Goal: Information Seeking & Learning: Learn about a topic

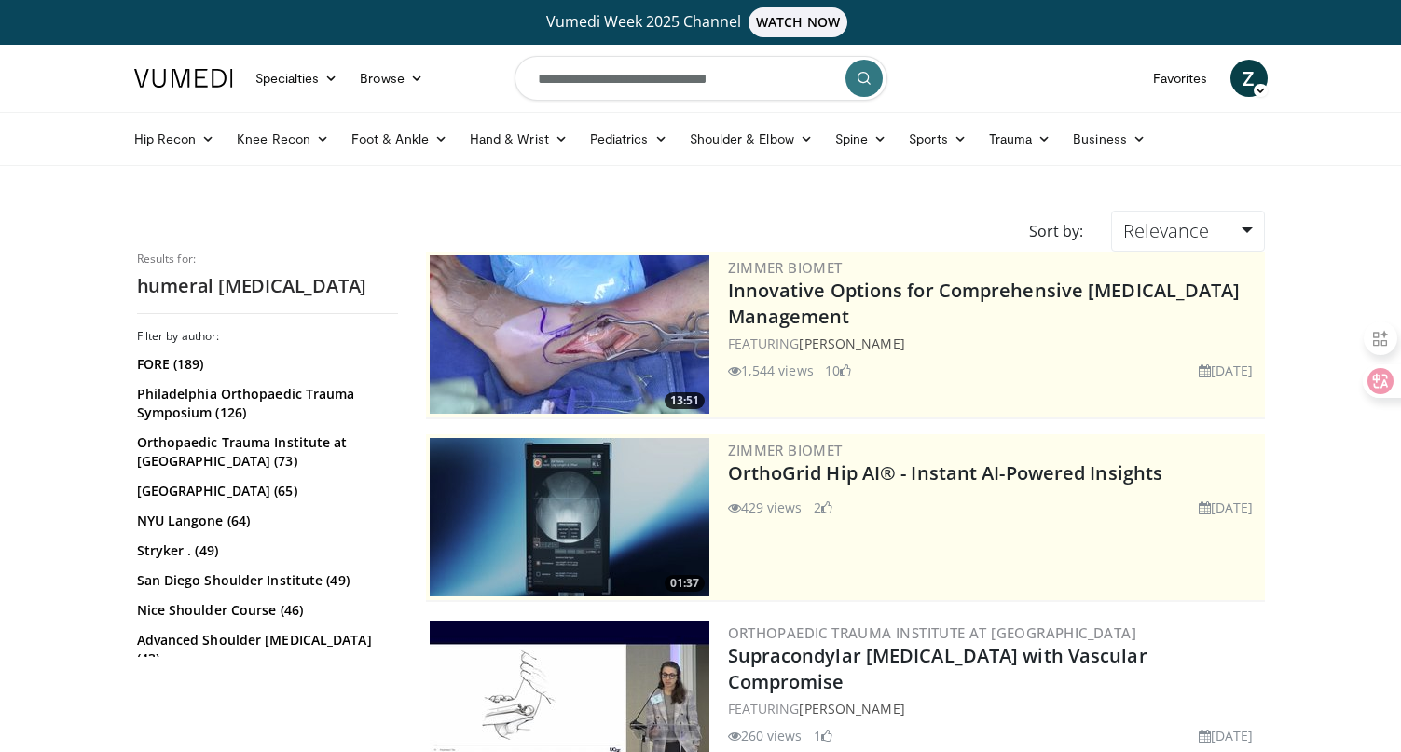
click at [636, 83] on input "**********" at bounding box center [700, 78] width 373 height 45
click at [811, 78] on button "button" at bounding box center [822, 78] width 37 height 37
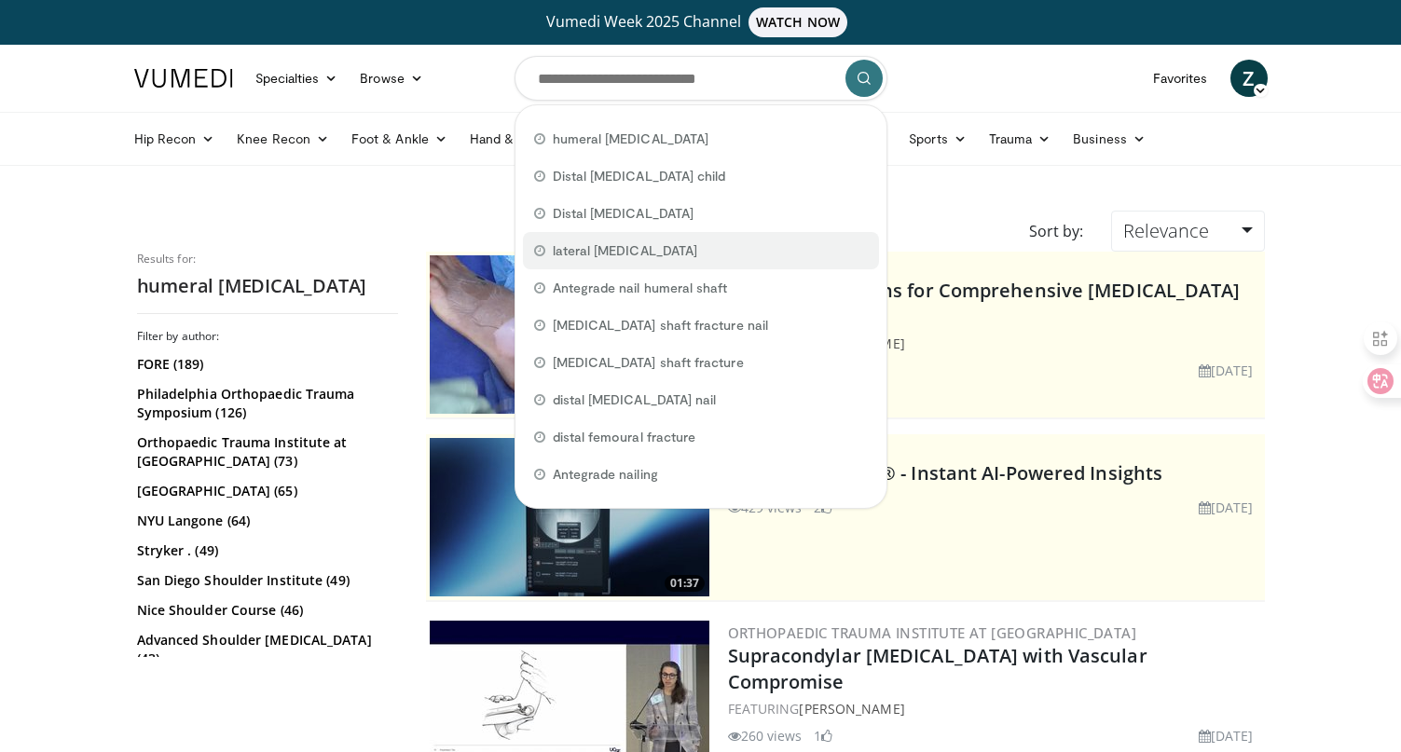
click at [633, 252] on span "lateral condyle" at bounding box center [625, 250] width 145 height 19
type input "**********"
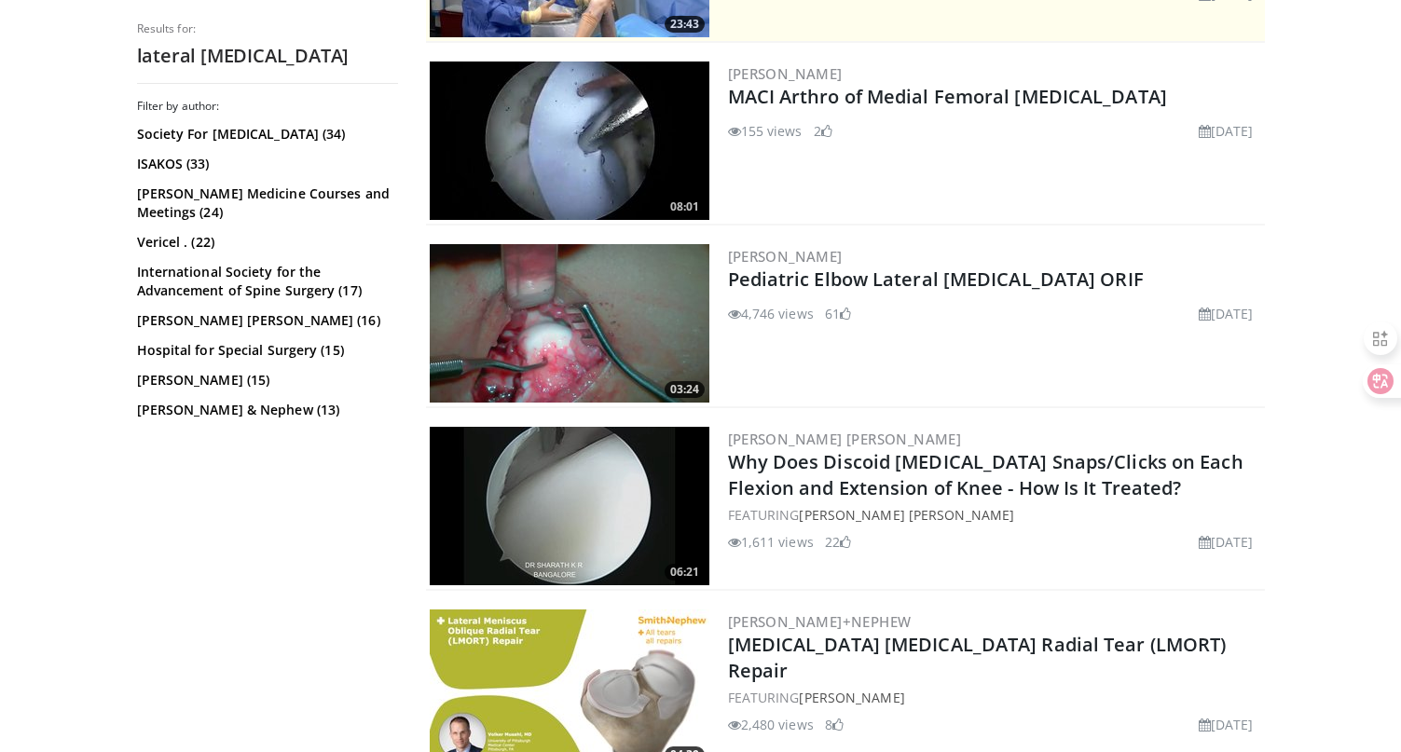
scroll to position [561, 0]
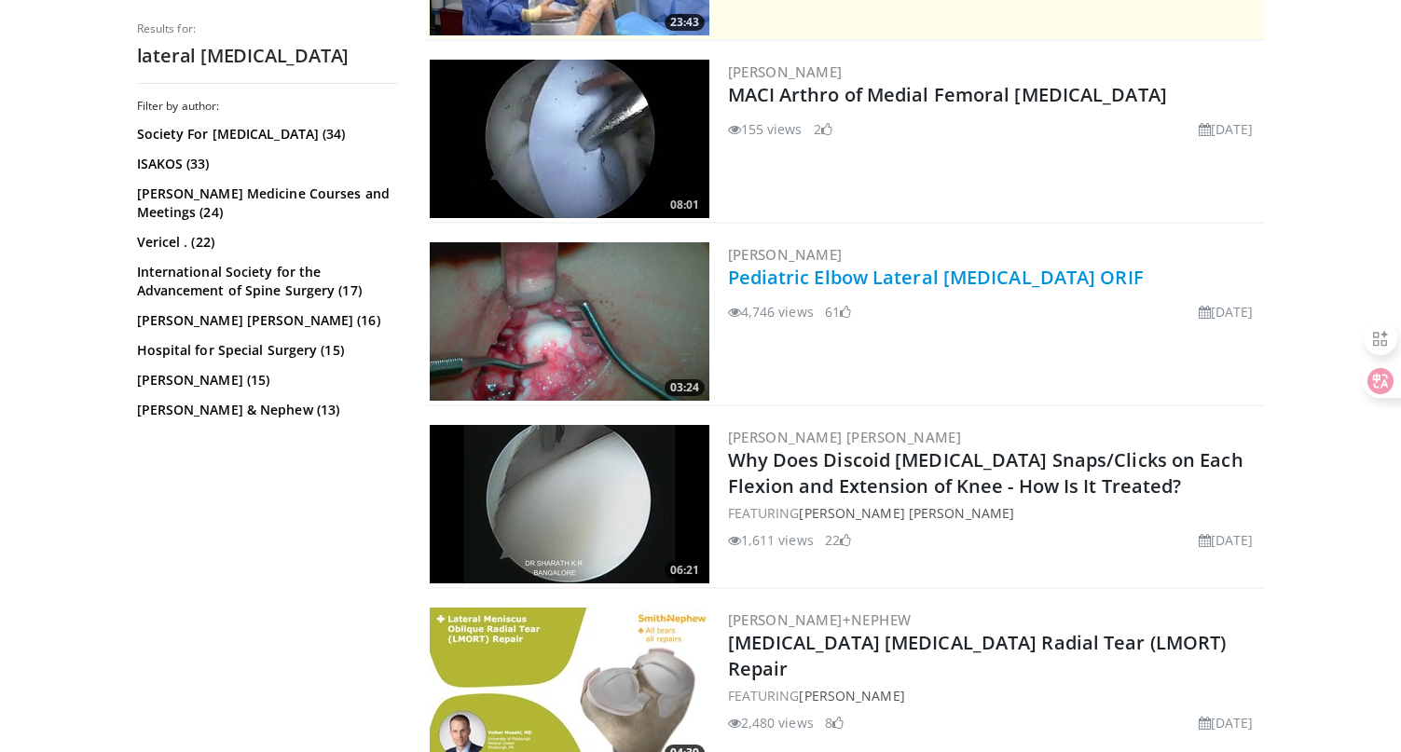
click at [843, 272] on link "Pediatric Elbow Lateral [MEDICAL_DATA] ORIF" at bounding box center [936, 277] width 416 height 25
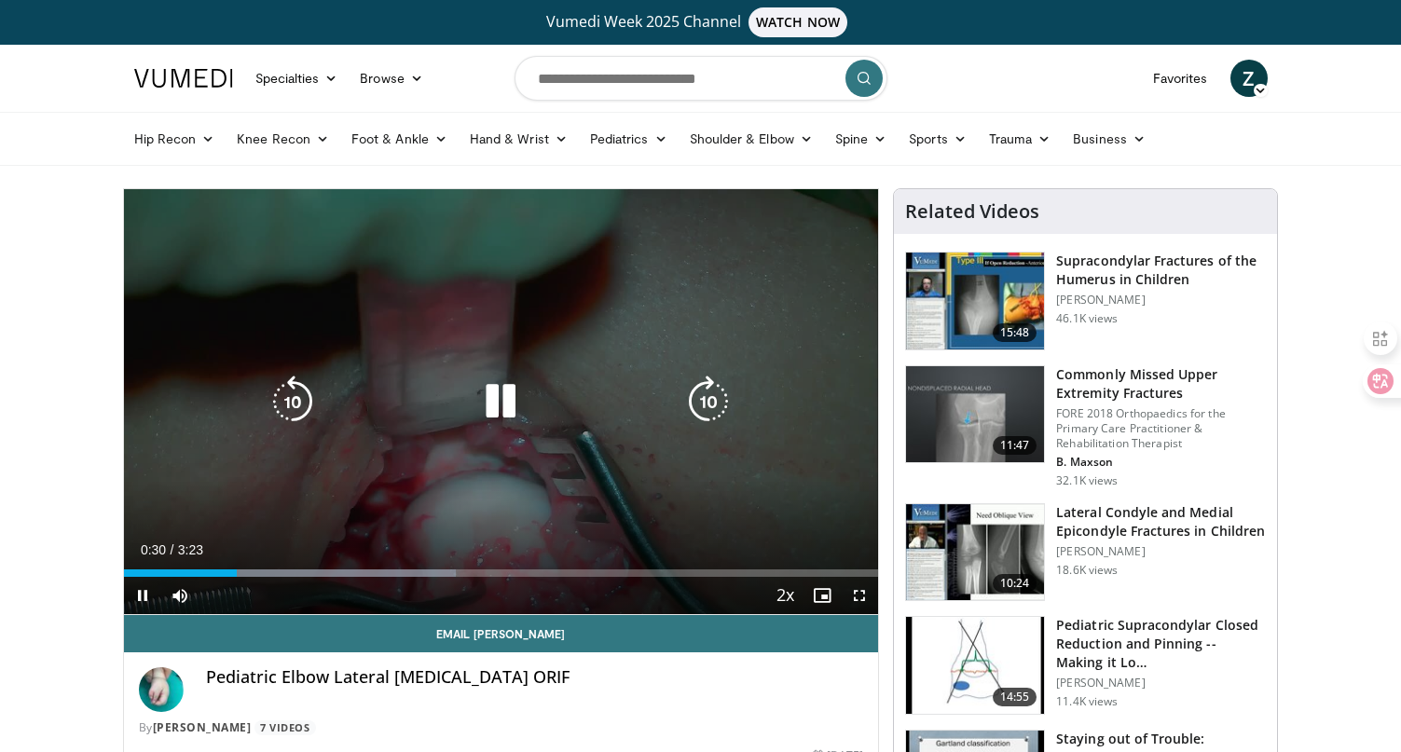
click at [212, 261] on div "10 seconds Tap to unmute" at bounding box center [501, 401] width 755 height 425
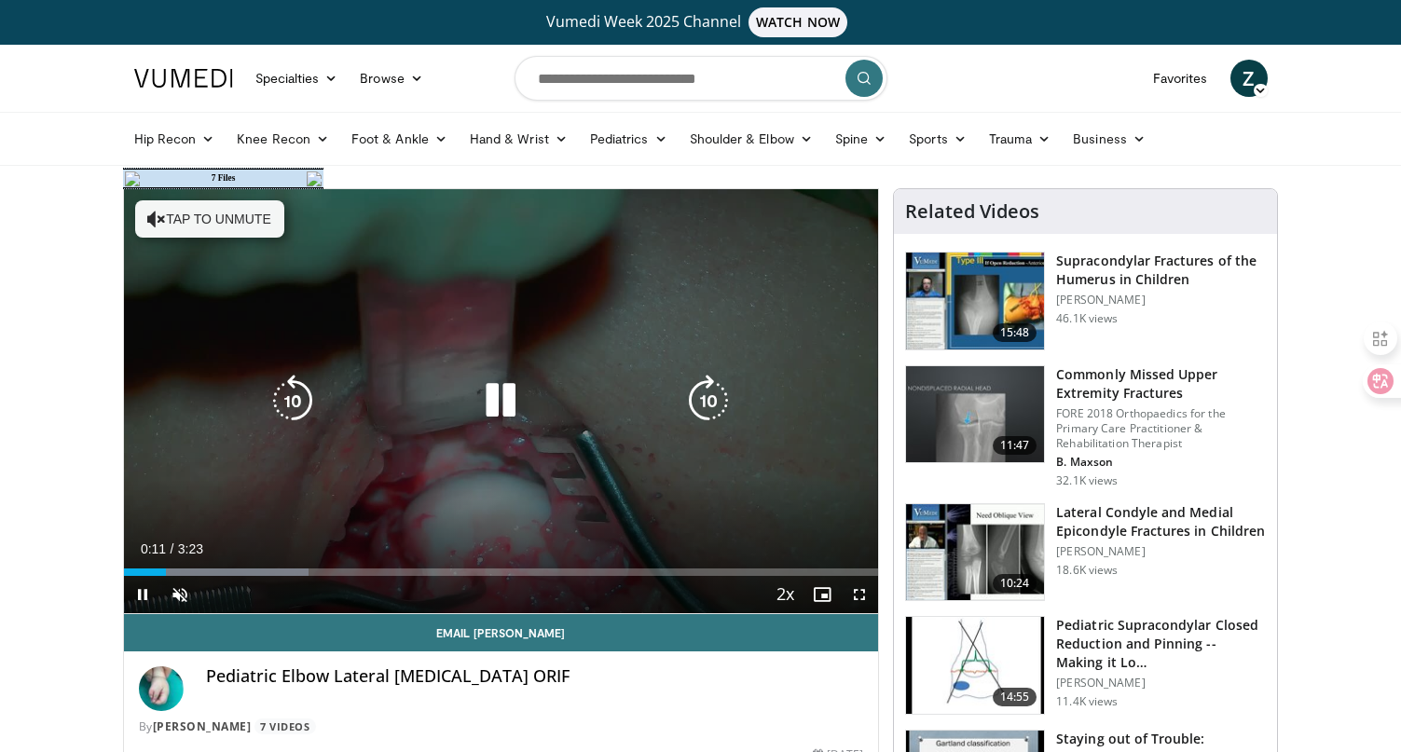
click at [205, 220] on button "Tap to unmute" at bounding box center [209, 218] width 149 height 37
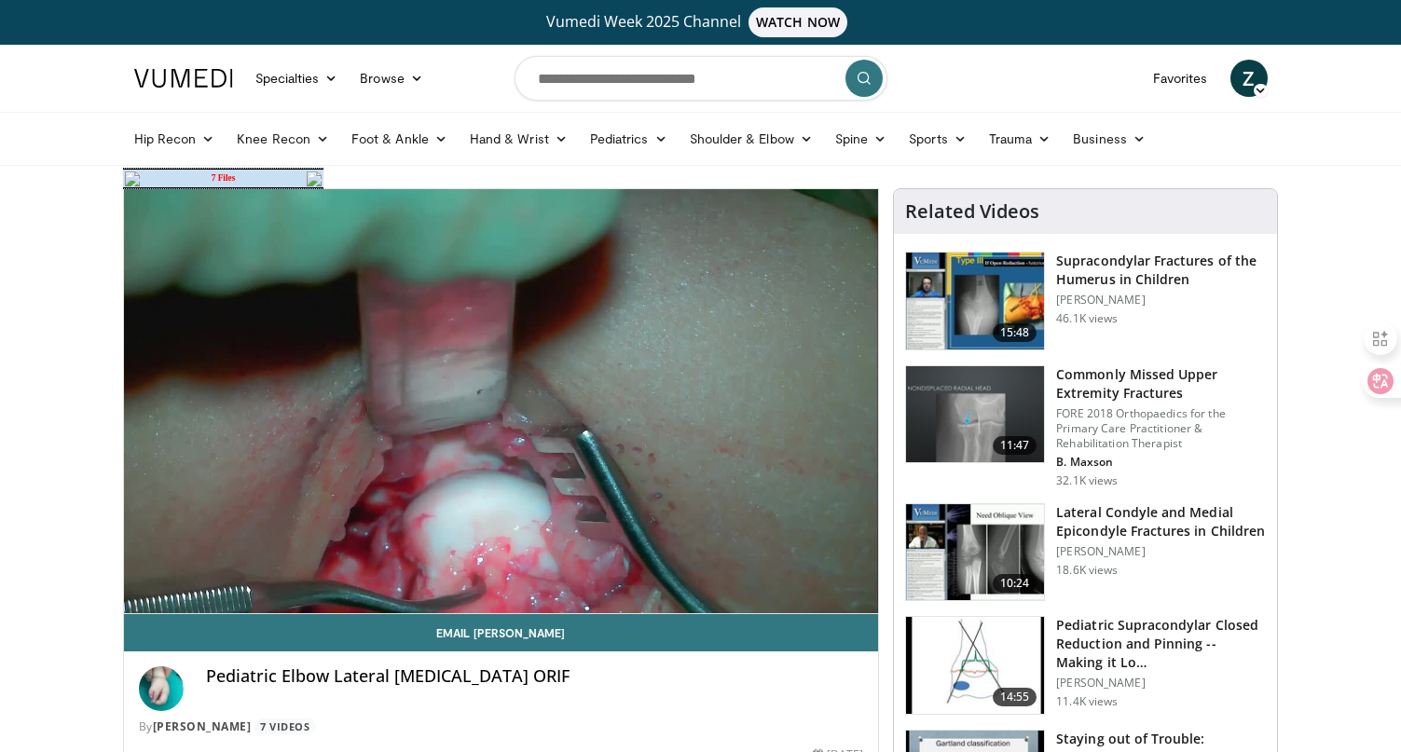
click at [226, 175] on td "7 Files" at bounding box center [223, 179] width 163 height 18
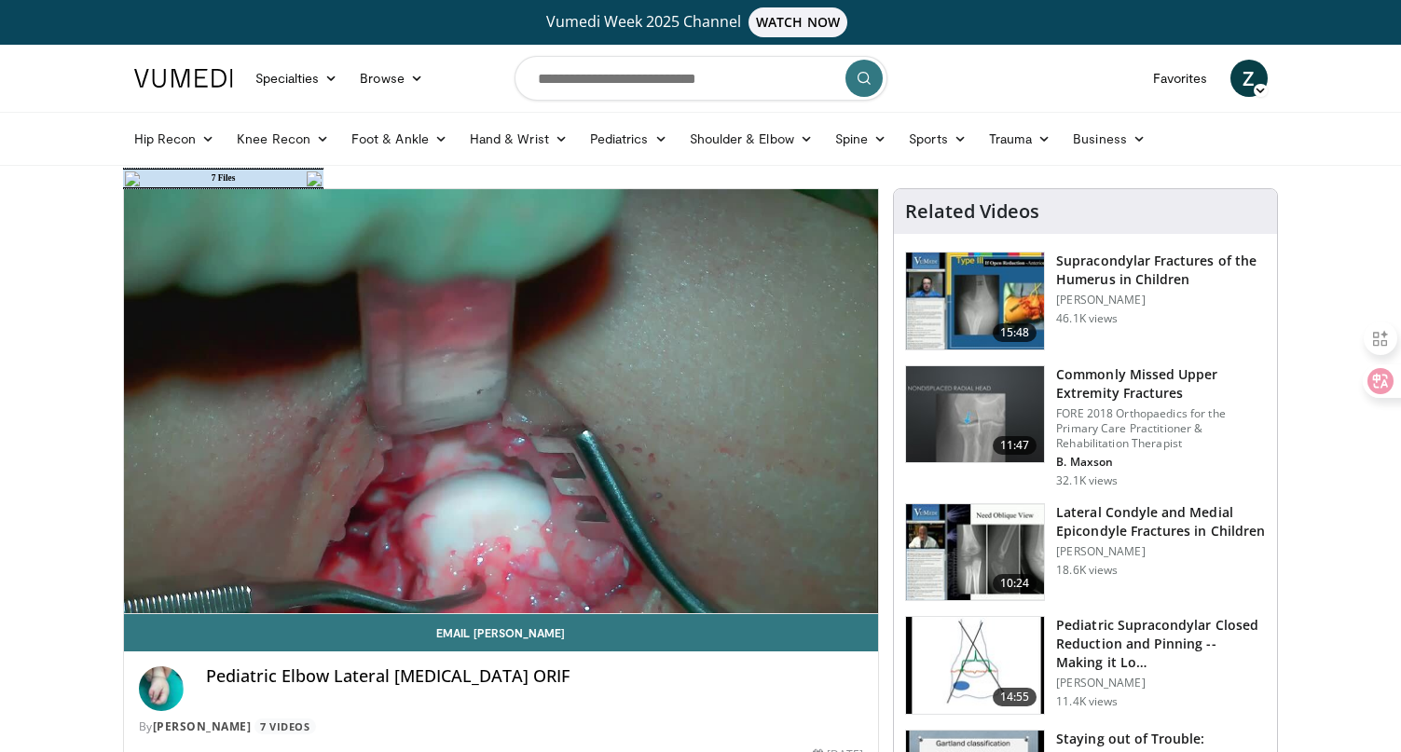
click at [209, 183] on td "7 Files" at bounding box center [223, 179] width 163 height 18
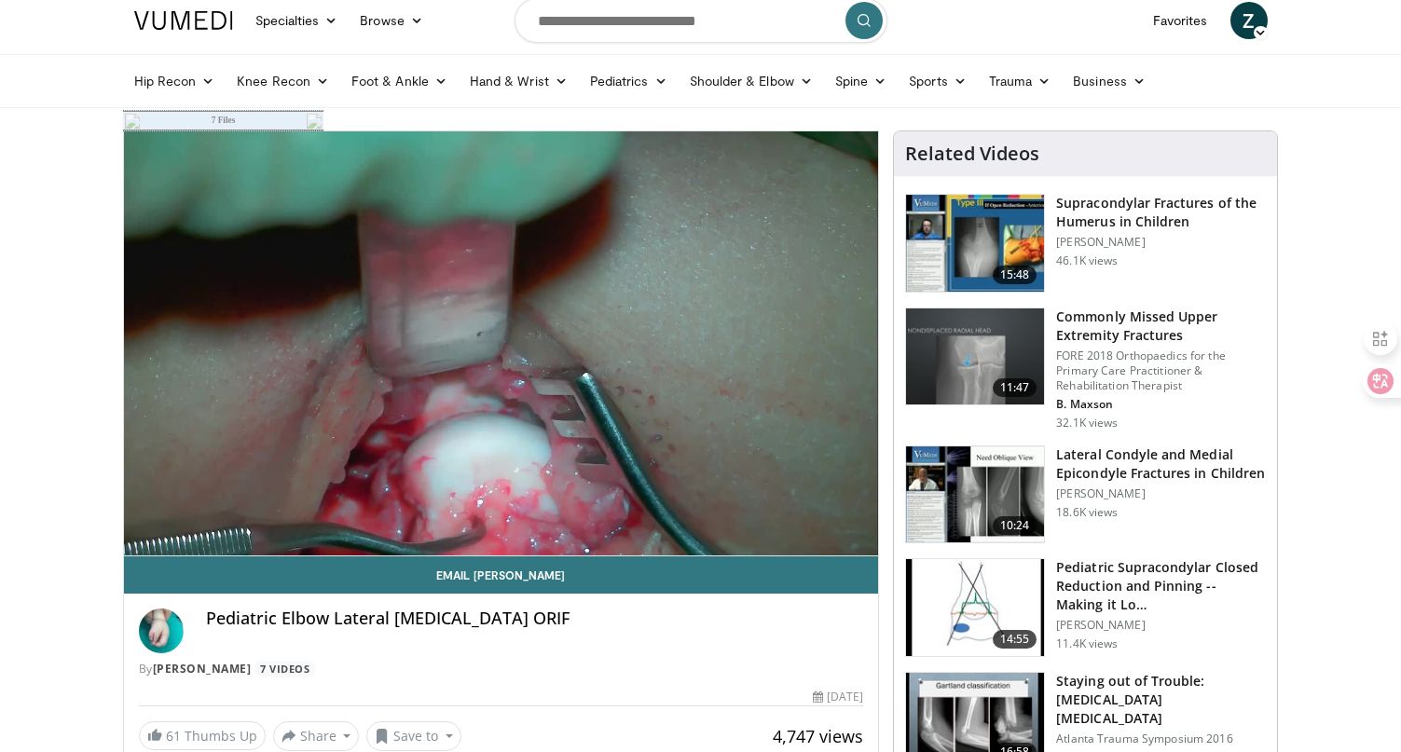
scroll to position [81, 0]
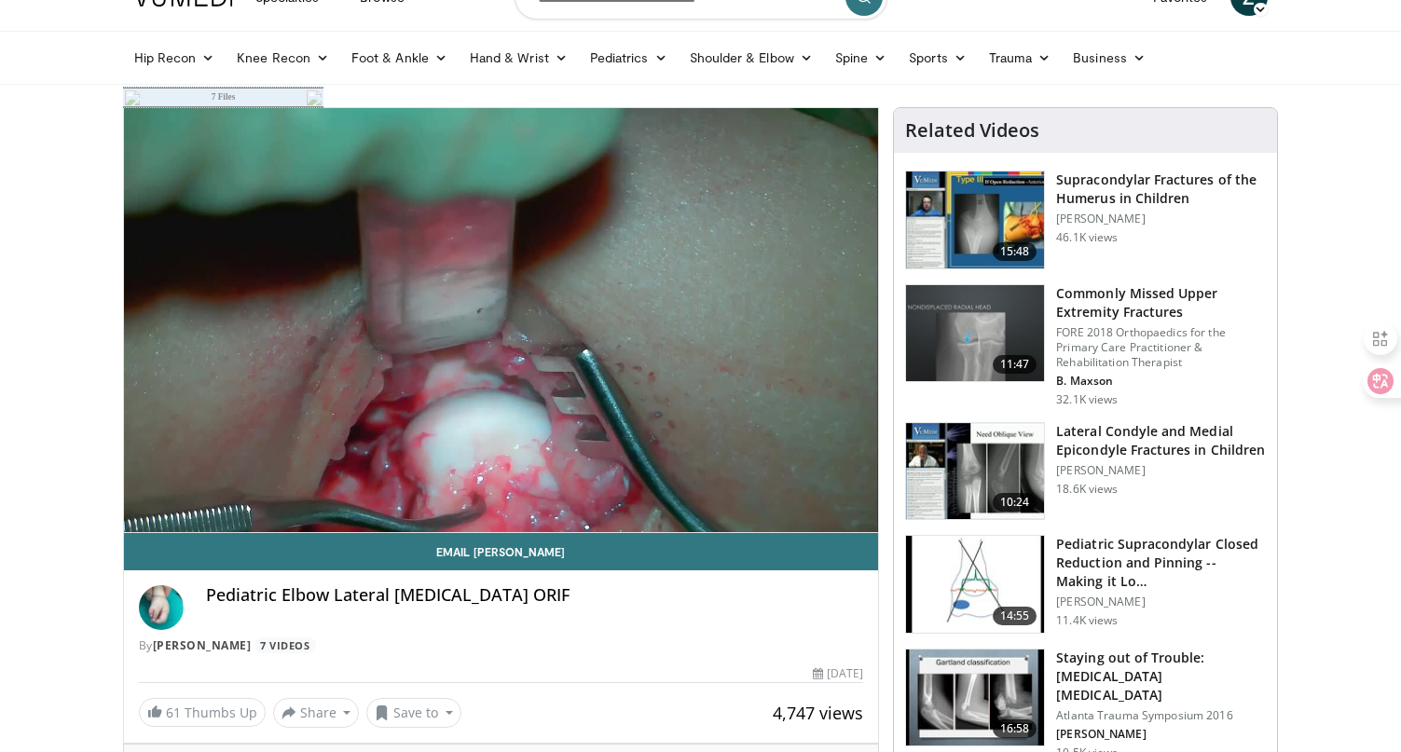
click at [988, 236] on img at bounding box center [975, 219] width 138 height 97
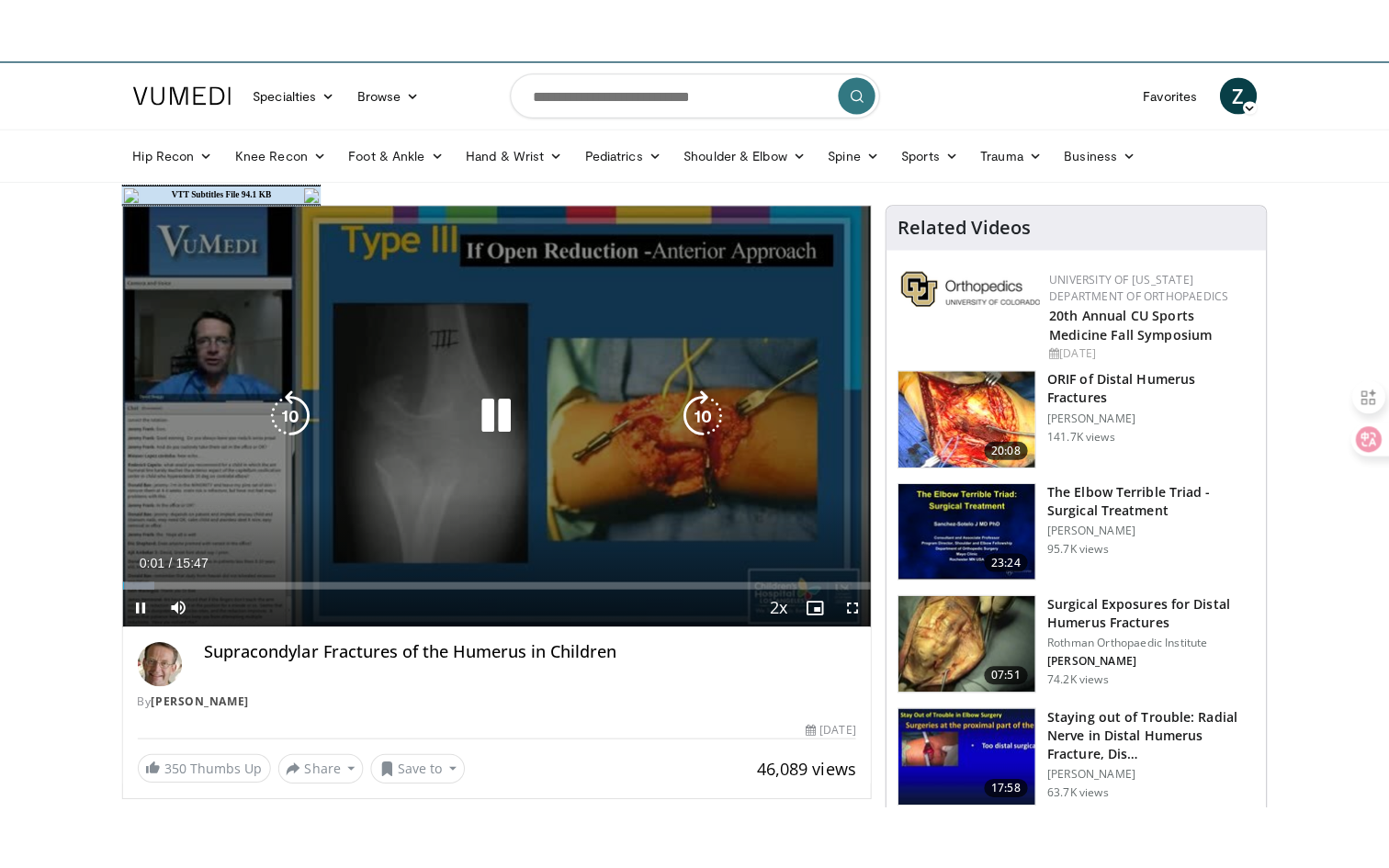
scroll to position [44, 0]
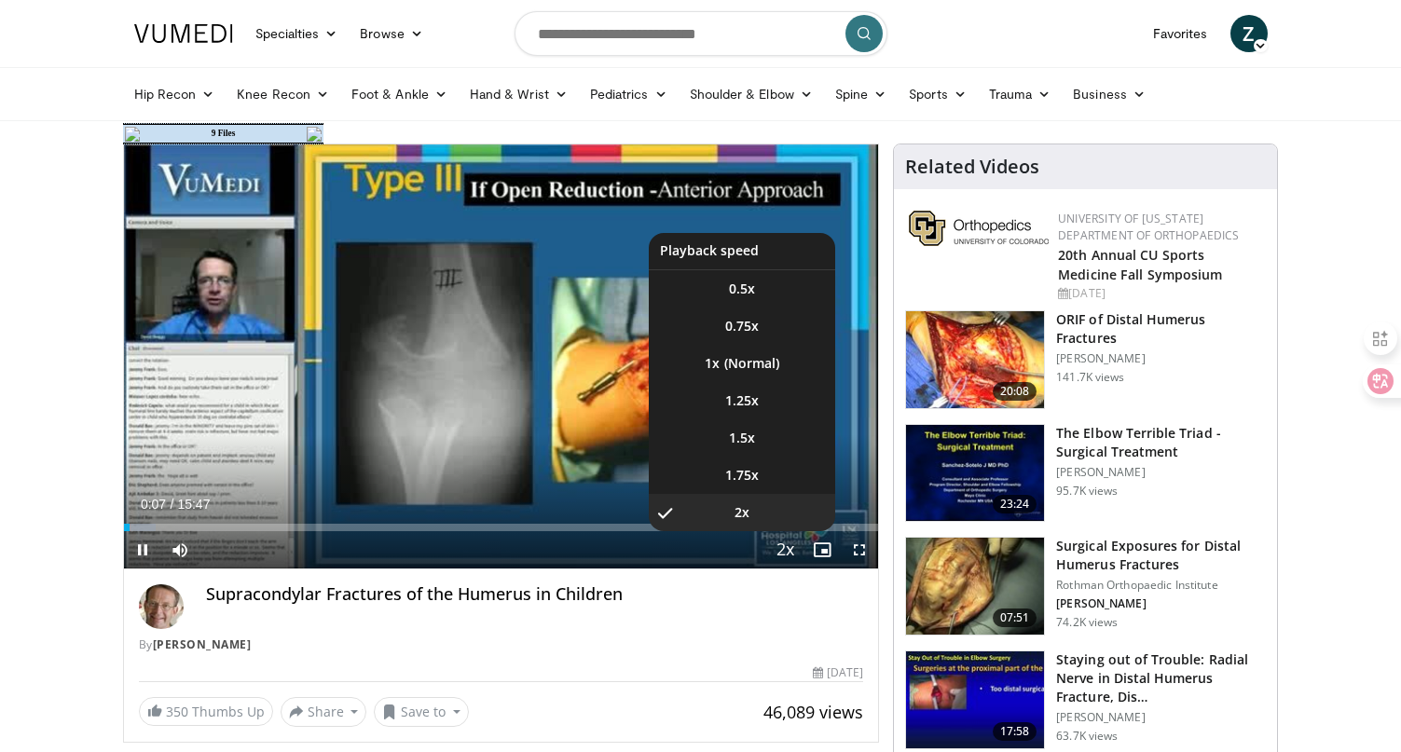
click at [785, 549] on span "Video Player" at bounding box center [785, 550] width 26 height 37
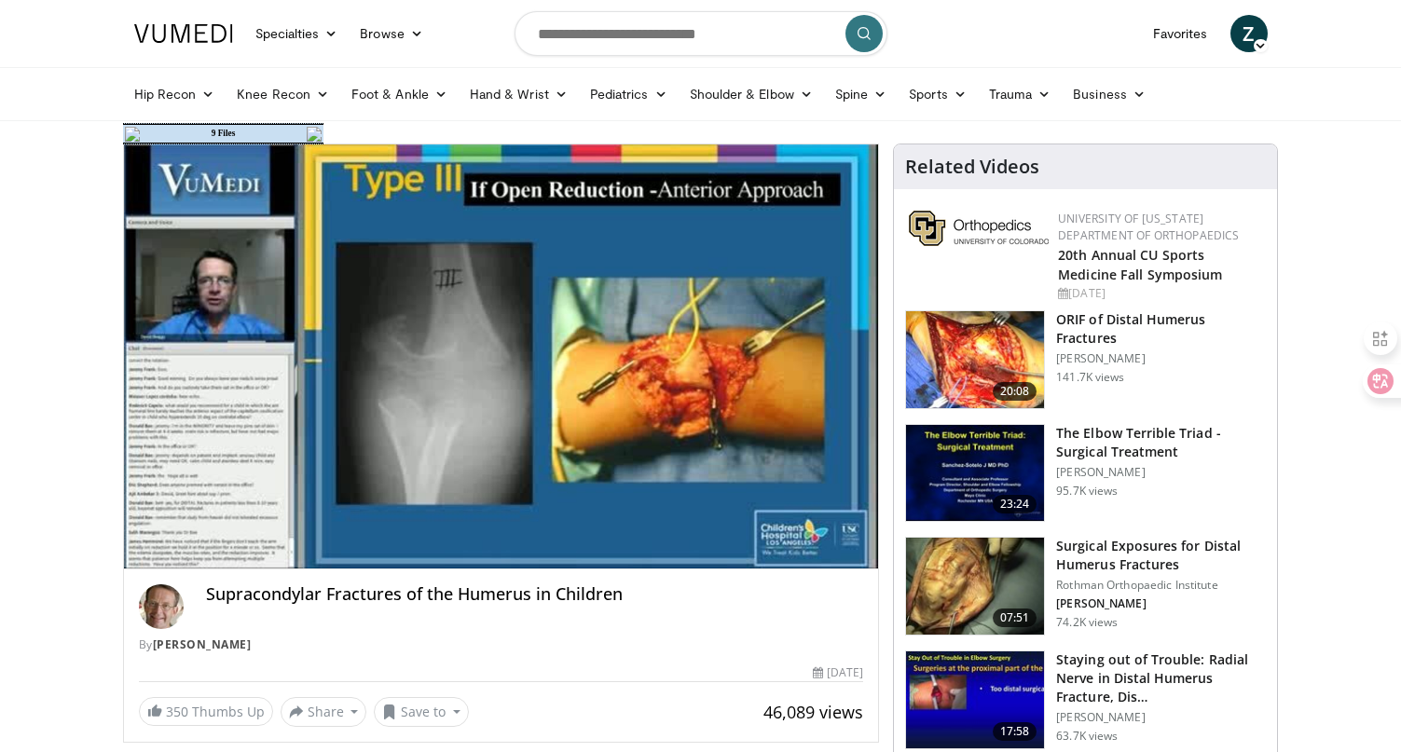
click at [785, 549] on div "10 seconds Tap to unmute" at bounding box center [501, 356] width 755 height 424
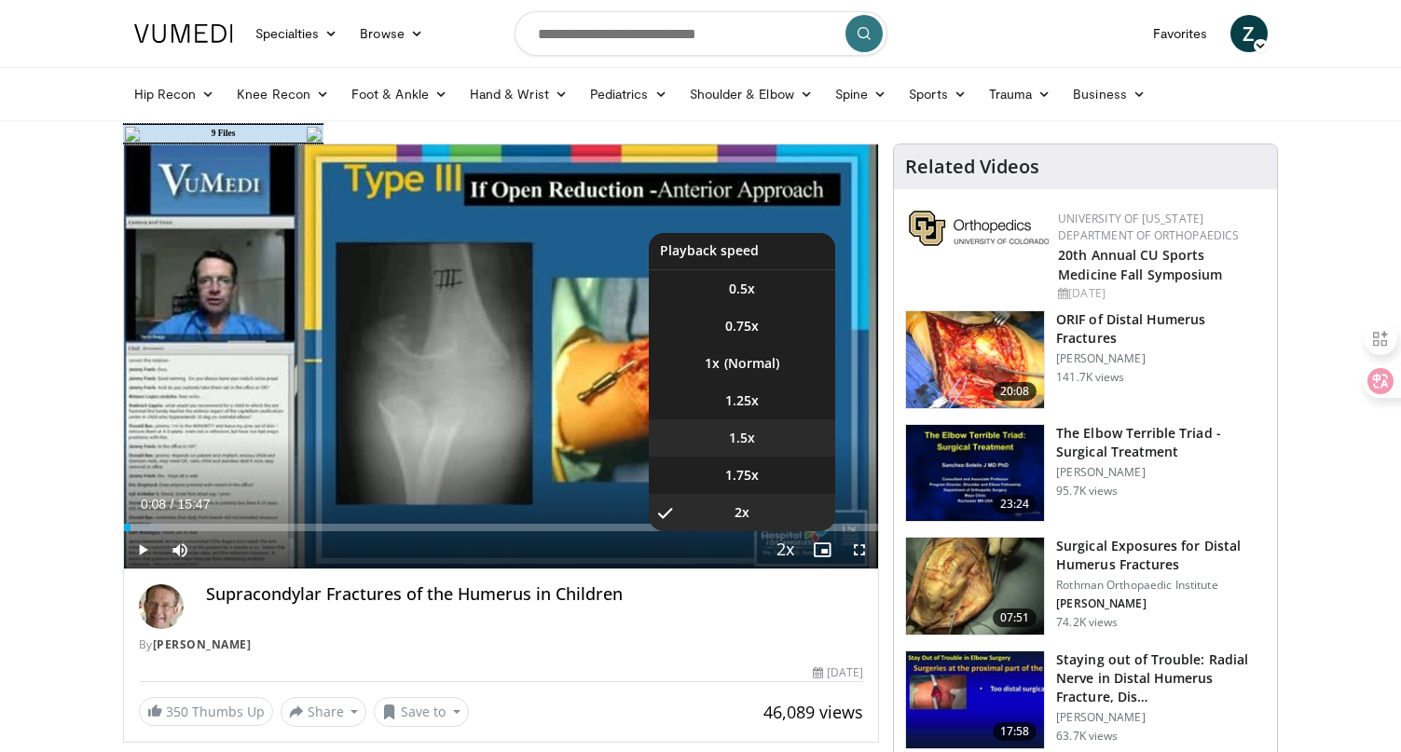
click at [754, 437] on span "1.5x" at bounding box center [742, 438] width 26 height 19
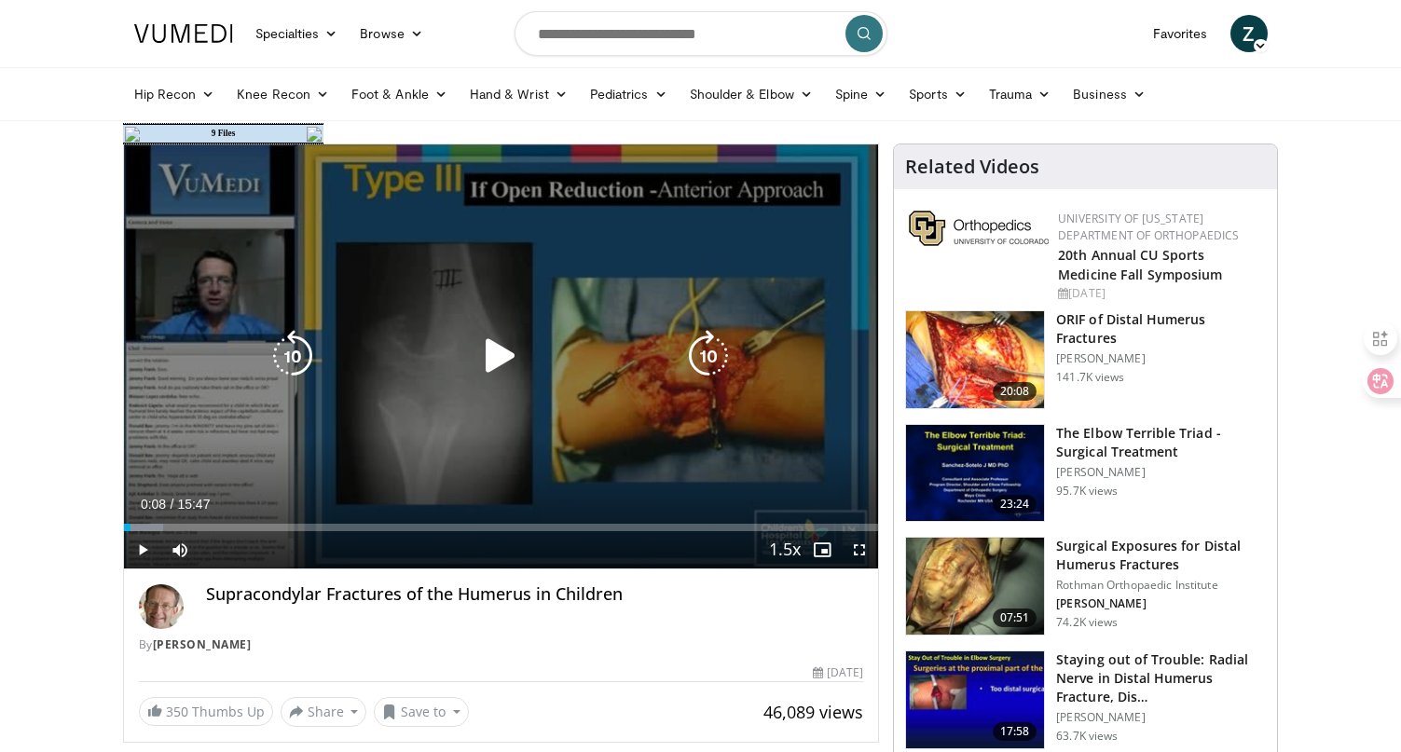
click at [484, 356] on icon "Video Player" at bounding box center [500, 356] width 52 height 52
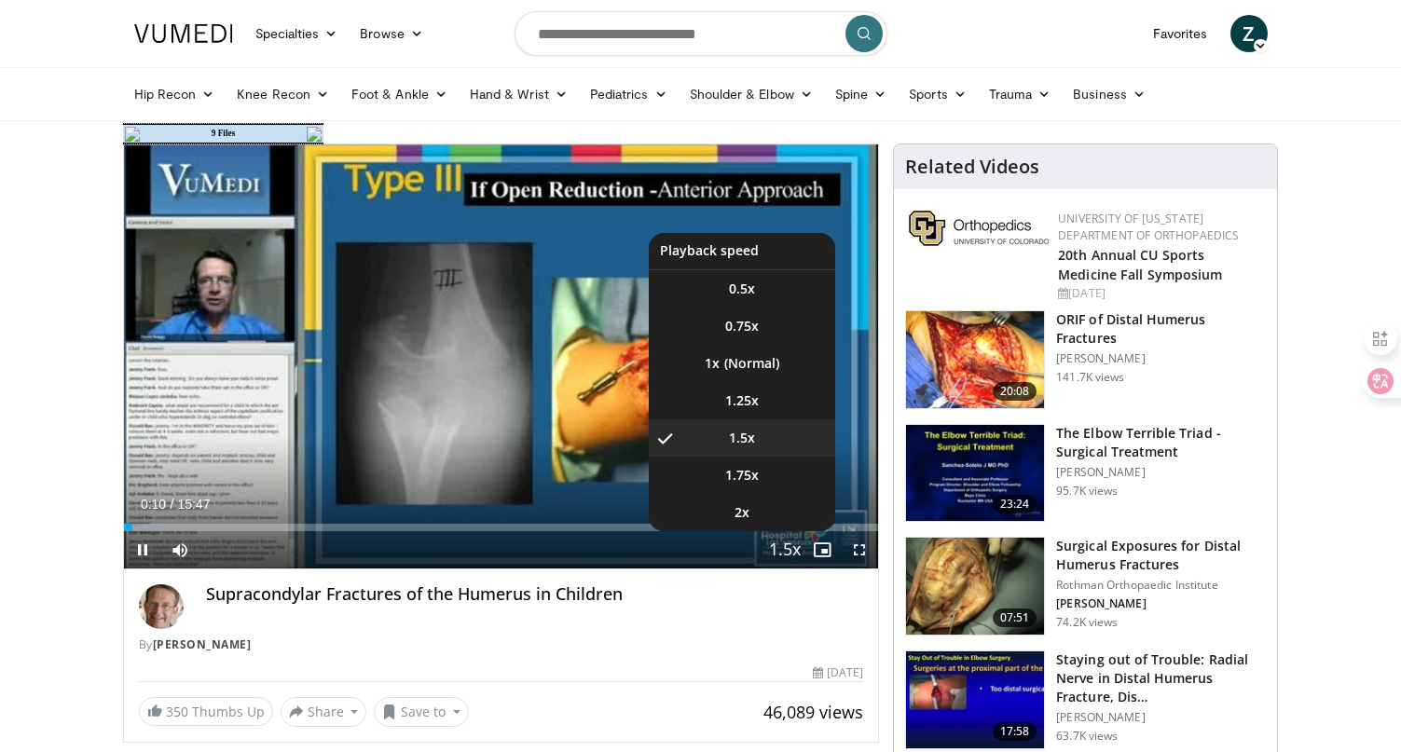
click at [796, 553] on span "Video Player" at bounding box center [785, 550] width 26 height 37
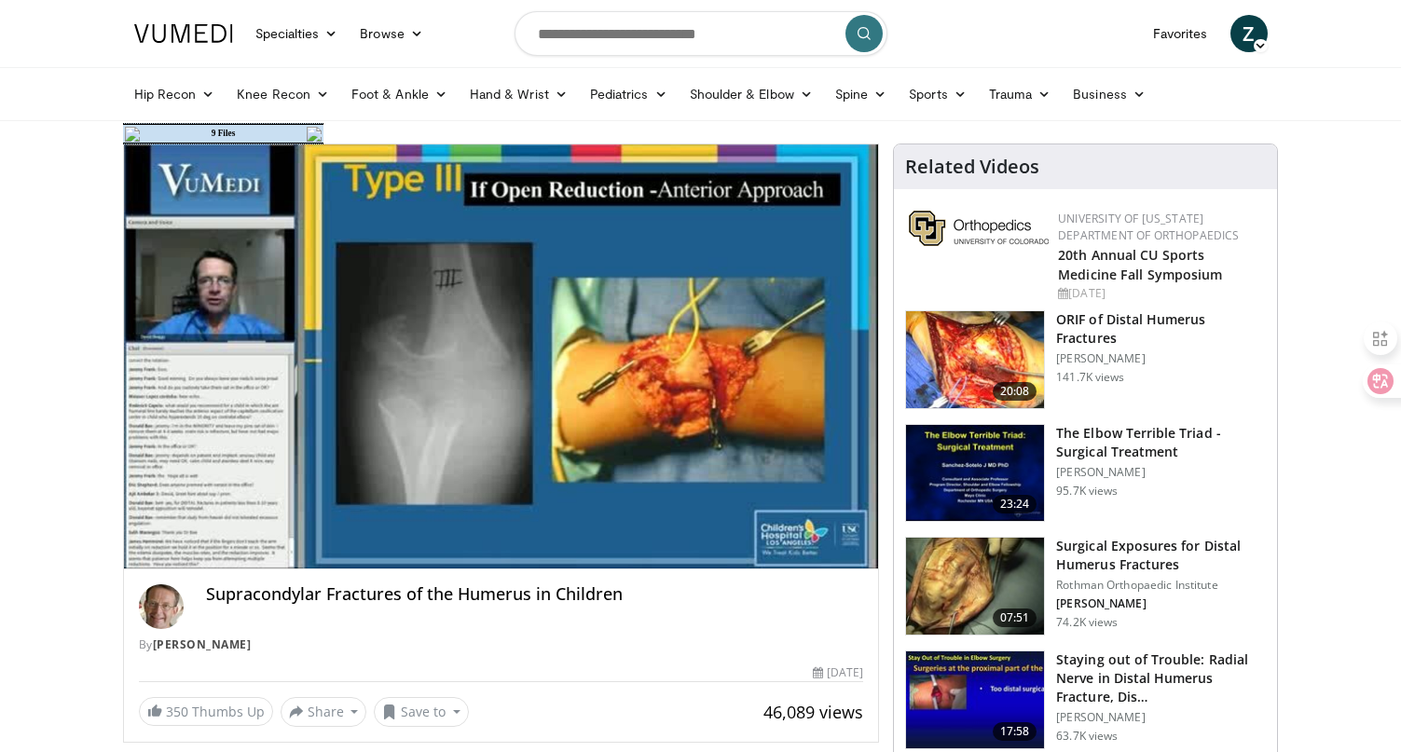
click at [796, 553] on div "10 seconds Tap to unmute" at bounding box center [501, 356] width 755 height 424
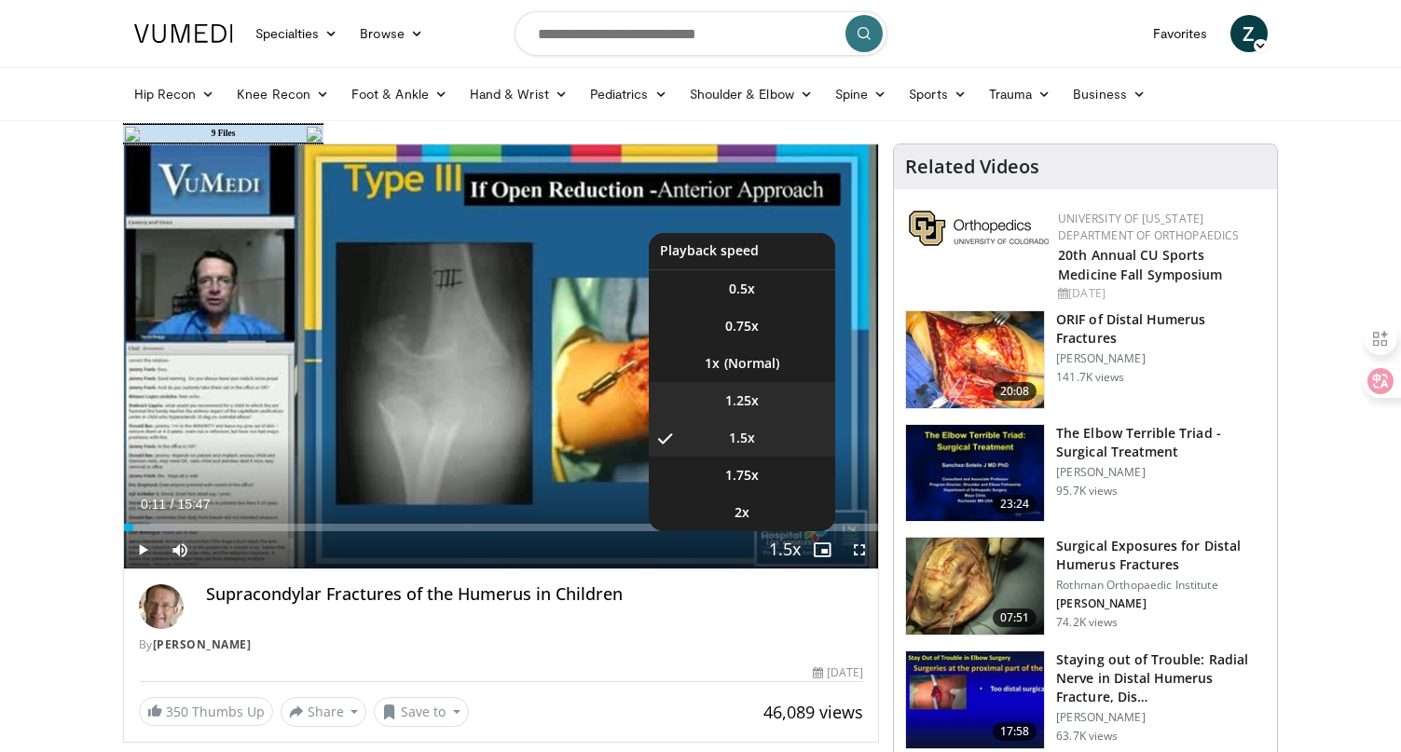
click at [739, 389] on li "1.25x" at bounding box center [742, 400] width 186 height 37
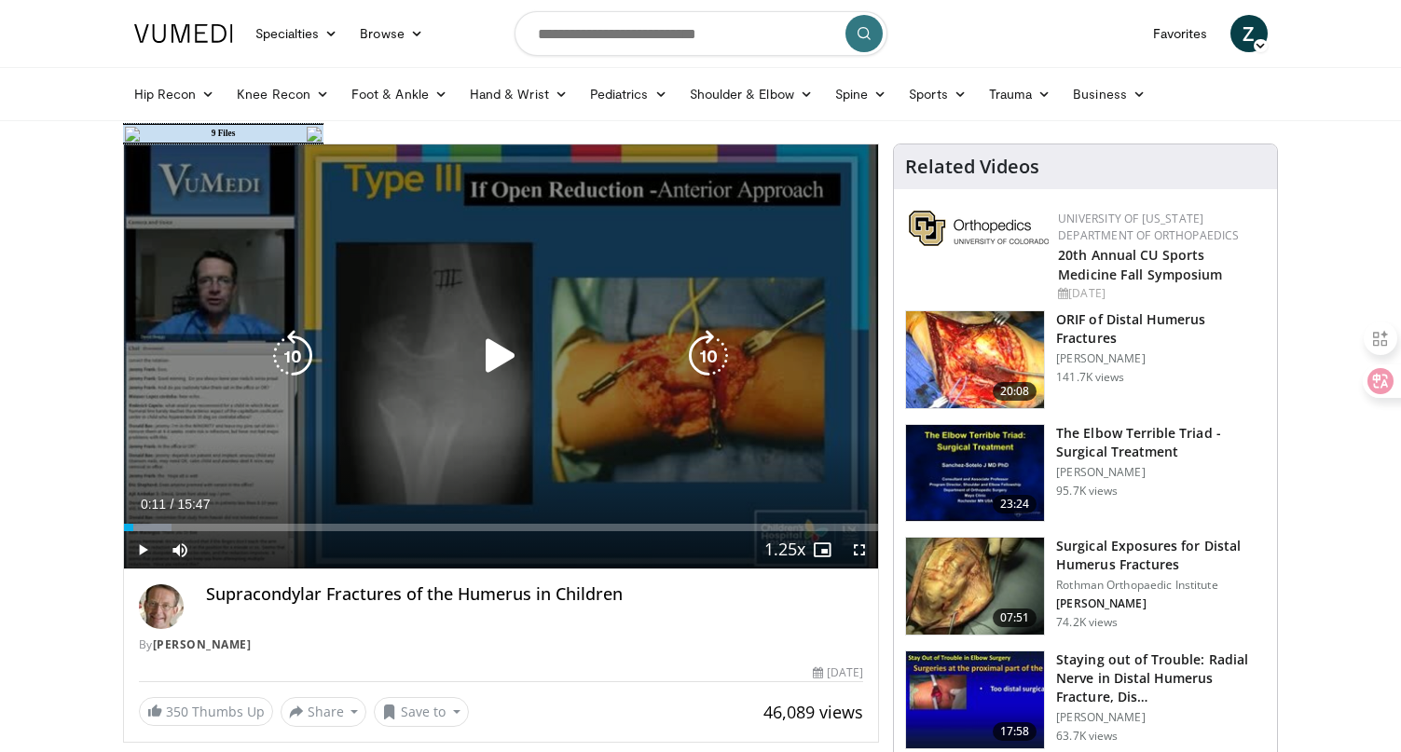
click at [500, 371] on icon "Video Player" at bounding box center [500, 356] width 52 height 52
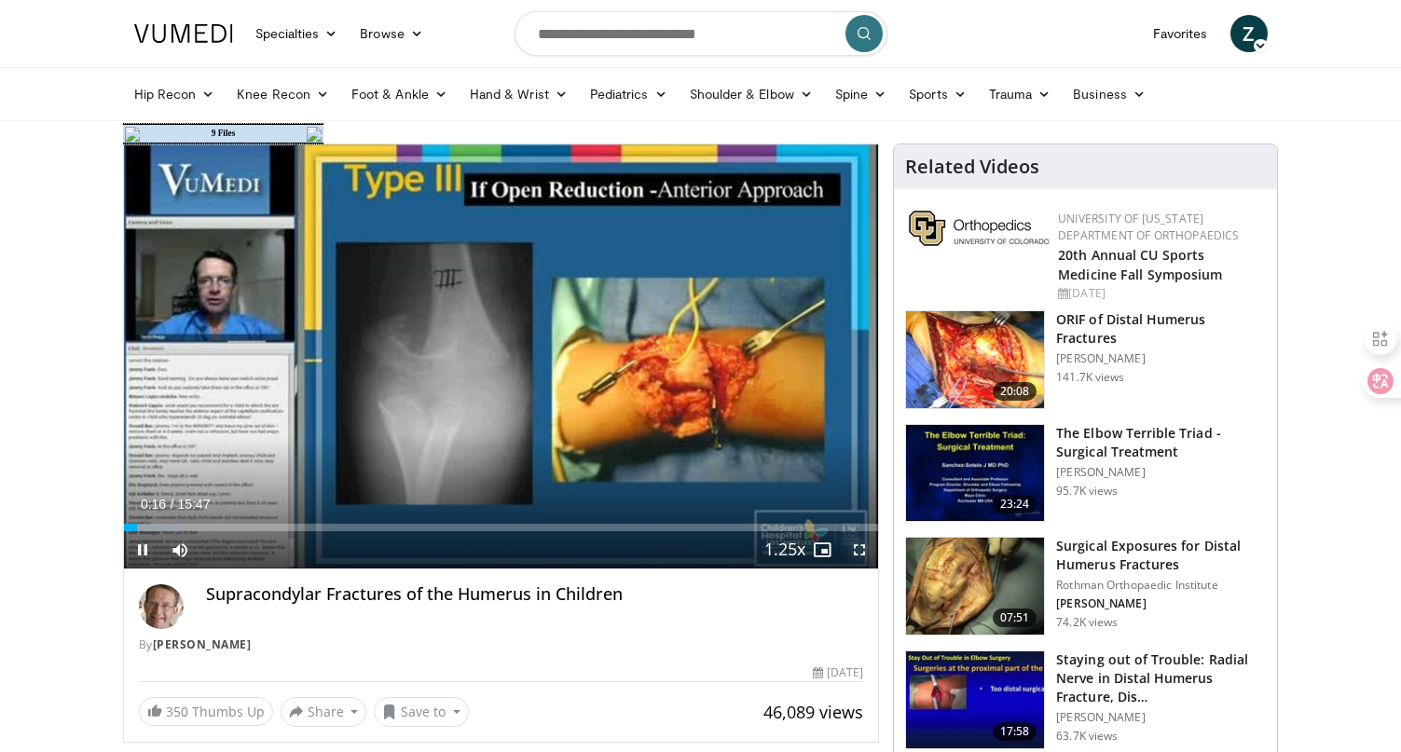
click at [860, 551] on span "Video Player" at bounding box center [859, 549] width 37 height 37
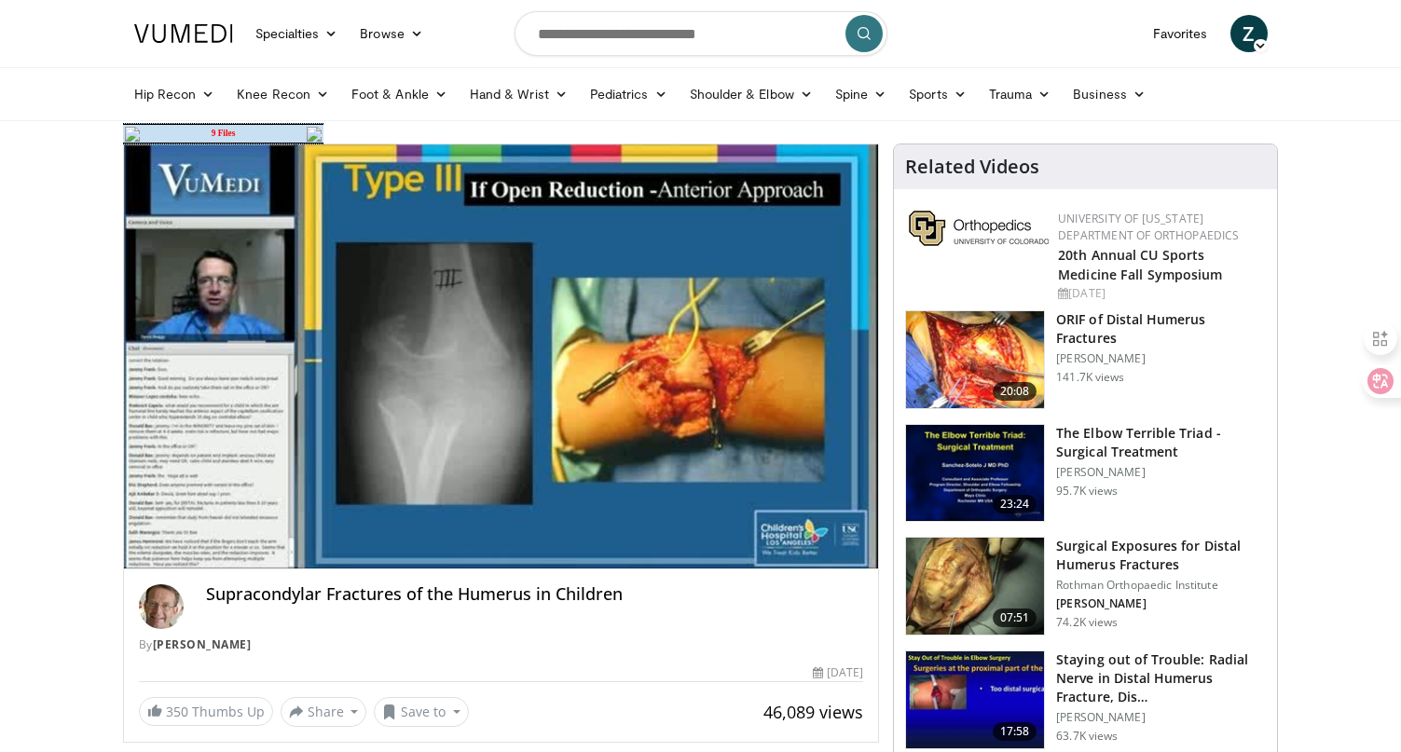
click at [223, 130] on td "9 Files" at bounding box center [223, 134] width 163 height 18
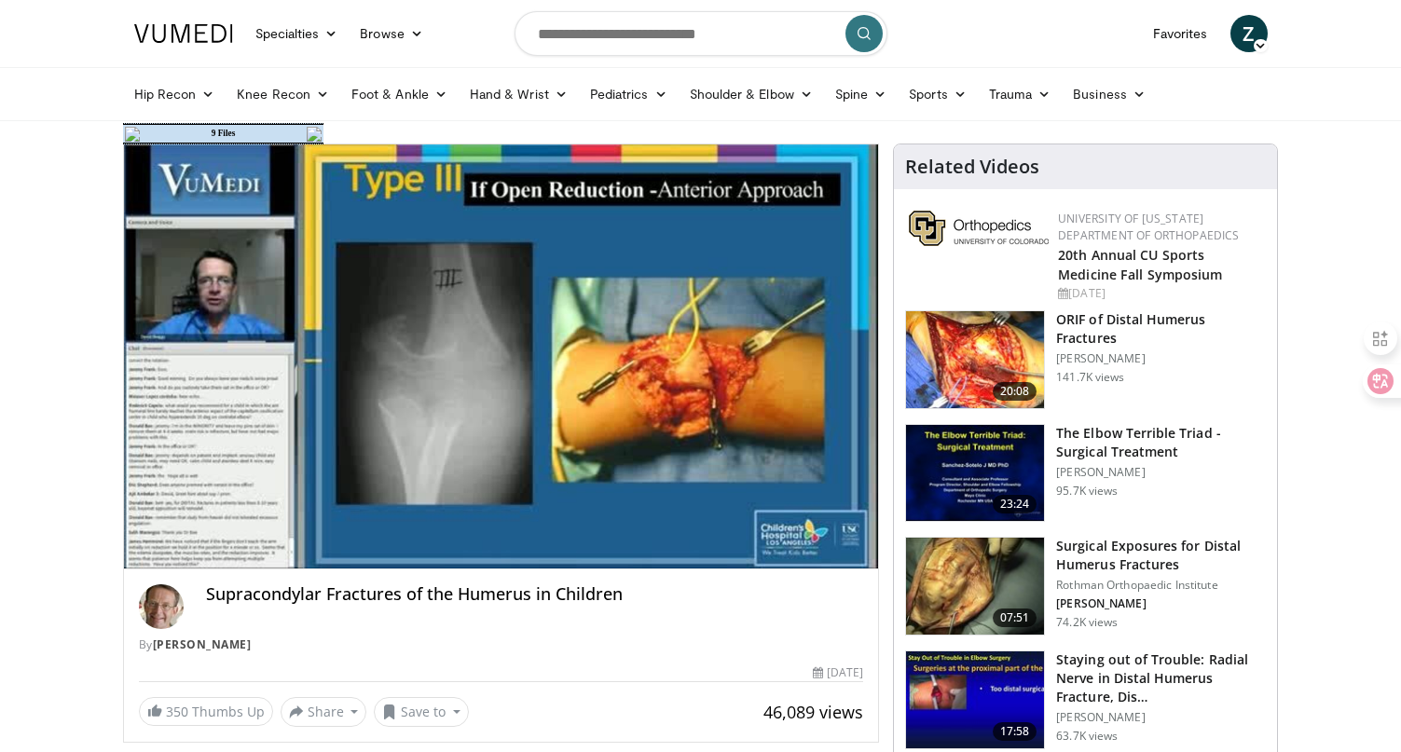
click at [218, 136] on td "9 Files" at bounding box center [223, 134] width 163 height 18
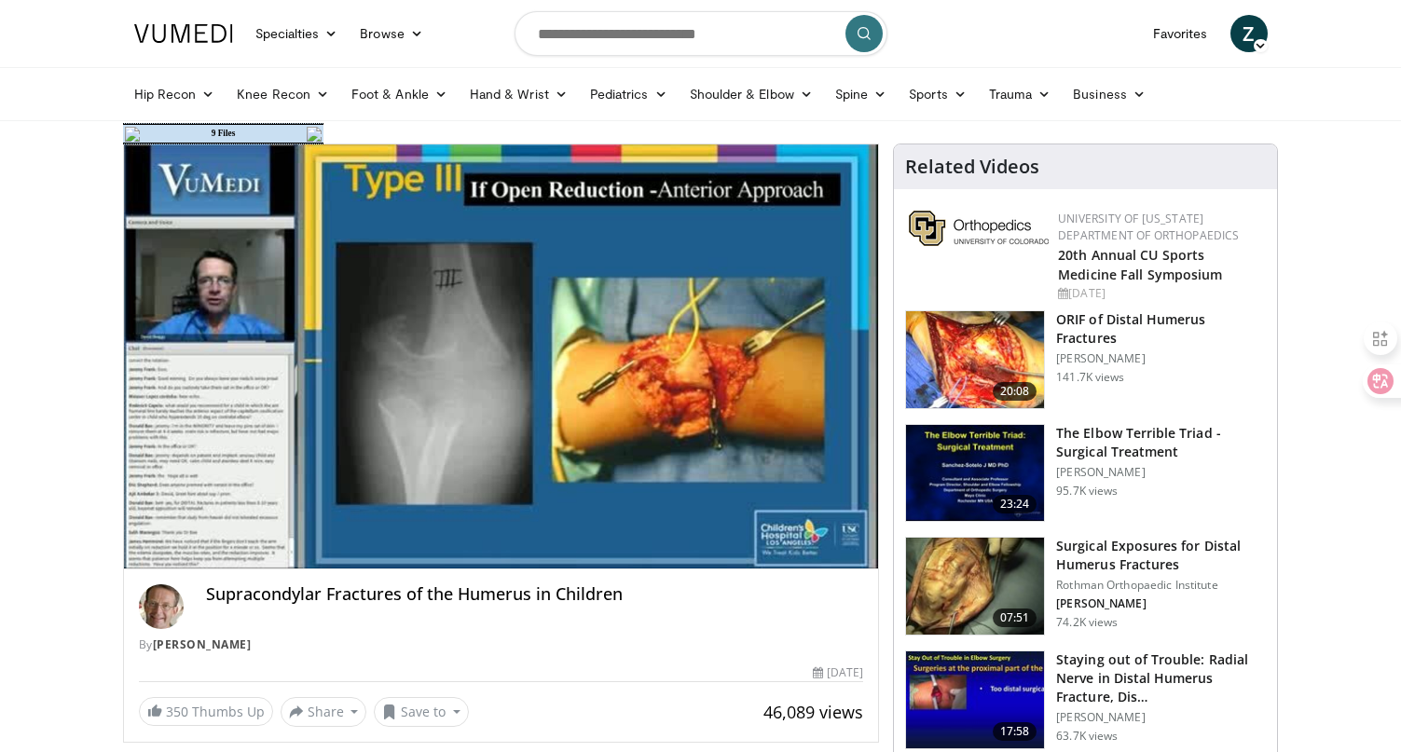
click at [226, 138] on td "9 Files" at bounding box center [223, 134] width 163 height 18
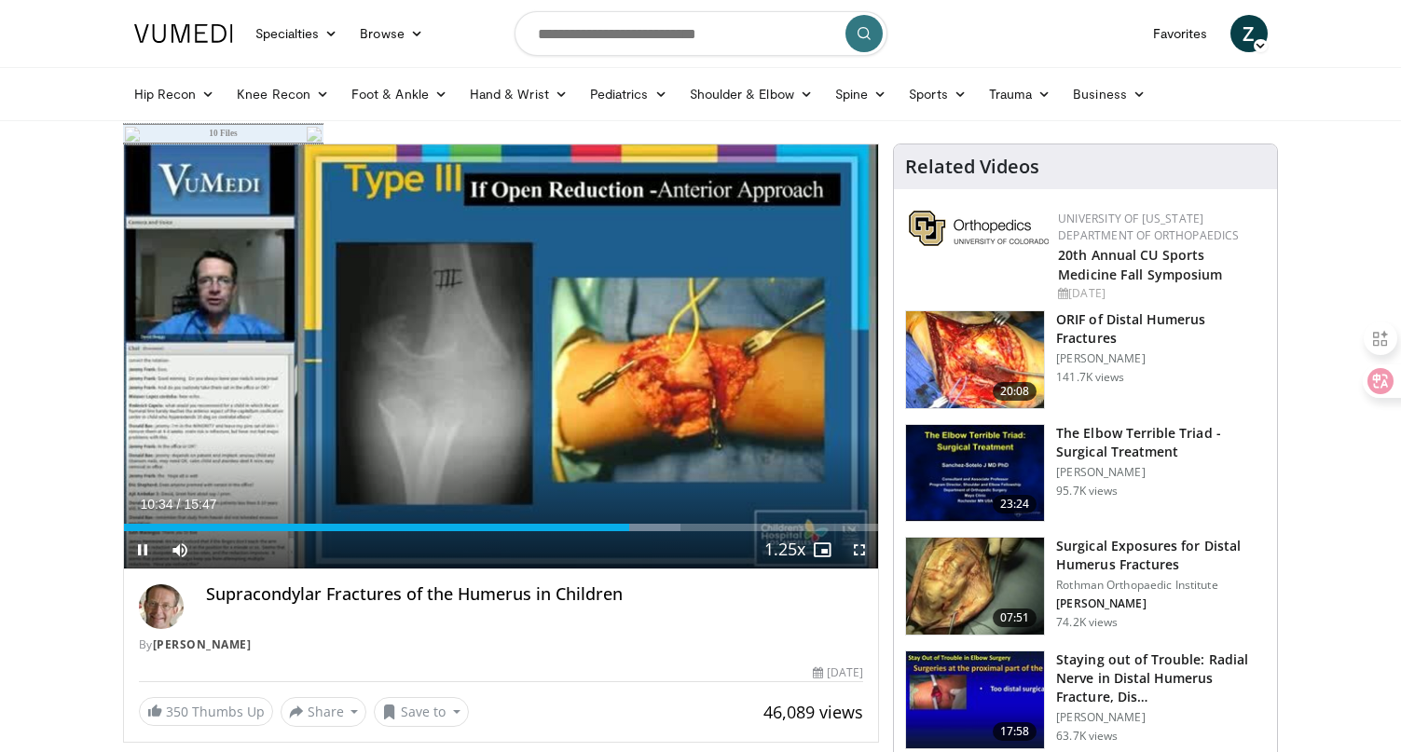
click at [856, 552] on span "Video Player" at bounding box center [859, 549] width 37 height 37
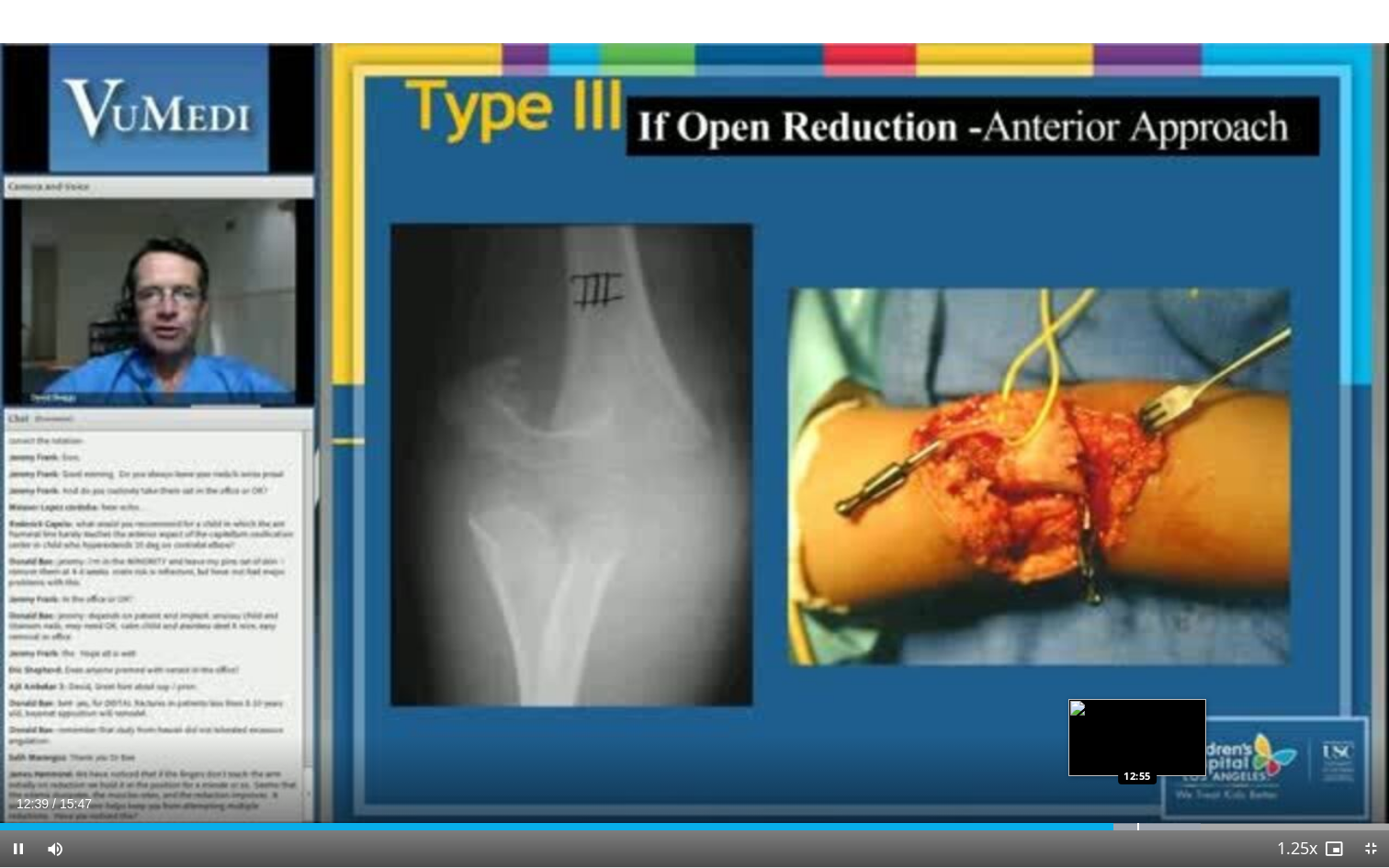
click at [1139, 740] on div "Progress Bar" at bounding box center [1139, 826] width 2 height 7
click at [1165, 740] on div "Progress Bar" at bounding box center [1157, 826] width 122 height 7
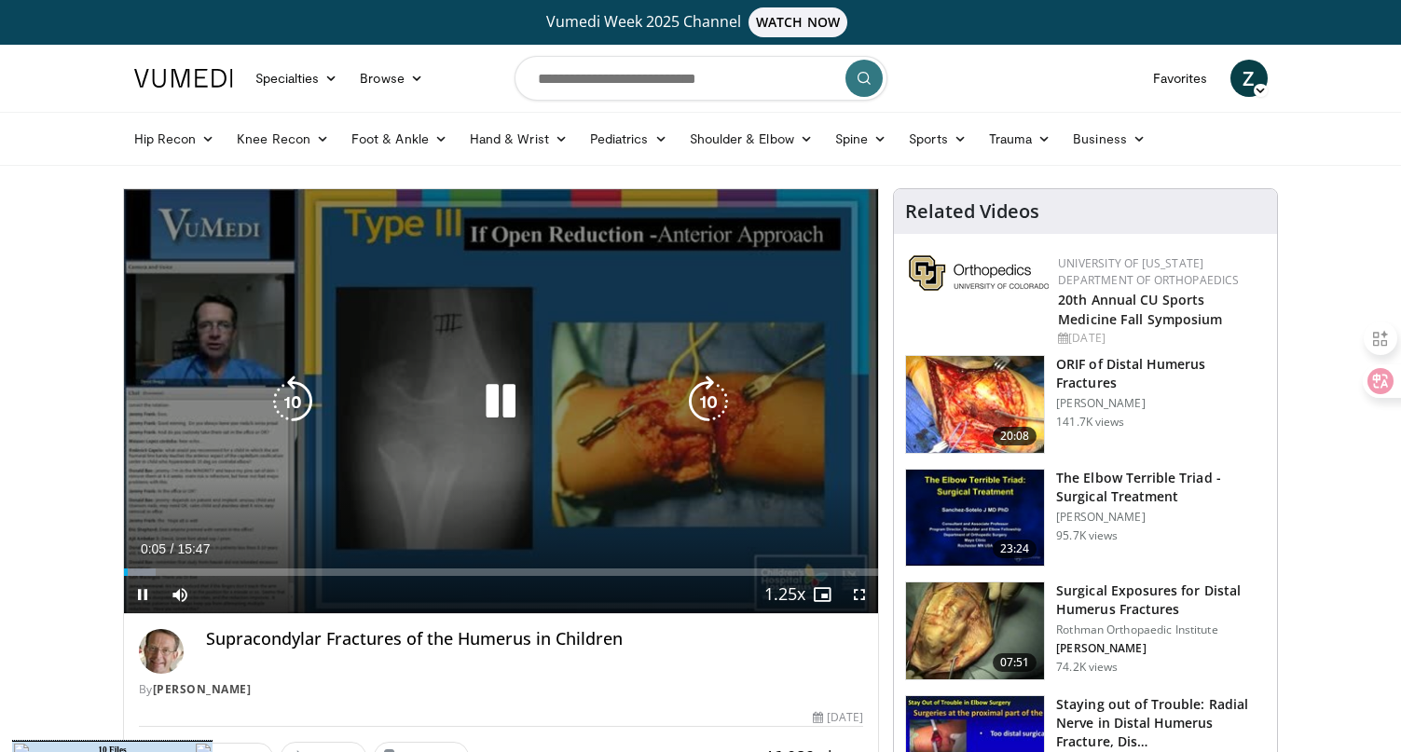
click at [504, 405] on icon "Video Player" at bounding box center [500, 402] width 52 height 52
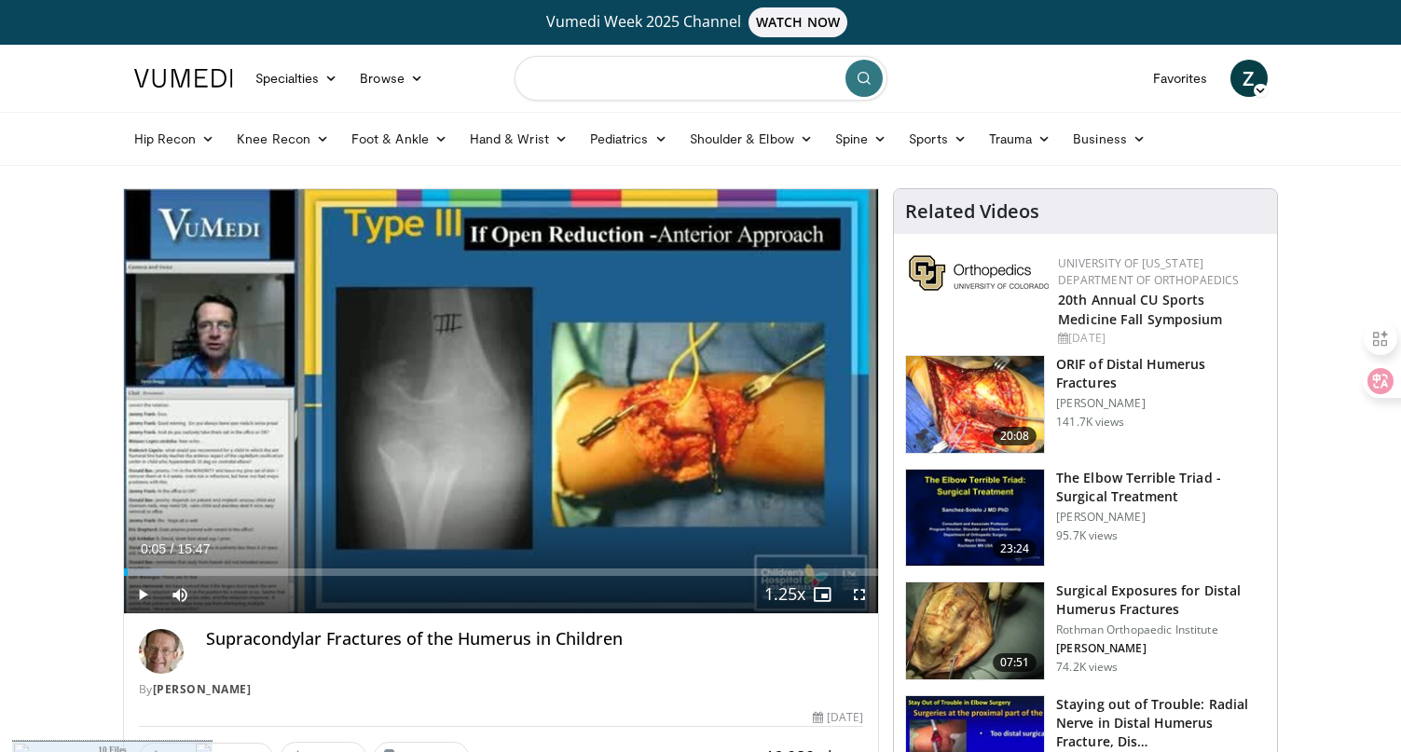
click at [567, 89] on input "Search topics, interventions" at bounding box center [700, 78] width 373 height 45
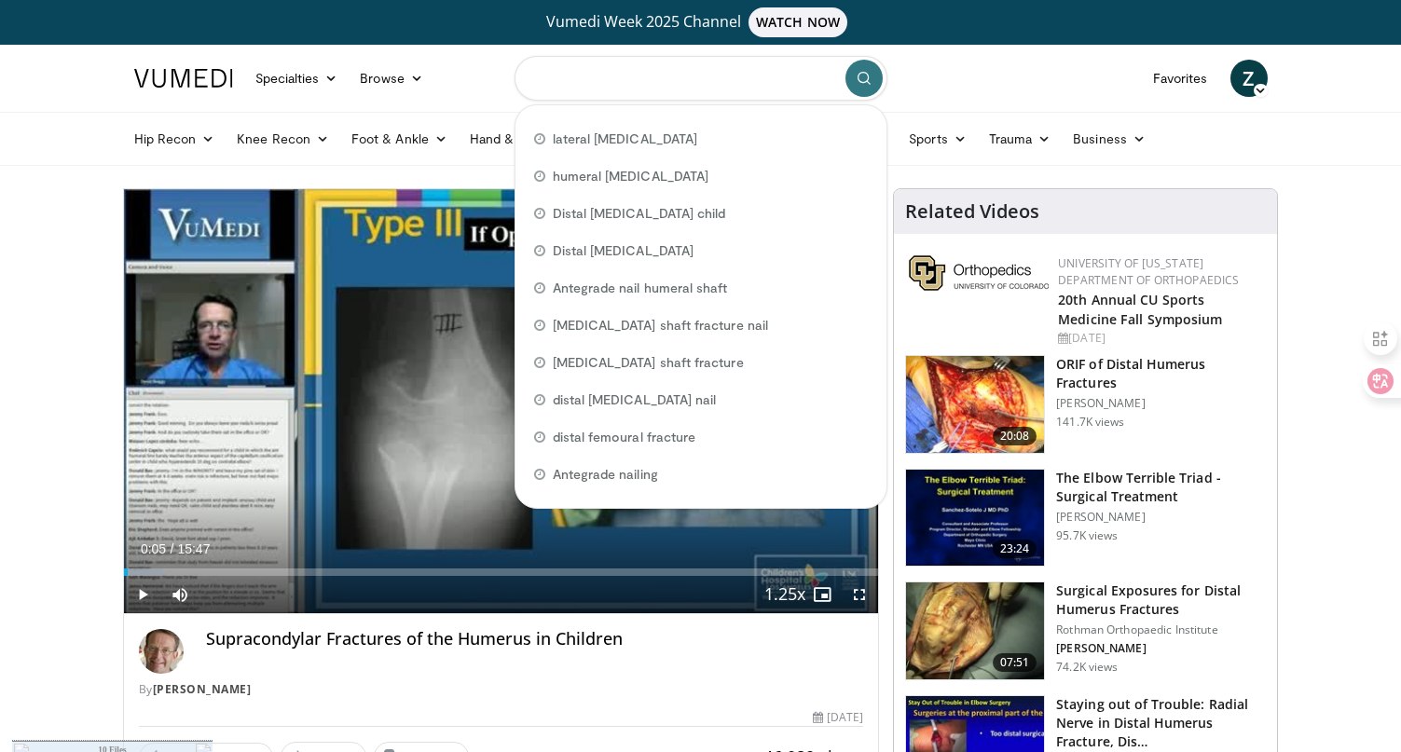
paste input "**********"
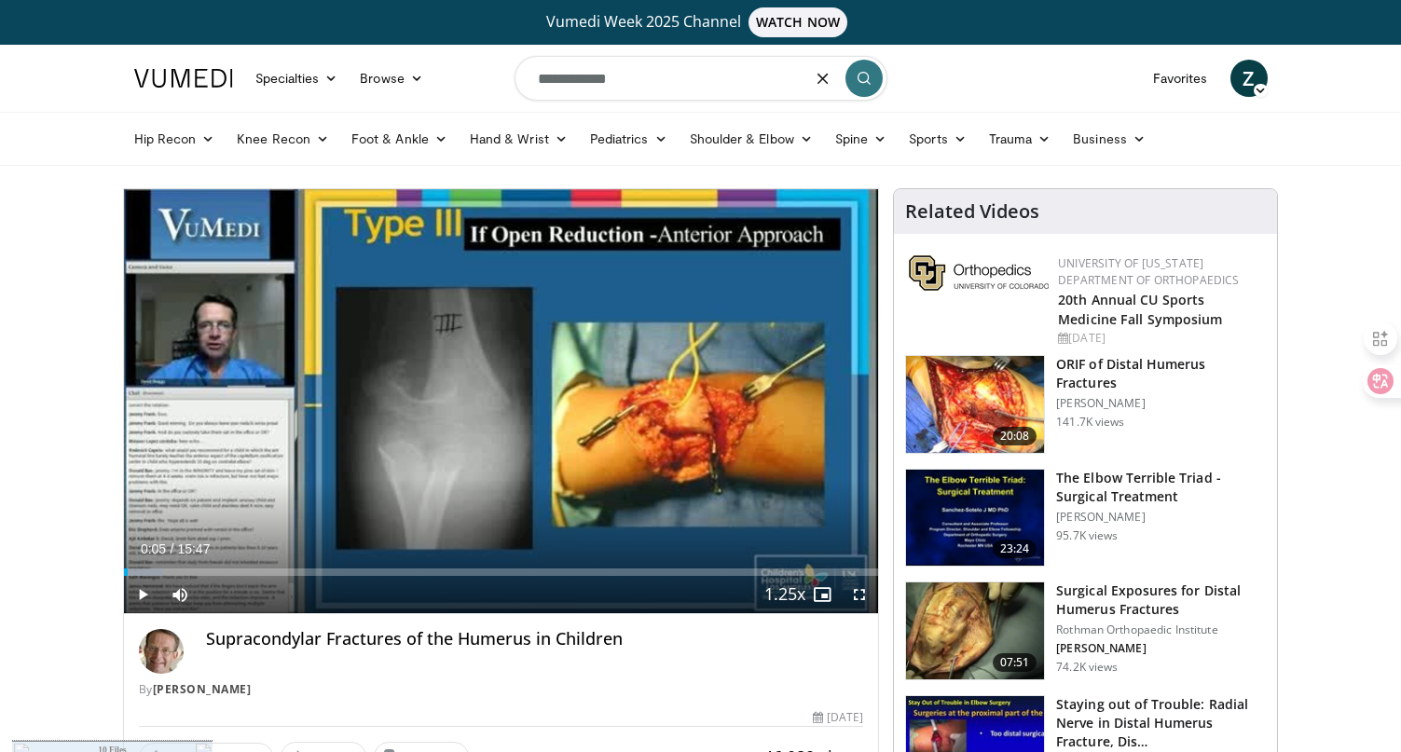
type input "**********"
click at [869, 82] on icon "submit" at bounding box center [863, 78] width 15 height 15
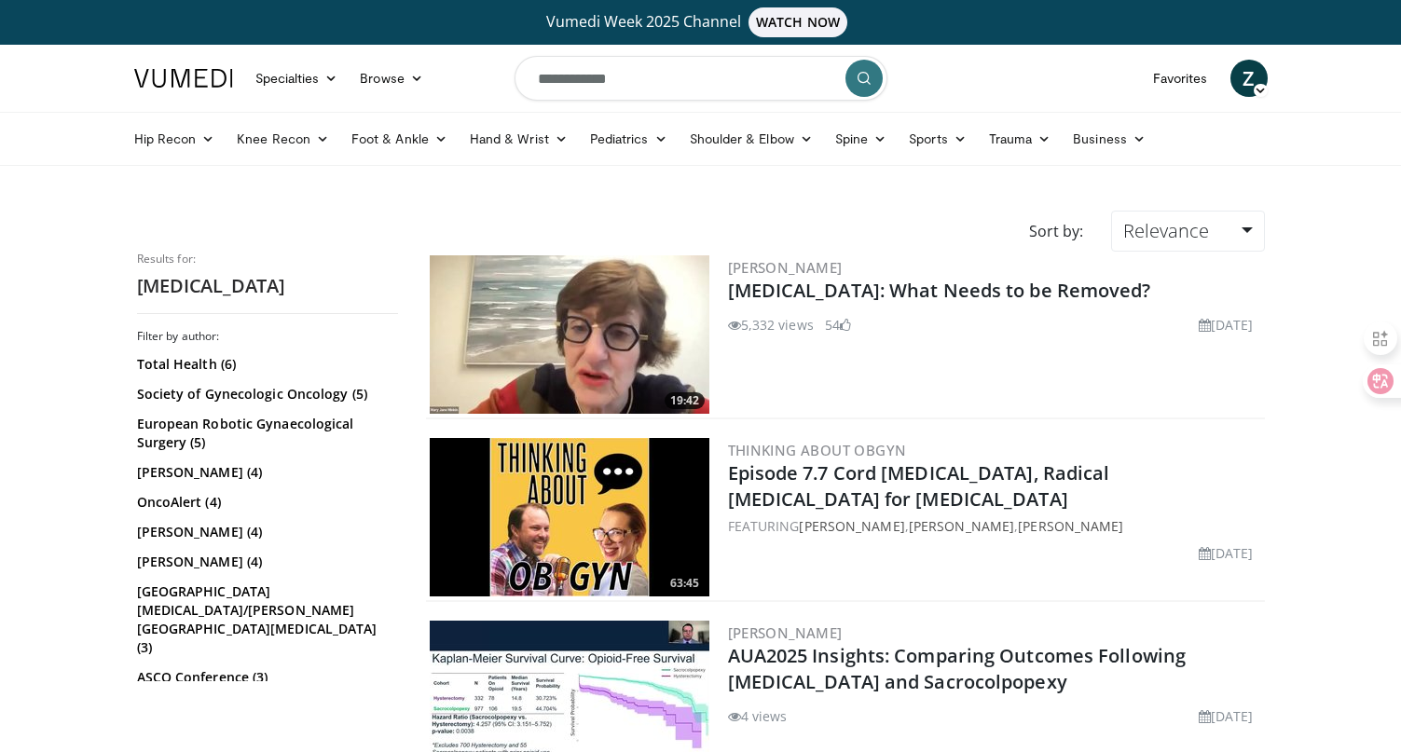
click at [662, 90] on input "**********" at bounding box center [700, 78] width 373 height 45
click at [530, 73] on input "**********" at bounding box center [700, 78] width 373 height 45
type input "**********"
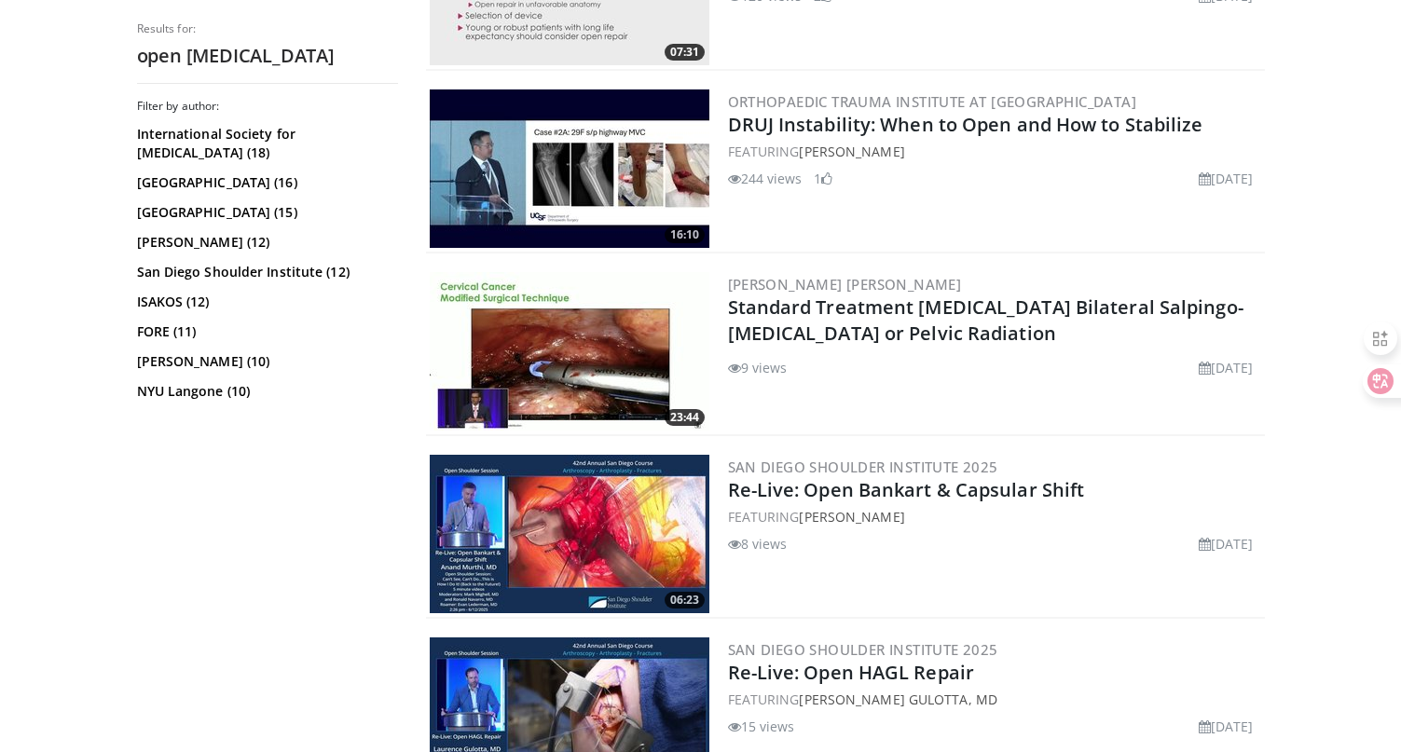
scroll to position [2544, 0]
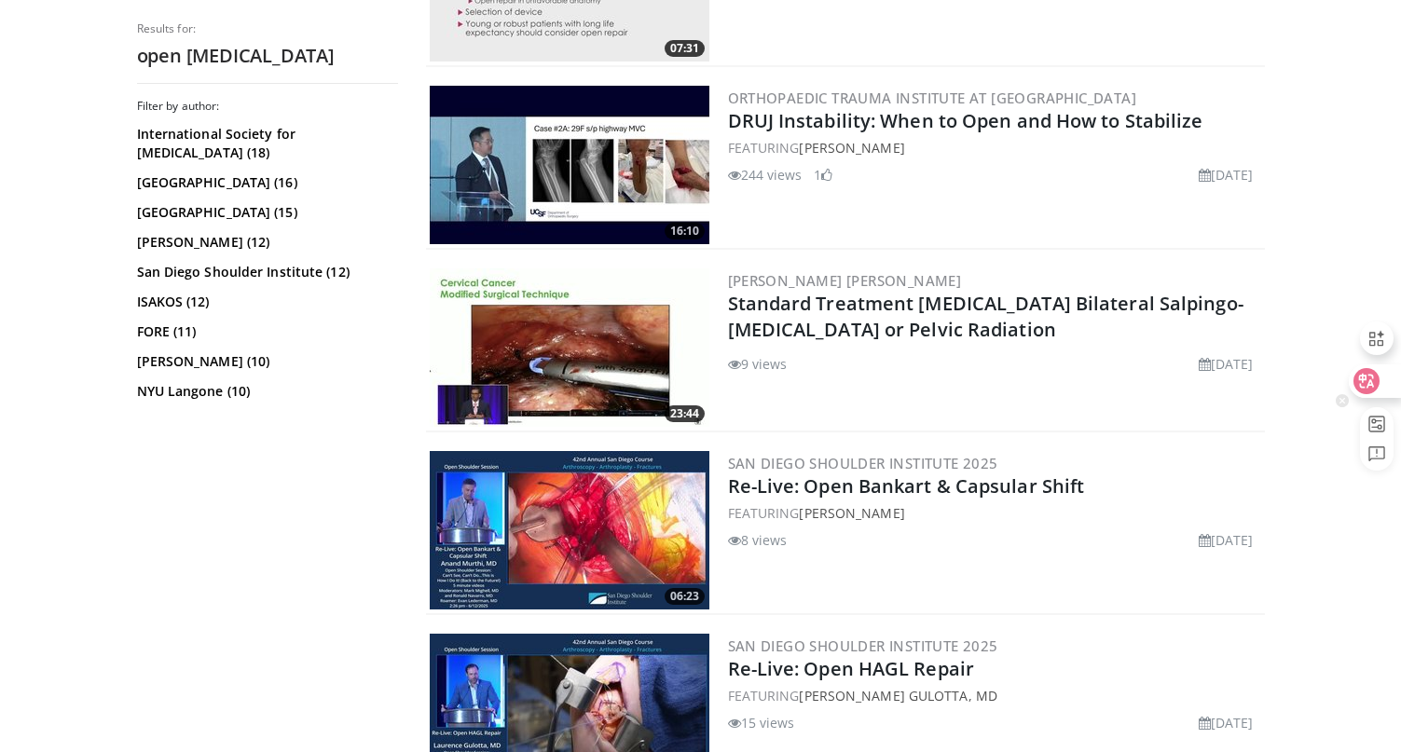
click at [1385, 372] on div at bounding box center [1373, 381] width 50 height 34
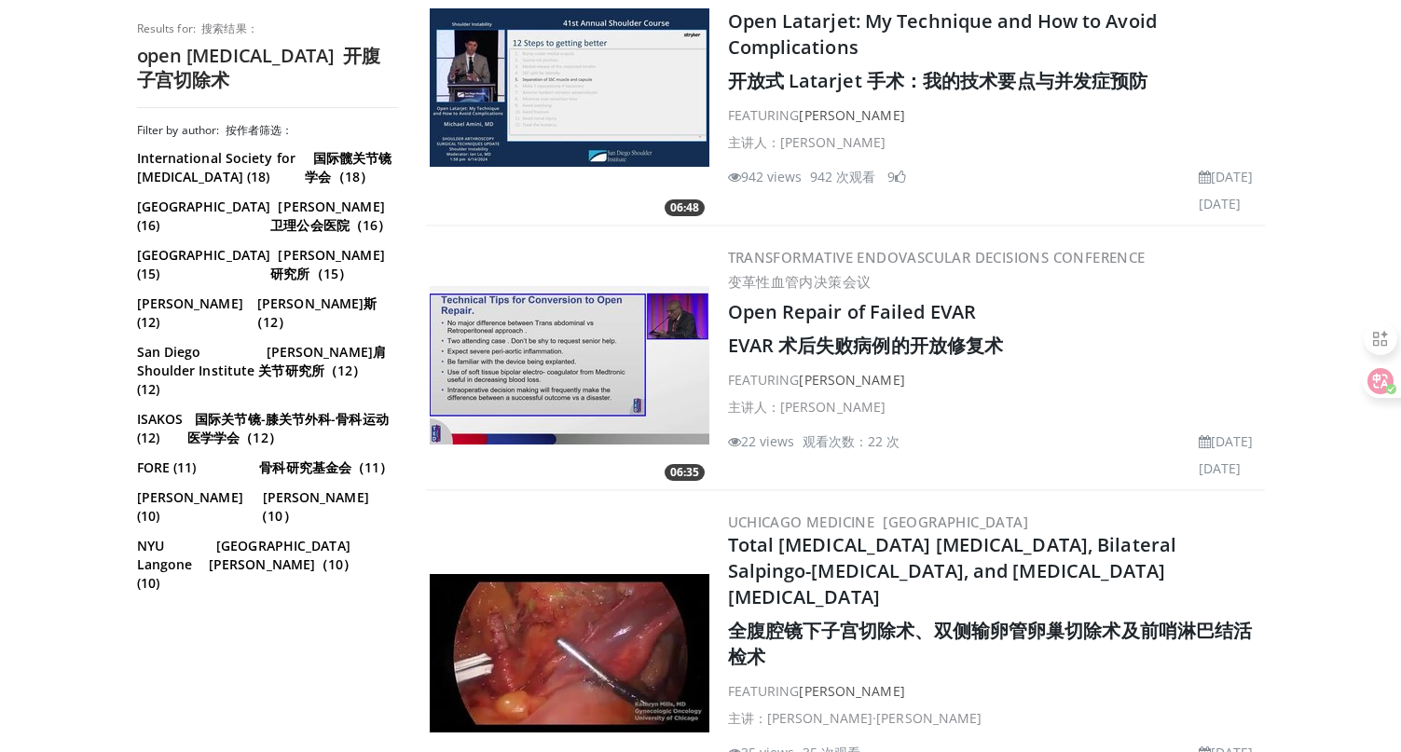
scroll to position [6696, 0]
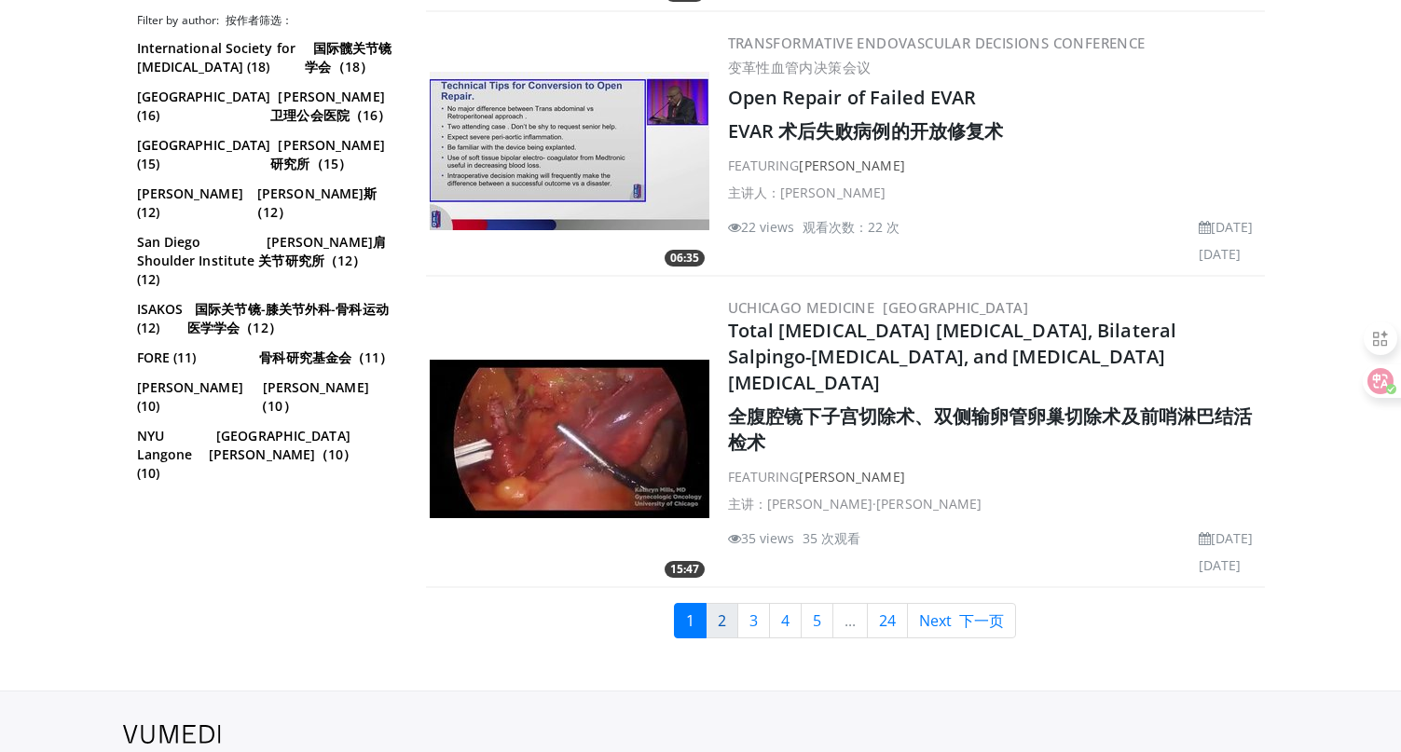
click at [720, 603] on link "2" at bounding box center [721, 620] width 33 height 35
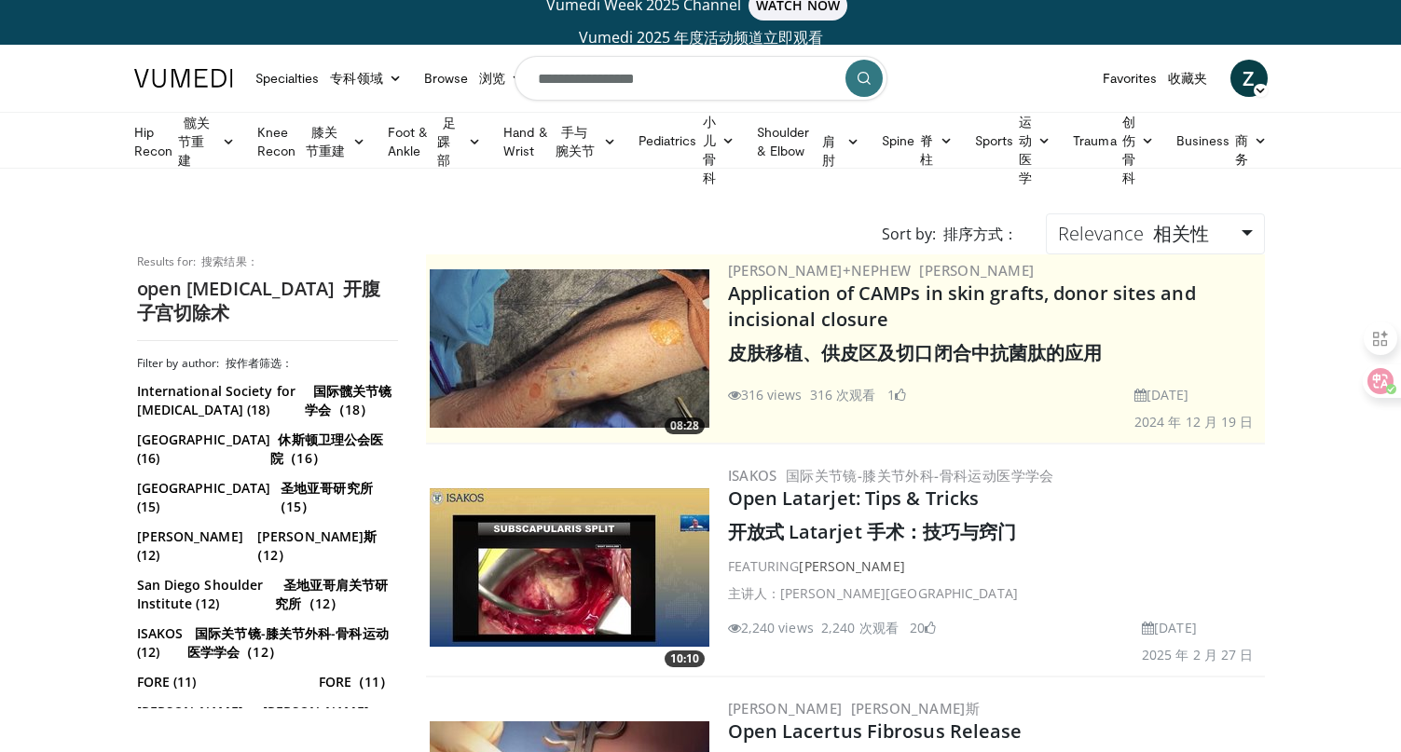
click at [582, 82] on input "**********" at bounding box center [700, 78] width 373 height 45
drag, startPoint x: 707, startPoint y: 83, endPoint x: 441, endPoint y: 49, distance: 268.6
click at [441, 49] on nav "Specialties 专科领域 Adult & Family Medicine Allergy, Asthma, Immunology Anesthesio…" at bounding box center [701, 78] width 1156 height 67
paste input "**********"
type input "**********"
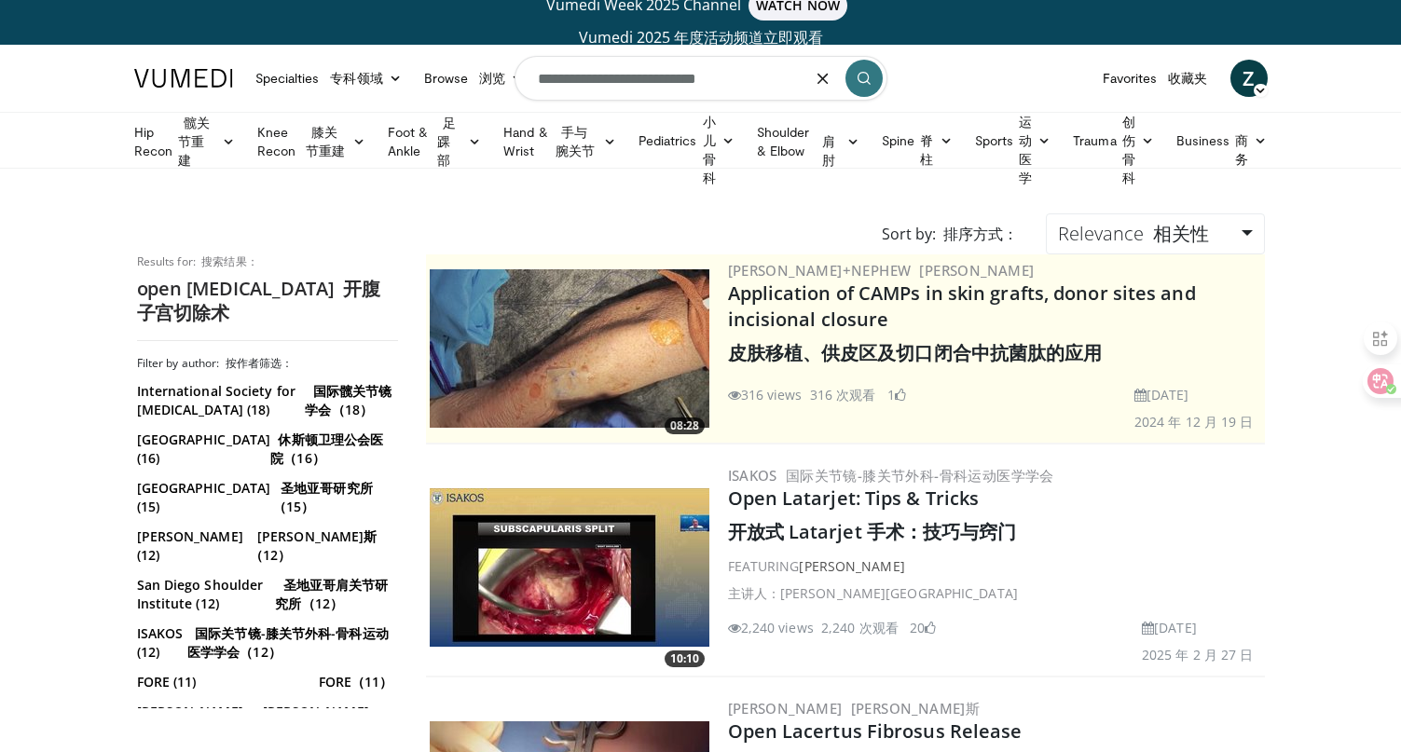
click at [867, 73] on icon "submit" at bounding box center [863, 78] width 15 height 15
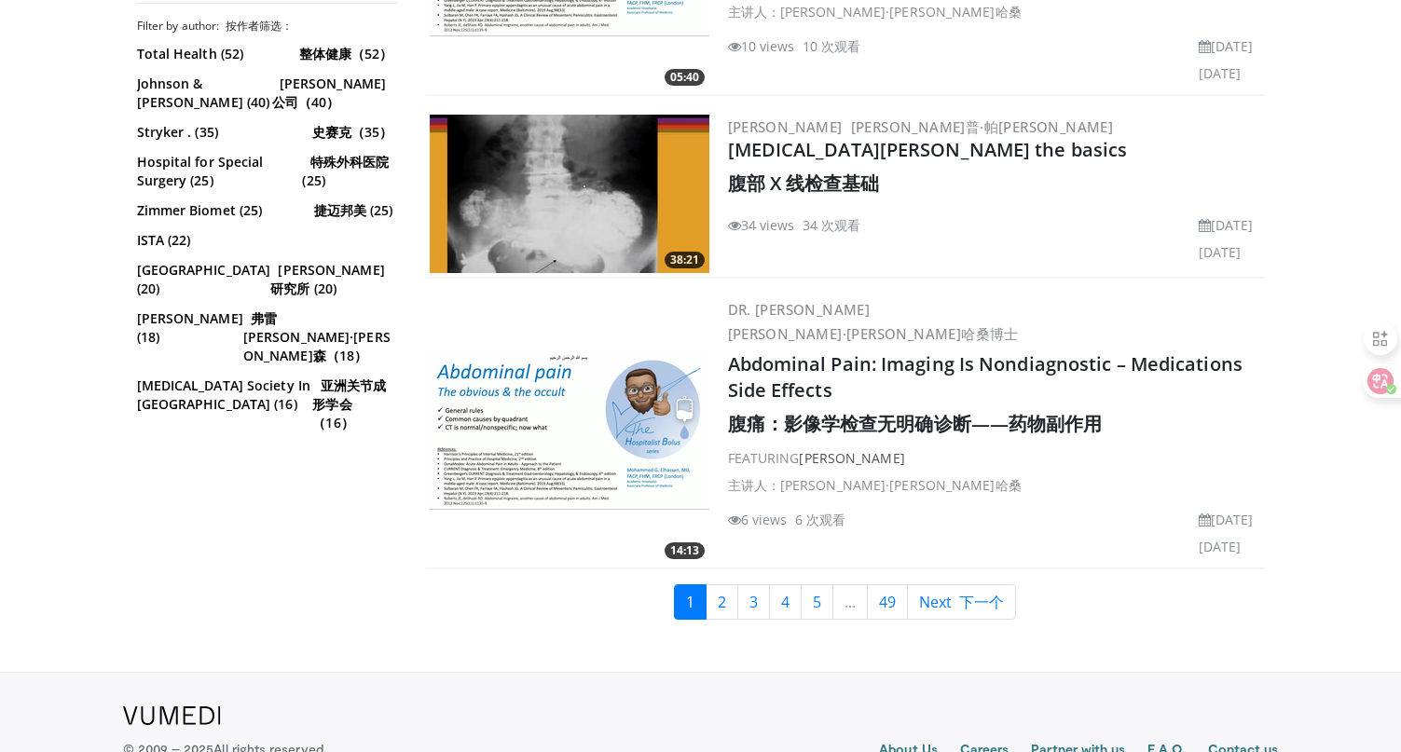
scroll to position [6490, 0]
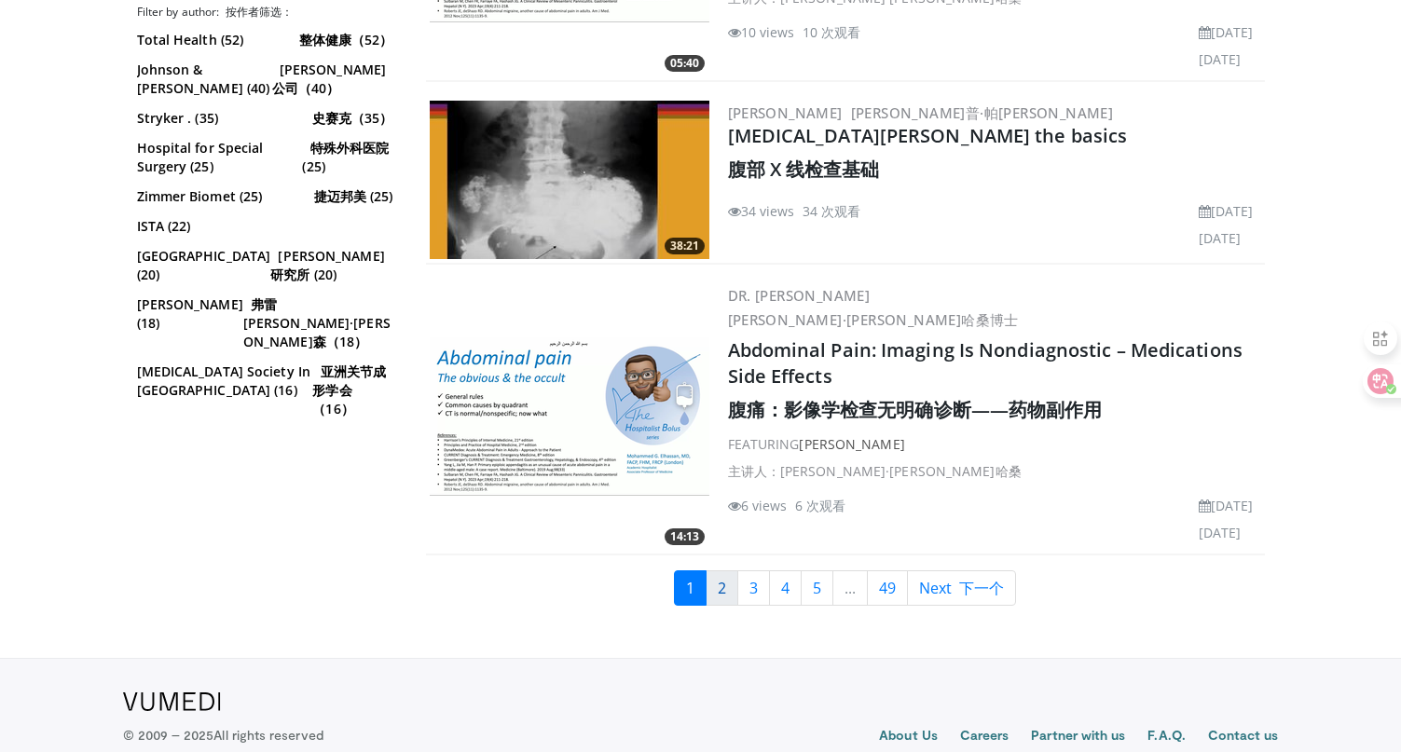
click at [718, 570] on link "2" at bounding box center [721, 587] width 33 height 35
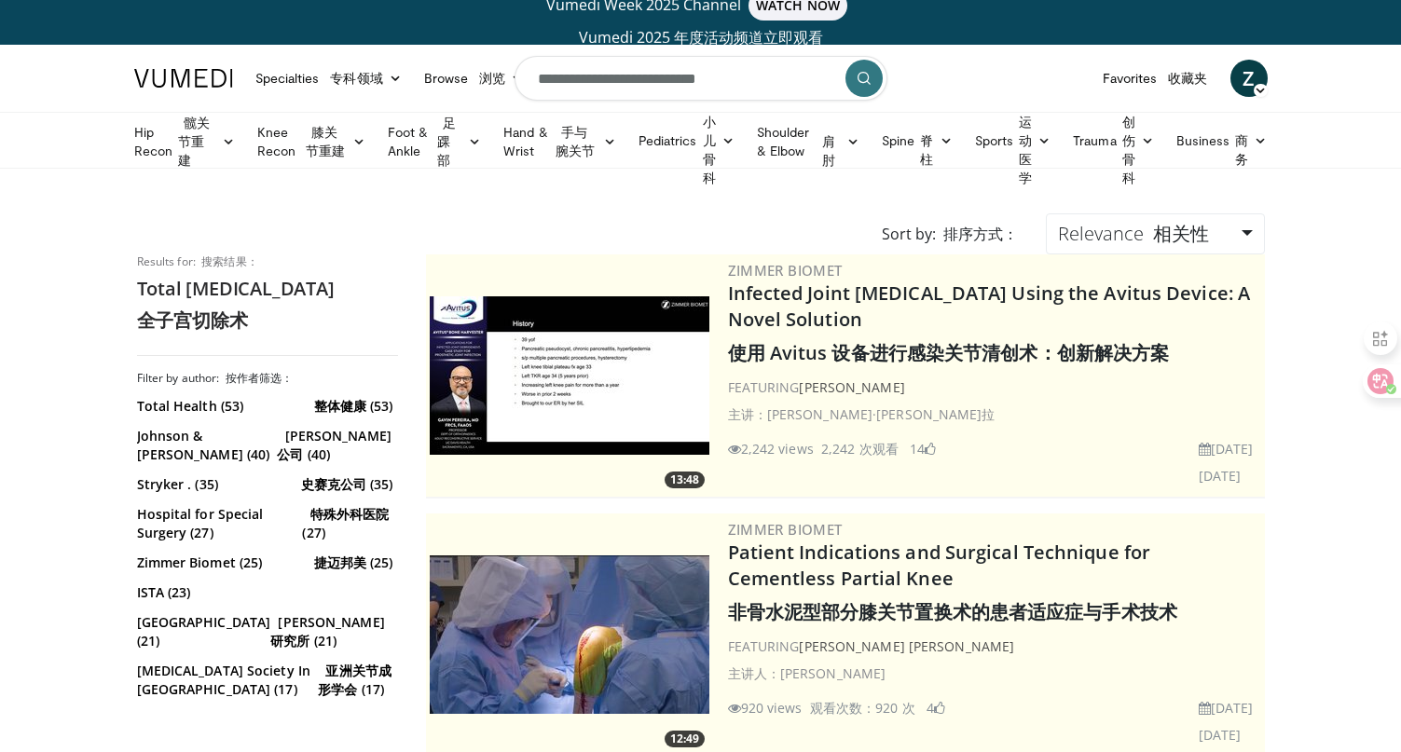
click at [650, 81] on input "**********" at bounding box center [700, 78] width 373 height 45
drag, startPoint x: 650, startPoint y: 81, endPoint x: 506, endPoint y: 48, distance: 148.1
click at [506, 48] on nav "Specialties 专科领域 Adult & Family Medicine Allergy, [MEDICAL_DATA], Immunology An…" at bounding box center [701, 78] width 1156 height 67
click at [568, 75] on input "**********" at bounding box center [700, 78] width 373 height 45
click at [645, 77] on input "**********" at bounding box center [700, 78] width 373 height 45
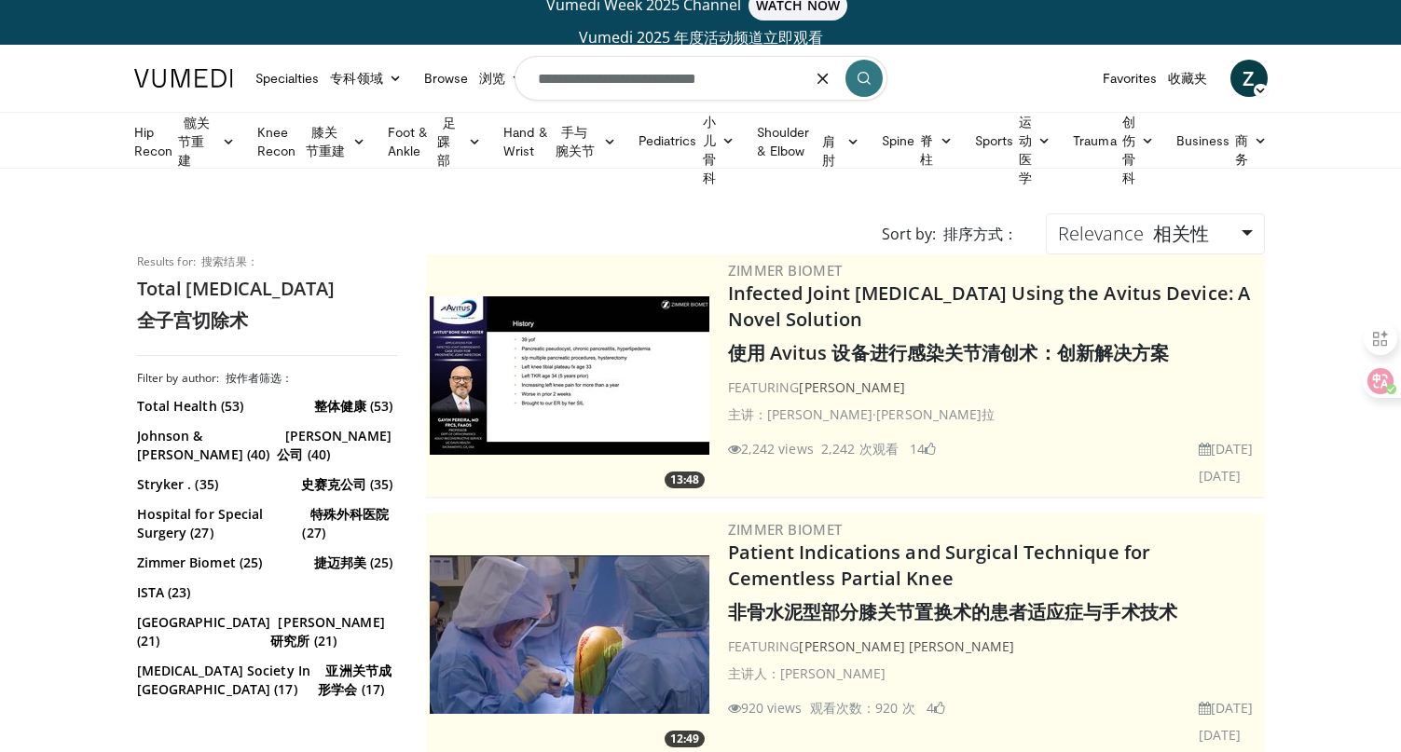
click at [648, 78] on input "**********" at bounding box center [700, 78] width 373 height 45
click at [650, 77] on input "**********" at bounding box center [700, 78] width 373 height 45
drag, startPoint x: 650, startPoint y: 77, endPoint x: 411, endPoint y: 33, distance: 242.7
type input "**********"
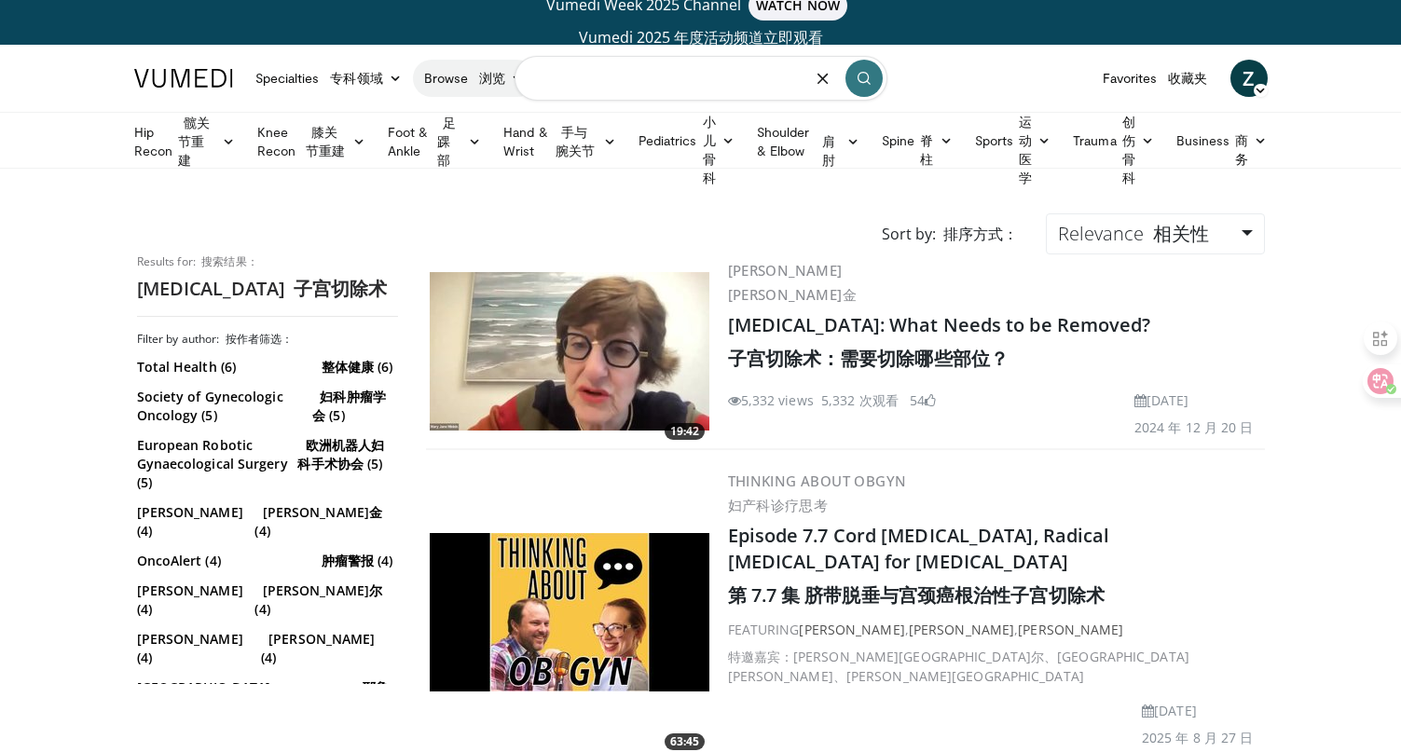
drag, startPoint x: 677, startPoint y: 72, endPoint x: 494, endPoint y: 64, distance: 183.7
click at [494, 64] on nav "Specialties 专科领域 Adult & Family Medicine Allergy, [MEDICAL_DATA], Immunology An…" at bounding box center [701, 78] width 1156 height 67
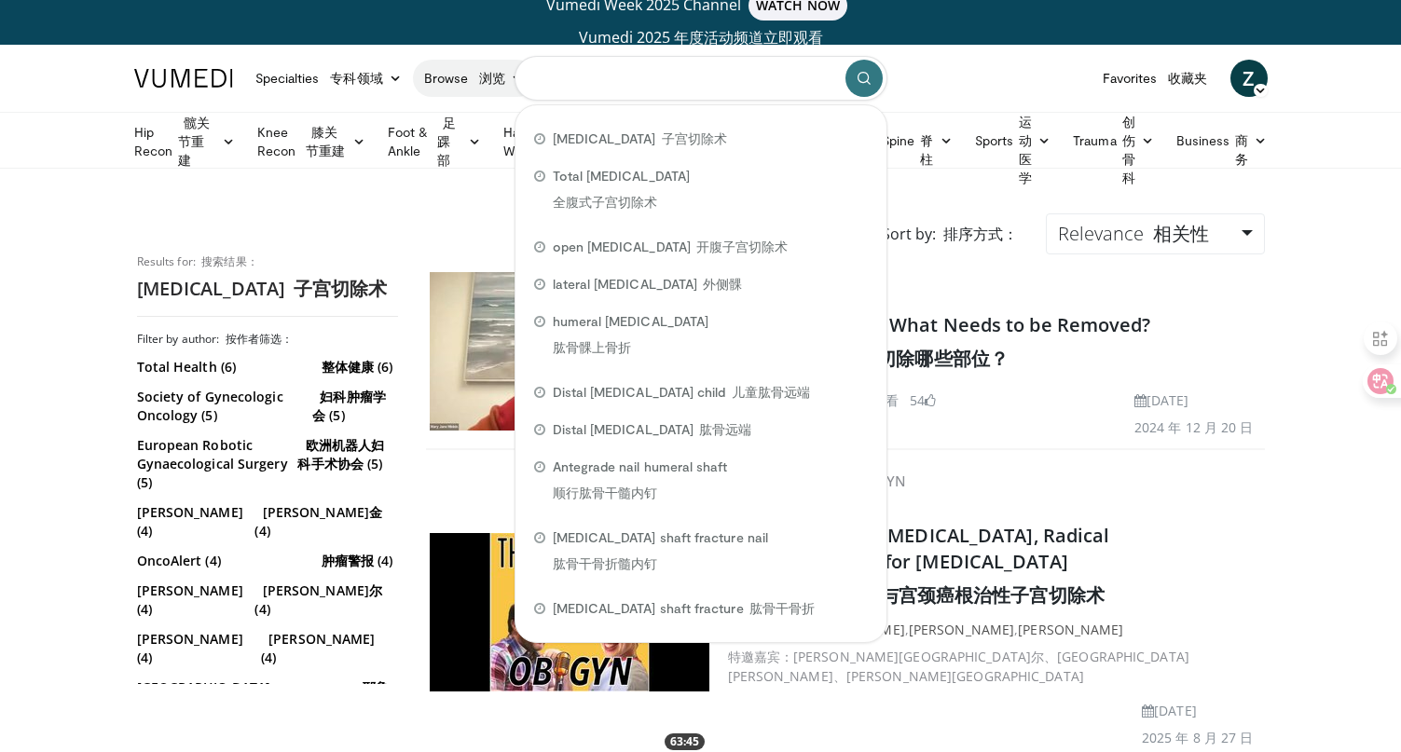
paste input "**********"
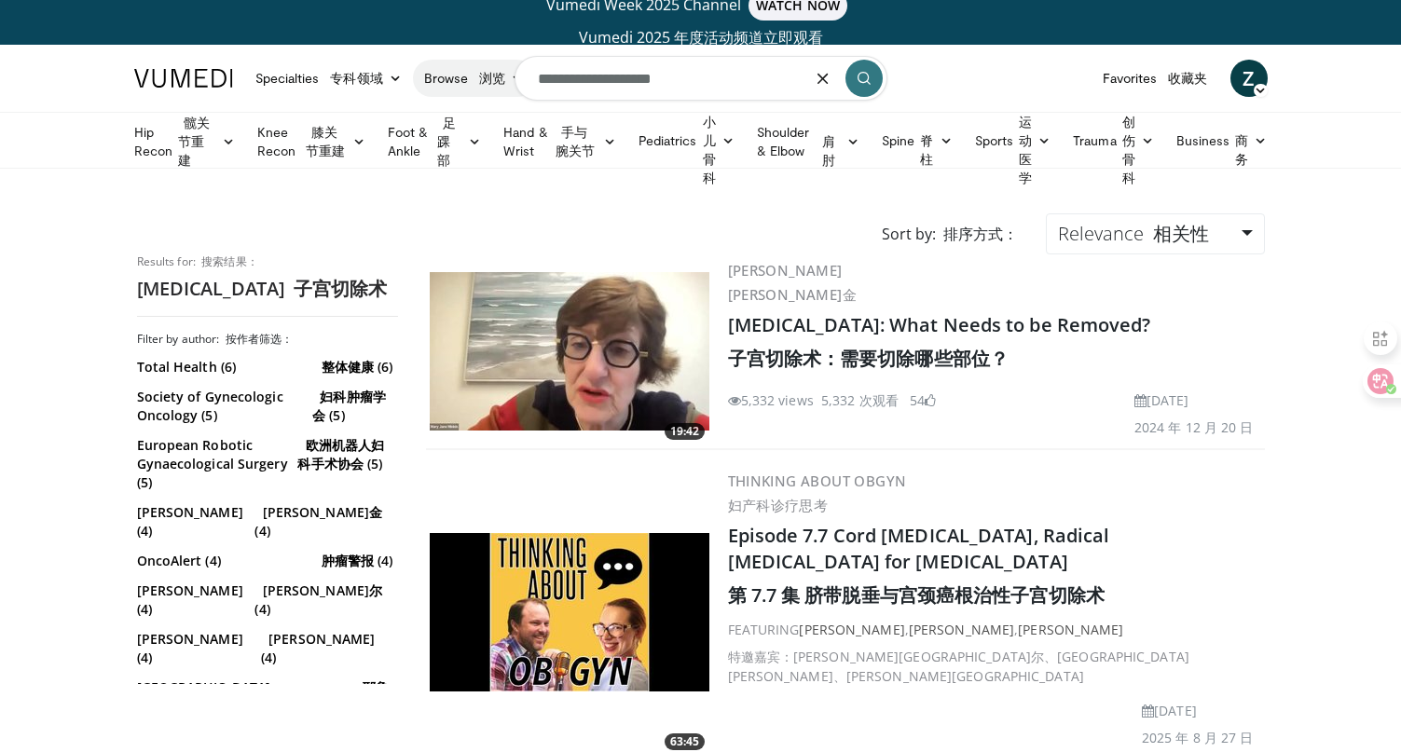
type input "**********"
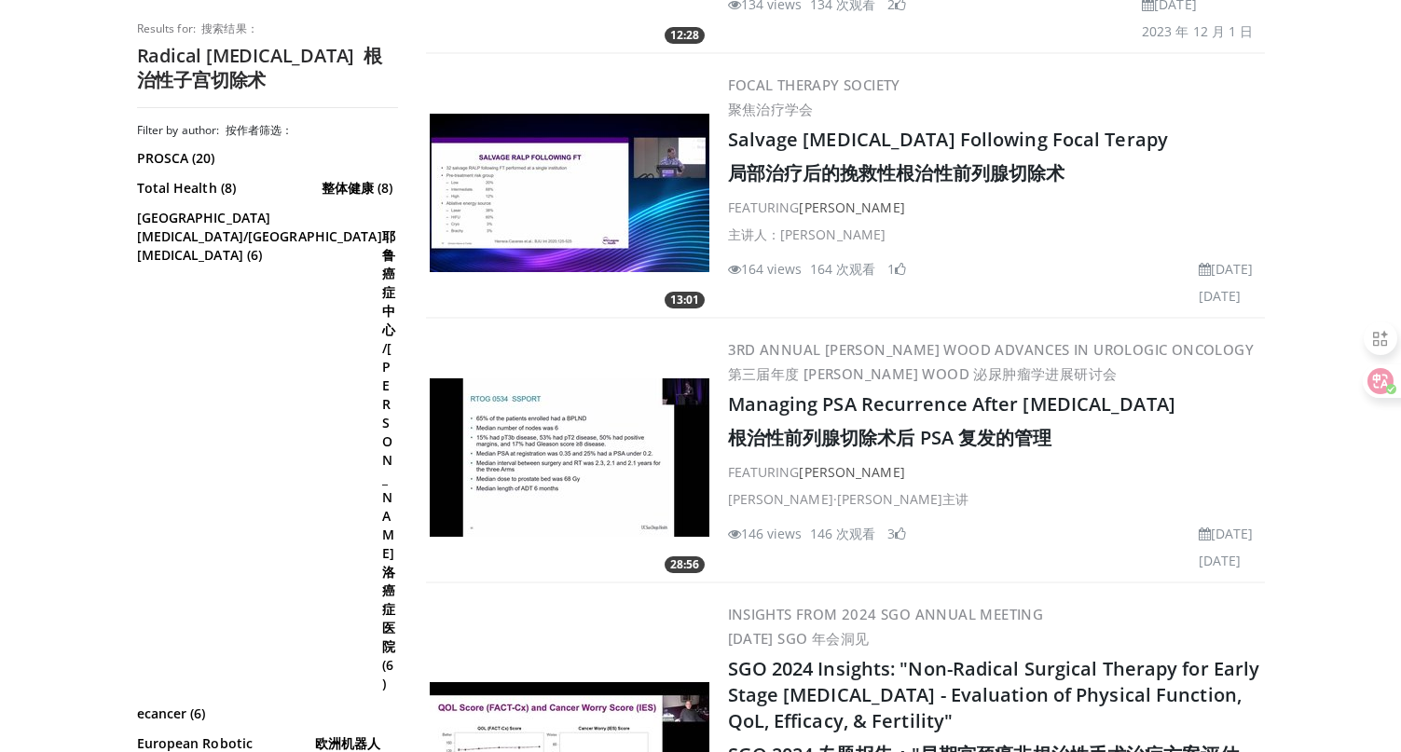
scroll to position [1776, 0]
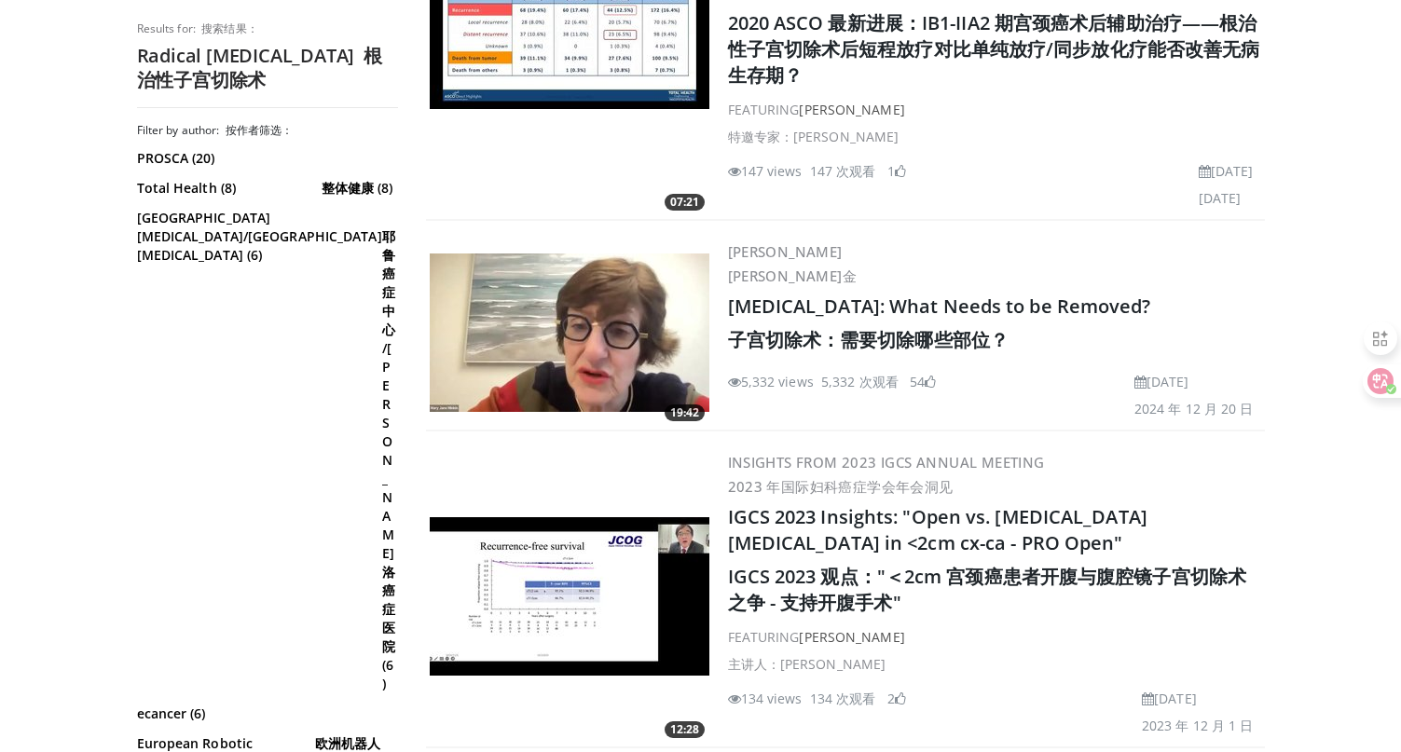
click at [892, 319] on h2 "Hysterectomy: What Needs to be Removed? 子宫切除术：需要切除哪些部位？" at bounding box center [994, 327] width 533 height 67
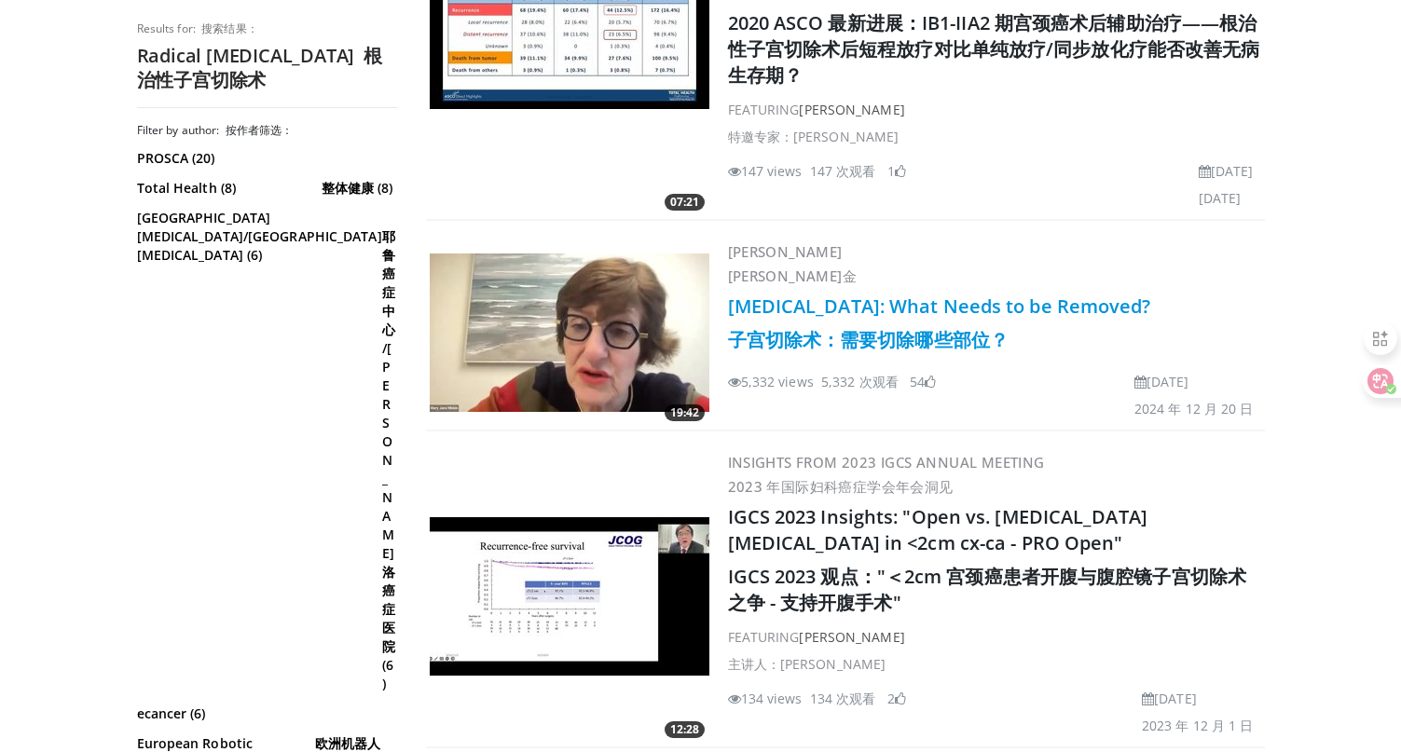
click at [909, 304] on link "Hysterectomy: What Needs to be Removed? 子宫切除术：需要切除哪些部位？" at bounding box center [939, 323] width 423 height 59
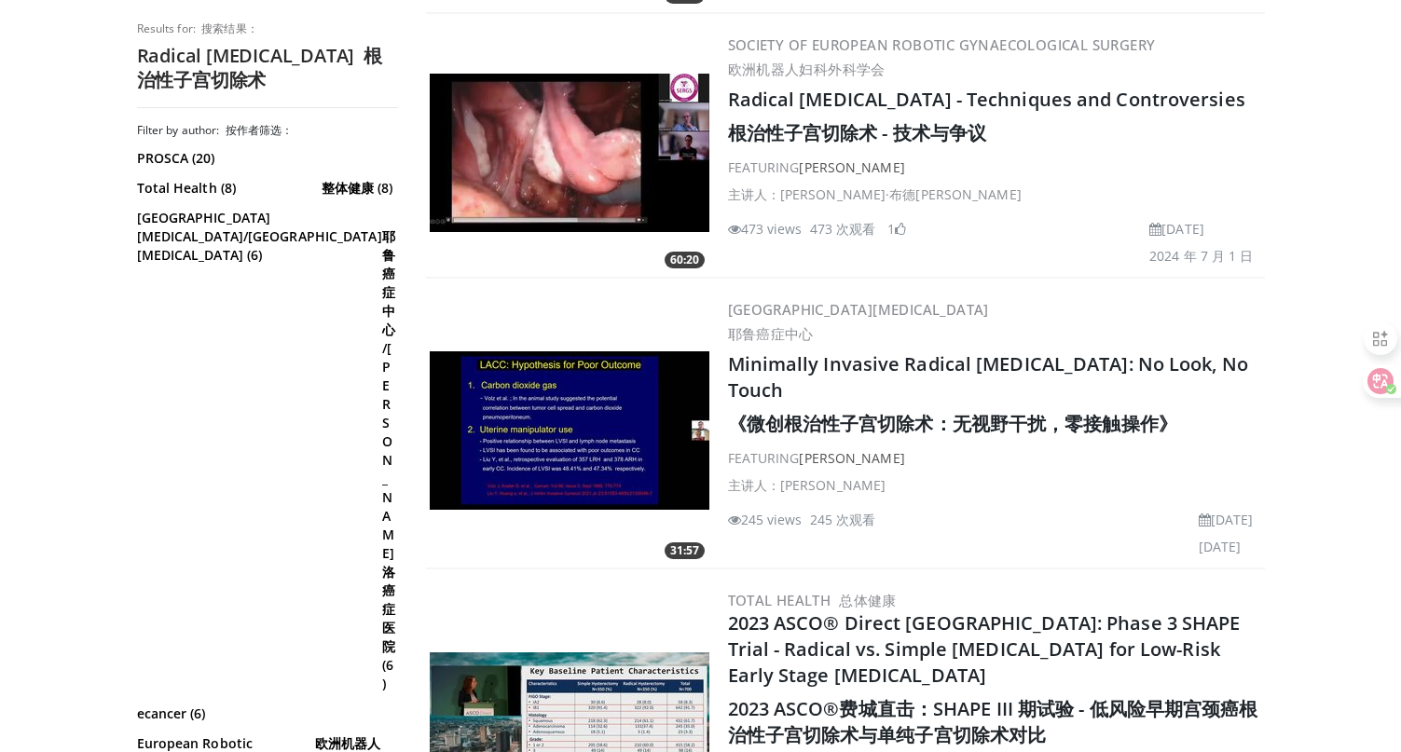
scroll to position [733, 0]
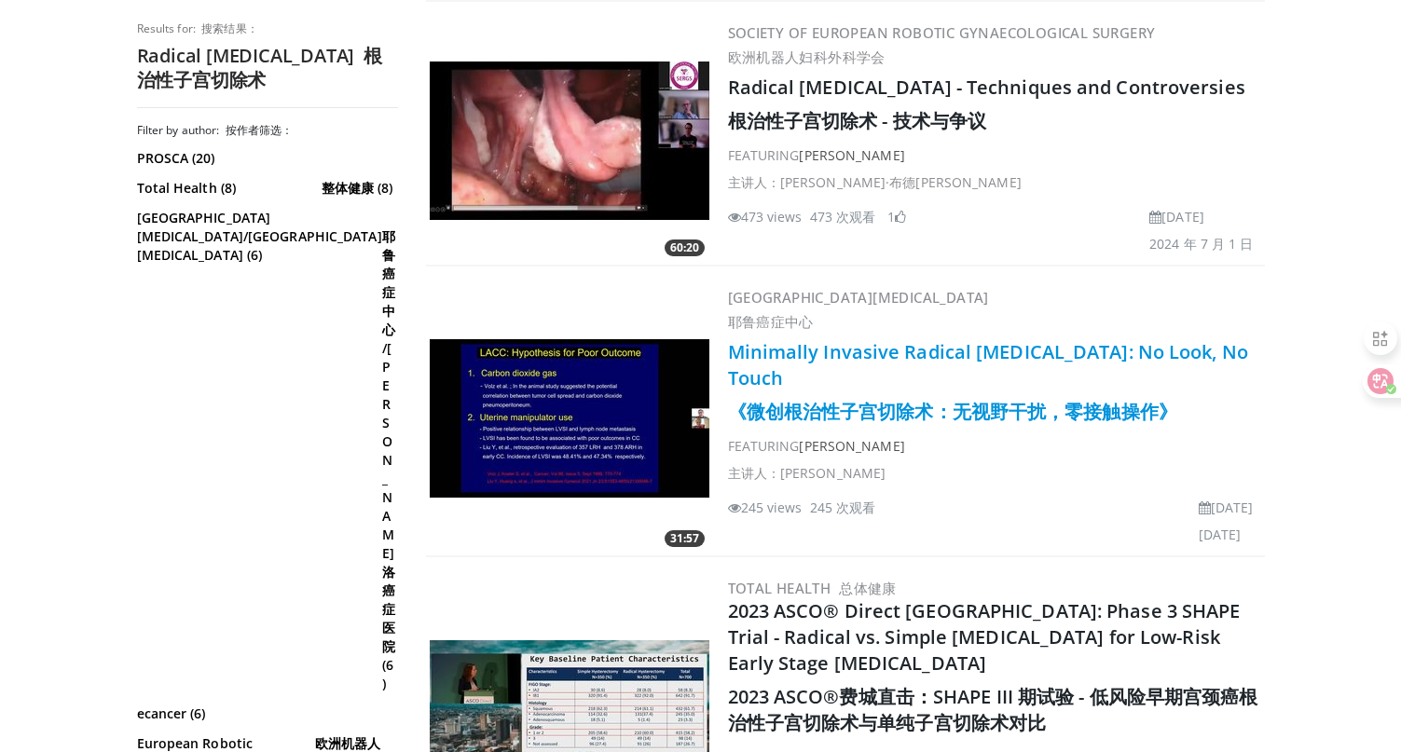
click at [914, 353] on link "Minimally Invasive Radical Hysterectomy: No Look, No Touch 《微创根治性子宫切除术：无视野干扰，零接…" at bounding box center [988, 381] width 520 height 85
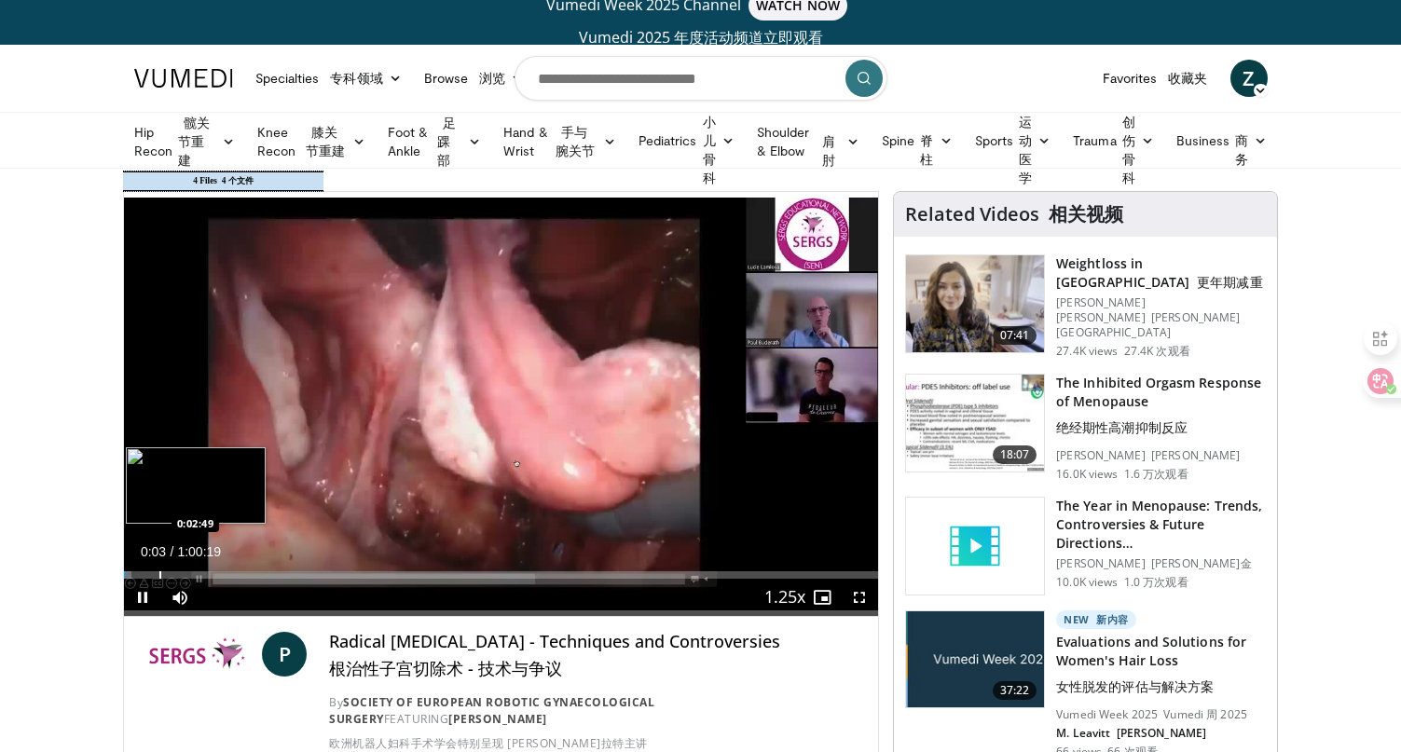
click at [153, 571] on div "Loaded : 1.09% 0:00:03 0:02:49" at bounding box center [501, 574] width 755 height 7
click at [225, 579] on div "Current Time 2:23 / Duration 1:00:19 Pause Skip Backward Skip Forward Mute Load…" at bounding box center [501, 597] width 755 height 37
click at [185, 572] on div "Progress Bar" at bounding box center [186, 574] width 2 height 7
click at [235, 574] on div "Progress Bar" at bounding box center [236, 574] width 2 height 7
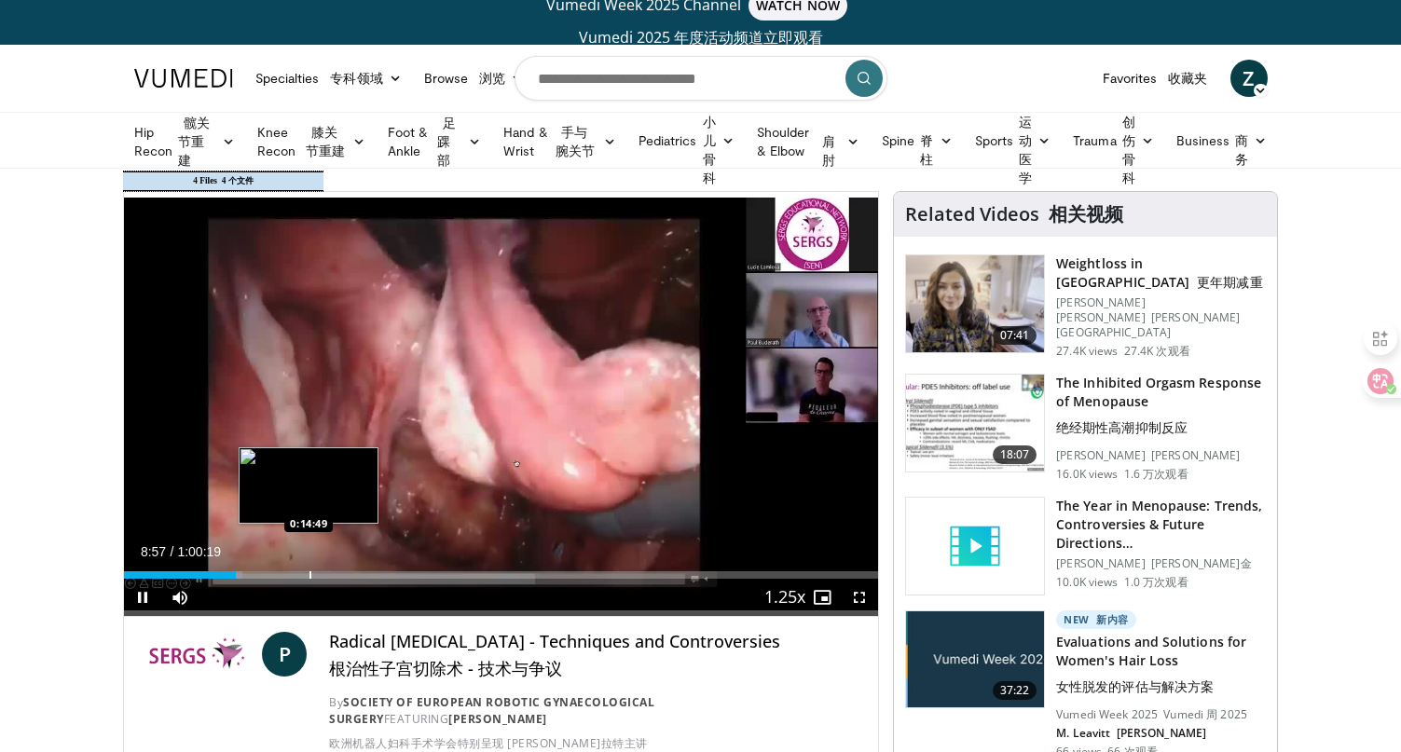
click at [309, 572] on div "Progress Bar" at bounding box center [310, 574] width 2 height 7
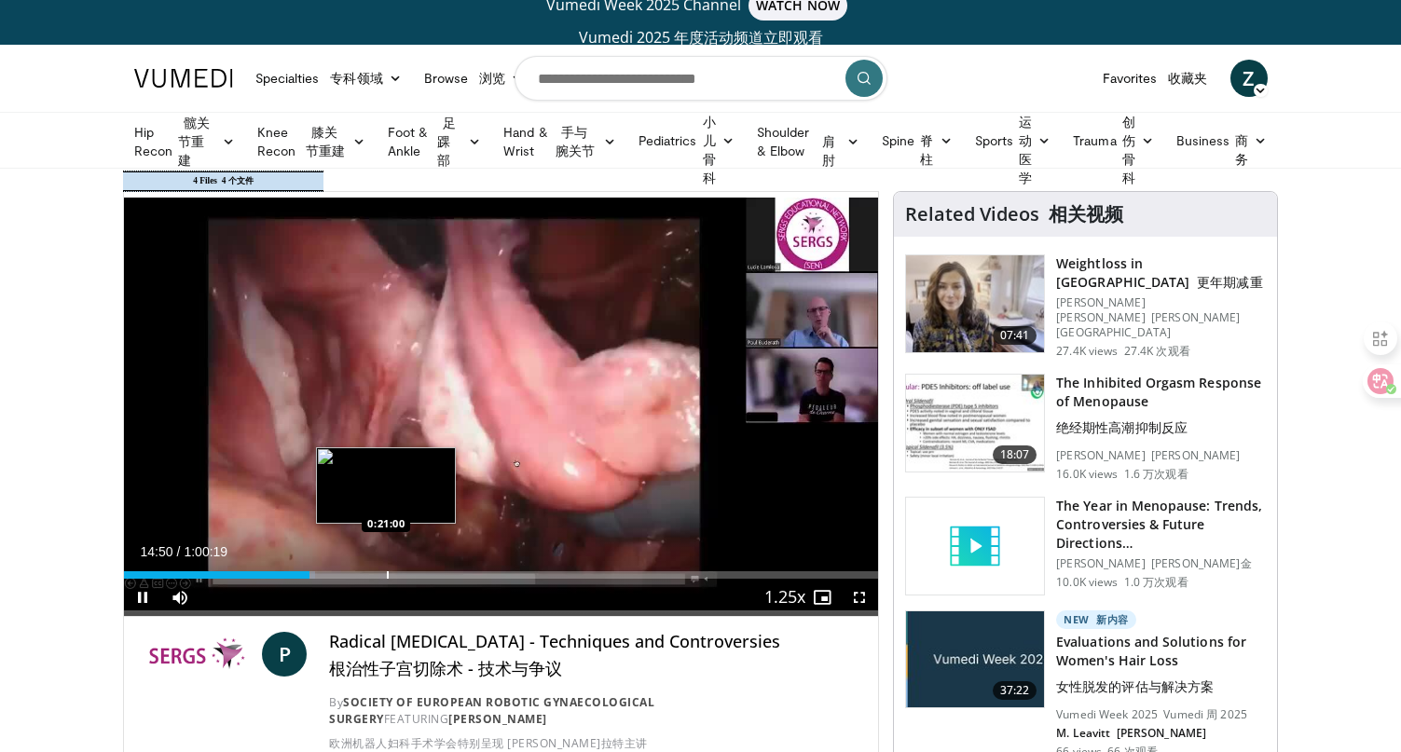
click at [387, 569] on div "Loaded : 25.42% 0:14:50 0:21:00" at bounding box center [501, 570] width 755 height 18
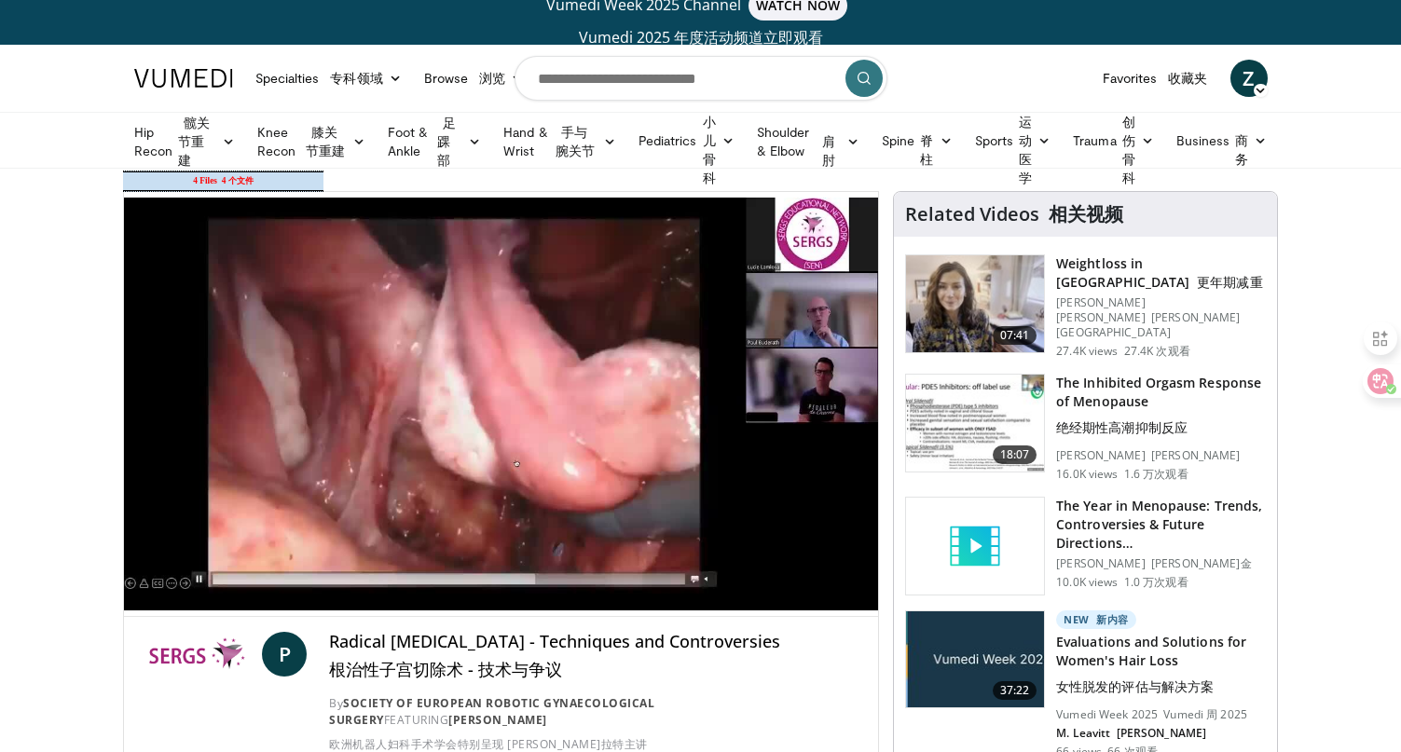
click at [228, 178] on font "4 个文件" at bounding box center [238, 180] width 32 height 9
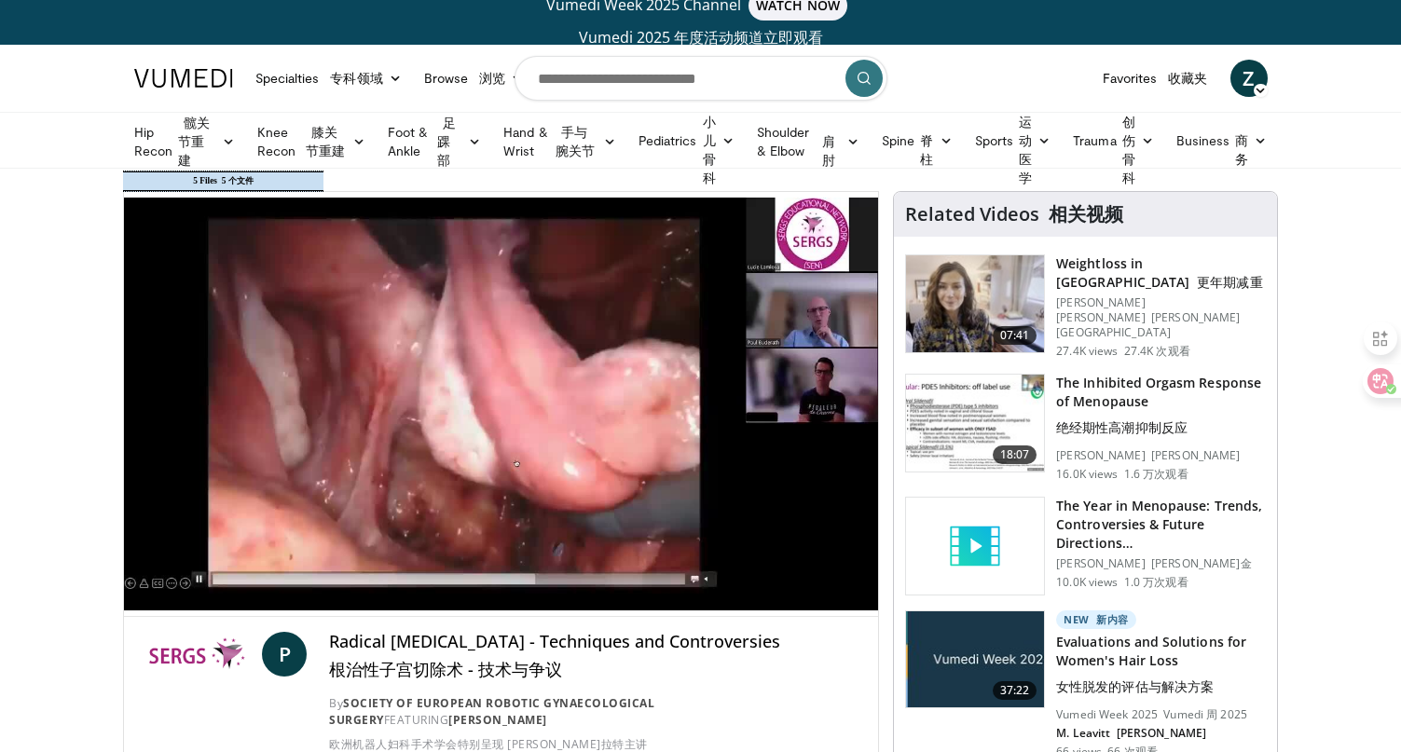
click at [221, 187] on td "5 Files 5 个文件" at bounding box center [223, 181] width 163 height 18
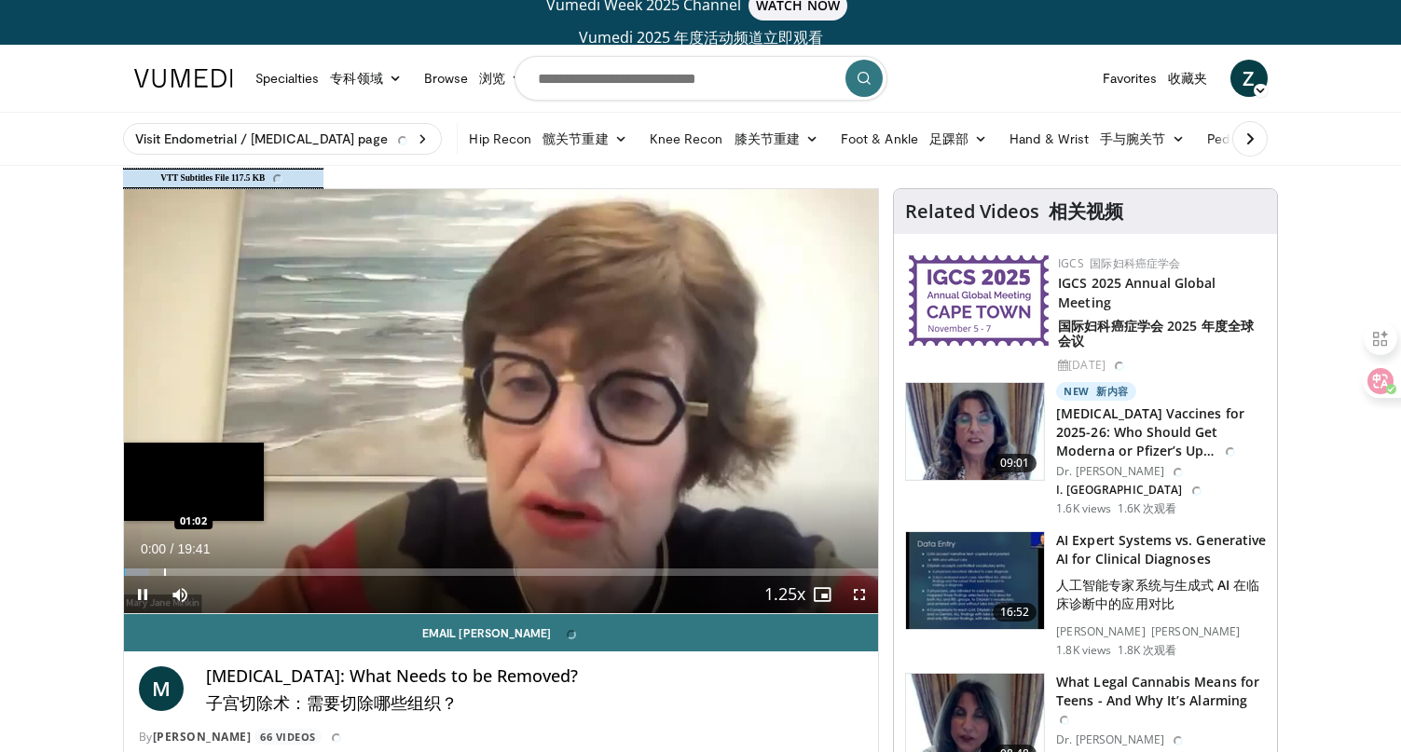
click at [164, 570] on div "Progress Bar" at bounding box center [165, 571] width 2 height 7
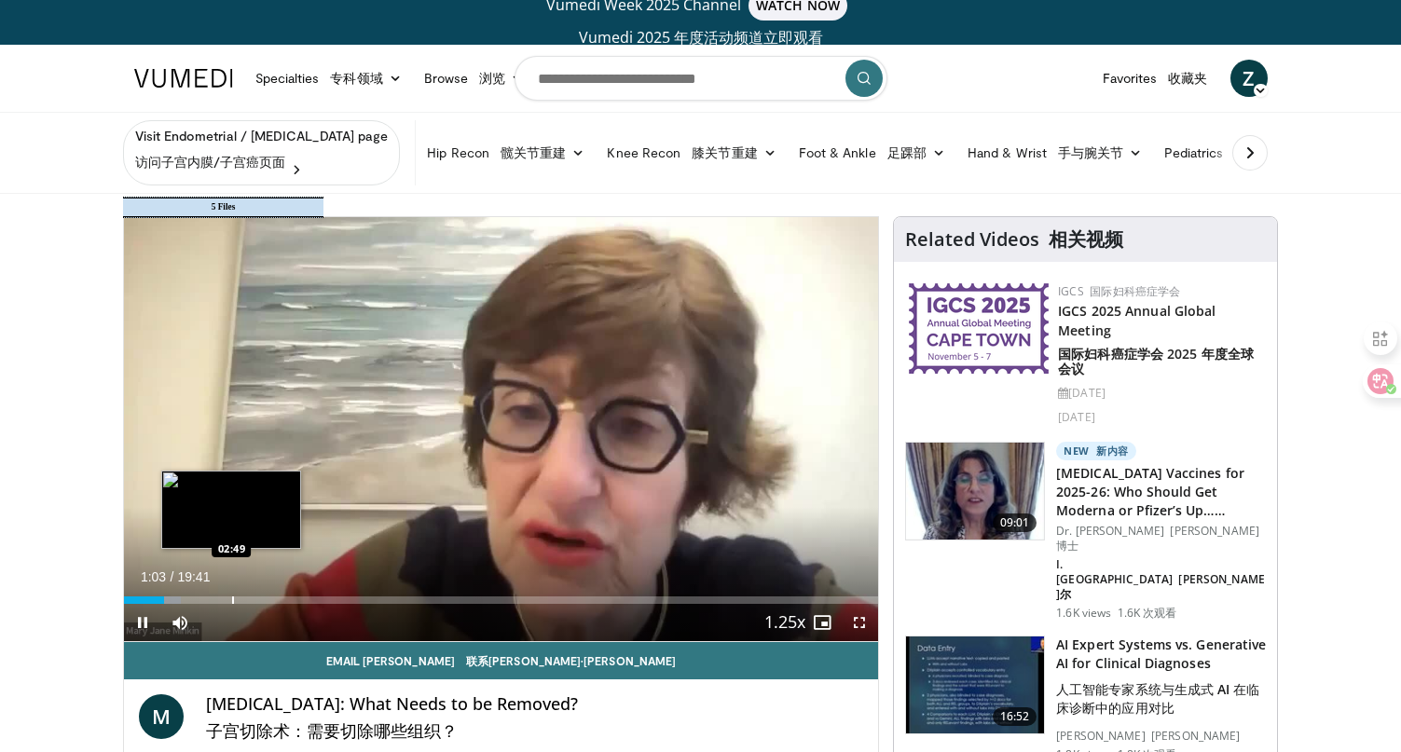
click at [232, 602] on div "Progress Bar" at bounding box center [233, 599] width 2 height 7
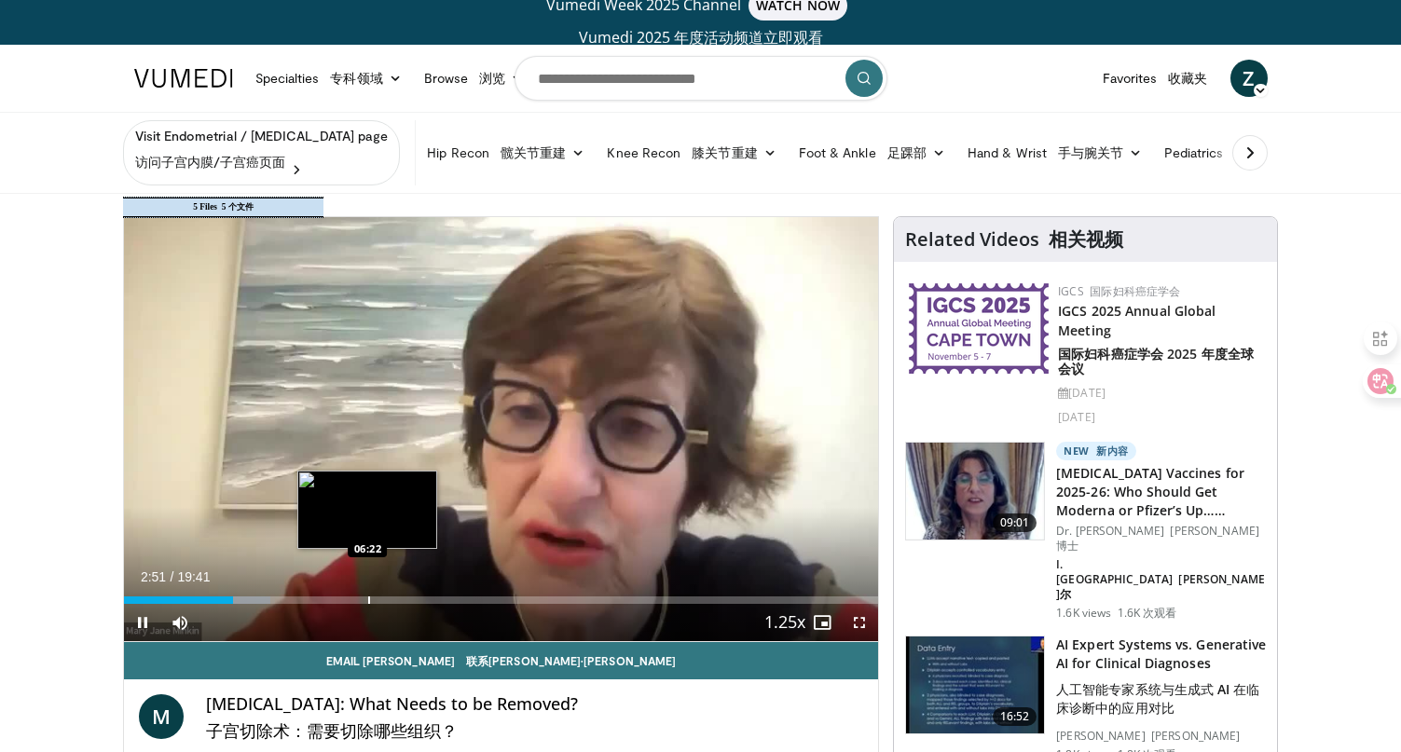
click at [368, 600] on div "Progress Bar" at bounding box center [369, 599] width 2 height 7
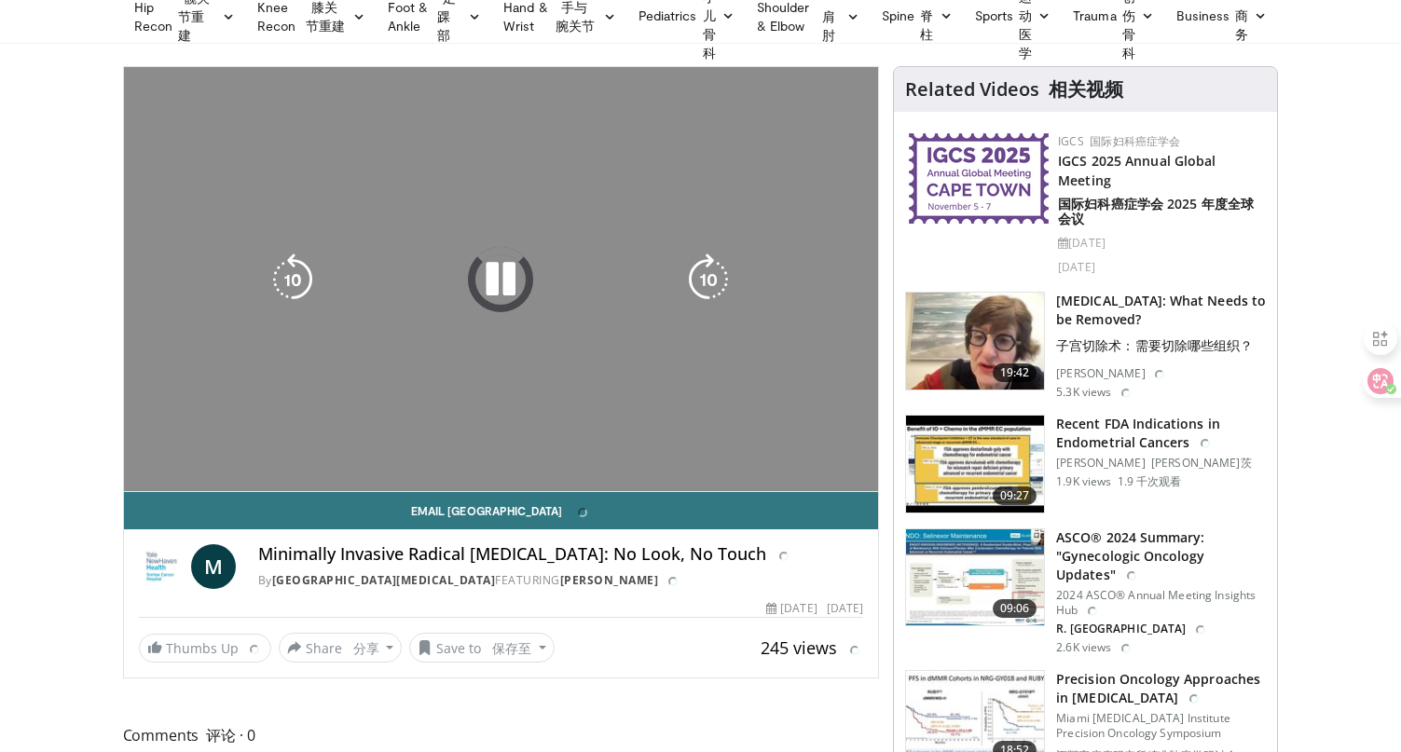
scroll to position [130, 0]
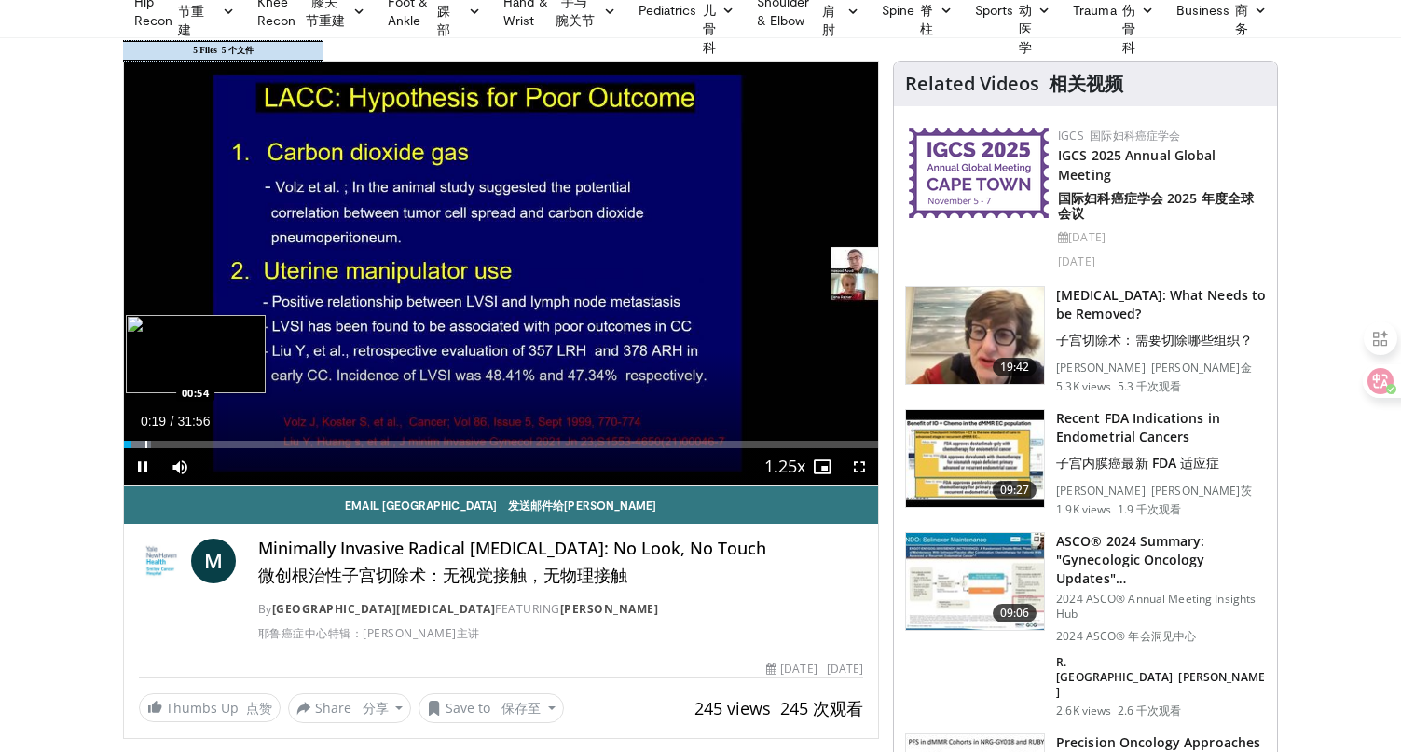
click at [144, 443] on div "Progress Bar" at bounding box center [137, 444] width 27 height 7
click at [196, 444] on div "Progress Bar" at bounding box center [195, 444] width 2 height 7
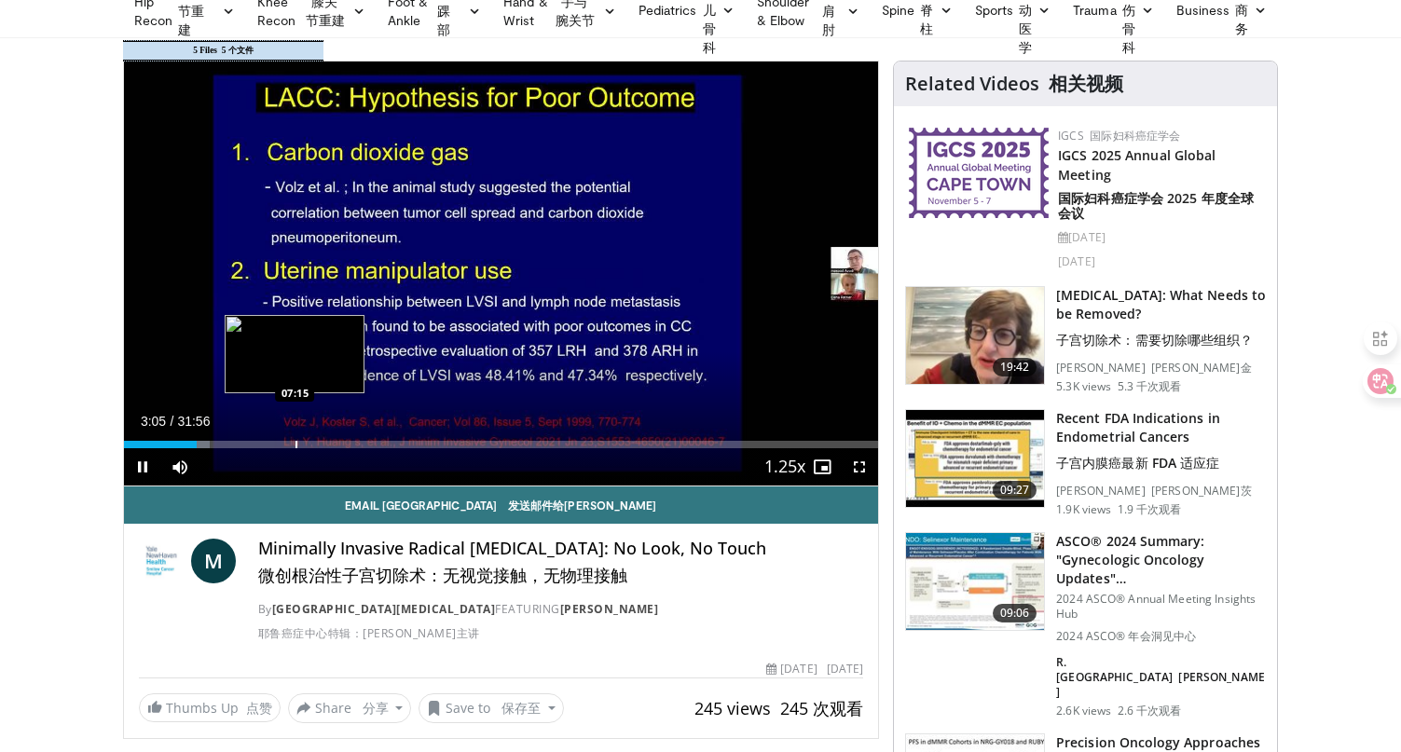
click at [297, 447] on div "Loaded : 11.46% 03:05 07:15" at bounding box center [501, 444] width 755 height 7
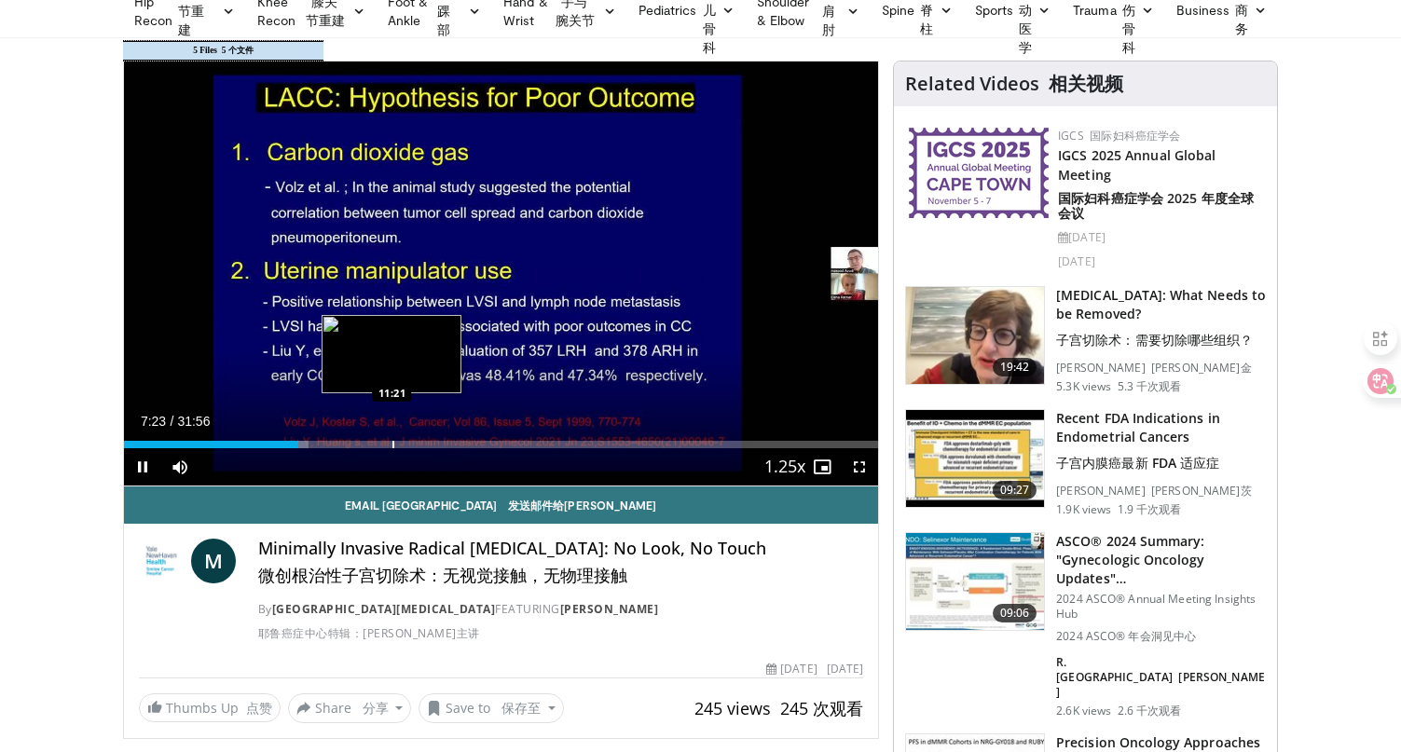
click at [392, 445] on div "Progress Bar" at bounding box center [393, 444] width 2 height 7
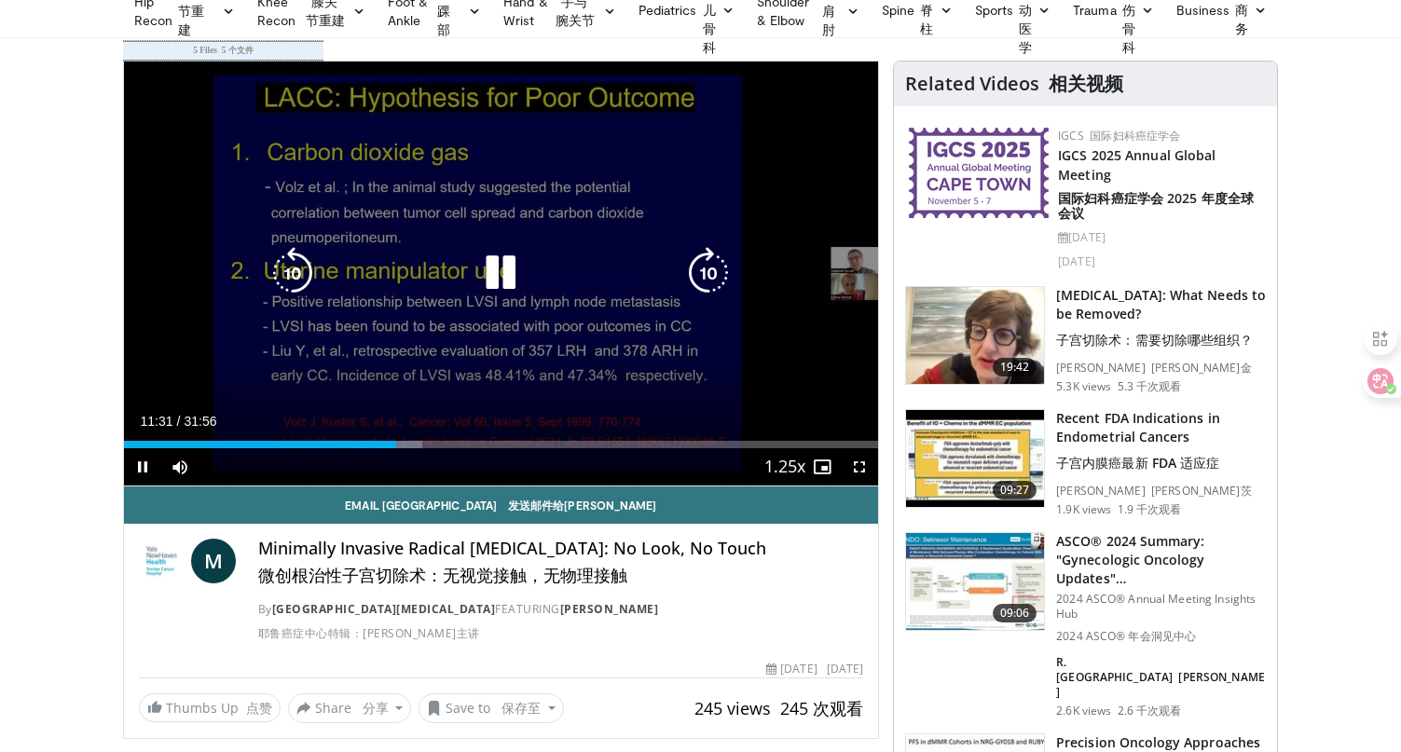
click at [444, 164] on div "10 seconds Tap to unmute" at bounding box center [501, 274] width 755 height 424
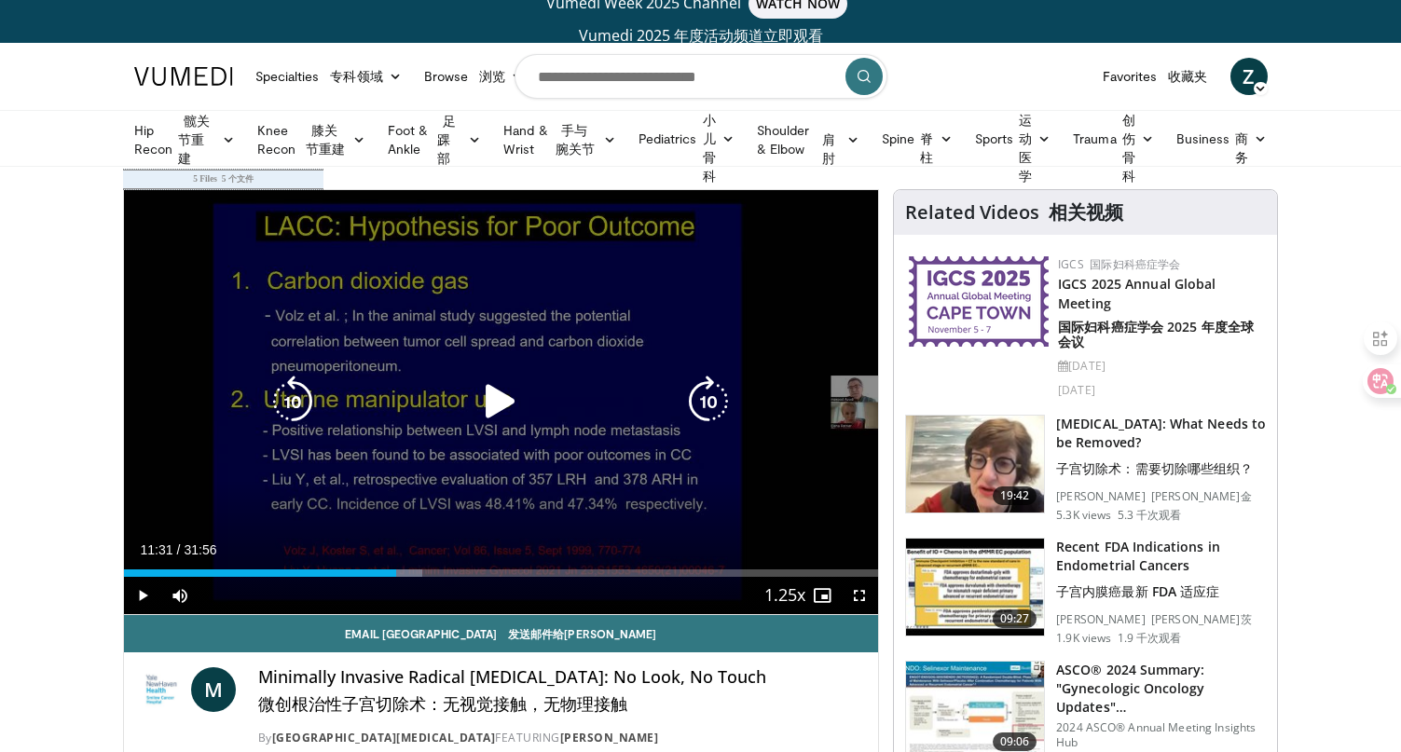
scroll to position [0, 0]
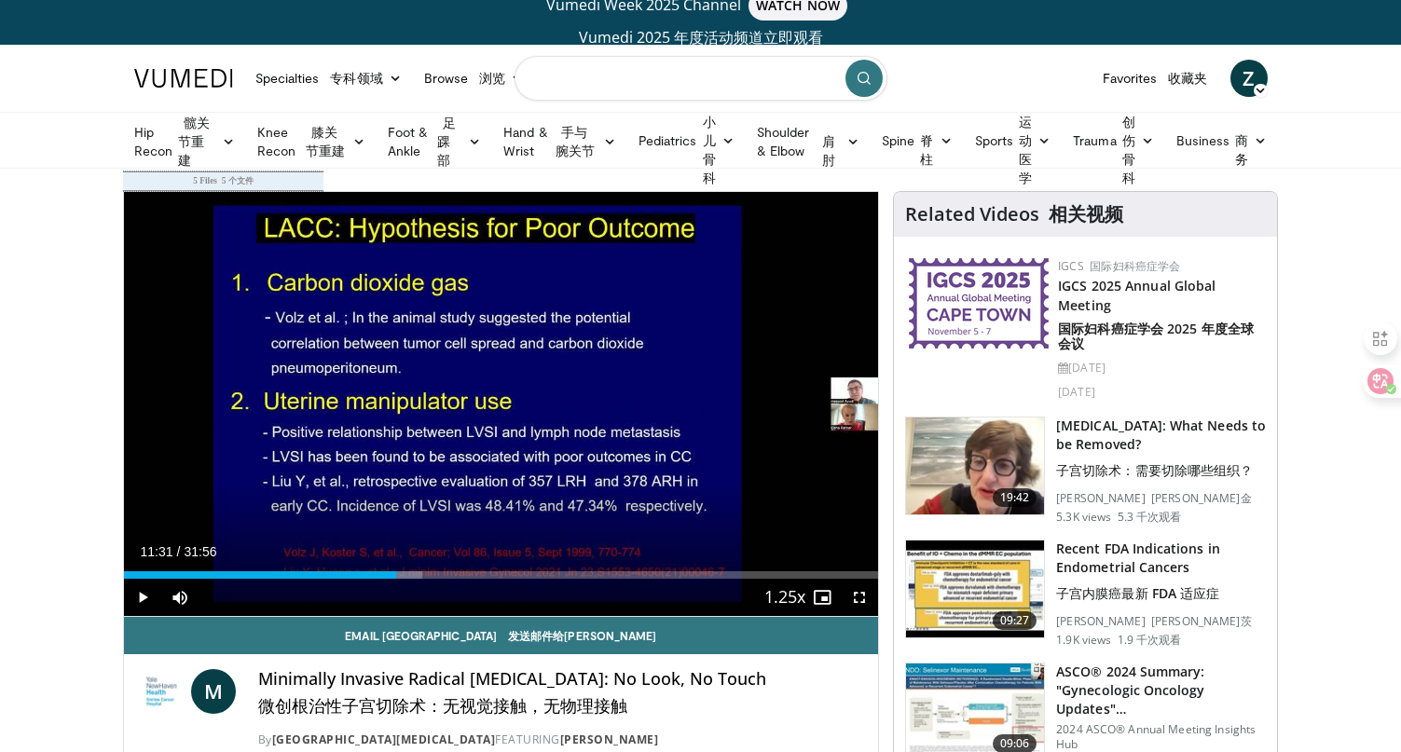
click at [577, 82] on input "Search topics, interventions" at bounding box center [700, 78] width 373 height 45
type input "**********"
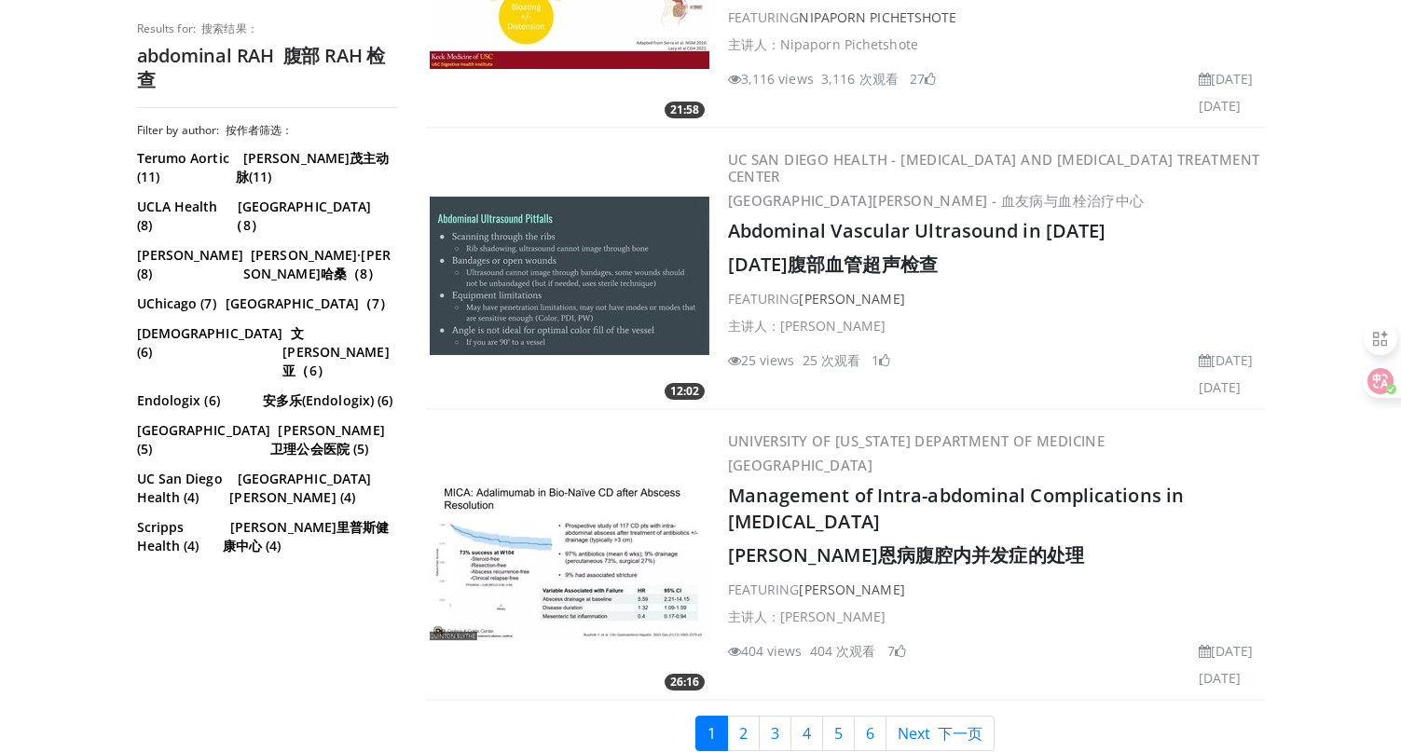
scroll to position [6740, 0]
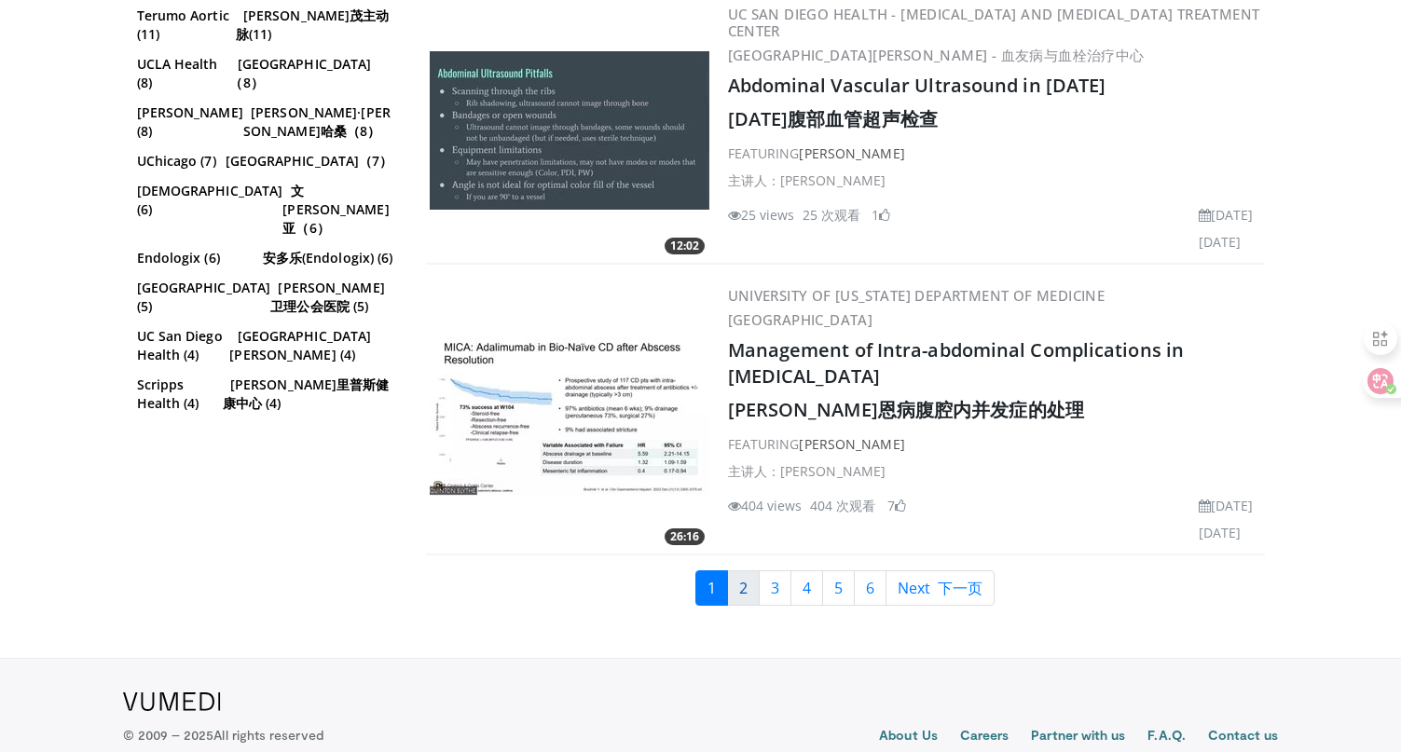
click at [741, 570] on link "2" at bounding box center [743, 587] width 33 height 35
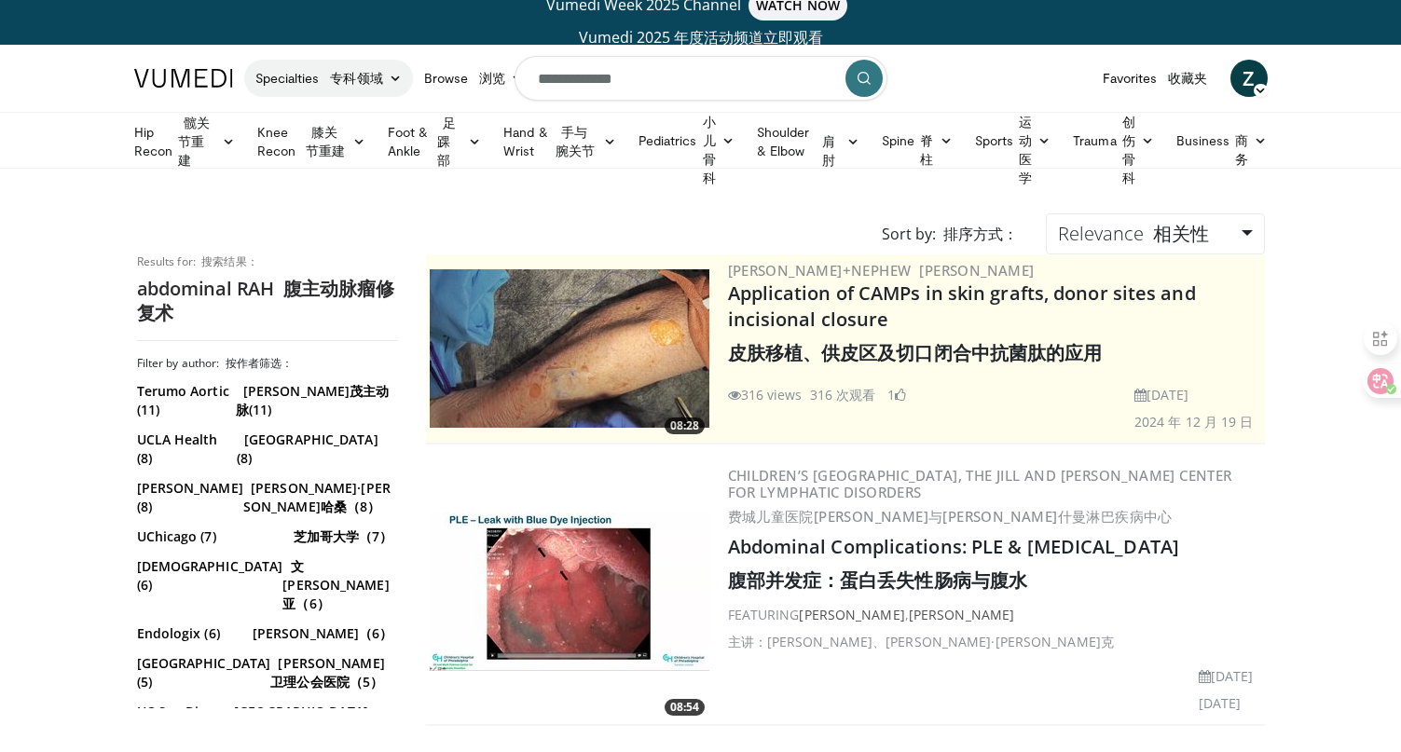
click at [332, 81] on font "专科领域" at bounding box center [356, 78] width 52 height 16
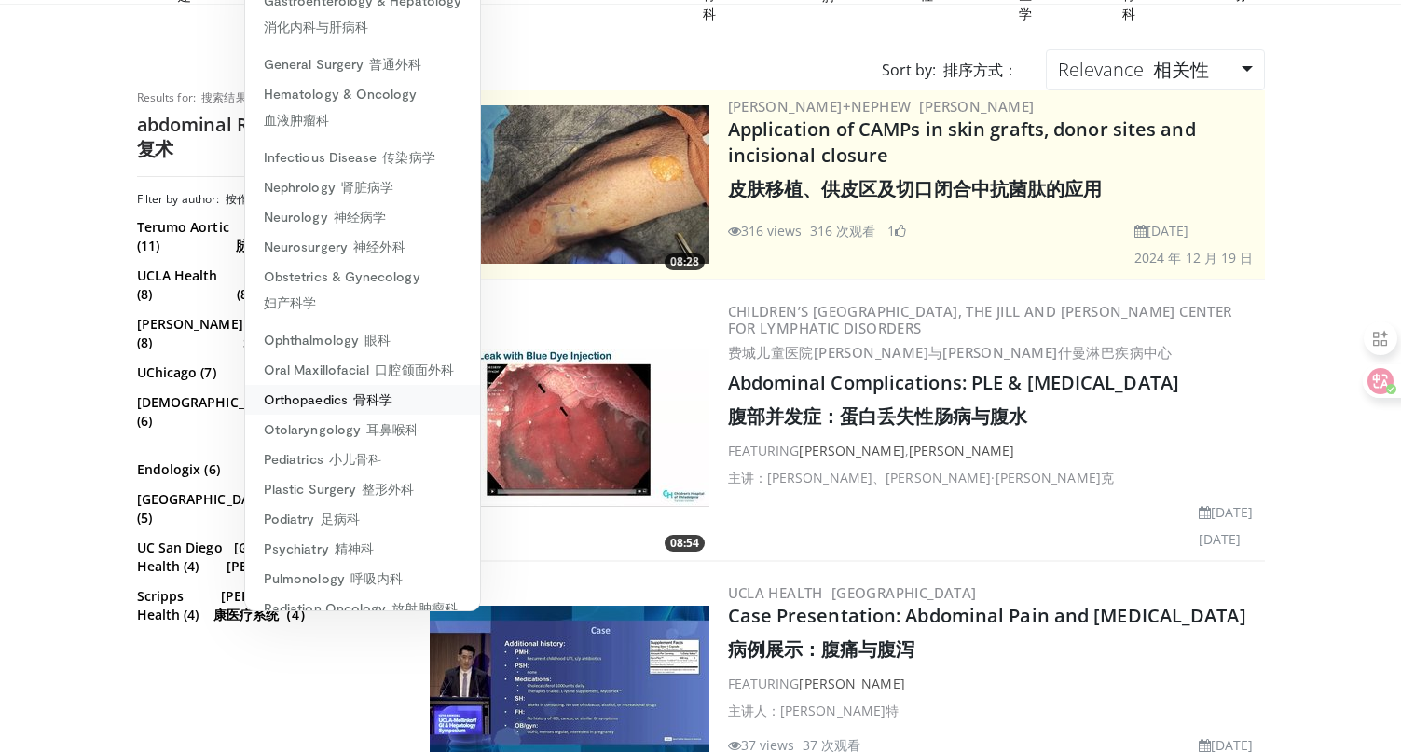
scroll to position [217, 0]
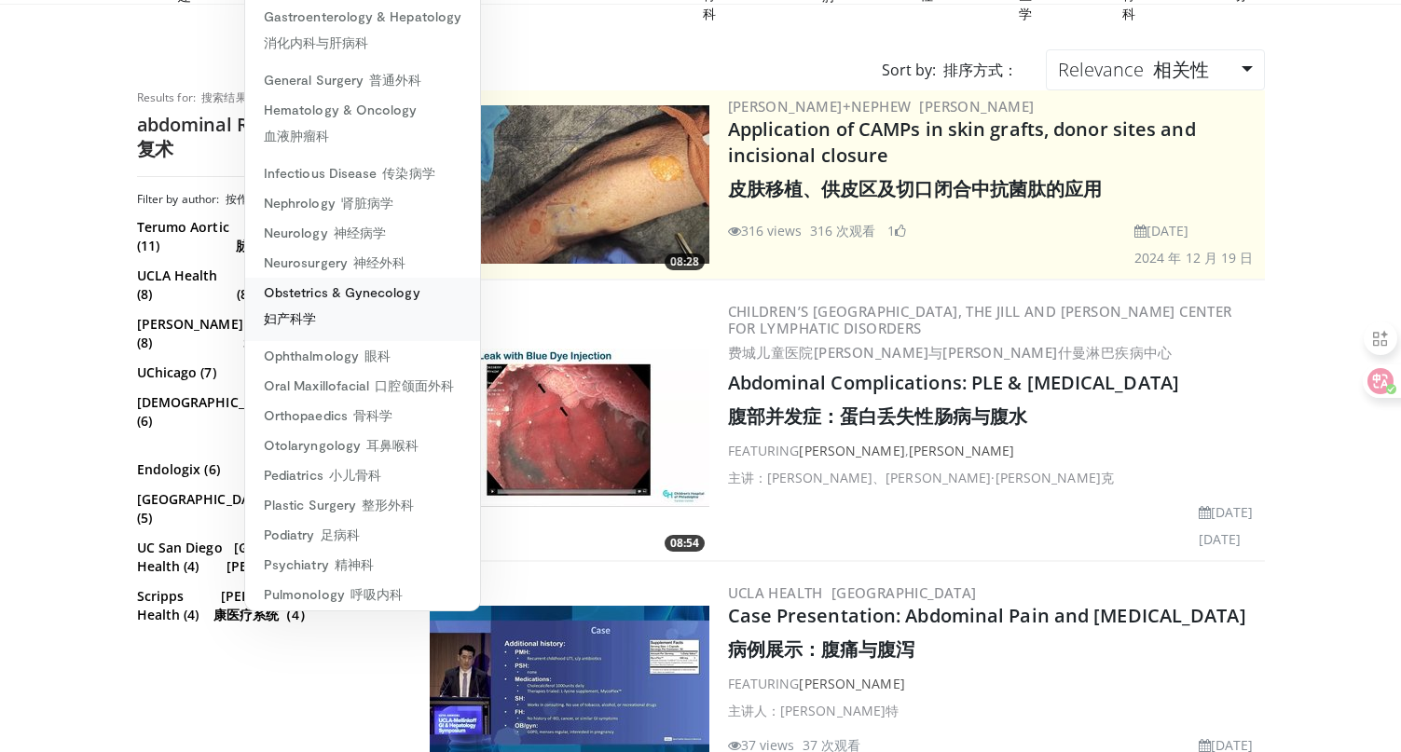
click at [371, 317] on link "Obstetrics & Gynecology 妇产科学" at bounding box center [362, 309] width 235 height 63
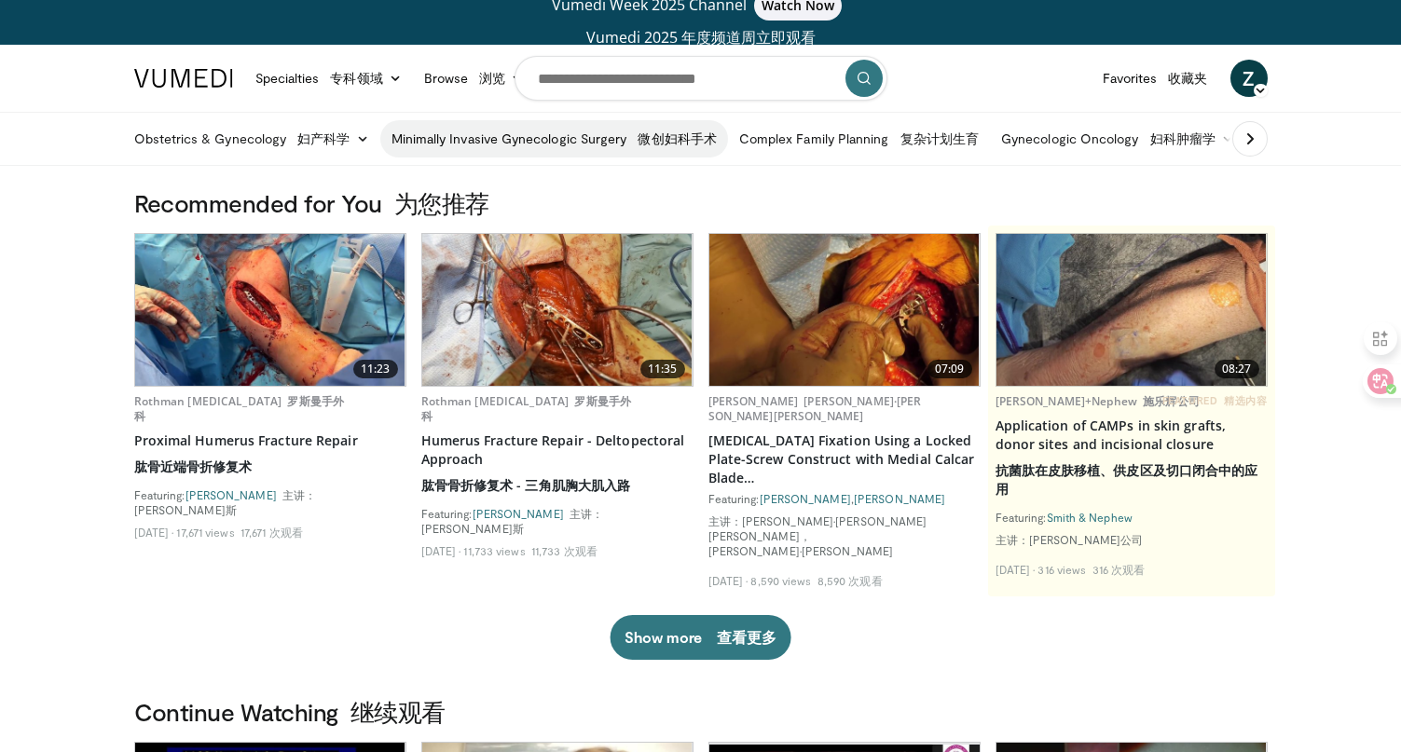
click at [638, 136] on font "微创妇科手术" at bounding box center [676, 138] width 78 height 16
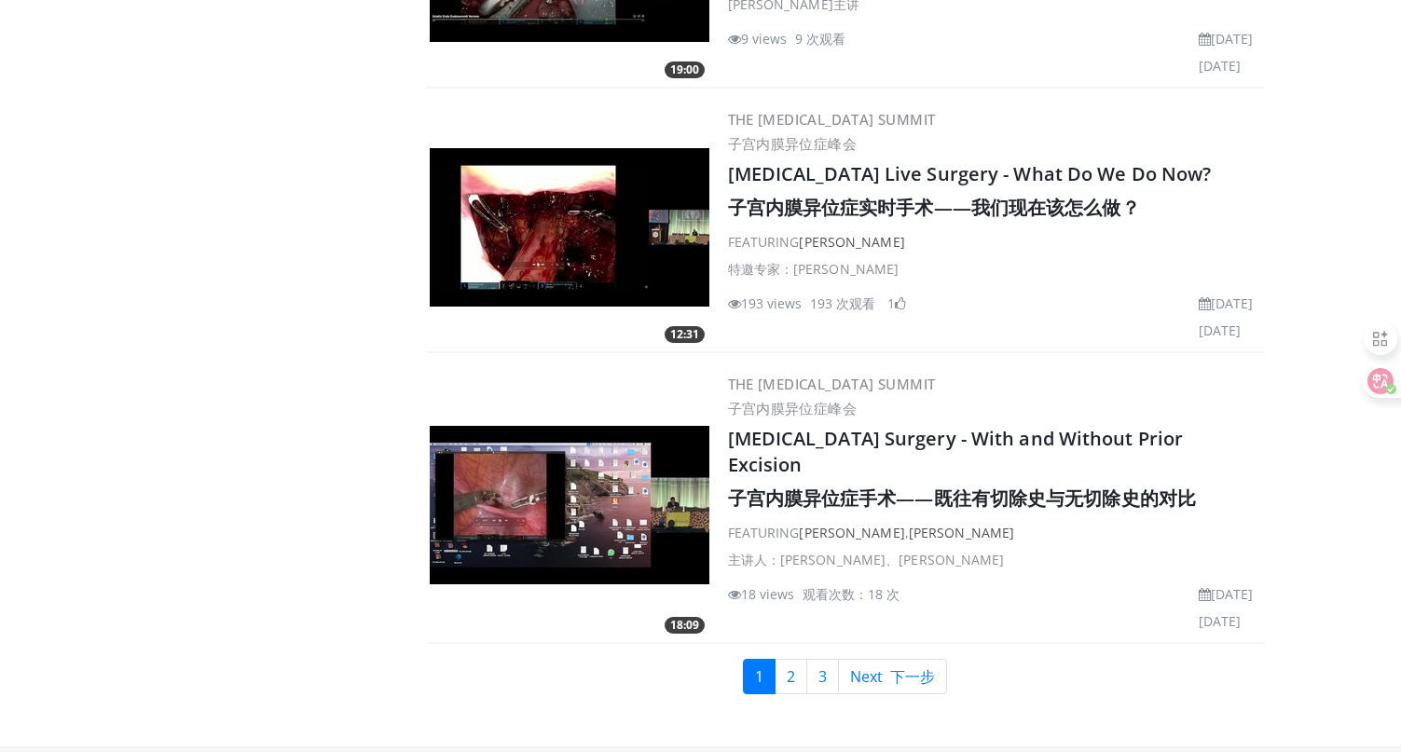
scroll to position [6521, 0]
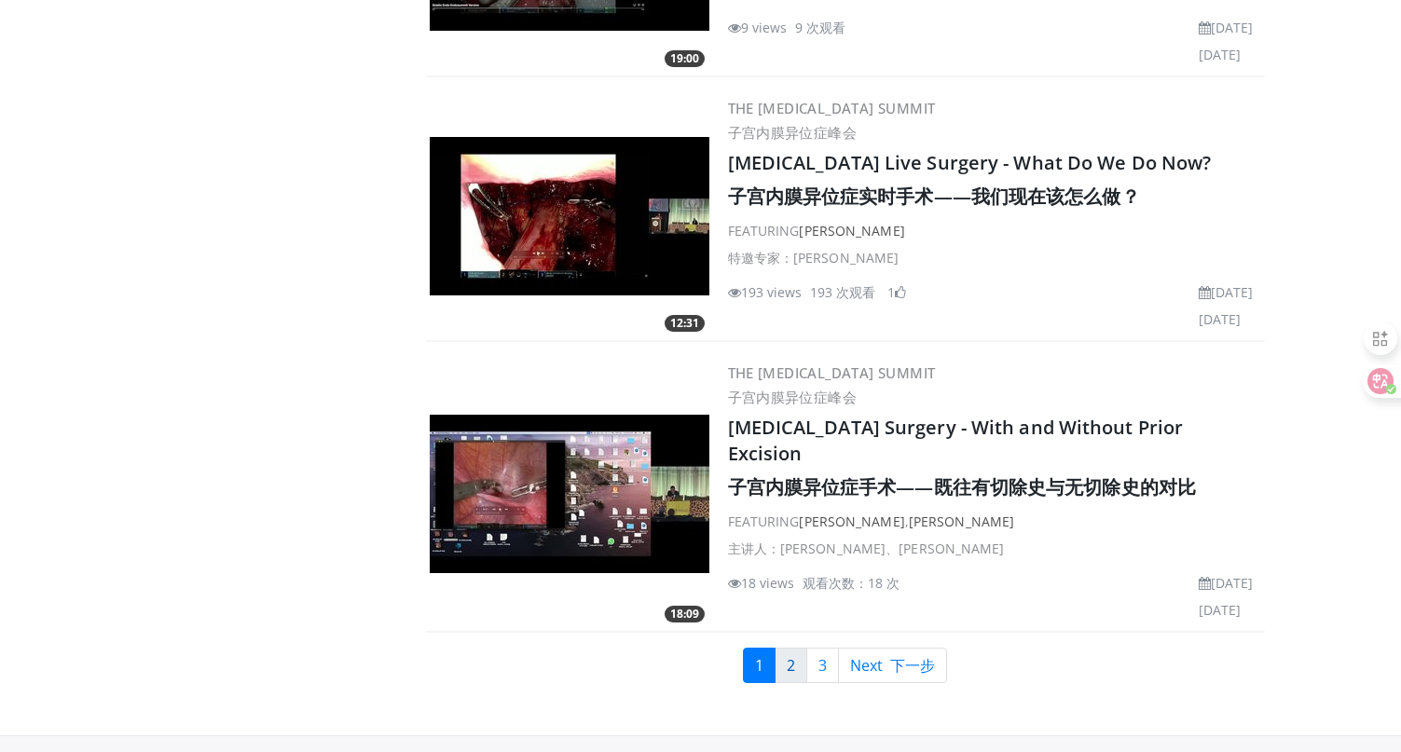
click at [785, 648] on link "2" at bounding box center [790, 665] width 33 height 35
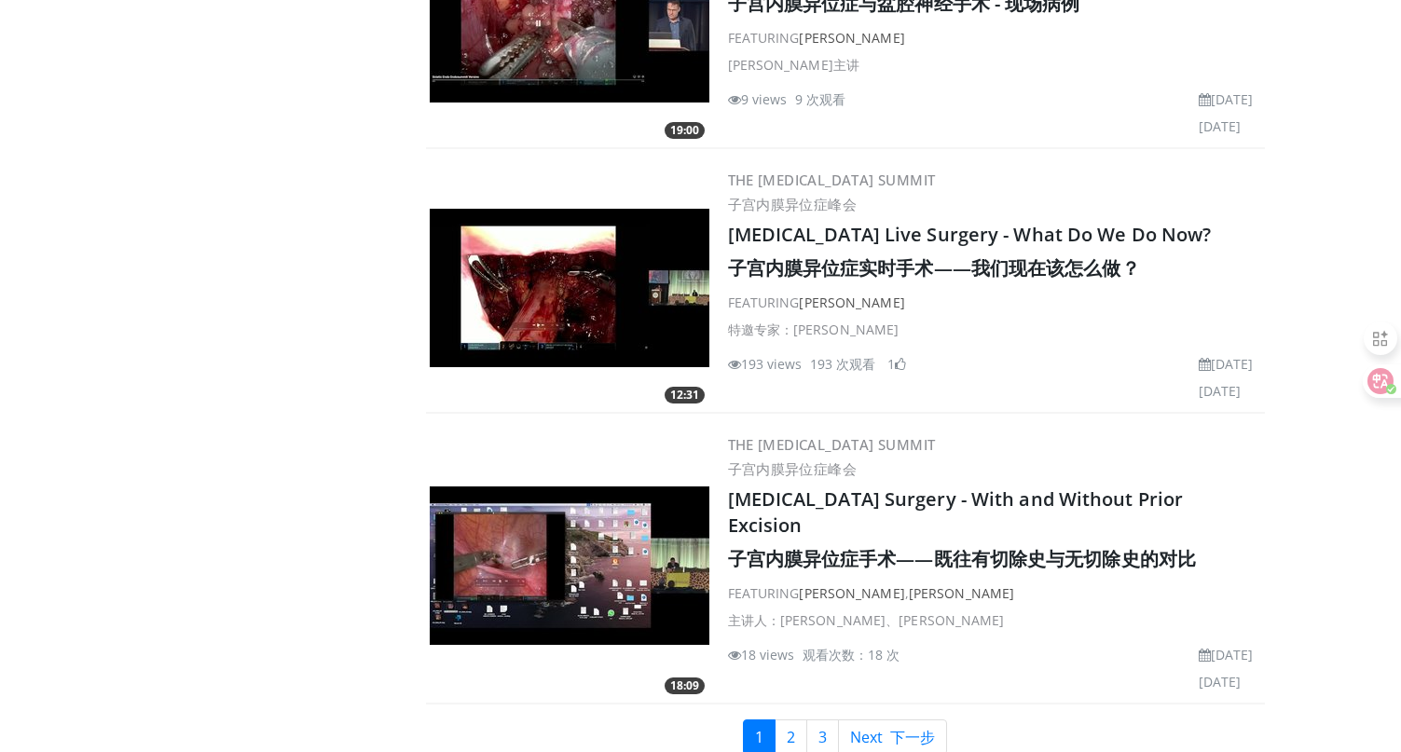
scroll to position [6599, 0]
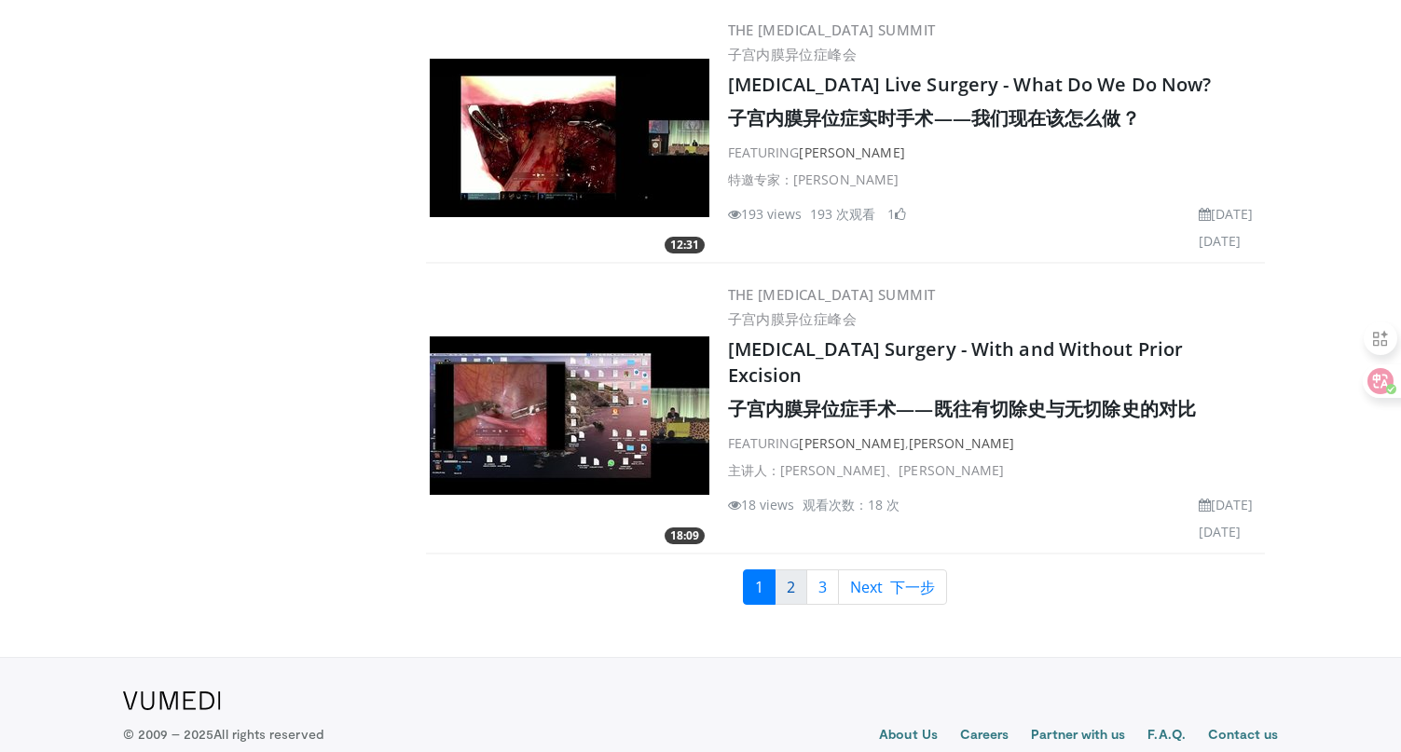
click at [784, 569] on link "2" at bounding box center [790, 586] width 33 height 35
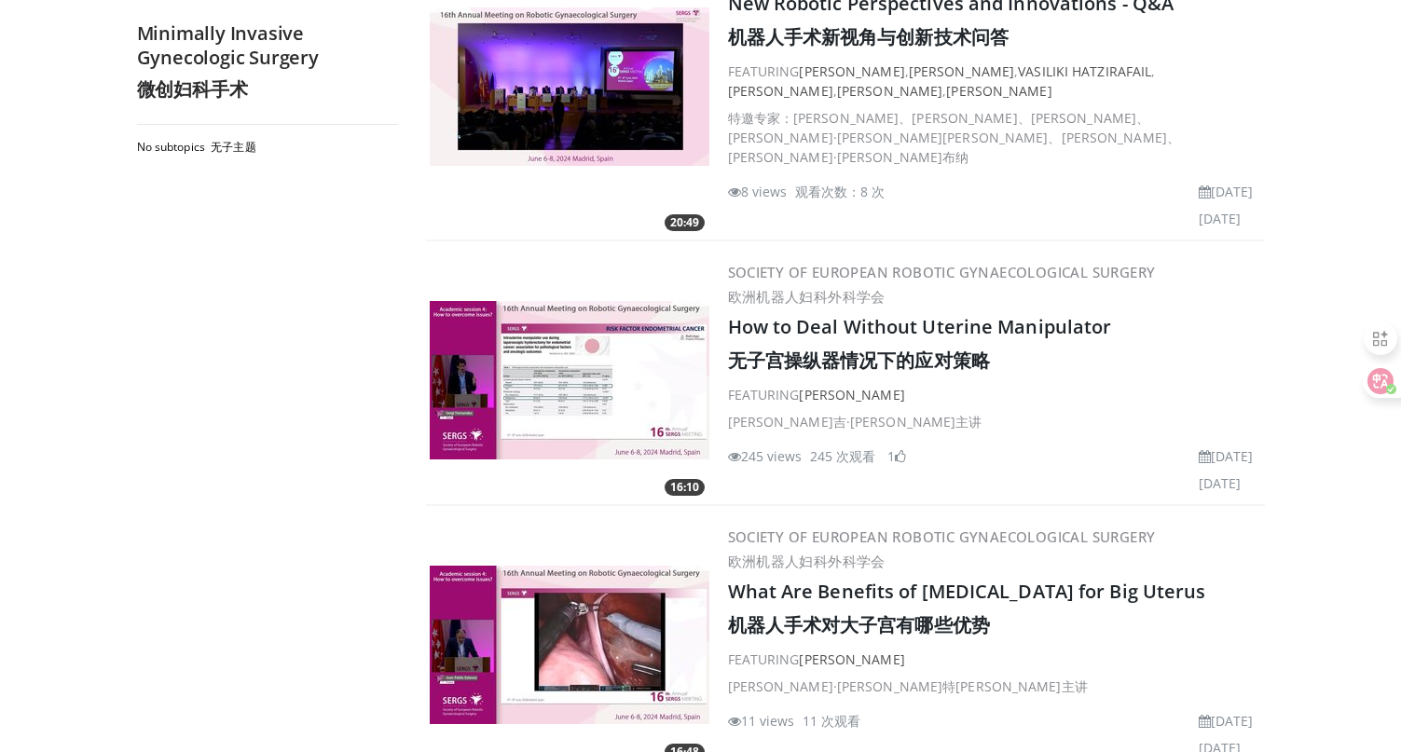
scroll to position [2460, 0]
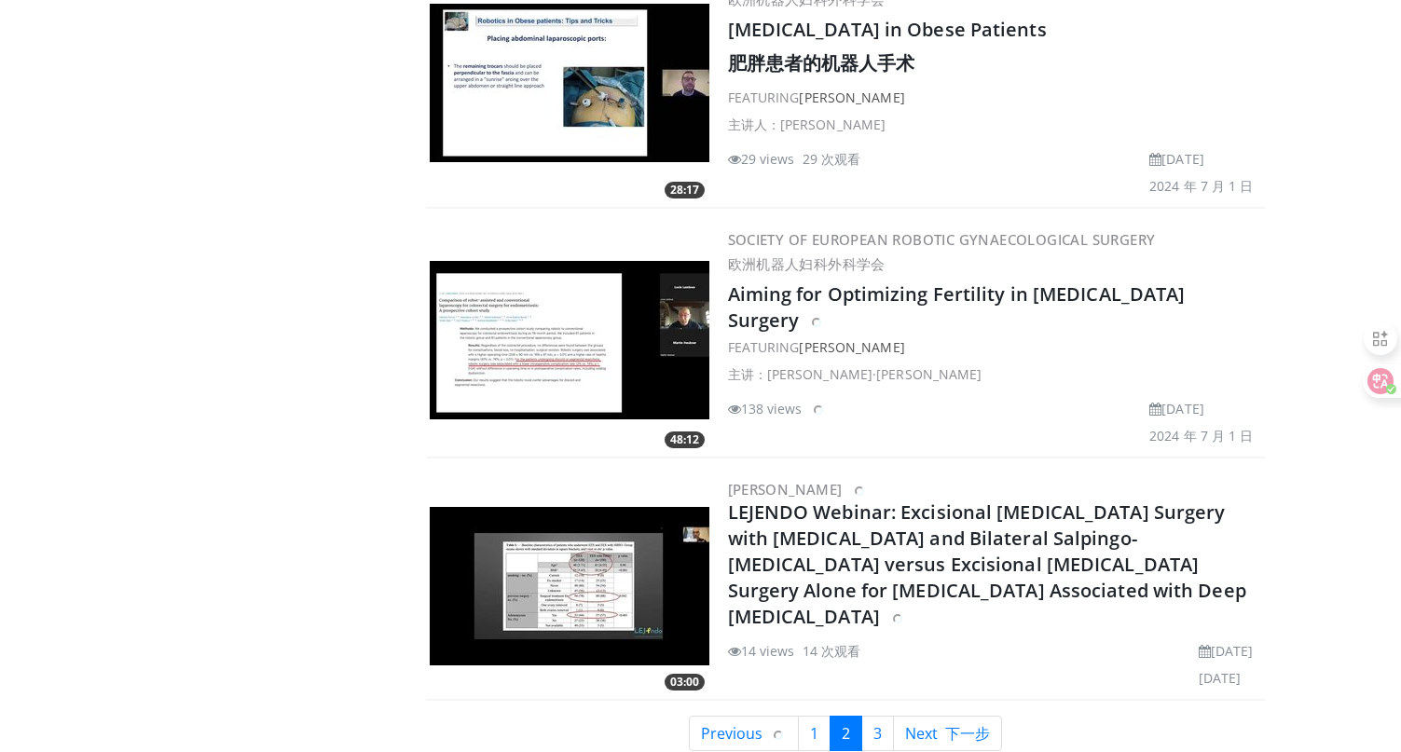
scroll to position [6072, 0]
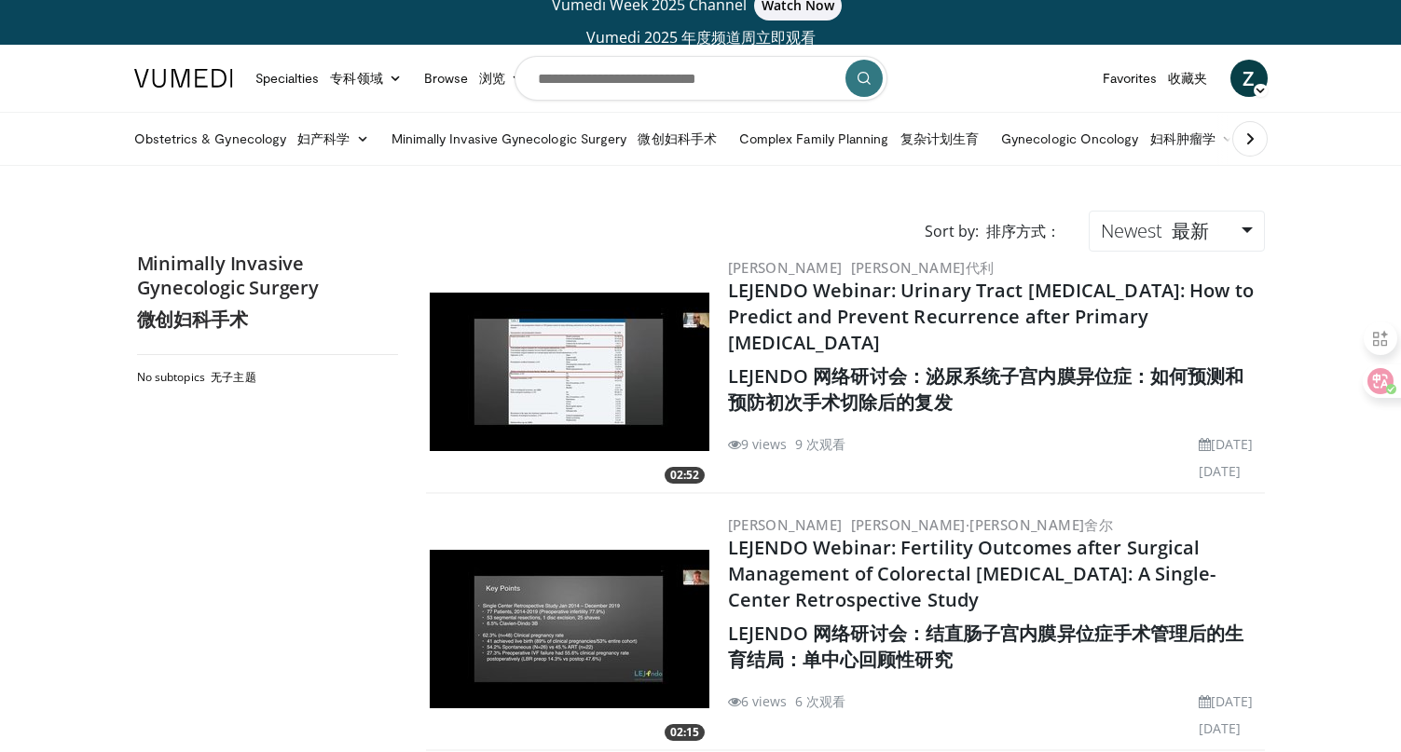
click at [1247, 136] on icon at bounding box center [1249, 139] width 19 height 19
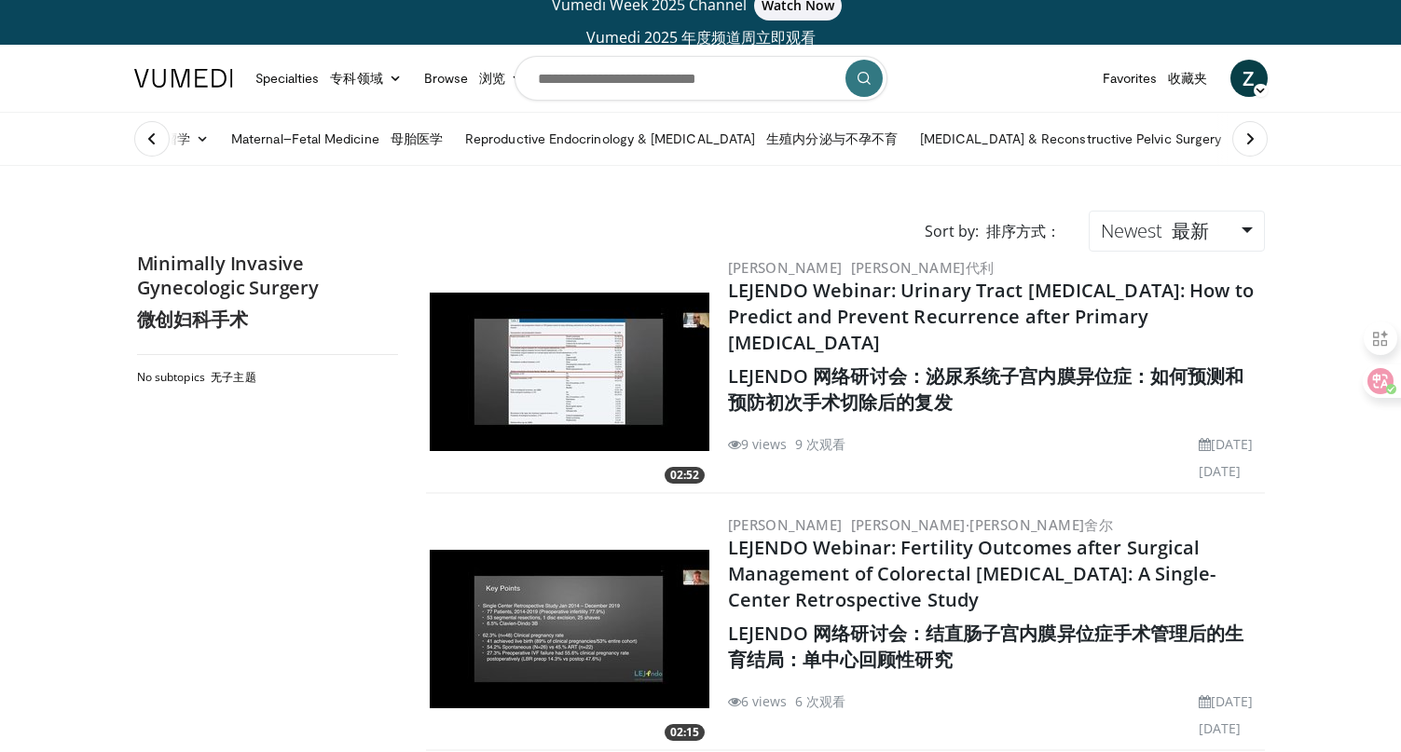
click at [1247, 136] on icon at bounding box center [1249, 139] width 19 height 19
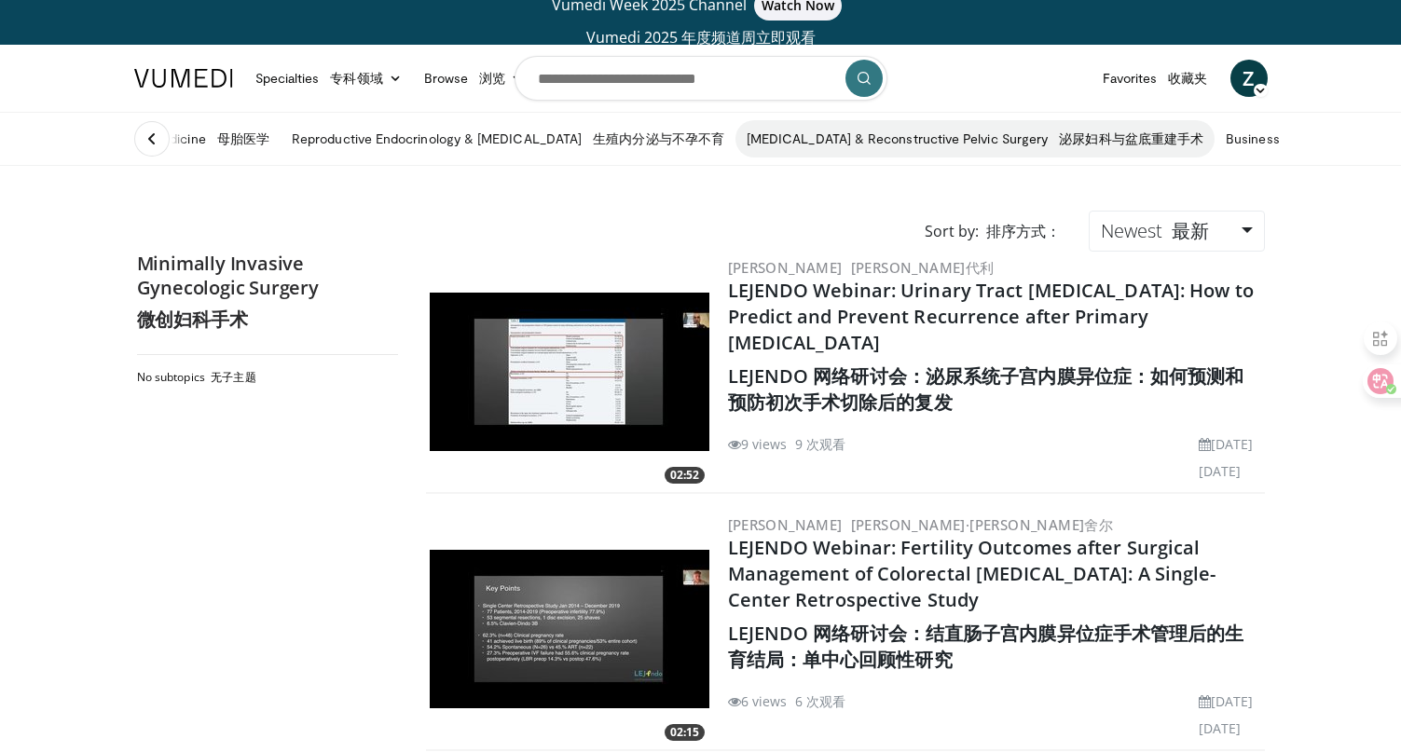
click at [1059, 141] on font "泌尿妇科与盆底重建手术" at bounding box center [1131, 138] width 144 height 16
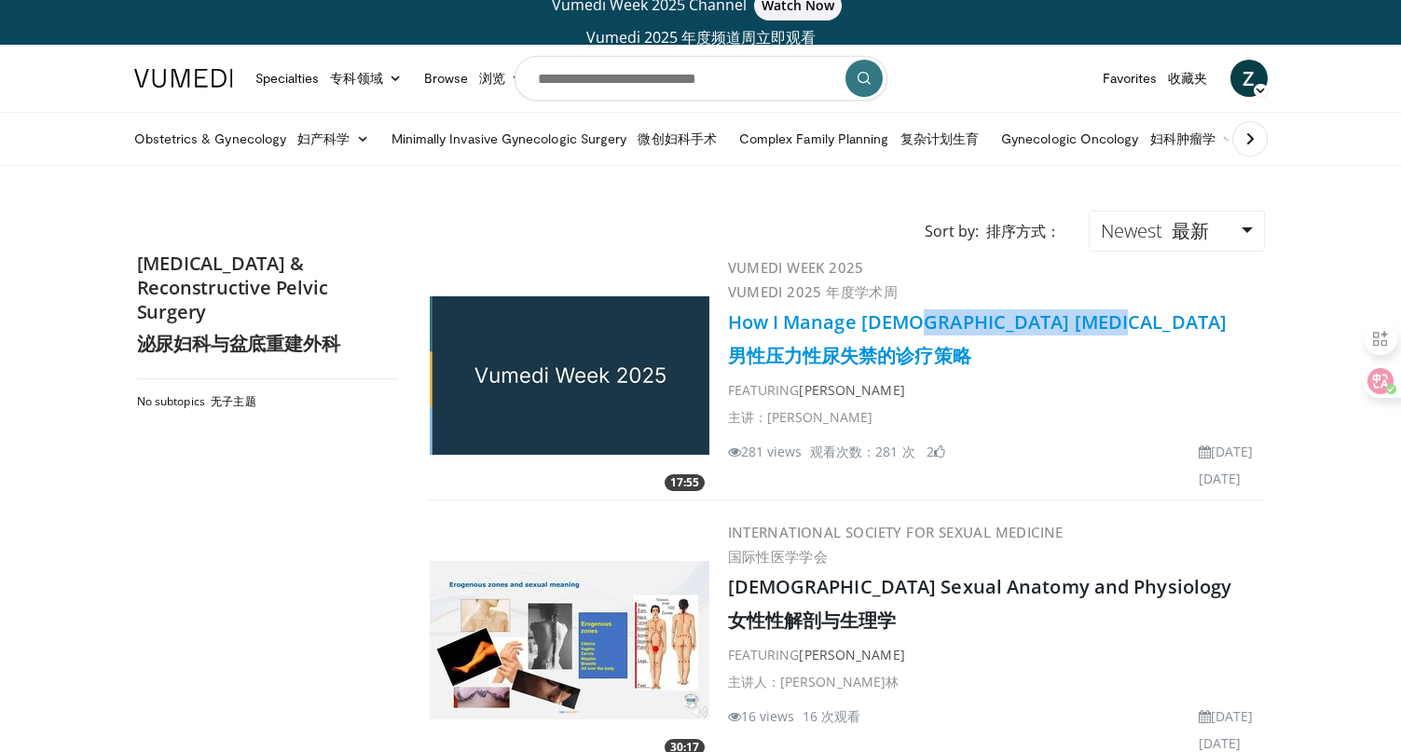
drag, startPoint x: 1099, startPoint y: 325, endPoint x: 909, endPoint y: 326, distance: 190.1
click at [909, 326] on h2 "How I Manage Male Stress Incontinence 男性压力性尿失禁的诊疗策略" at bounding box center [994, 342] width 533 height 67
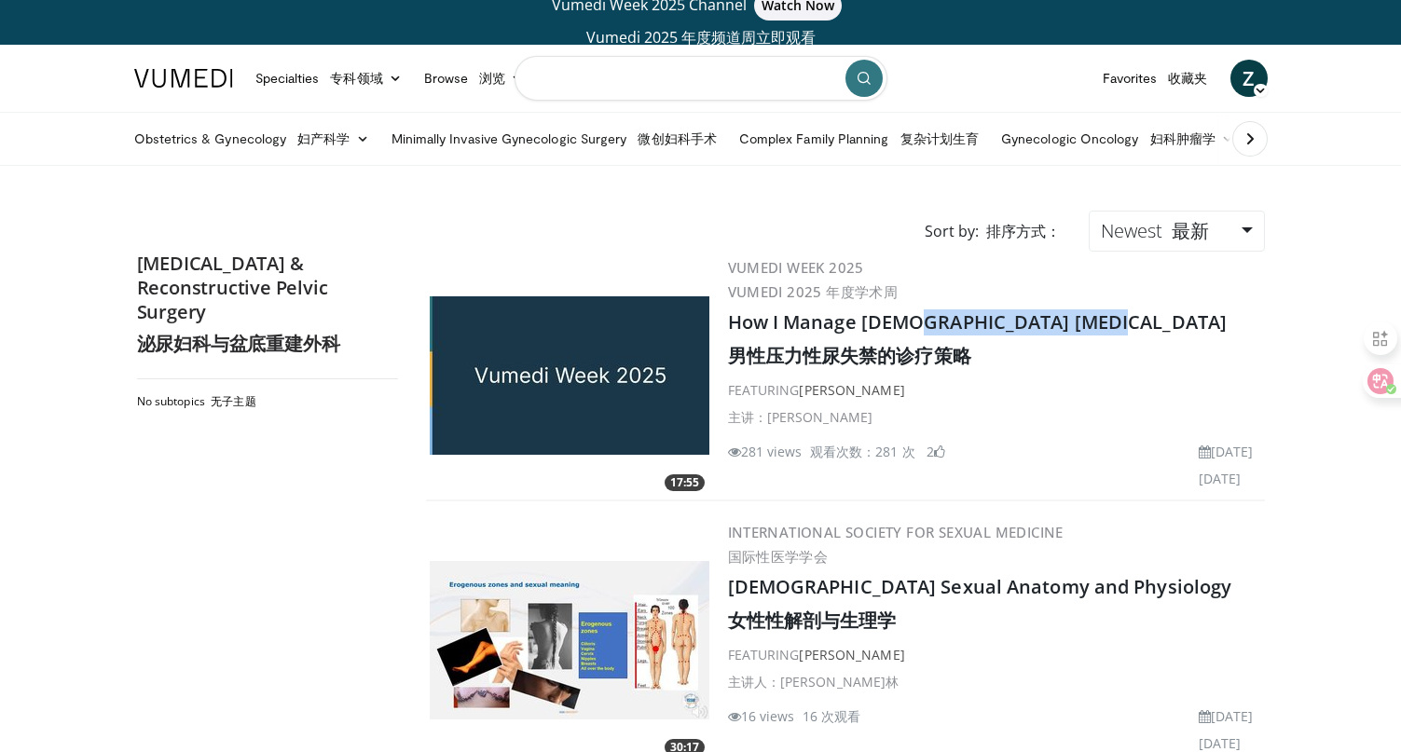
click at [692, 77] on input "Search topics, interventions" at bounding box center [700, 78] width 373 height 45
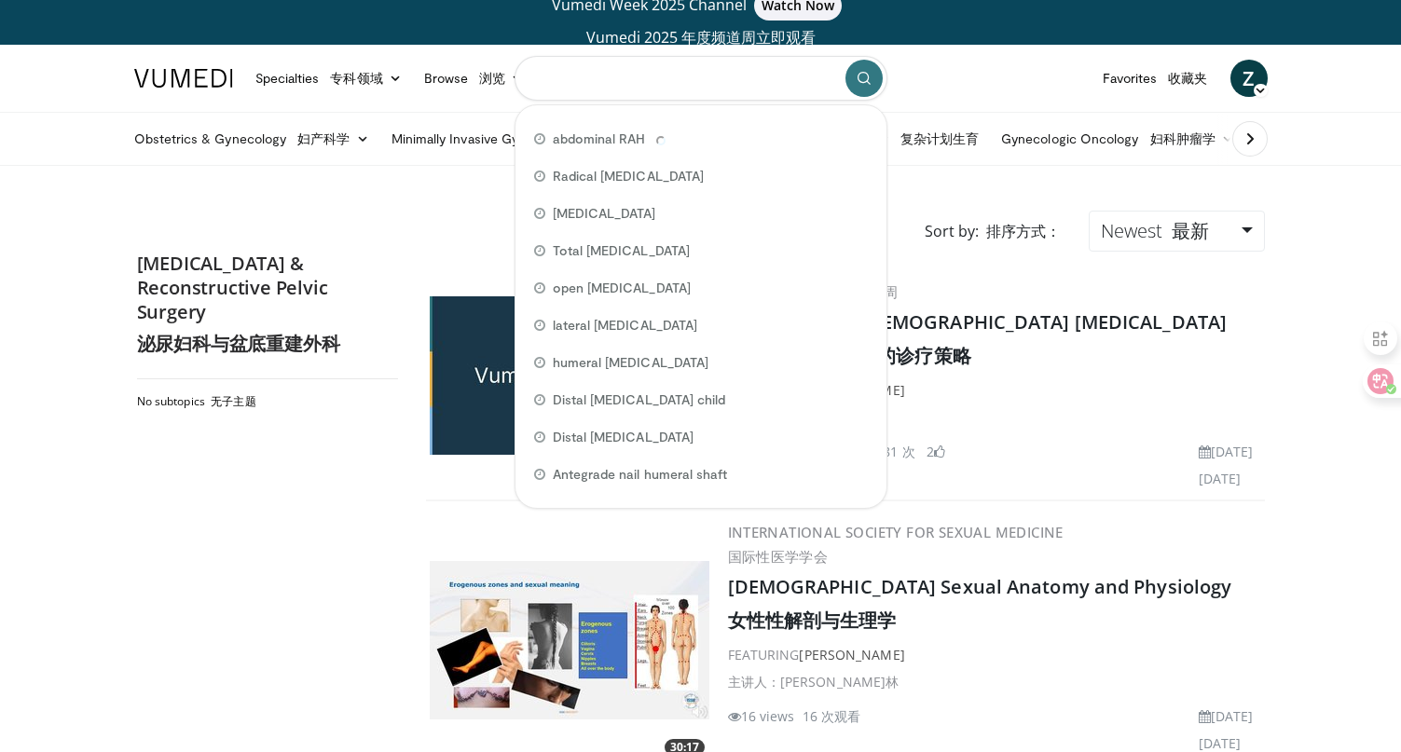
paste input "**********"
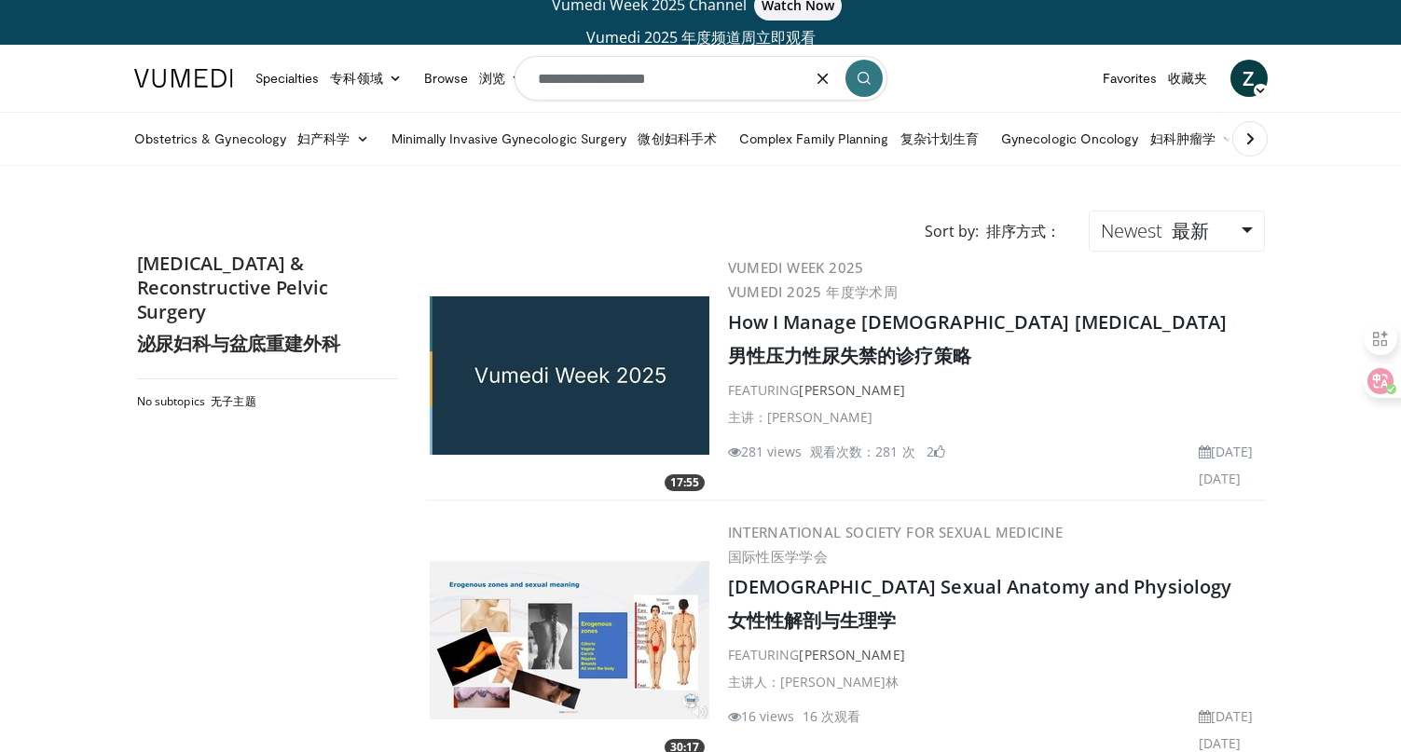
type input "**********"
click at [855, 76] on button "submit" at bounding box center [863, 78] width 37 height 37
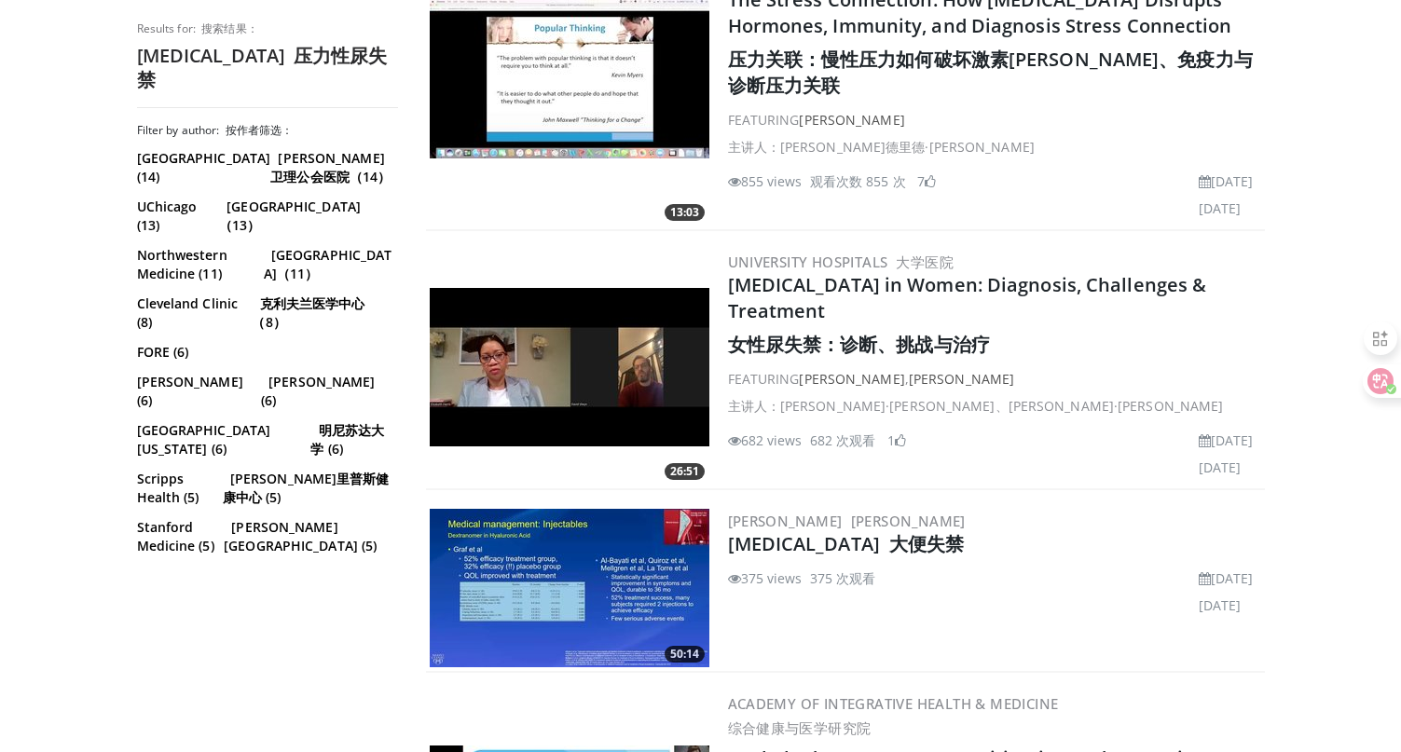
scroll to position [1084, 0]
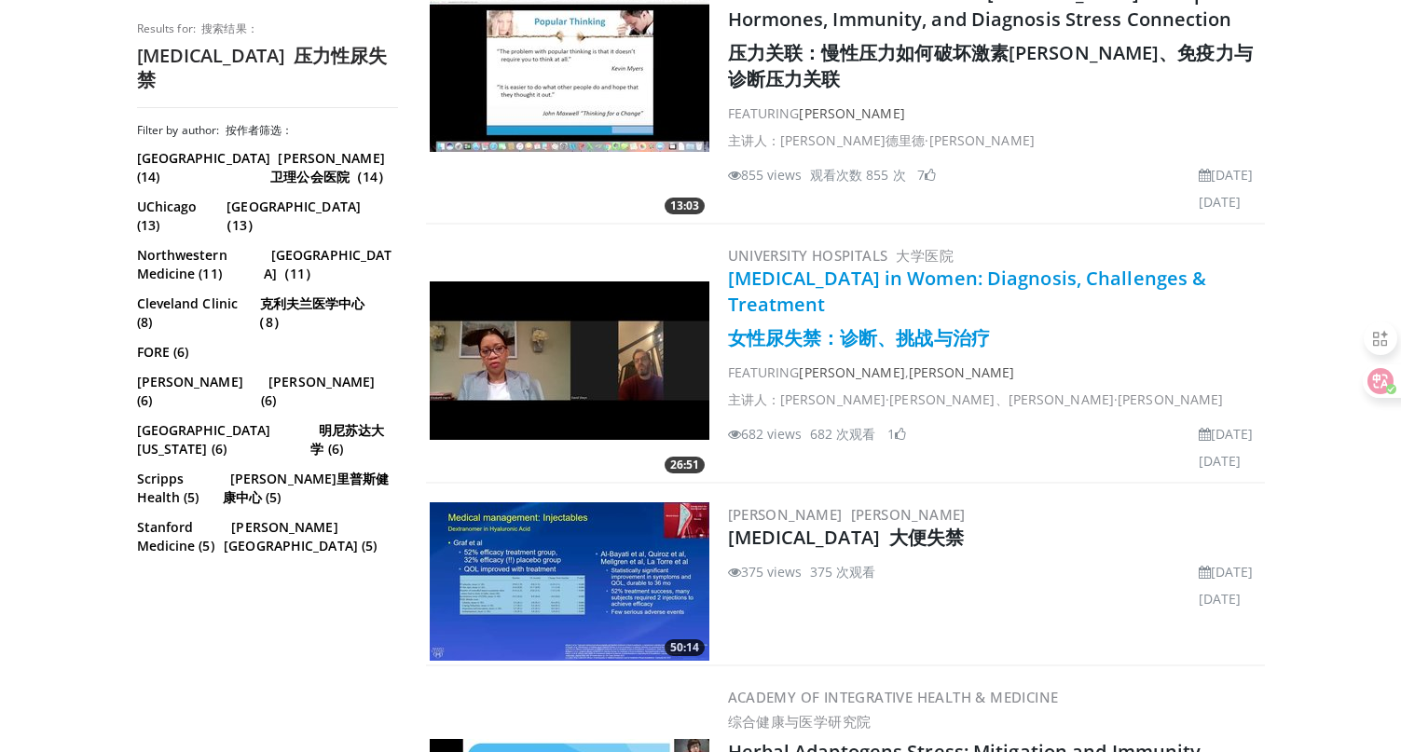
click at [855, 266] on link "[MEDICAL_DATA] in Women: Diagnosis, Challenges & Treatment 女性尿失禁：诊断、挑战与治疗" at bounding box center [967, 308] width 479 height 85
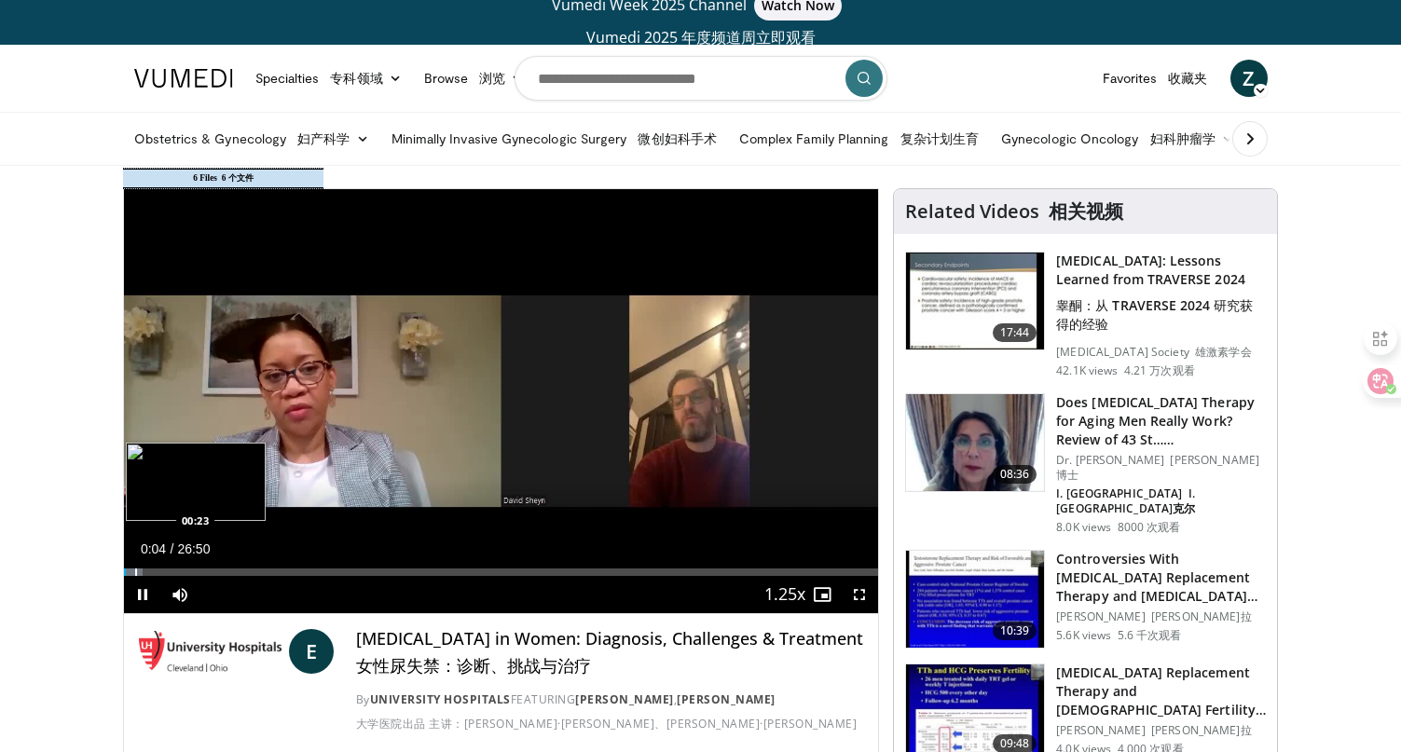
click at [134, 566] on div "Loaded : 2.48% 00:05 00:23" at bounding box center [501, 567] width 755 height 18
click at [147, 569] on div "Progress Bar" at bounding box center [148, 571] width 2 height 7
click at [212, 565] on div "Loaded : 6.20% 00:50 03:04" at bounding box center [501, 567] width 755 height 18
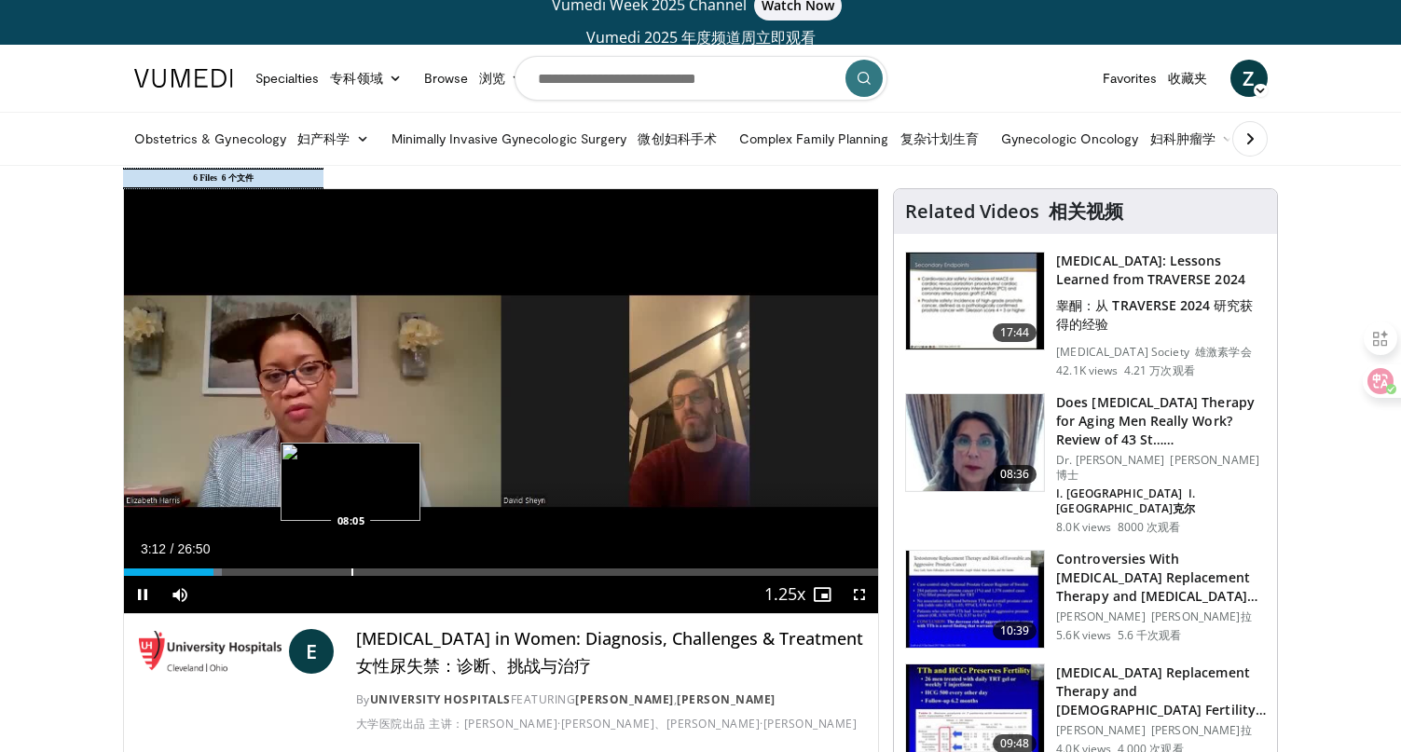
click at [352, 567] on div "Loaded : 13.04% 03:12 08:05" at bounding box center [501, 567] width 755 height 18
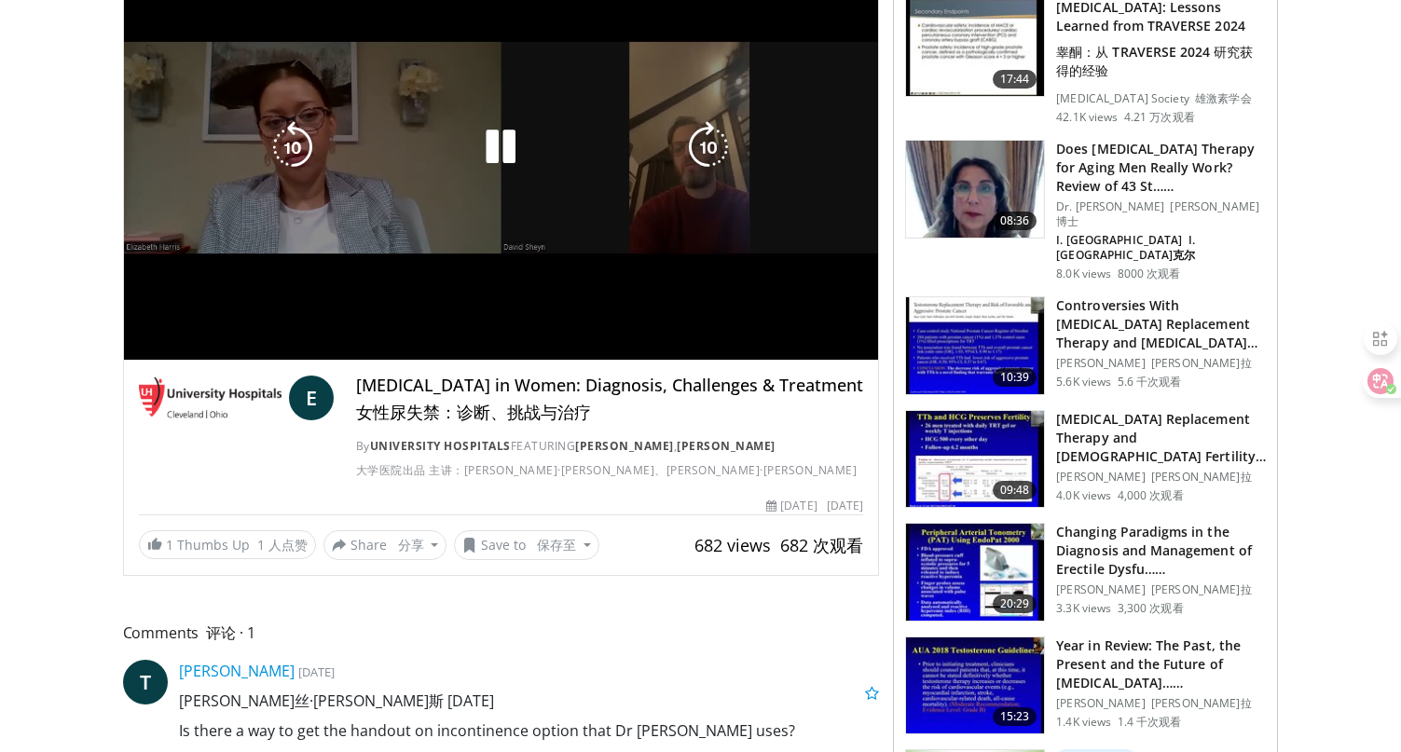
scroll to position [266, 0]
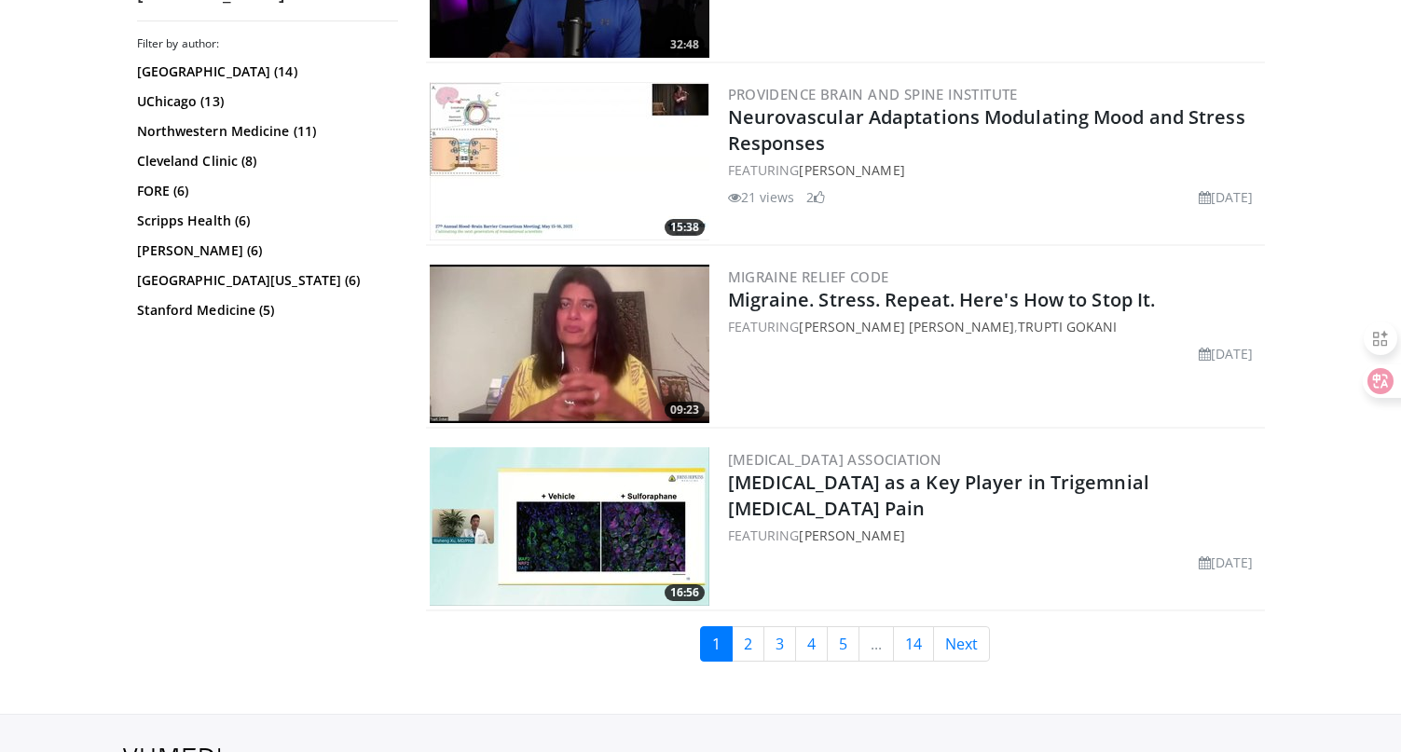
scroll to position [4301, 0]
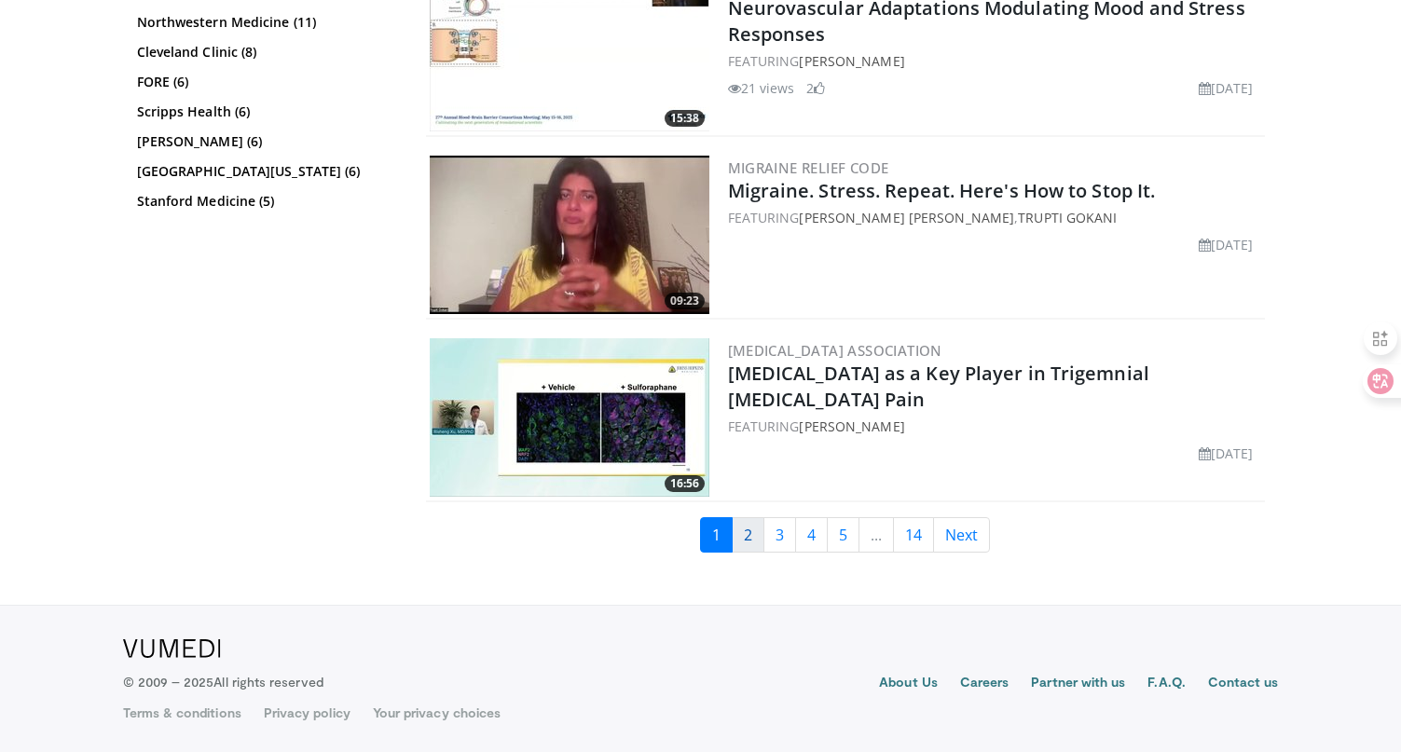
click at [753, 528] on link "2" at bounding box center [748, 534] width 33 height 35
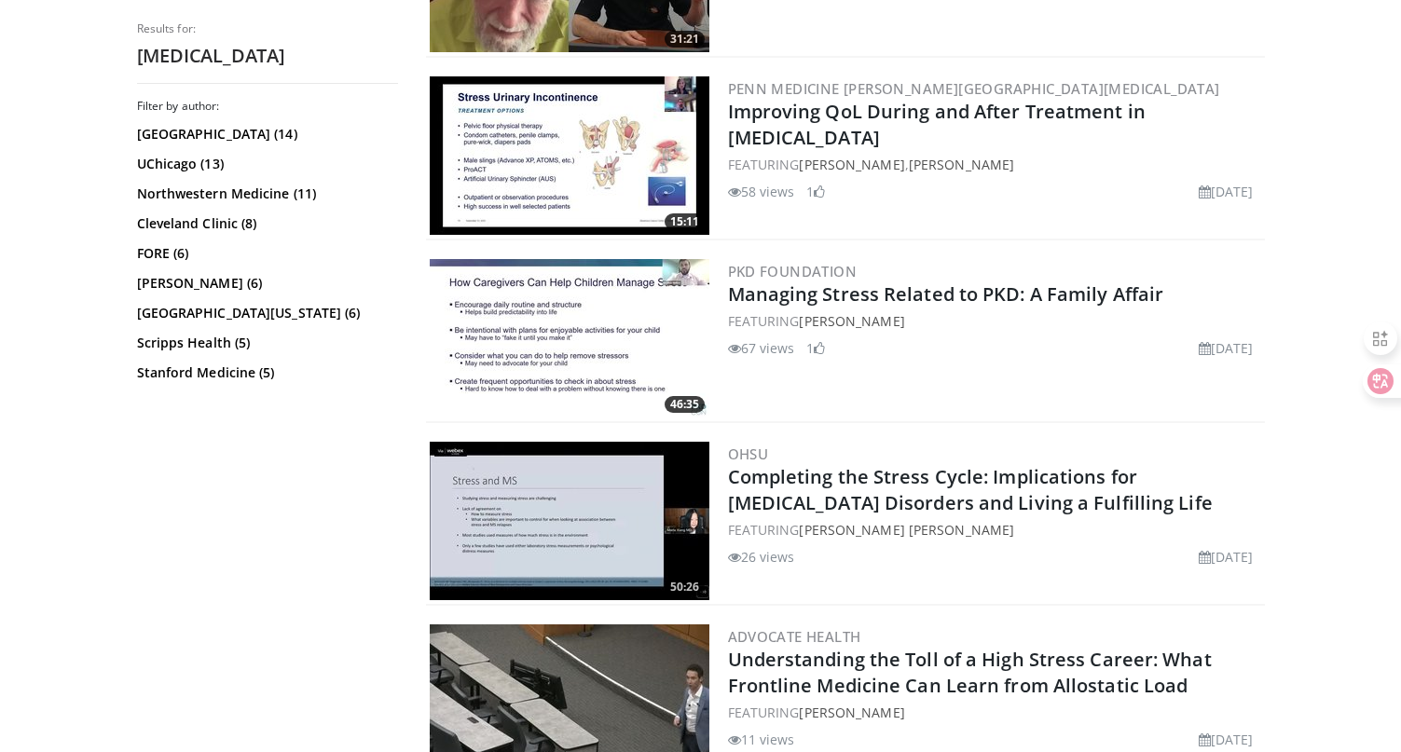
scroll to position [4301, 0]
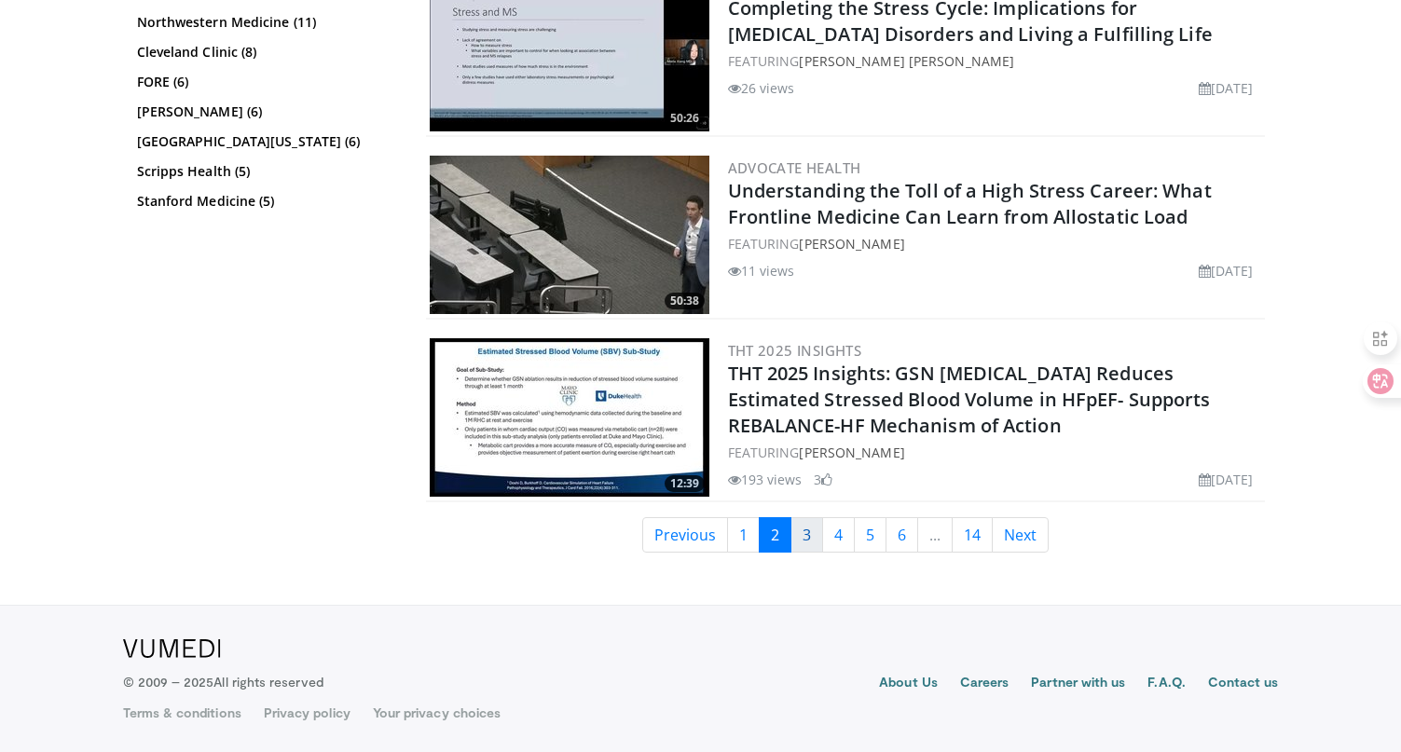
click at [815, 534] on link "3" at bounding box center [806, 534] width 33 height 35
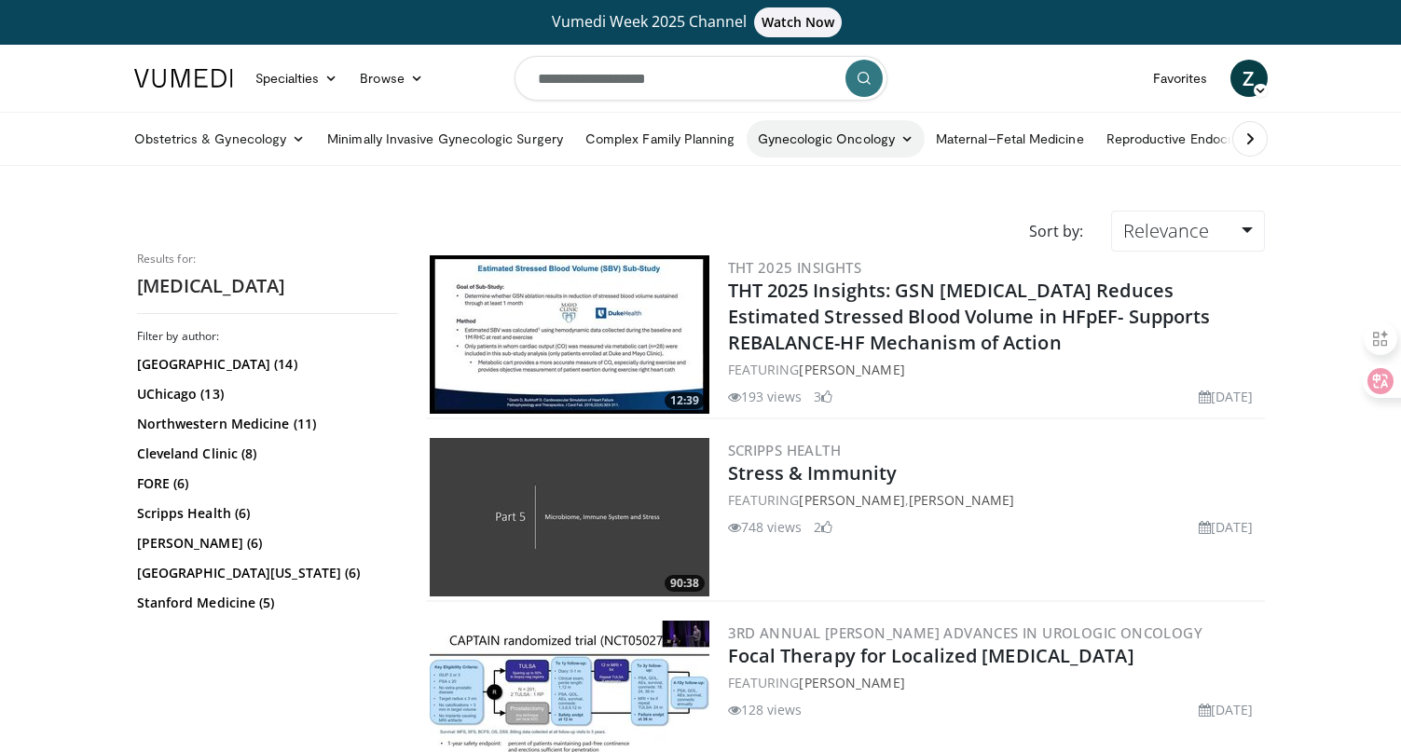
click at [804, 131] on link "Gynecologic Oncology" at bounding box center [835, 138] width 178 height 37
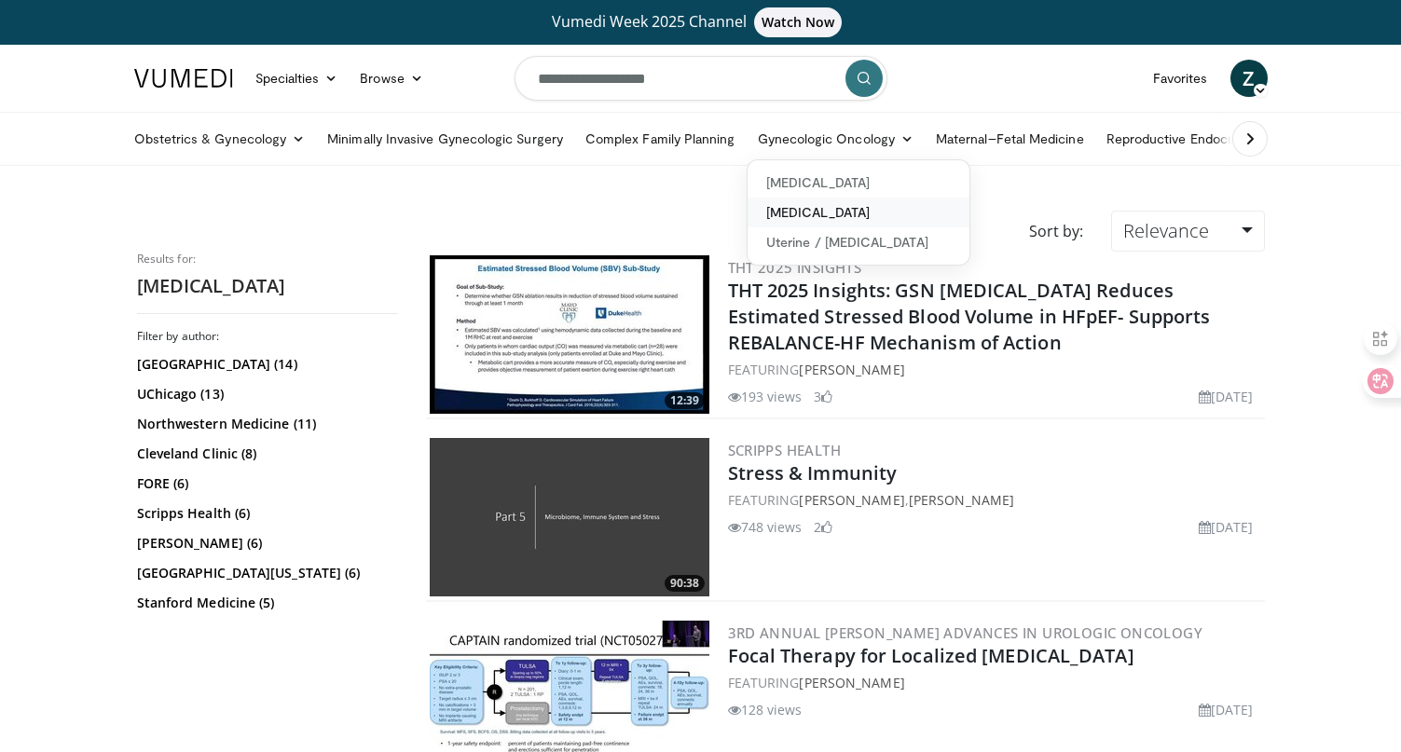
click at [815, 212] on link "[MEDICAL_DATA]" at bounding box center [858, 213] width 222 height 30
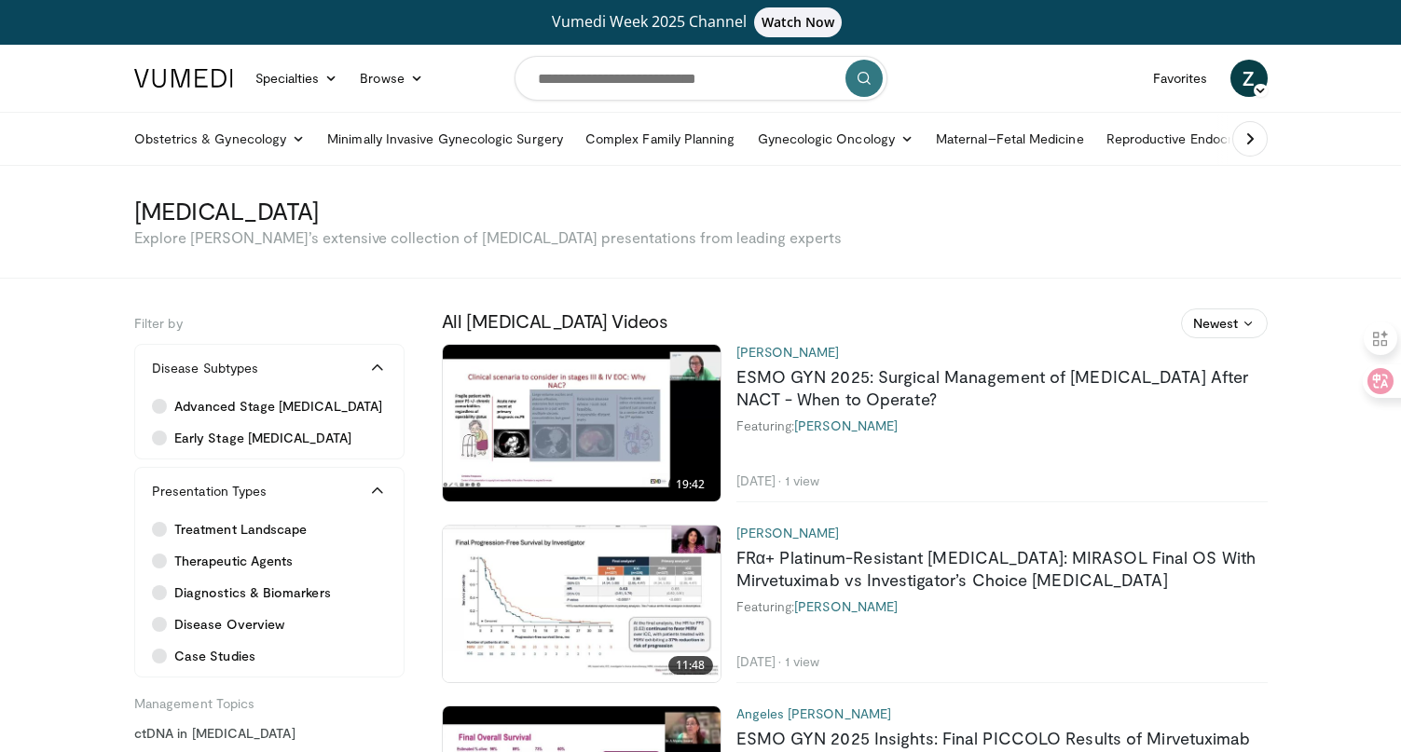
click at [1252, 143] on icon at bounding box center [1249, 139] width 19 height 19
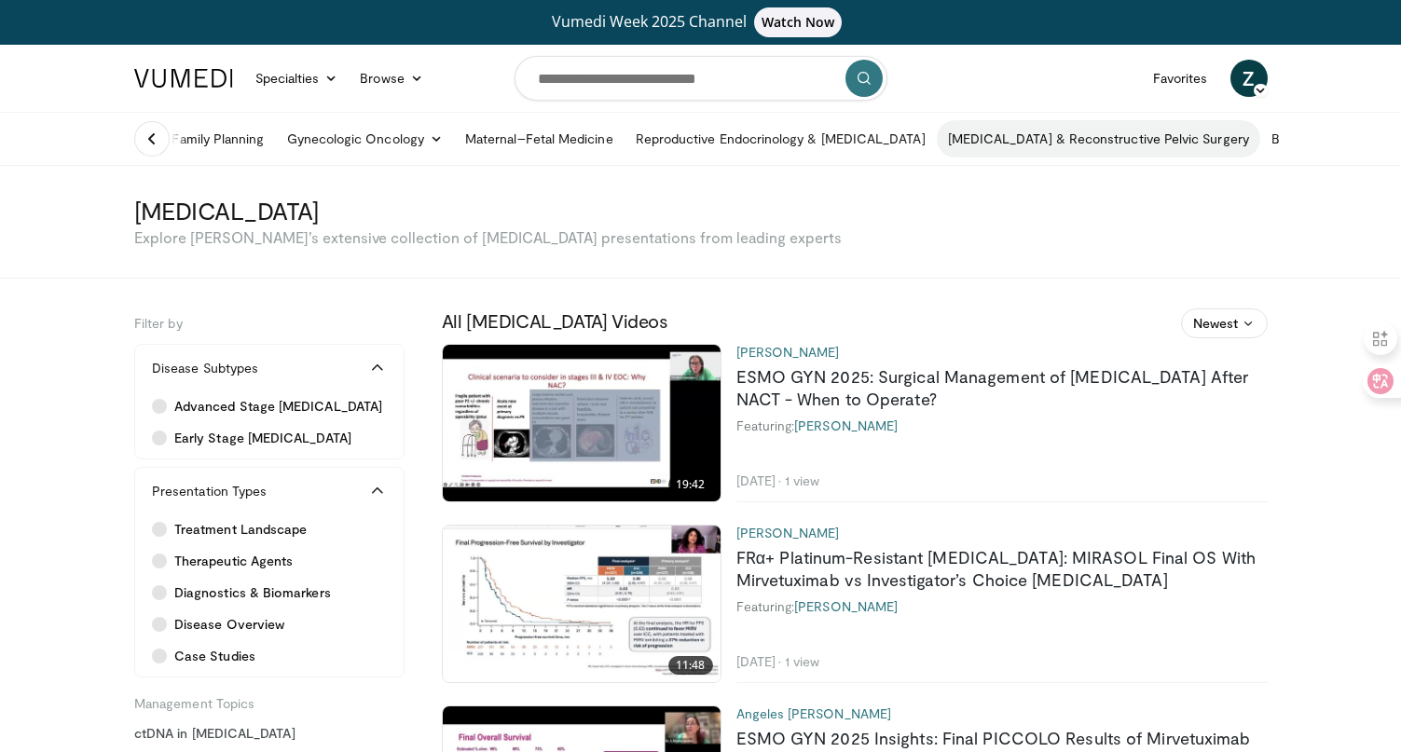
click at [1108, 141] on link "[MEDICAL_DATA] & Reconstructive Pelvic Surgery" at bounding box center [1098, 138] width 323 height 37
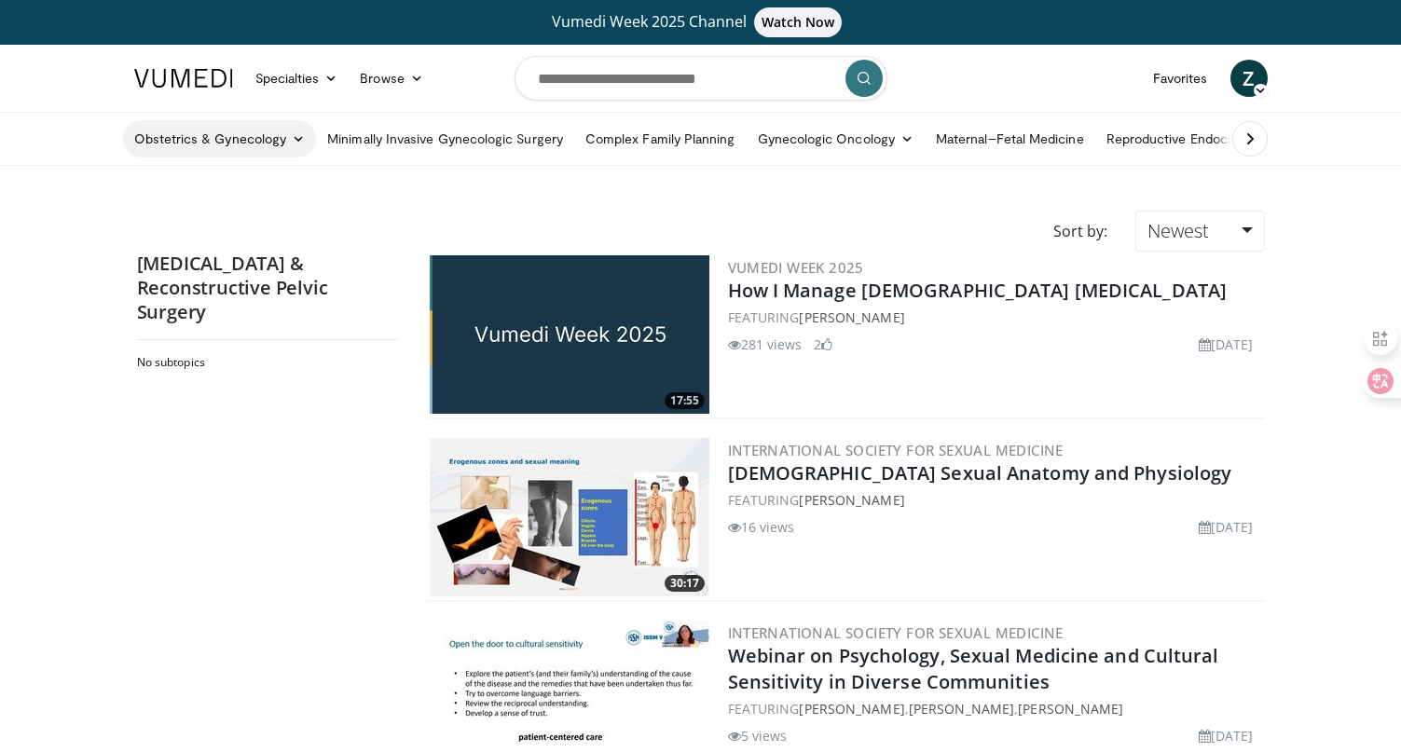
click at [256, 142] on link "Obstetrics & Gynecology" at bounding box center [220, 138] width 194 height 37
click at [198, 216] on link "Gynecology" at bounding box center [235, 213] width 222 height 30
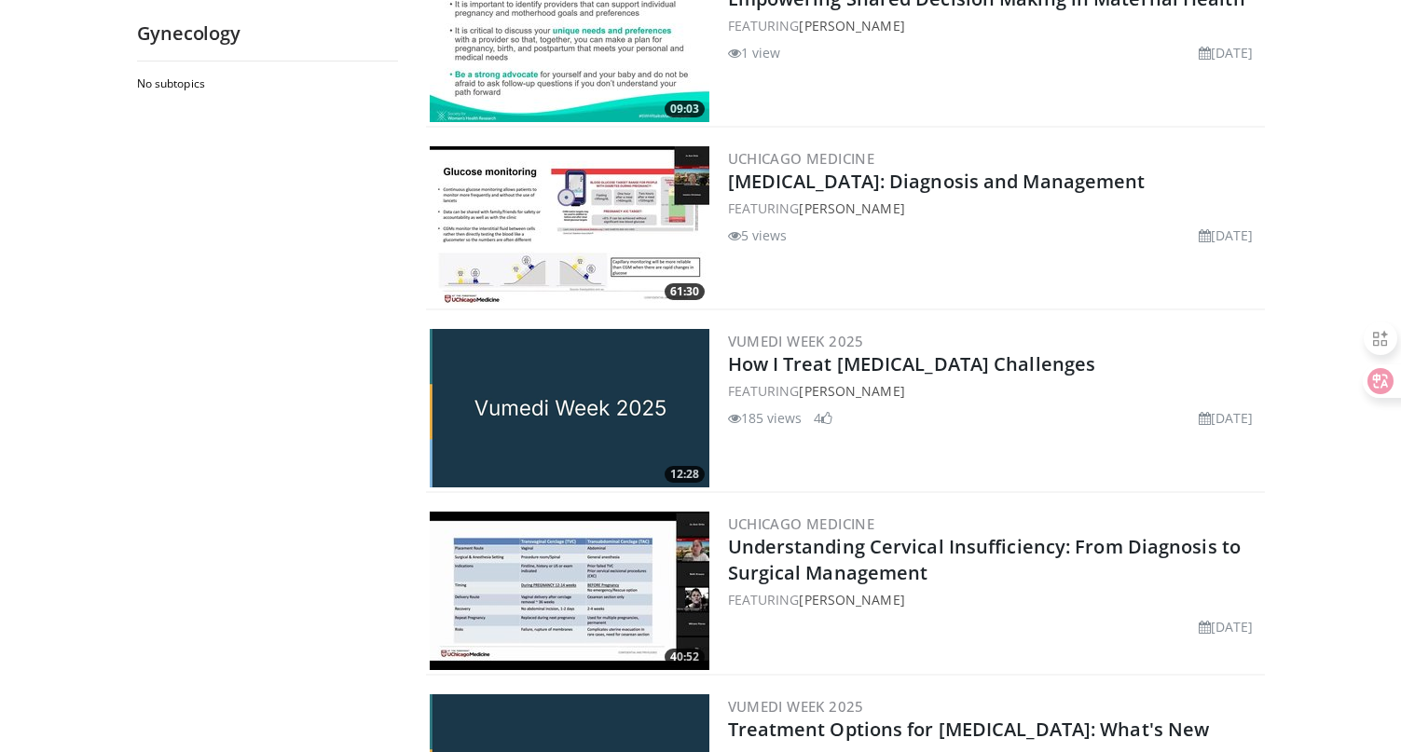
scroll to position [3766, 0]
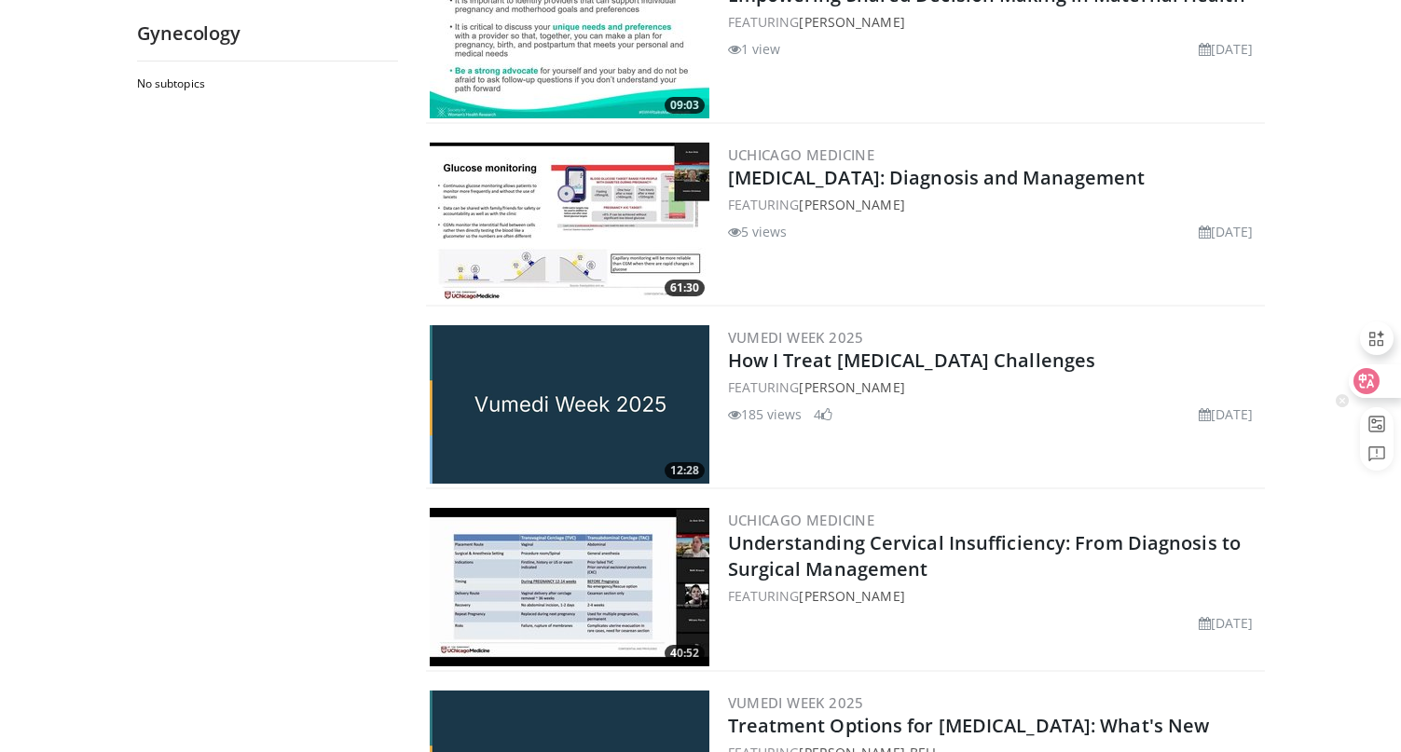
click at [1373, 382] on icon at bounding box center [1366, 381] width 19 height 19
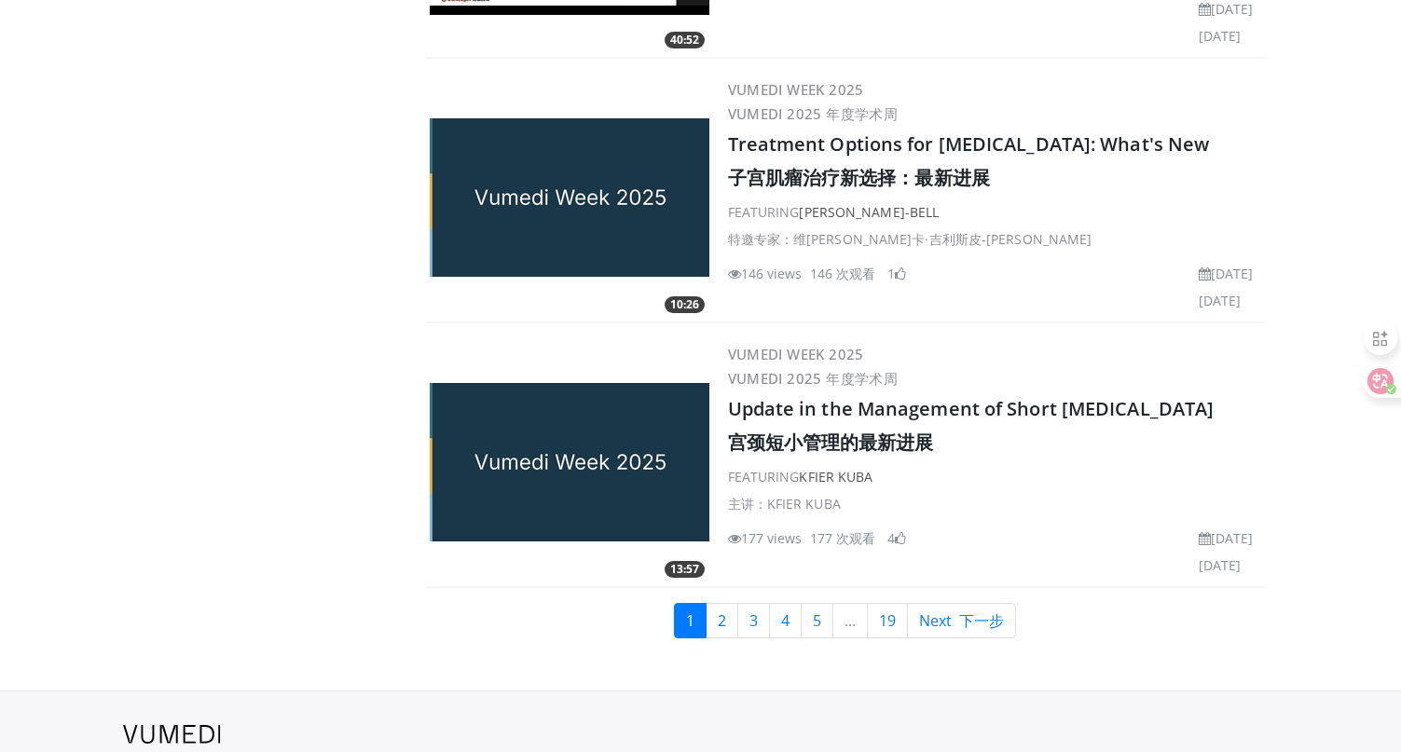
scroll to position [4664, 0]
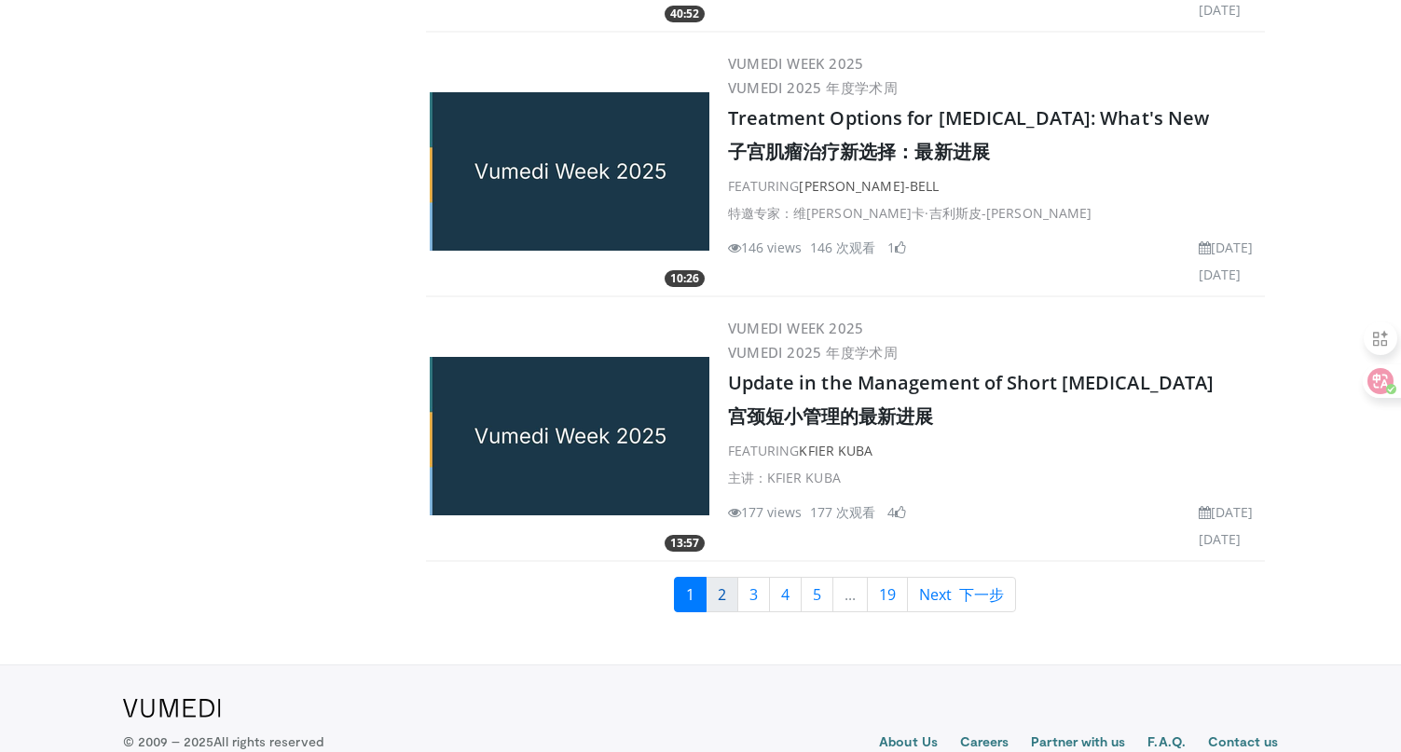
click at [722, 591] on link "2" at bounding box center [721, 594] width 33 height 35
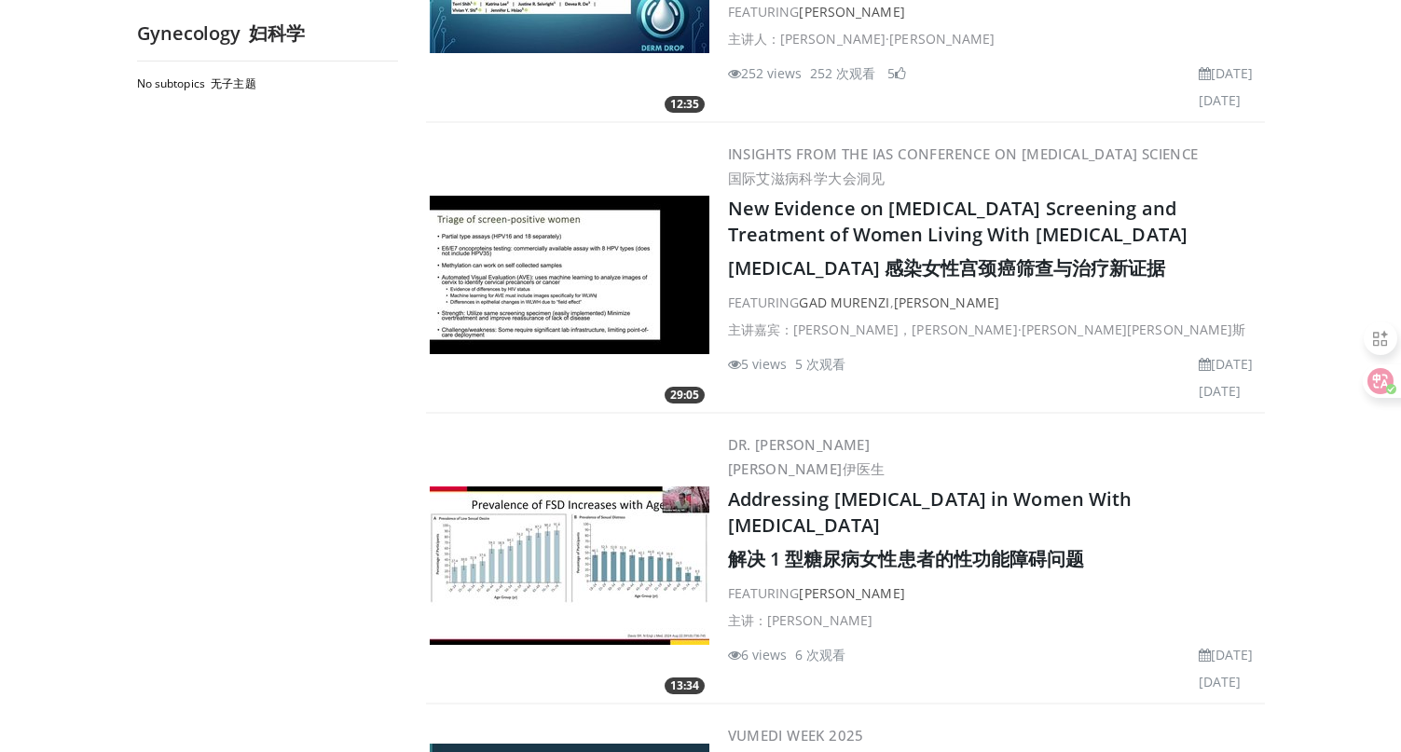
scroll to position [6509, 0]
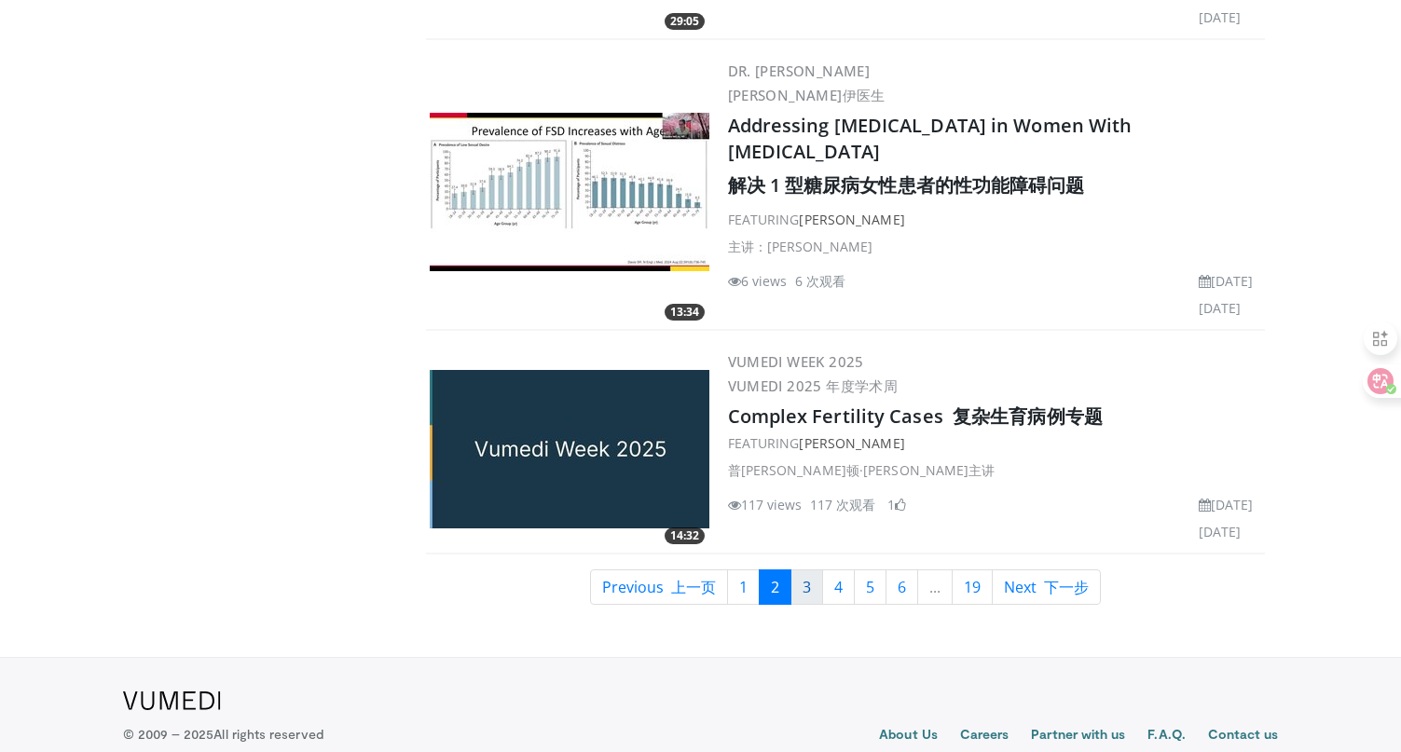
click at [803, 569] on link "3" at bounding box center [806, 586] width 33 height 35
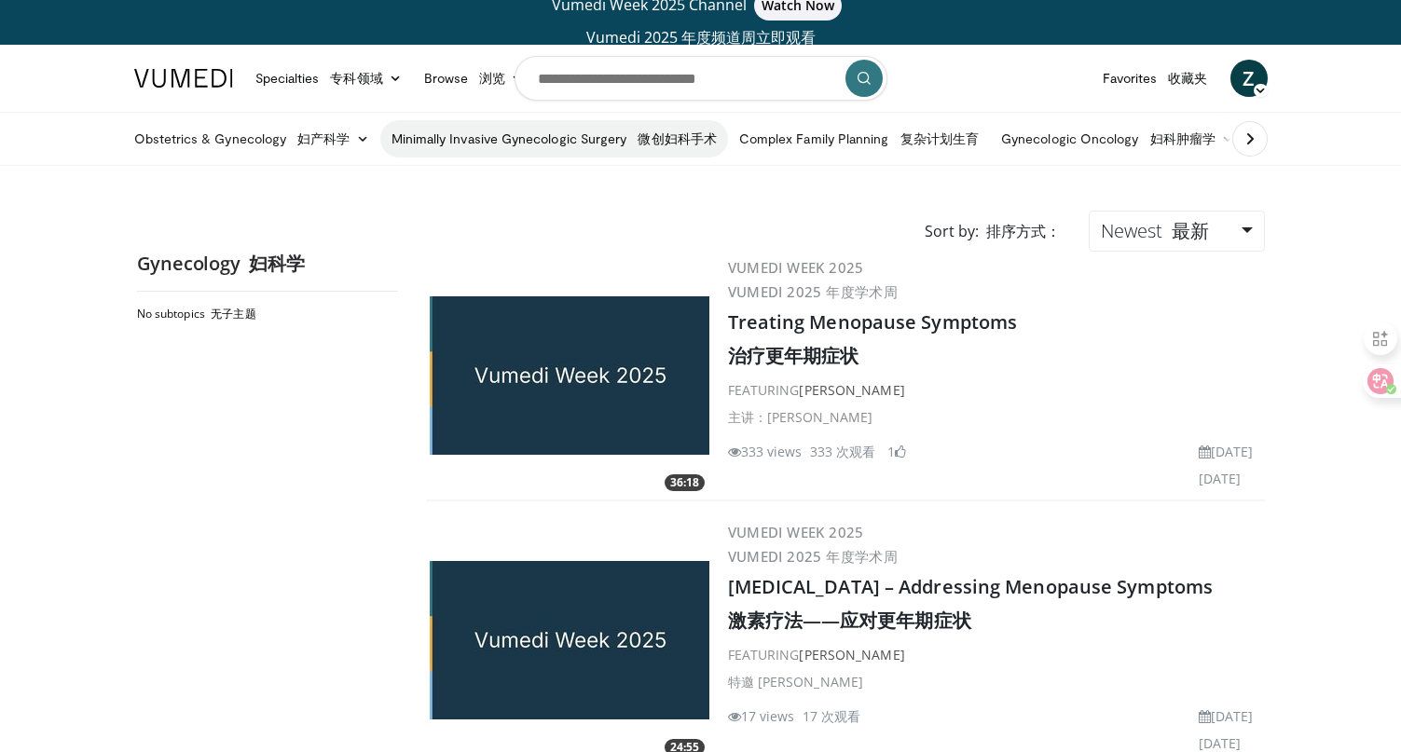
click at [541, 143] on link "Minimally Invasive Gynecologic Surgery 微创妇科手术" at bounding box center [554, 138] width 348 height 37
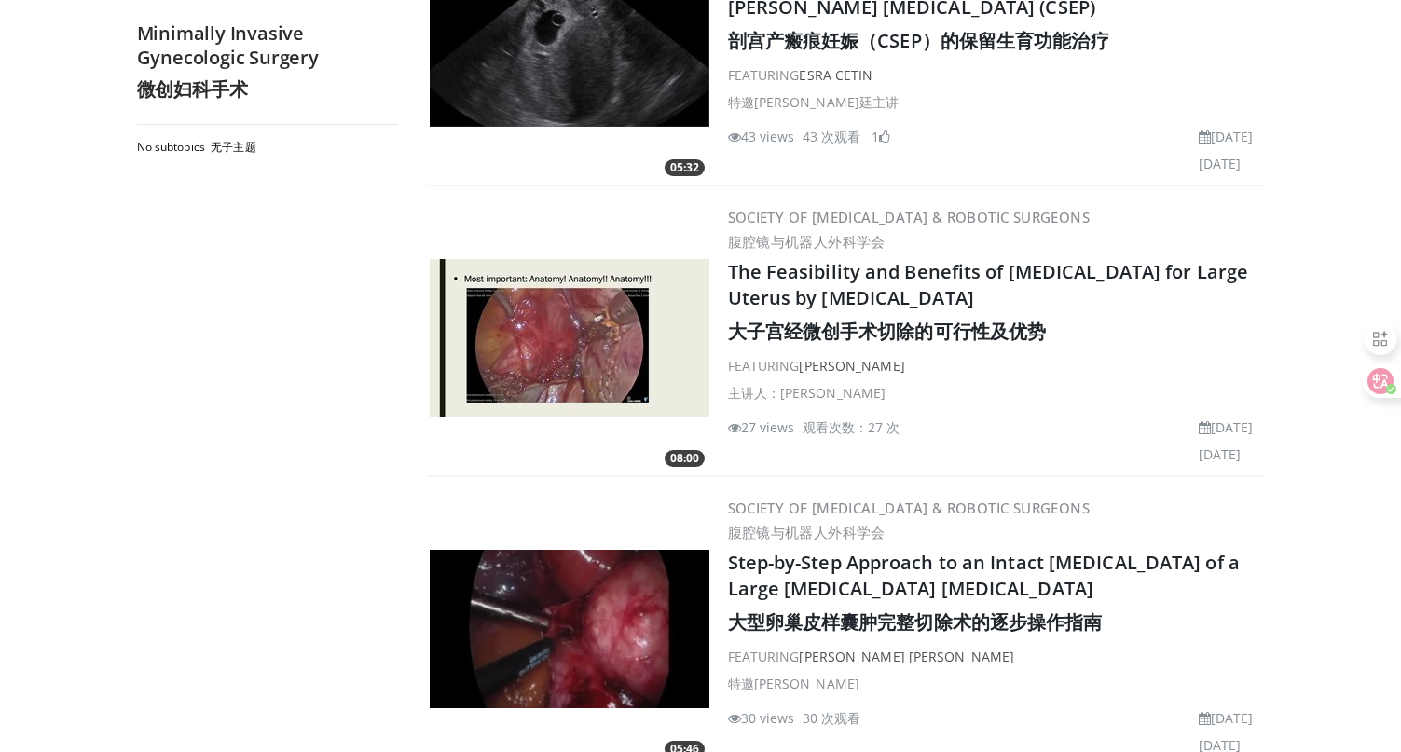
scroll to position [896, 0]
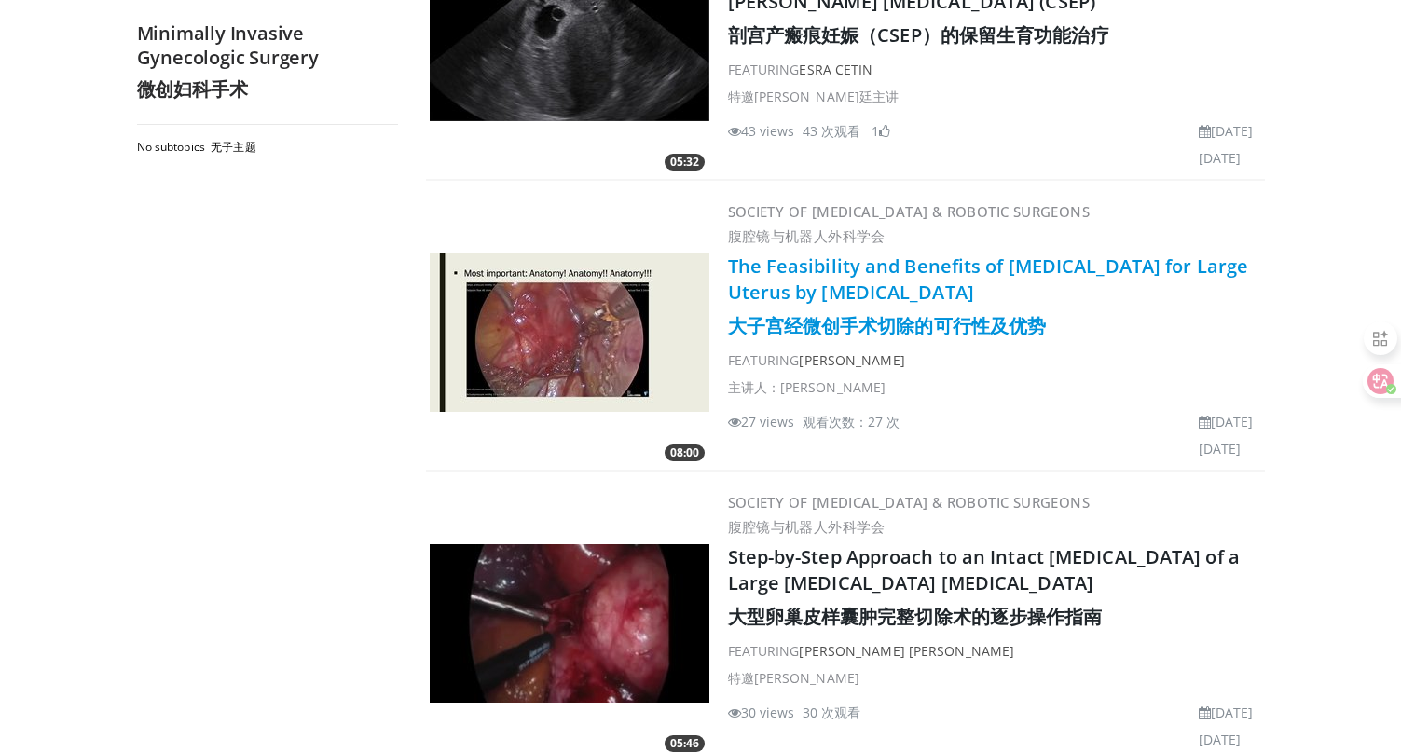
click at [884, 291] on link "The Feasibility and Benefits of Hysterectomy for Large Uterus by Minimally Inva…" at bounding box center [988, 295] width 521 height 85
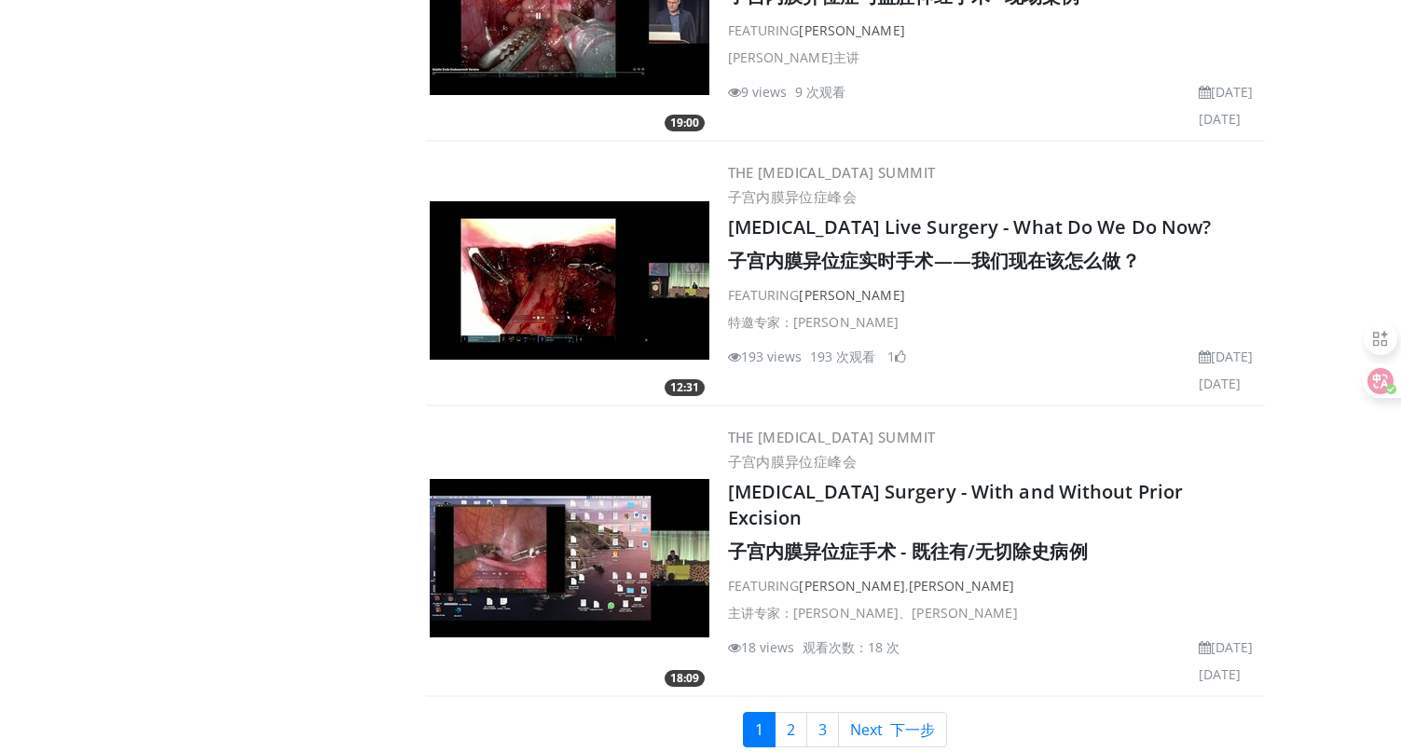
scroll to position [6564, 0]
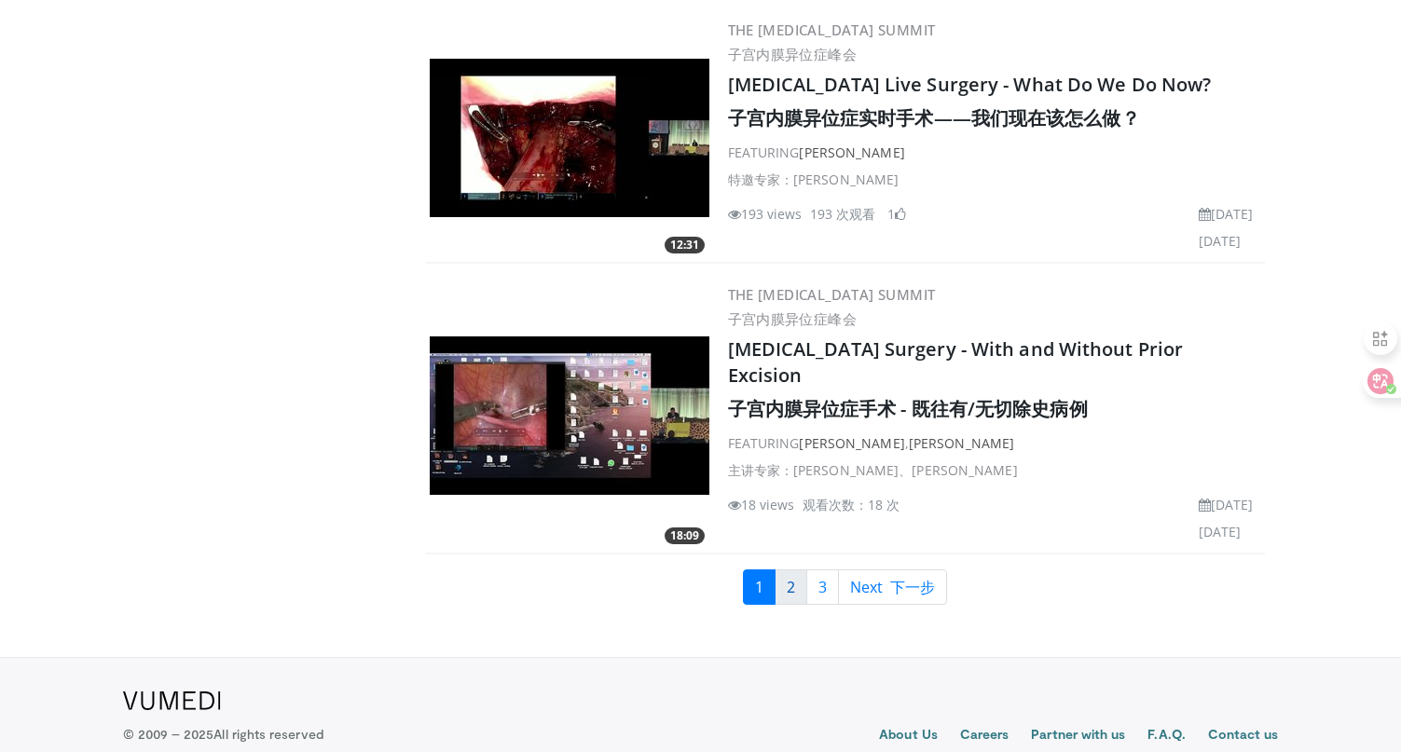
click at [797, 569] on link "2" at bounding box center [790, 586] width 33 height 35
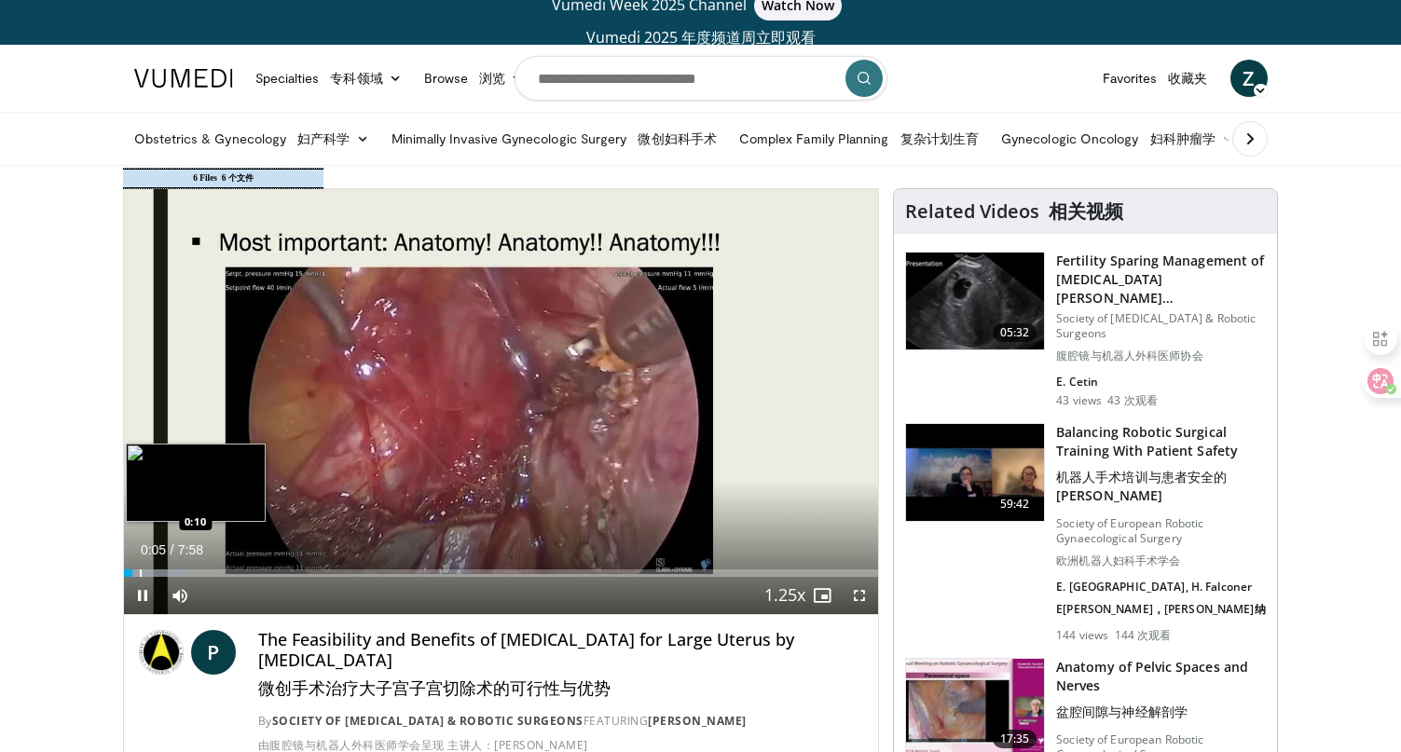
click at [140, 573] on div "Progress Bar" at bounding box center [141, 572] width 2 height 7
click at [170, 571] on div "Progress Bar" at bounding box center [171, 572] width 2 height 7
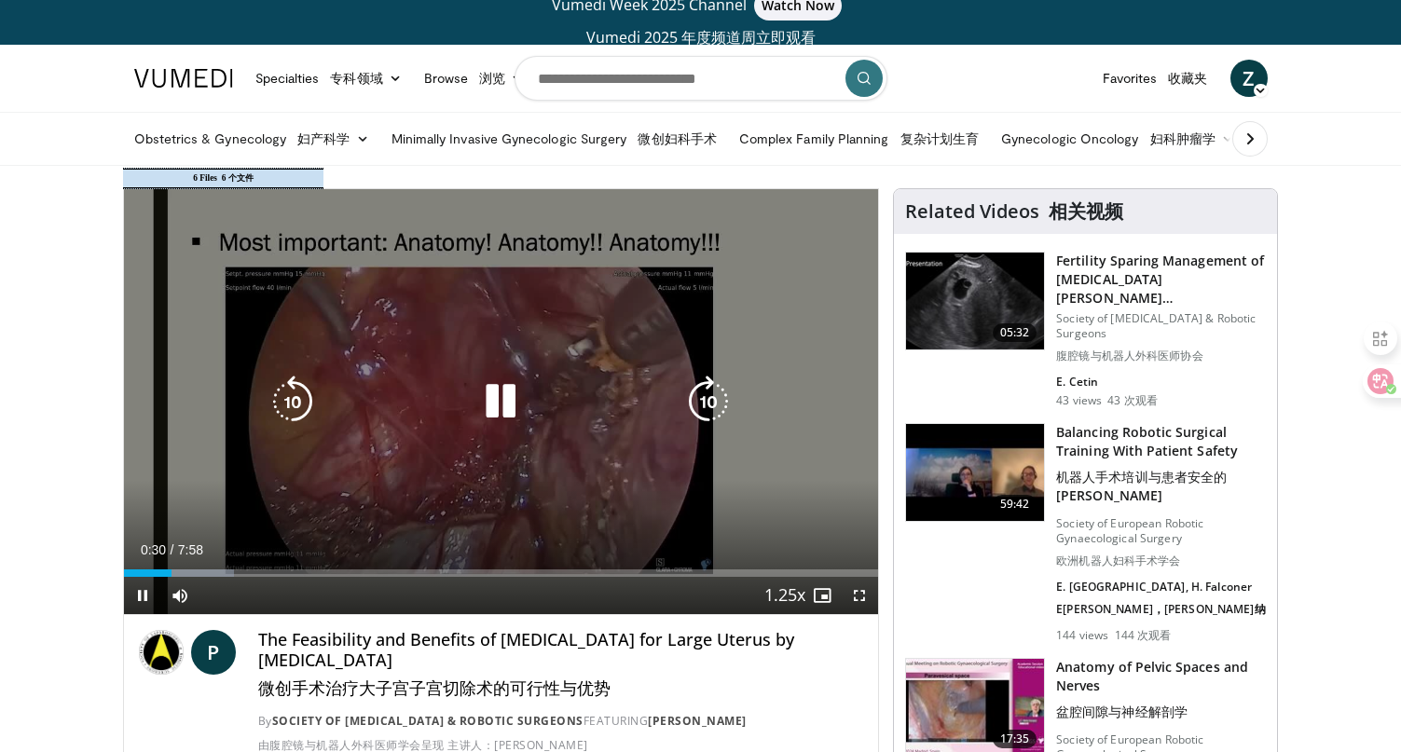
click at [410, 395] on div "Video Player" at bounding box center [500, 401] width 453 height 37
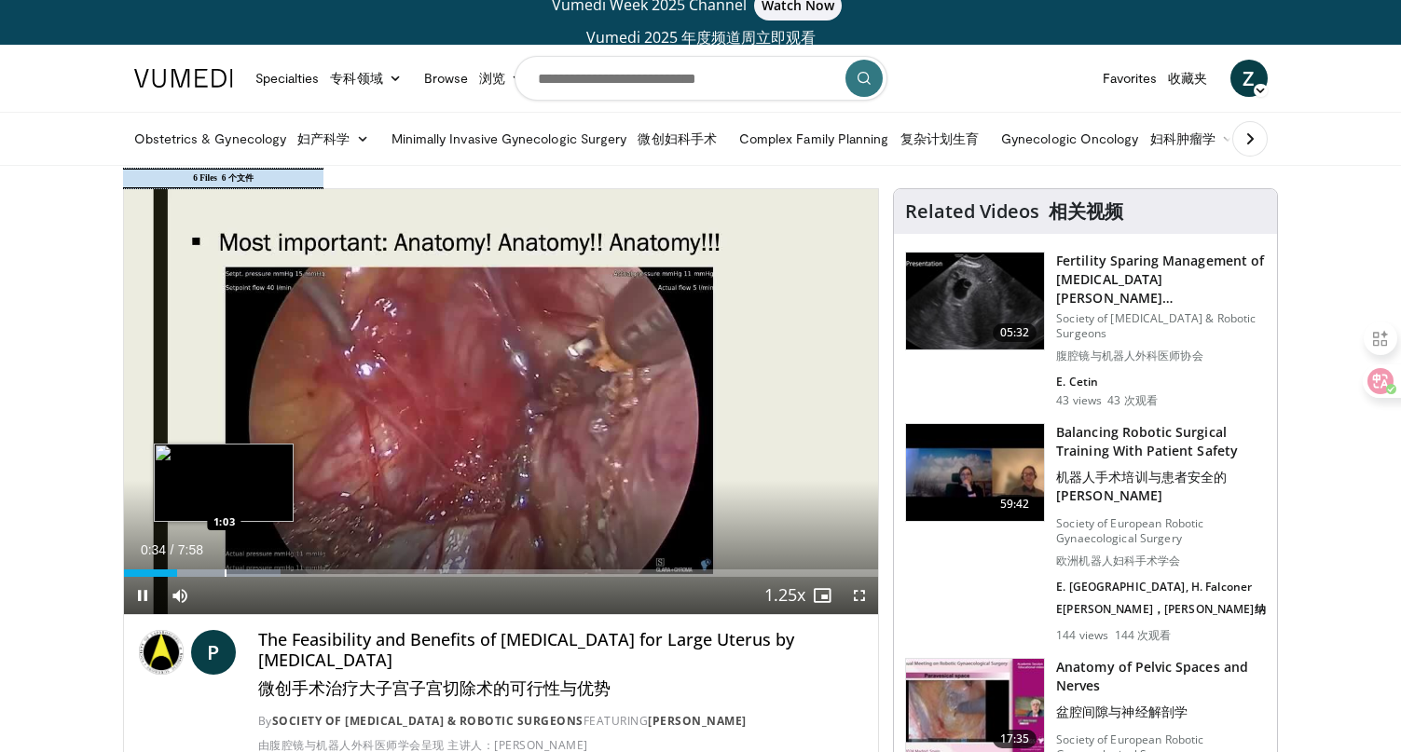
click at [224, 567] on div "Loaded : 20.83% 0:34 1:03" at bounding box center [501, 568] width 755 height 18
click at [256, 569] on div "Progress Bar" at bounding box center [253, 572] width 147 height 7
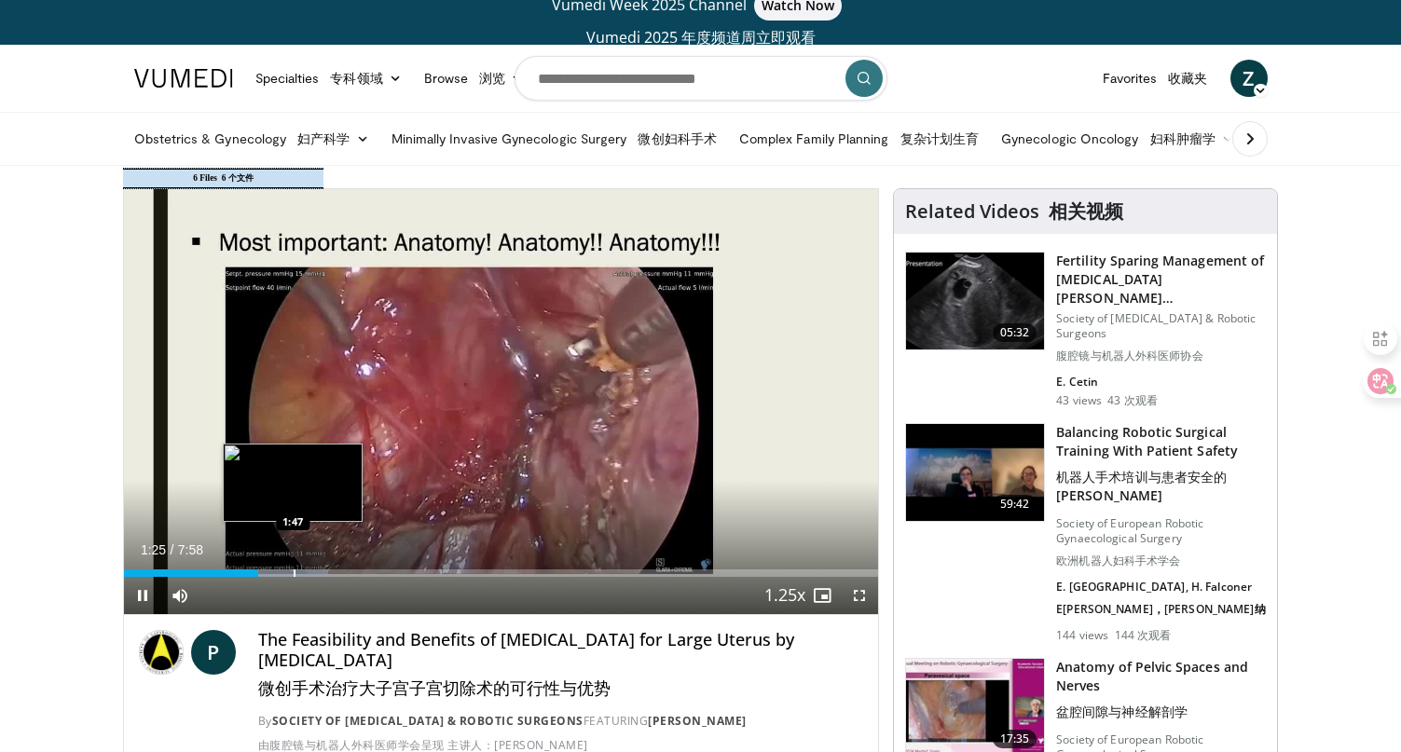
click at [294, 573] on div "Progress Bar" at bounding box center [295, 572] width 2 height 7
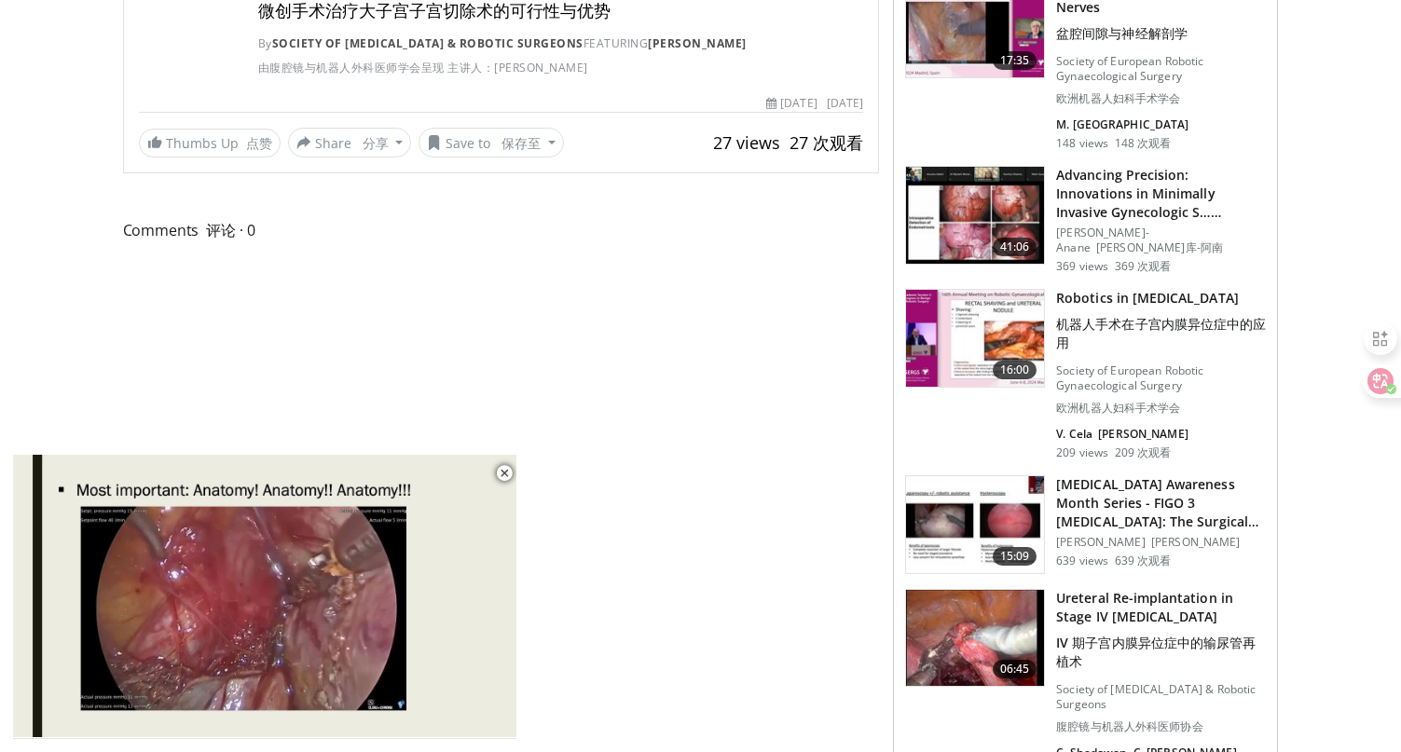
scroll to position [685, 0]
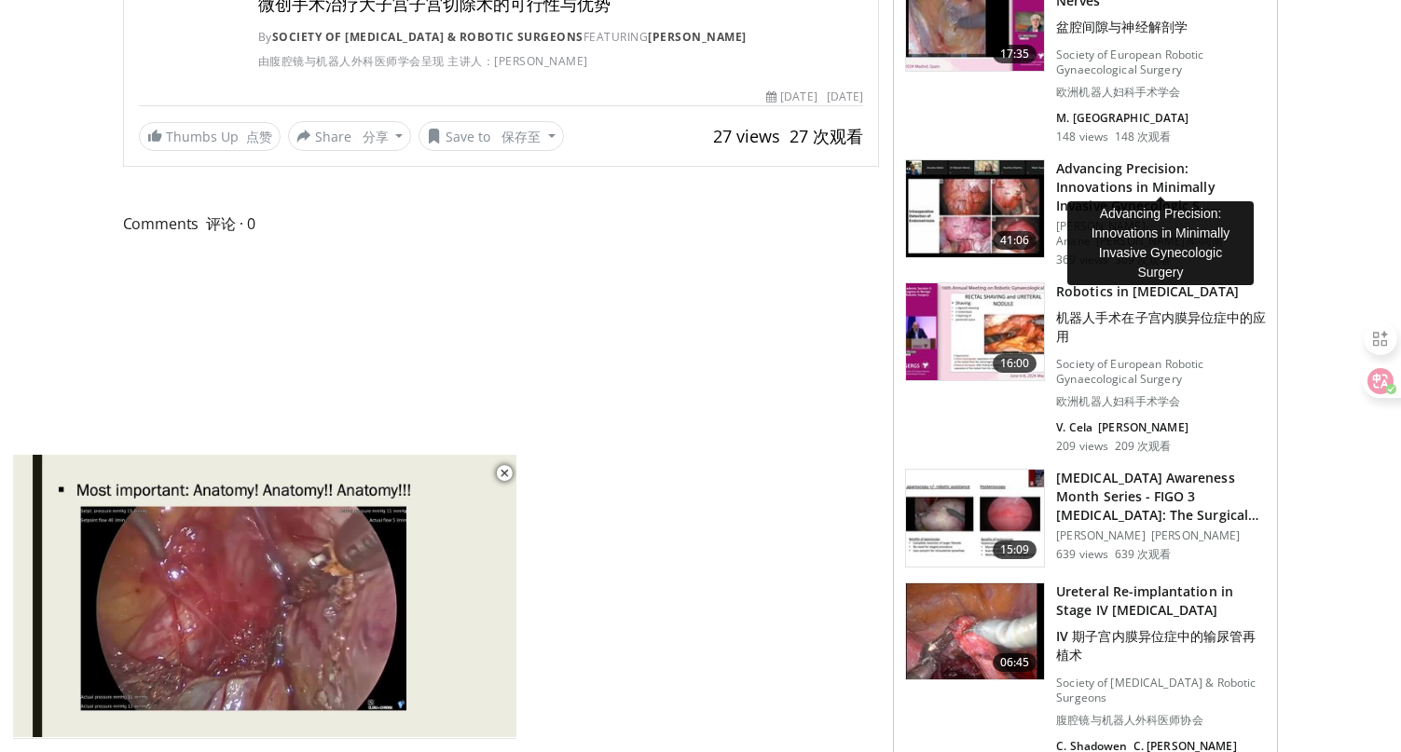
click at [1115, 159] on h3 "Advancing Precision: Innovations in Minimally Invasive Gynecologic S… 提升精准度：微创妇…" at bounding box center [1161, 187] width 210 height 56
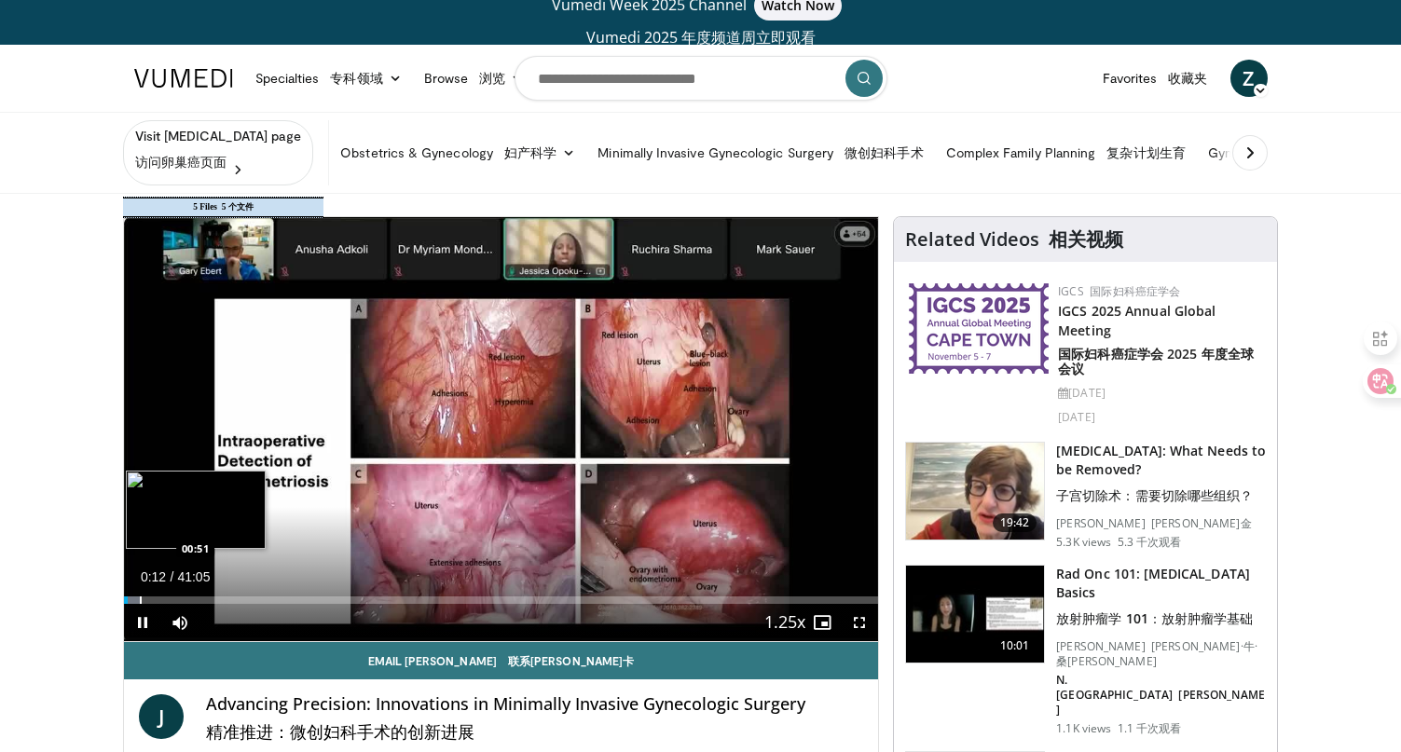
click at [140, 601] on div "Progress Bar" at bounding box center [141, 599] width 2 height 7
click at [222, 596] on div "Progress Bar" at bounding box center [223, 599] width 2 height 7
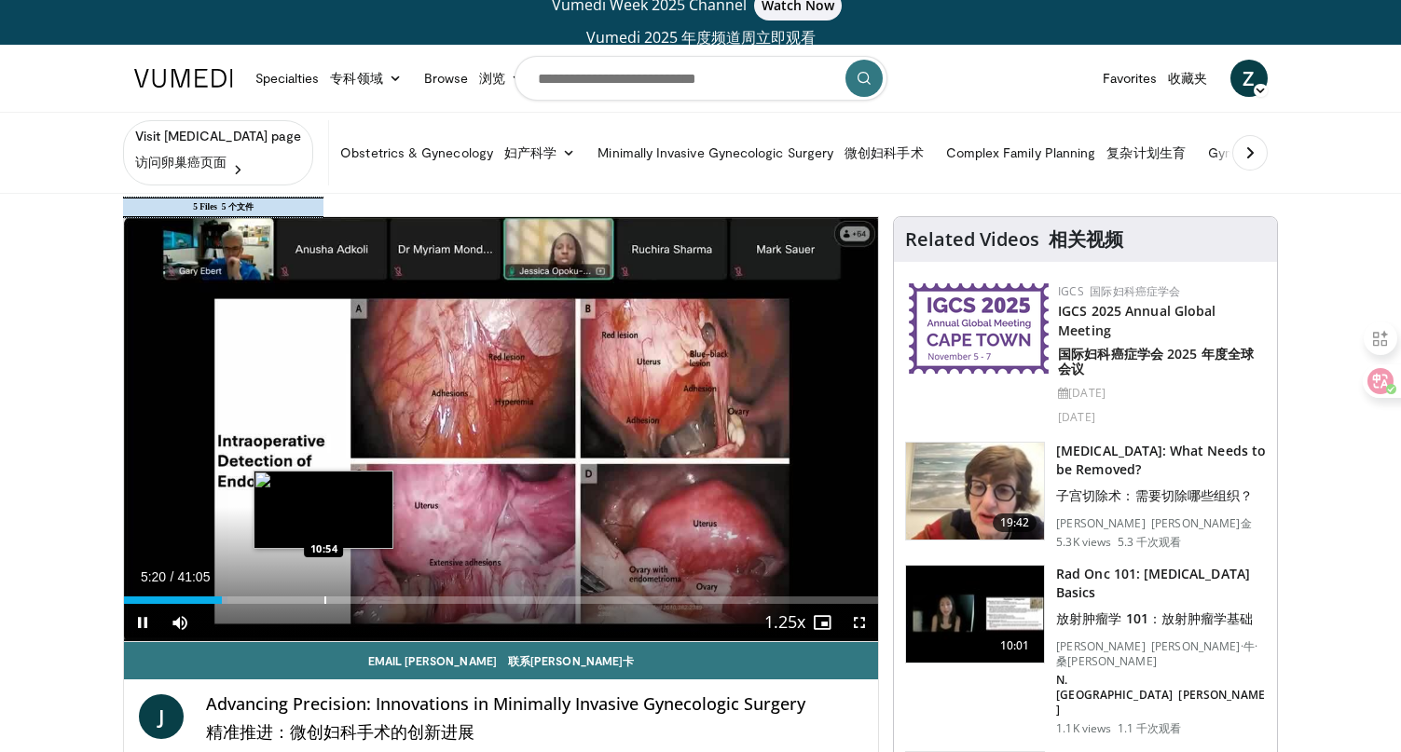
click at [324, 599] on div "Progress Bar" at bounding box center [325, 599] width 2 height 7
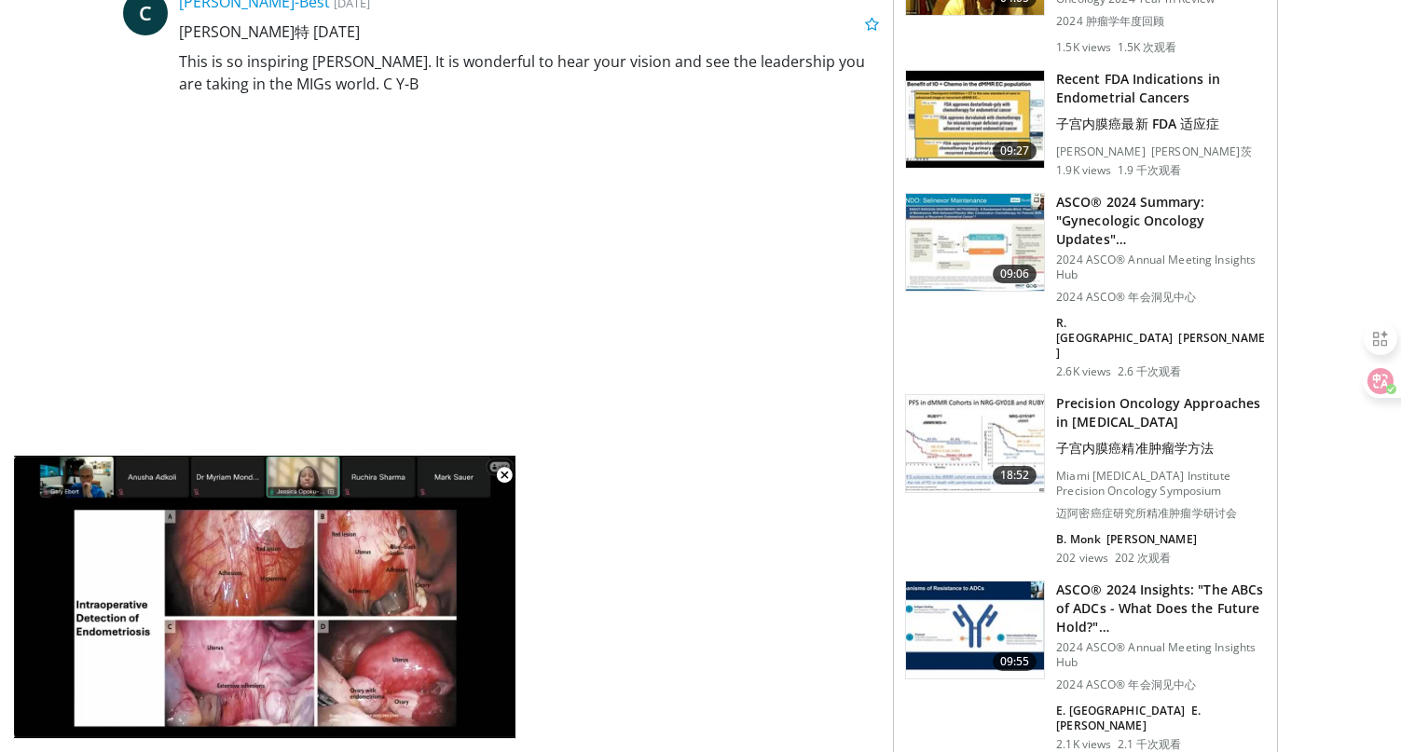
scroll to position [969, 0]
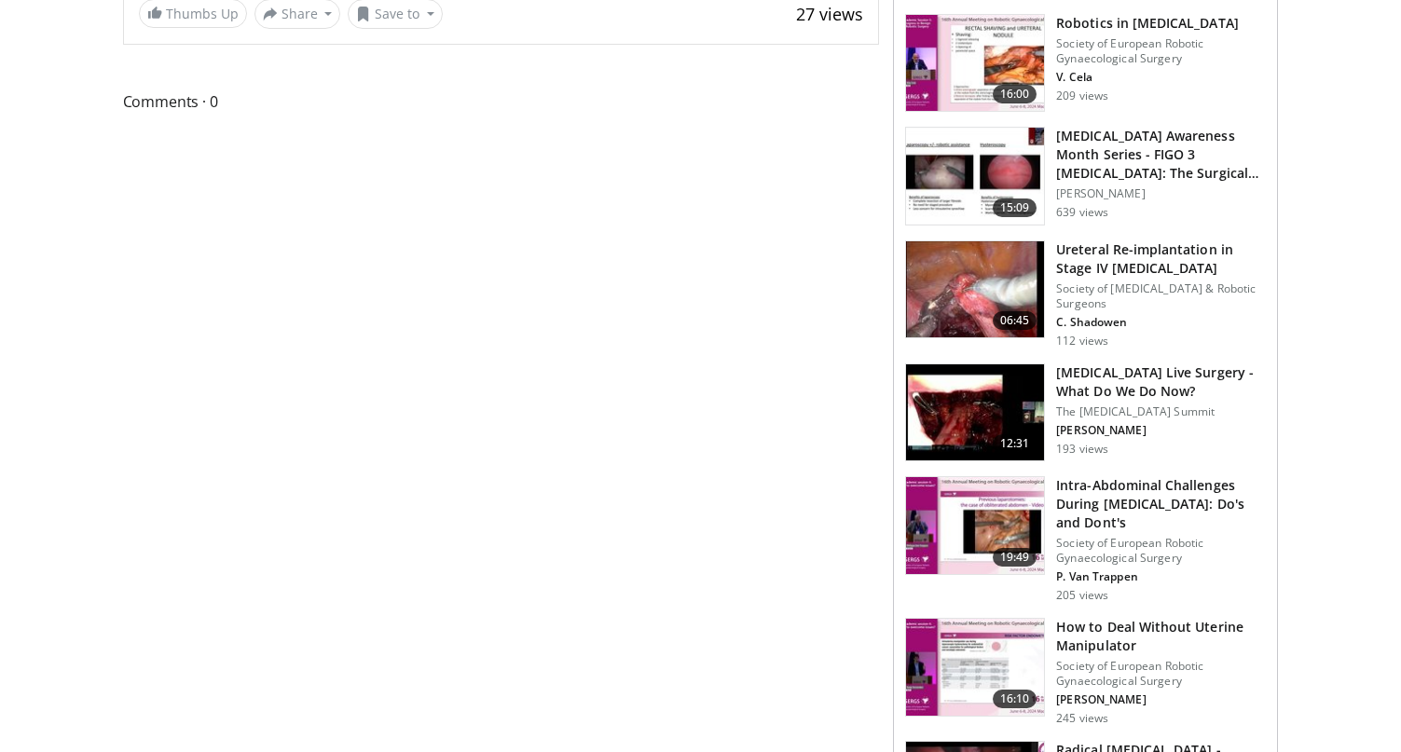
scroll to position [685, 0]
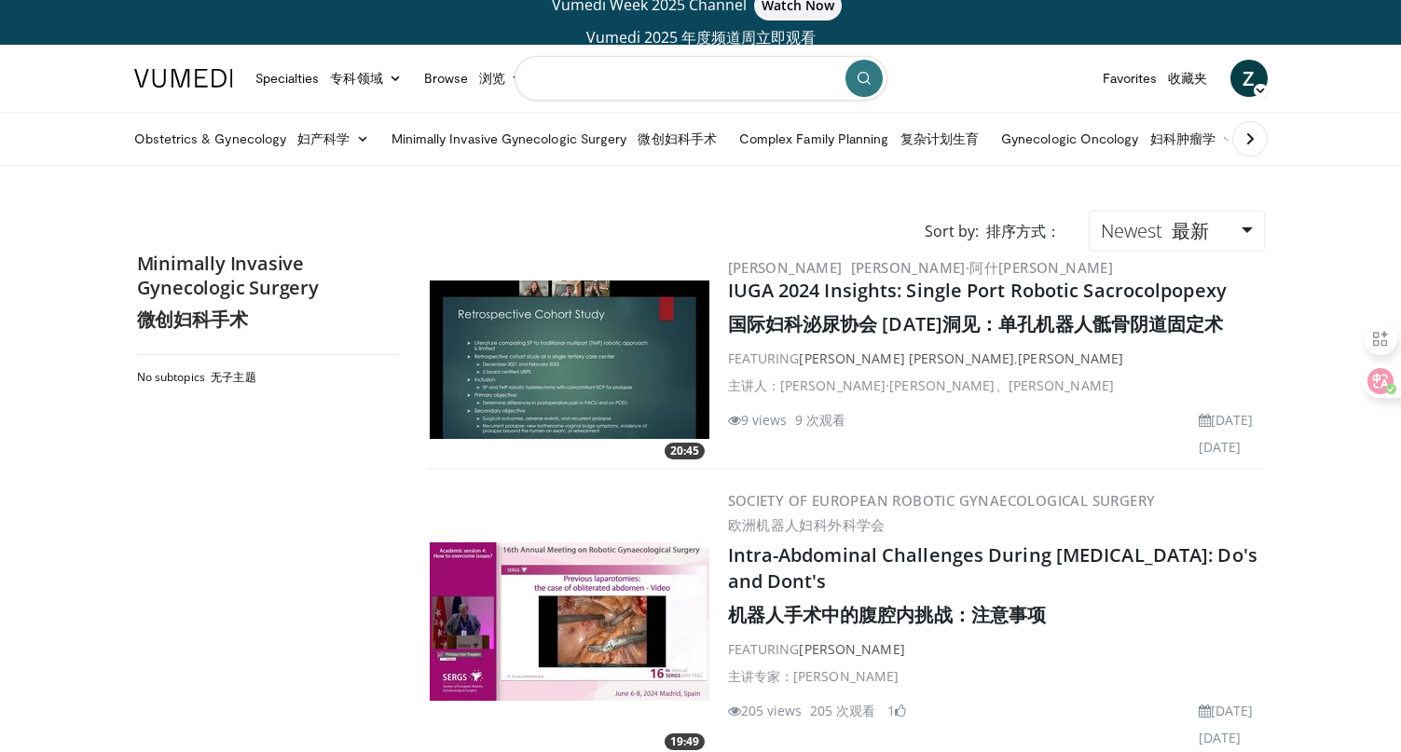
click at [613, 85] on input "Search topics, interventions" at bounding box center [700, 78] width 373 height 45
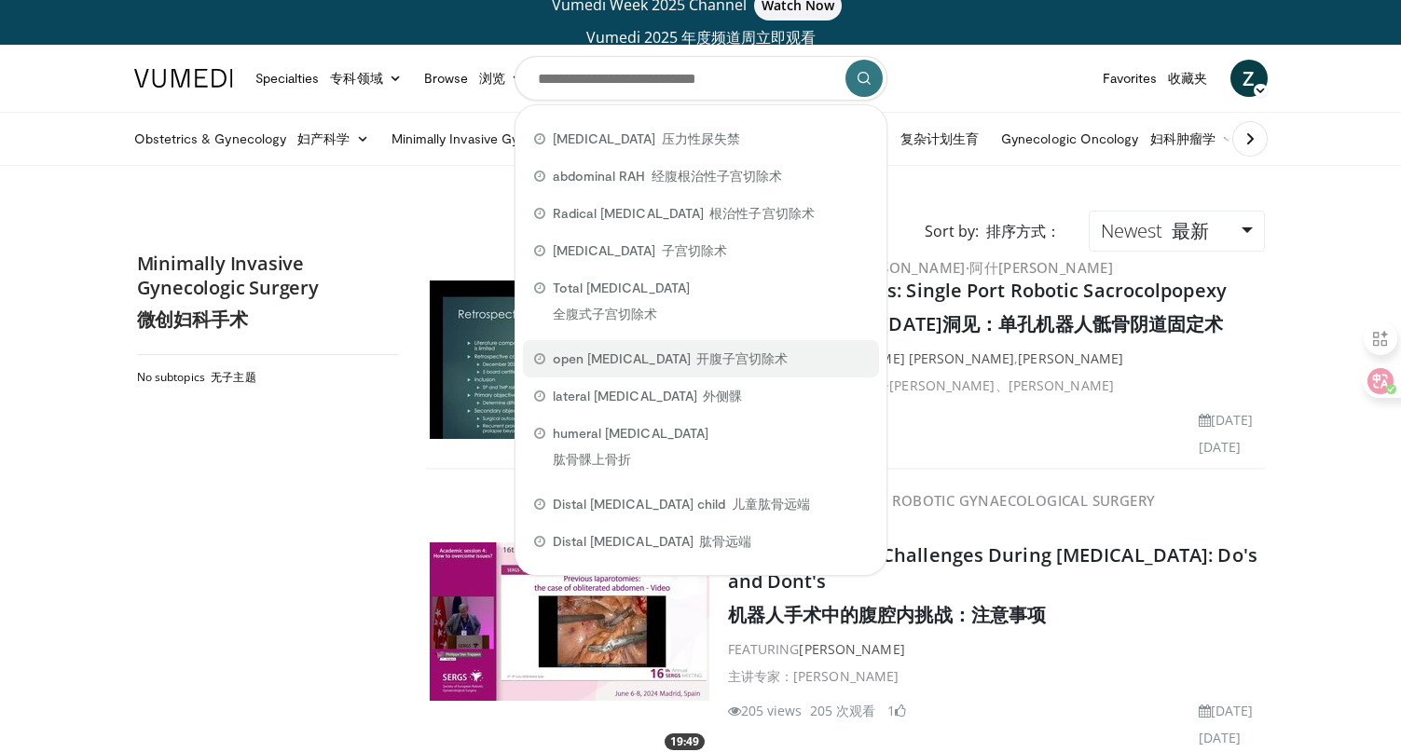
click at [618, 361] on span "open Hysterectomy 开腹子宫切除术" at bounding box center [671, 358] width 236 height 19
type input "**********"
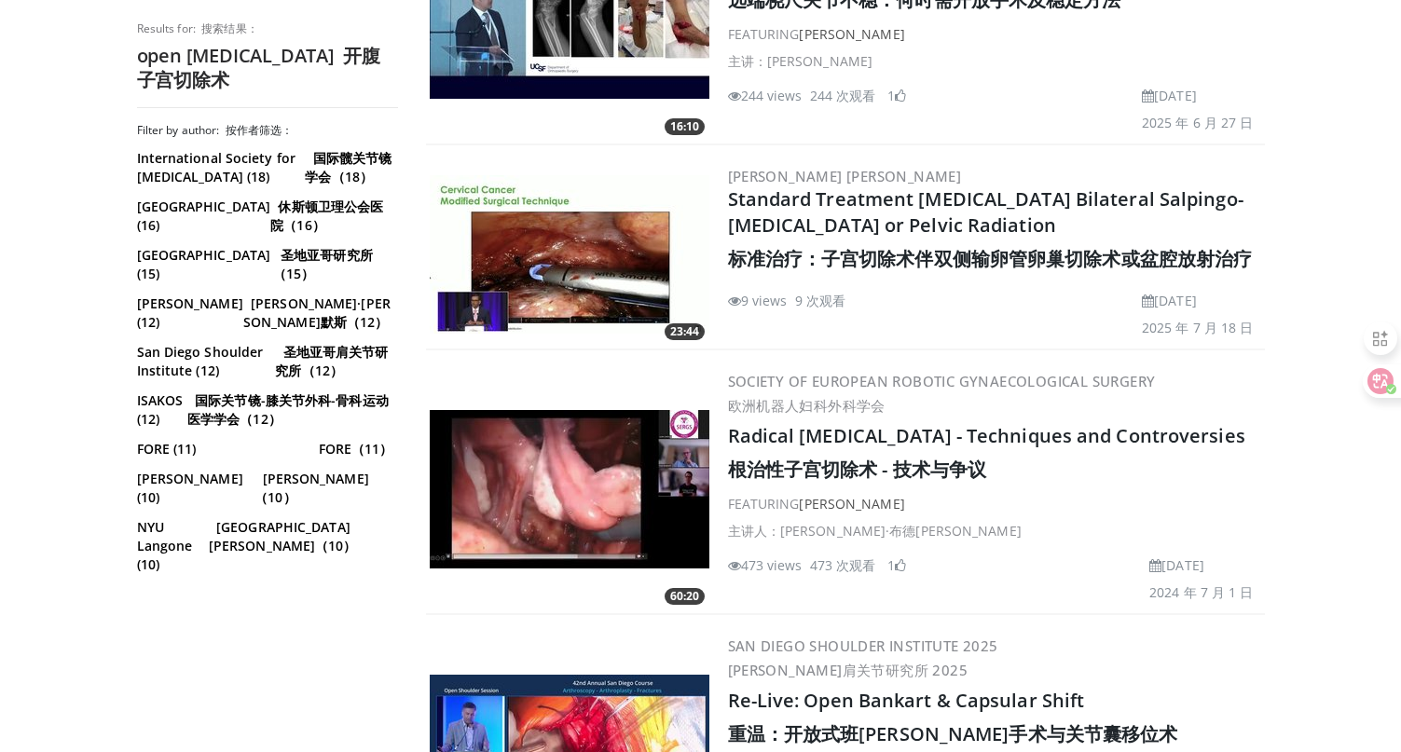
scroll to position [3606, 0]
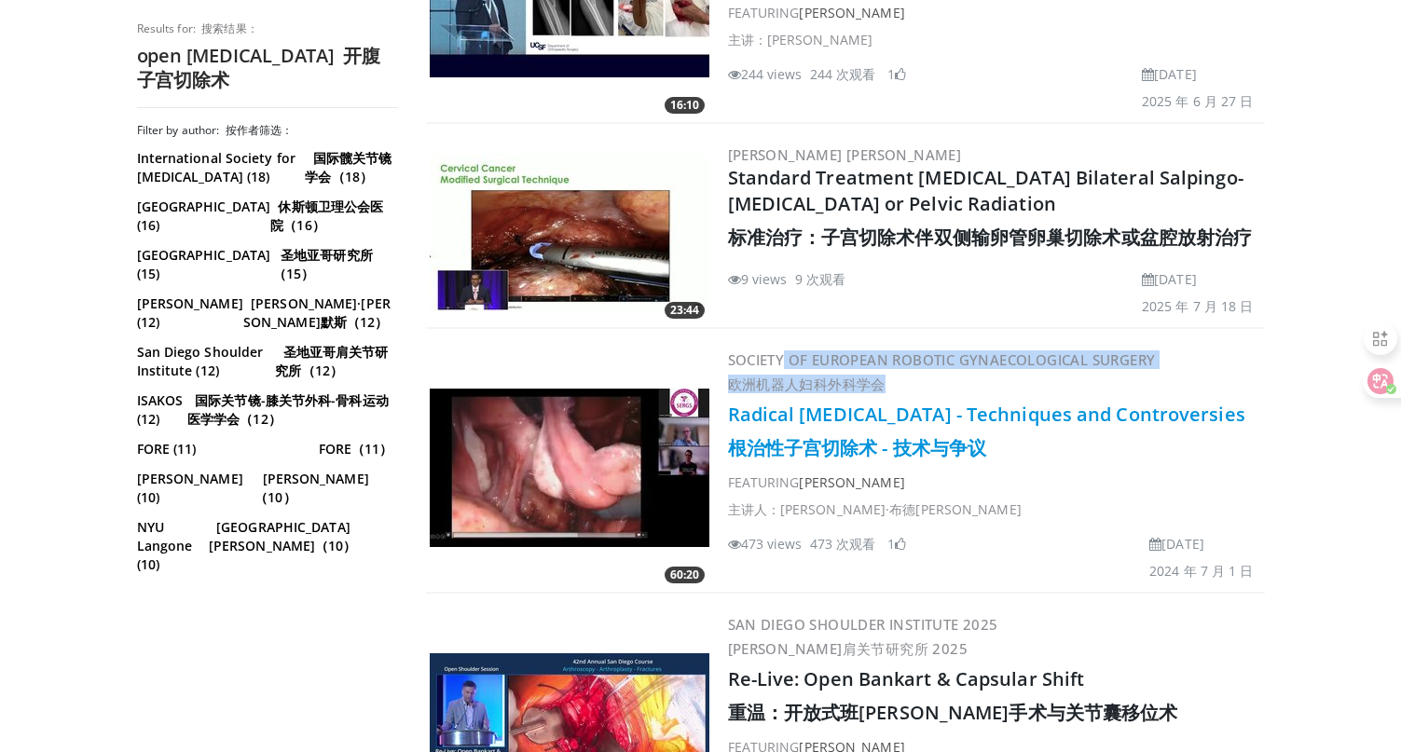
click at [855, 402] on link "Radical Hysterectomy - Techniques and Controversies 根治性子宫切除术 - 技术与争议" at bounding box center [986, 431] width 517 height 59
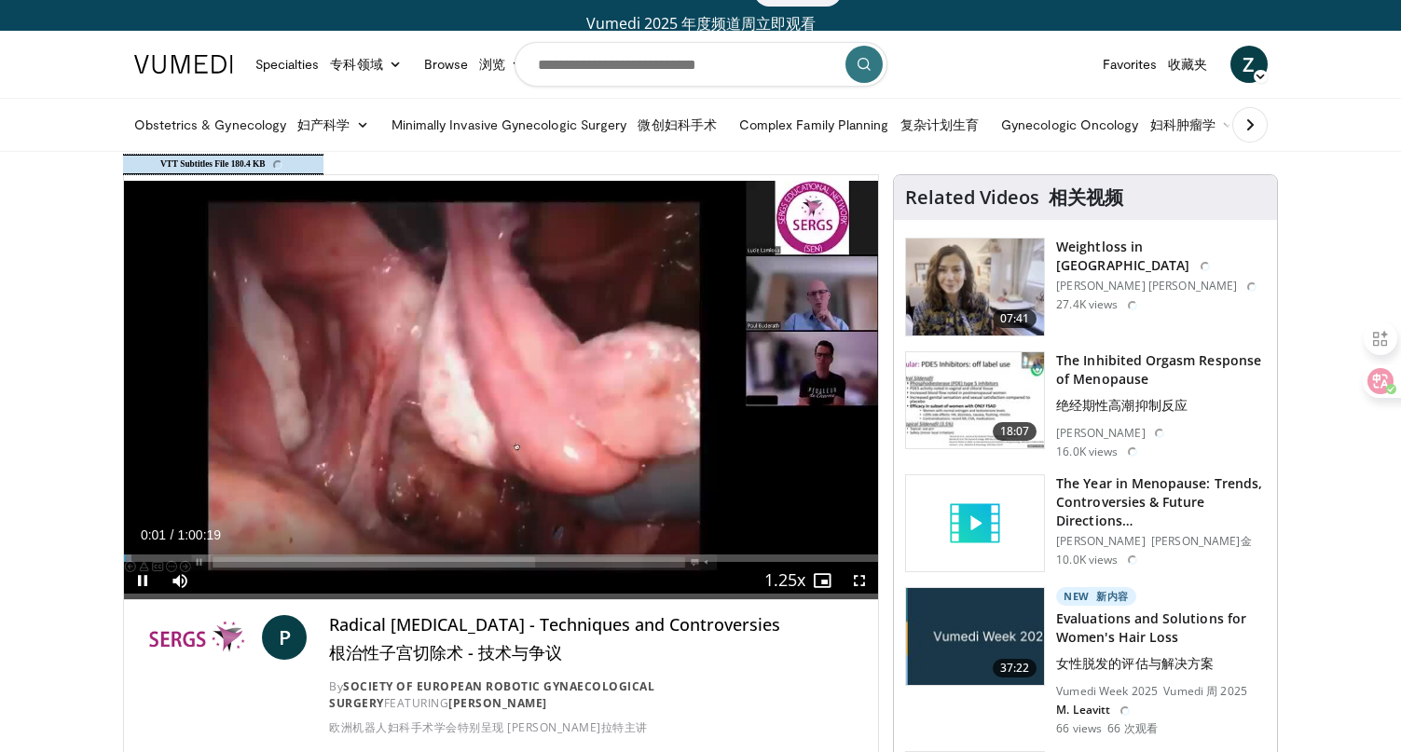
scroll to position [11, 0]
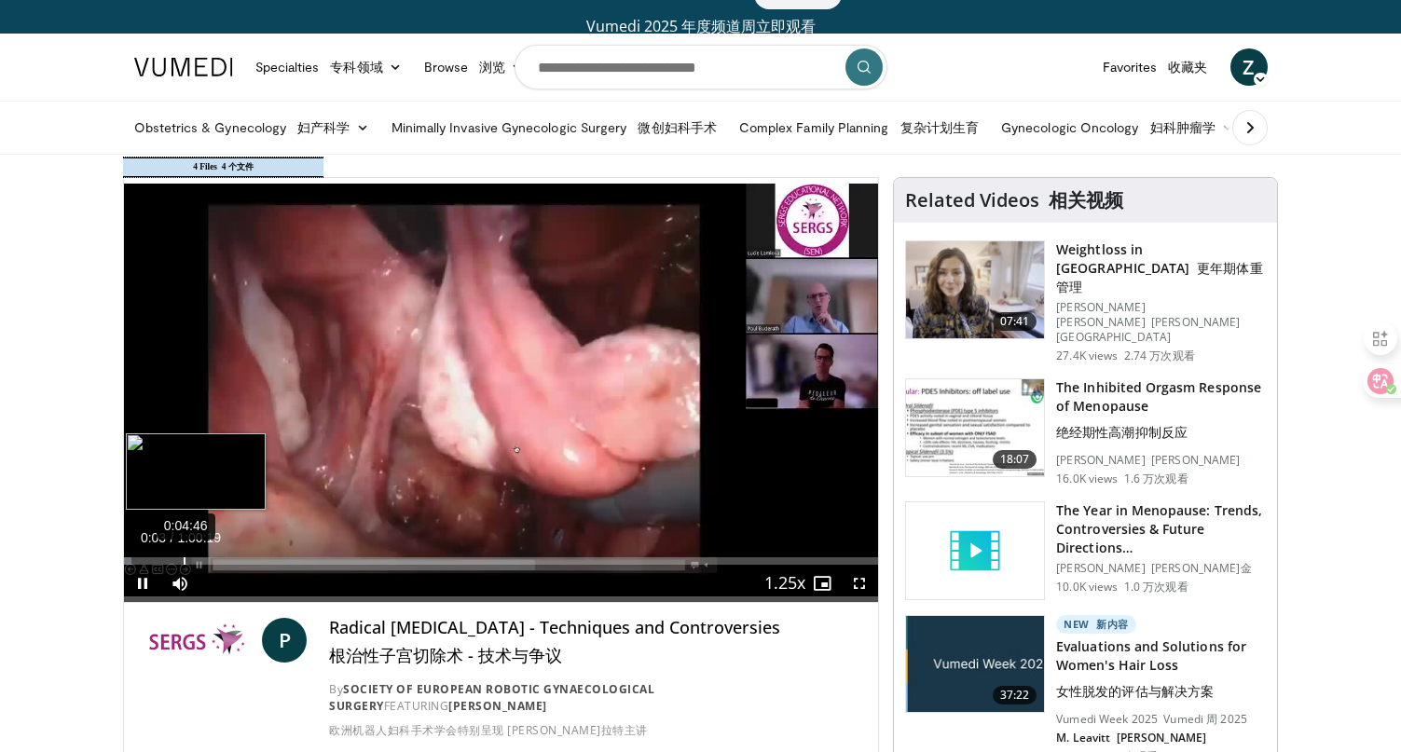
click at [184, 564] on div "0:04:46" at bounding box center [185, 560] width 2 height 7
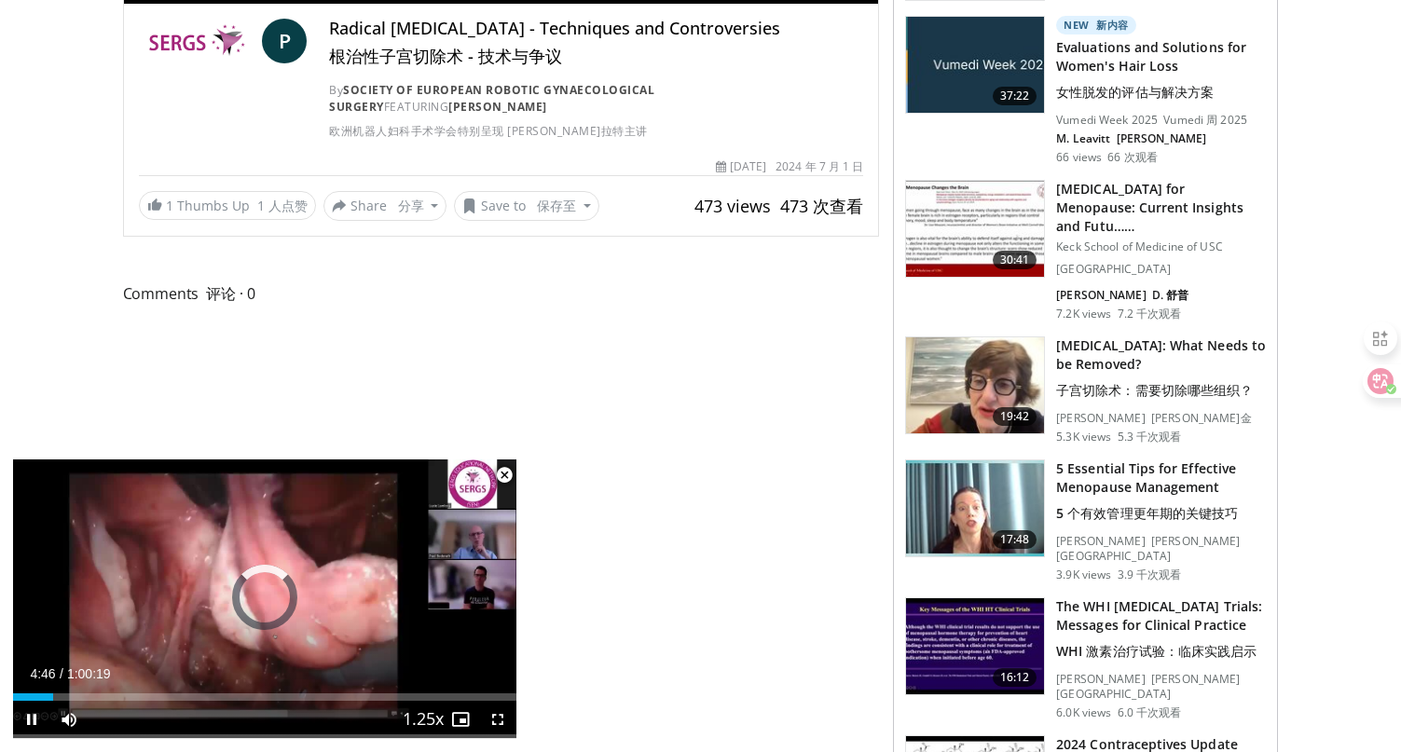
scroll to position [611, 0]
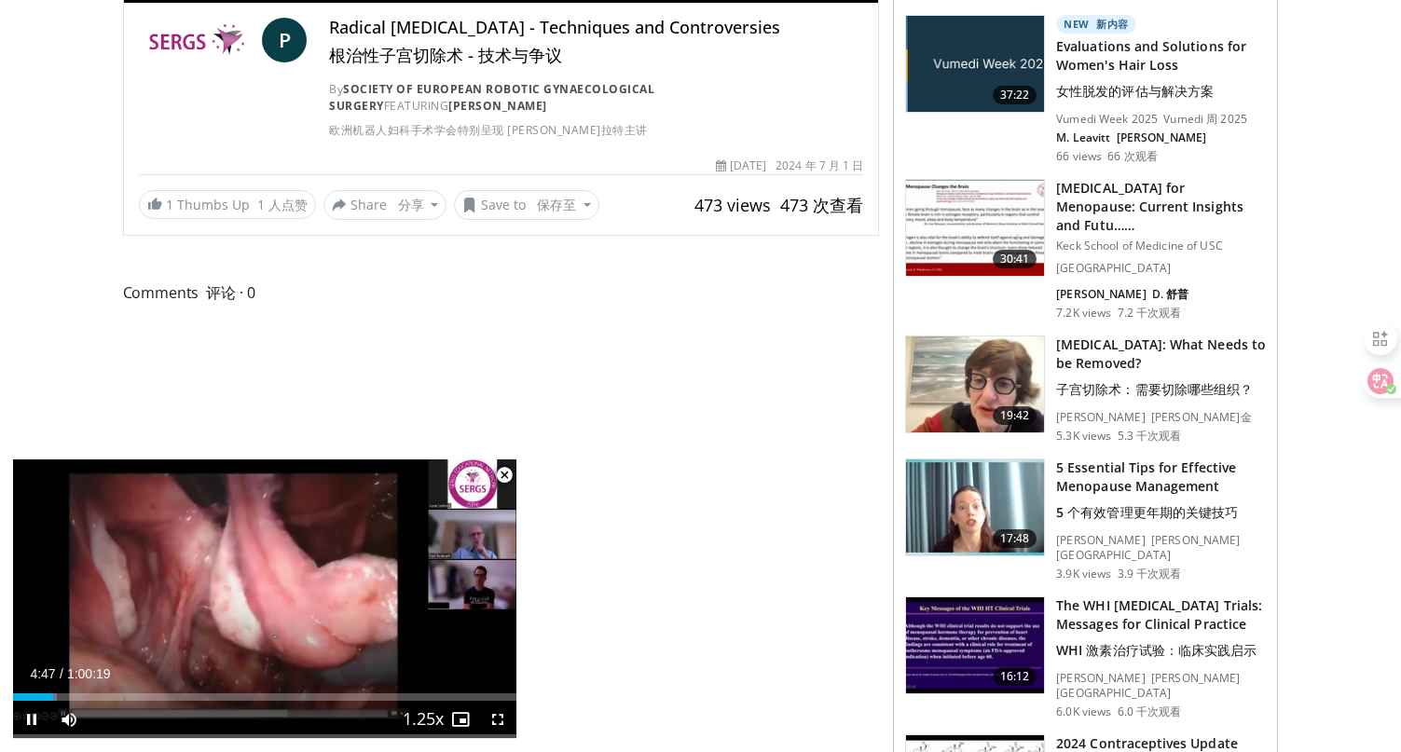
click at [500, 472] on span "Video Player" at bounding box center [504, 475] width 37 height 37
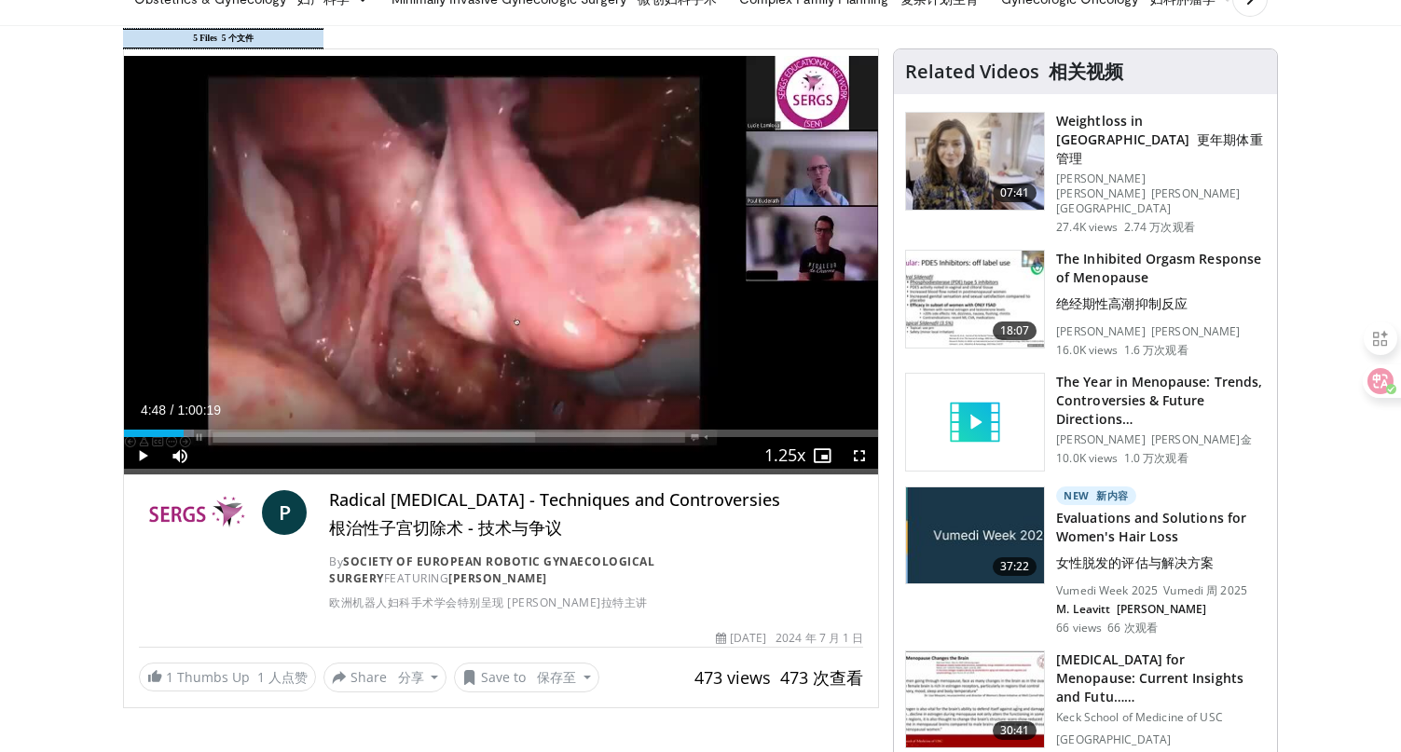
scroll to position [107, 0]
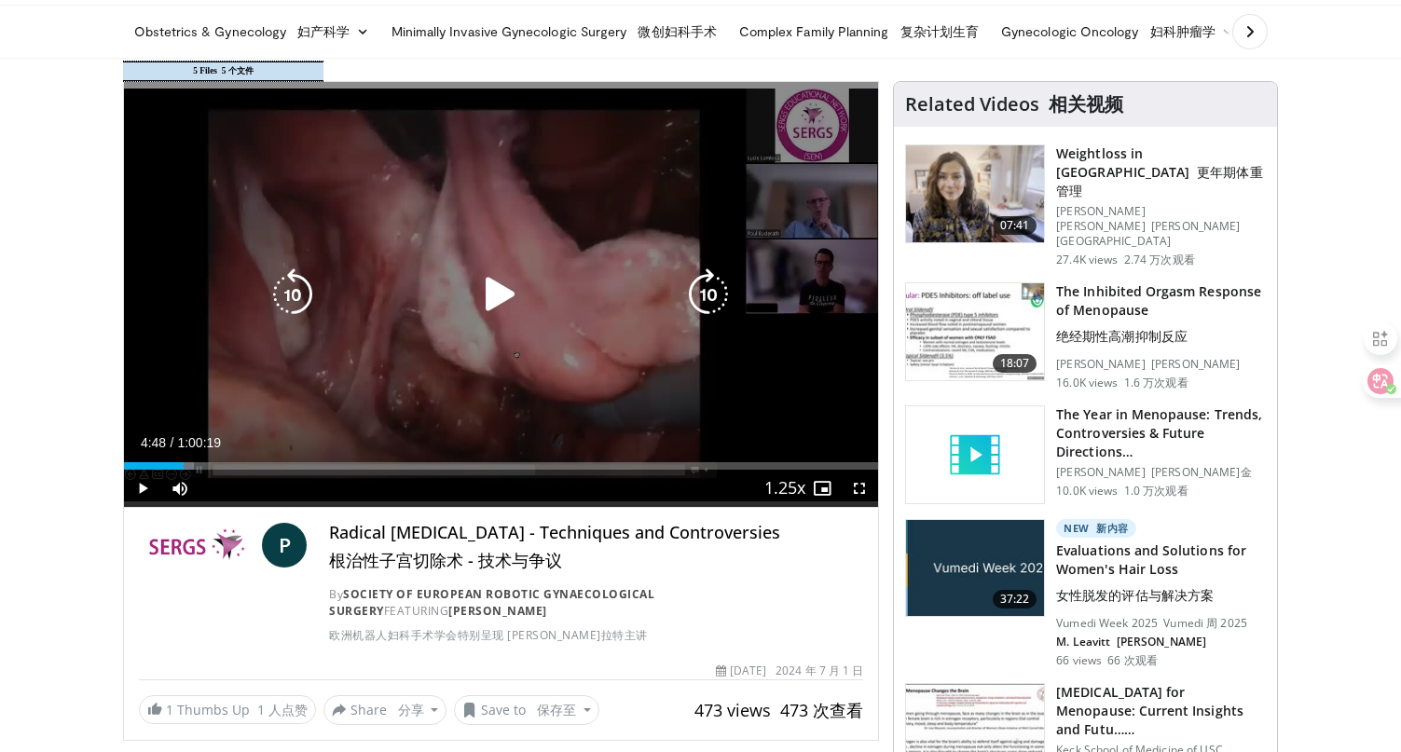
click at [489, 273] on icon "Video Player" at bounding box center [500, 294] width 52 height 52
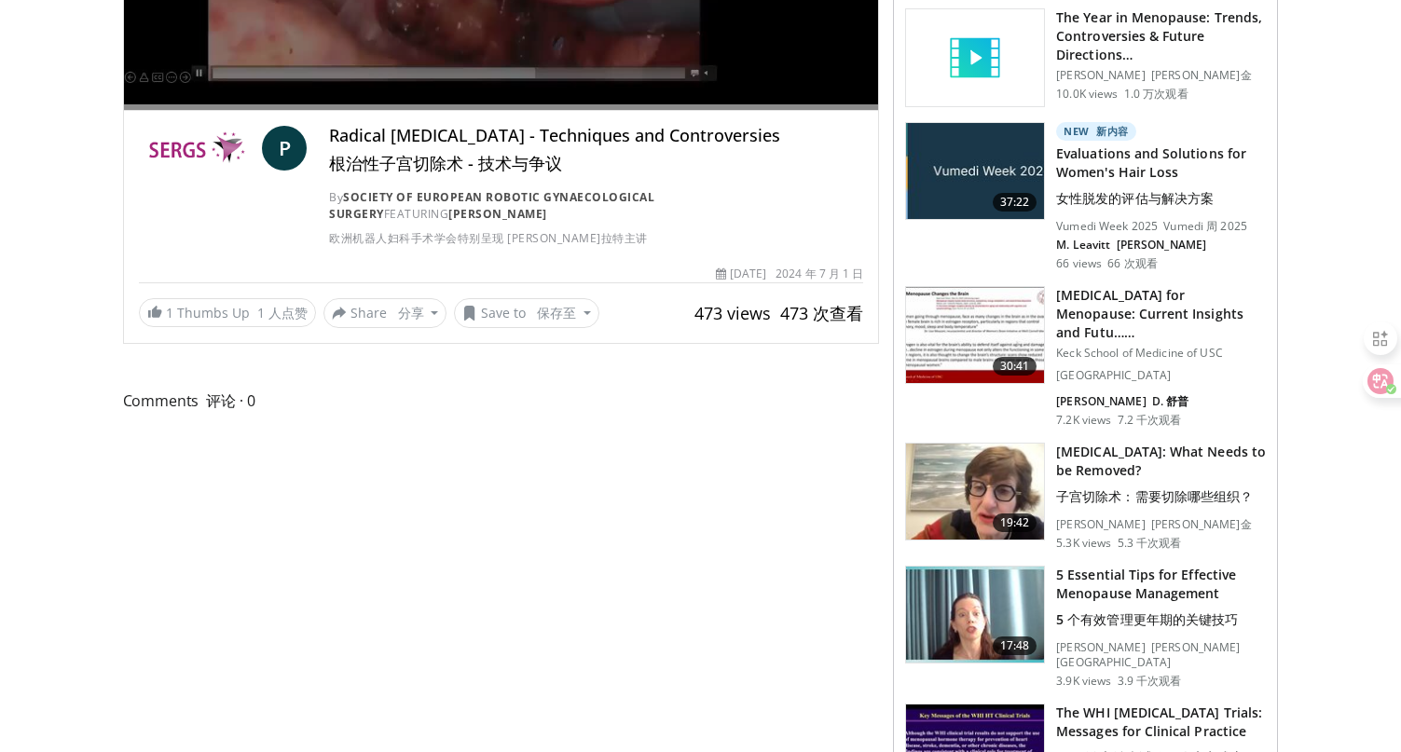
scroll to position [0, 0]
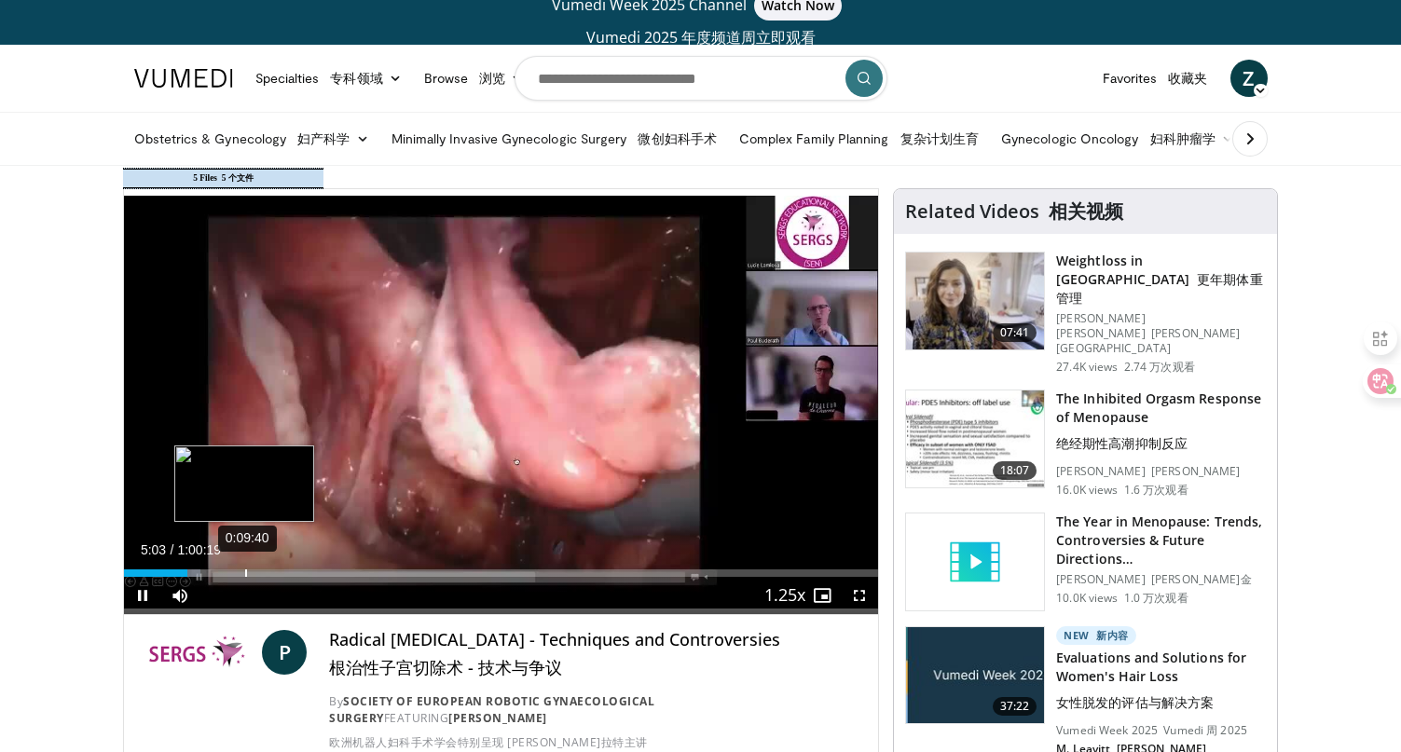
click at [245, 572] on div "0:09:40" at bounding box center [246, 572] width 2 height 7
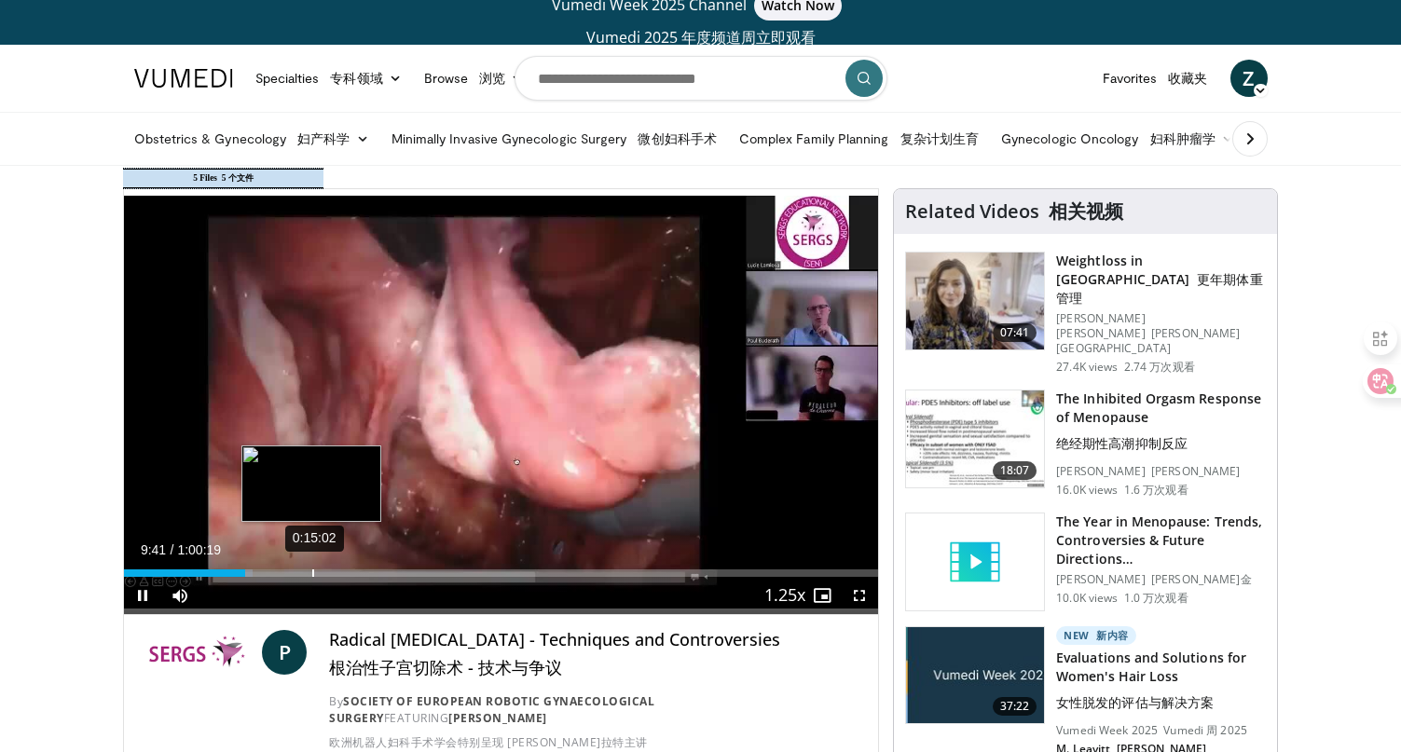
click at [314, 572] on div "Loaded : 17.13% 0:15:02 0:09:41" at bounding box center [501, 572] width 755 height 7
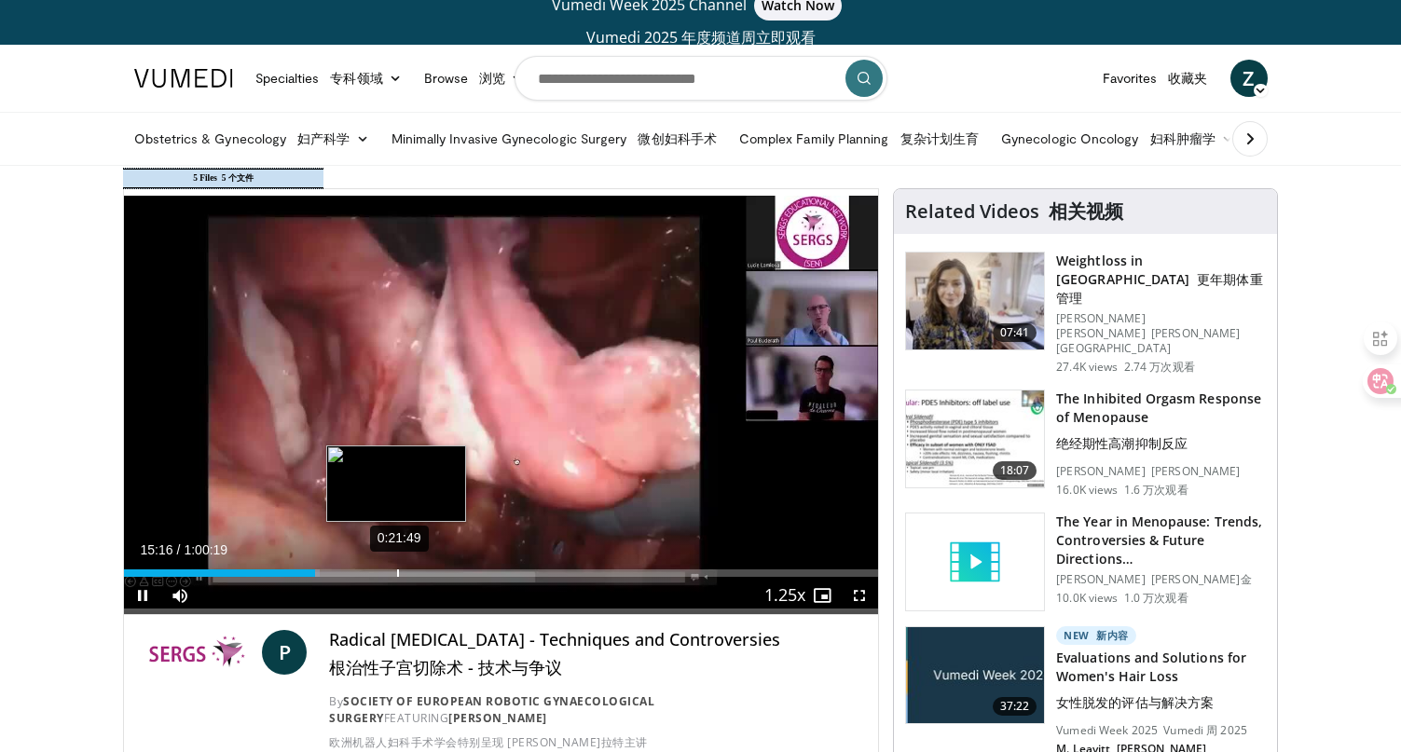
click at [401, 568] on div "10 seconds Tap to unmute" at bounding box center [501, 401] width 755 height 425
click at [434, 576] on div "0:24:48" at bounding box center [435, 572] width 2 height 7
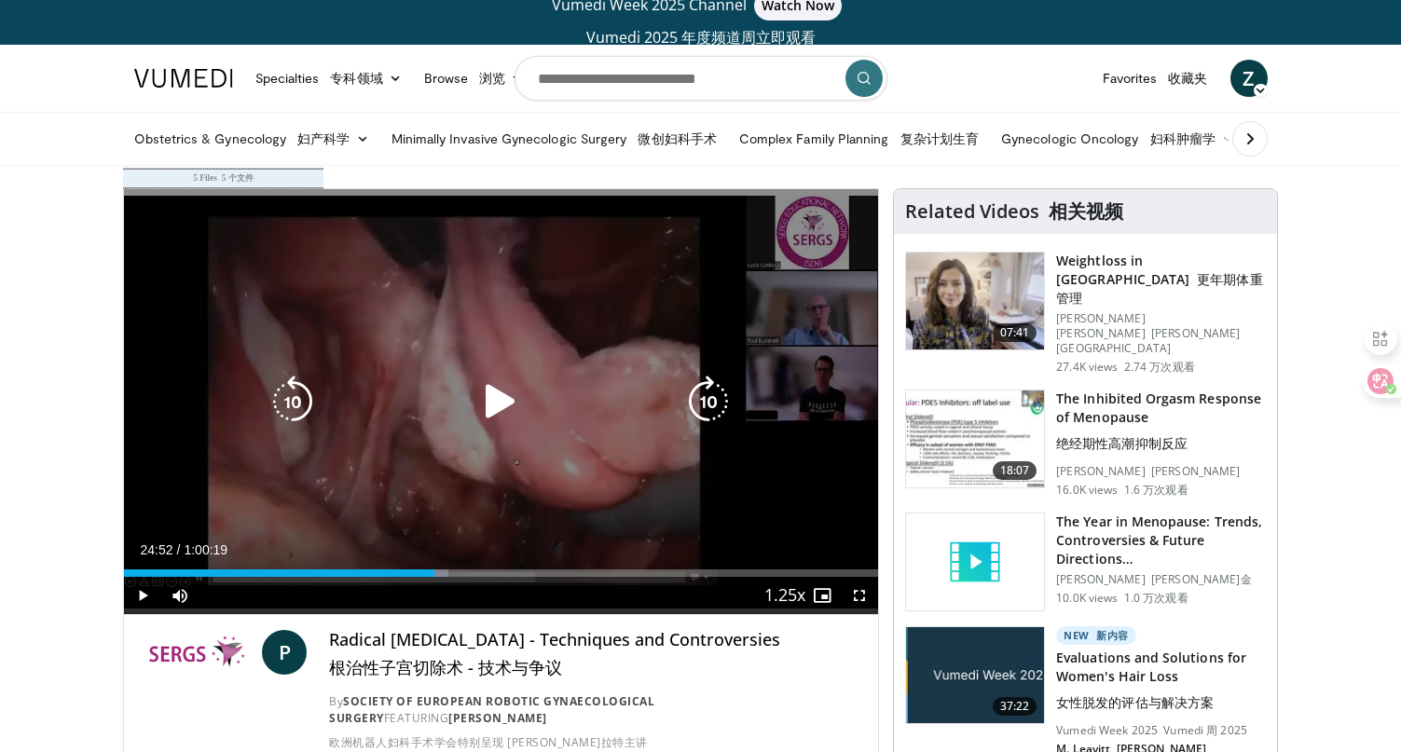
click at [422, 449] on div "10 seconds Tap to unmute" at bounding box center [501, 401] width 755 height 425
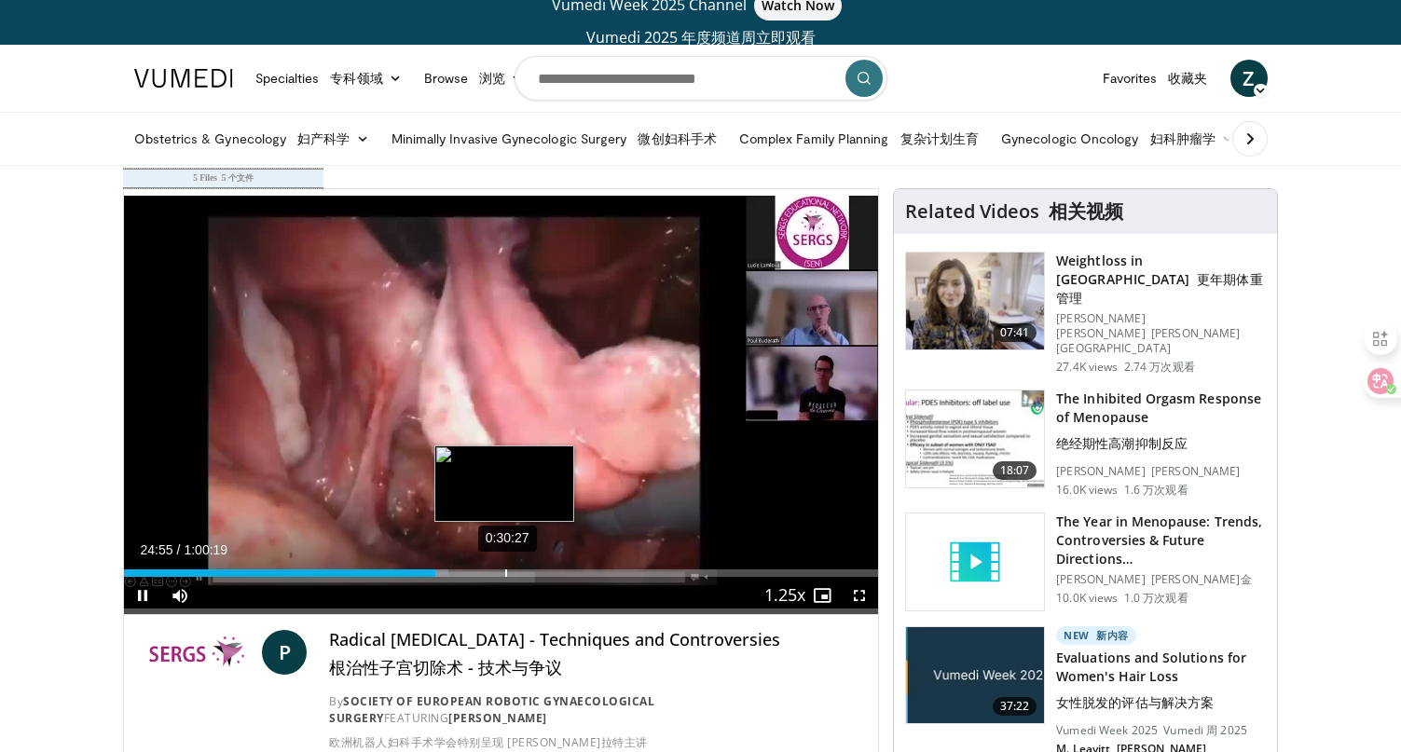
click at [506, 573] on div "0:30:27" at bounding box center [506, 572] width 2 height 7
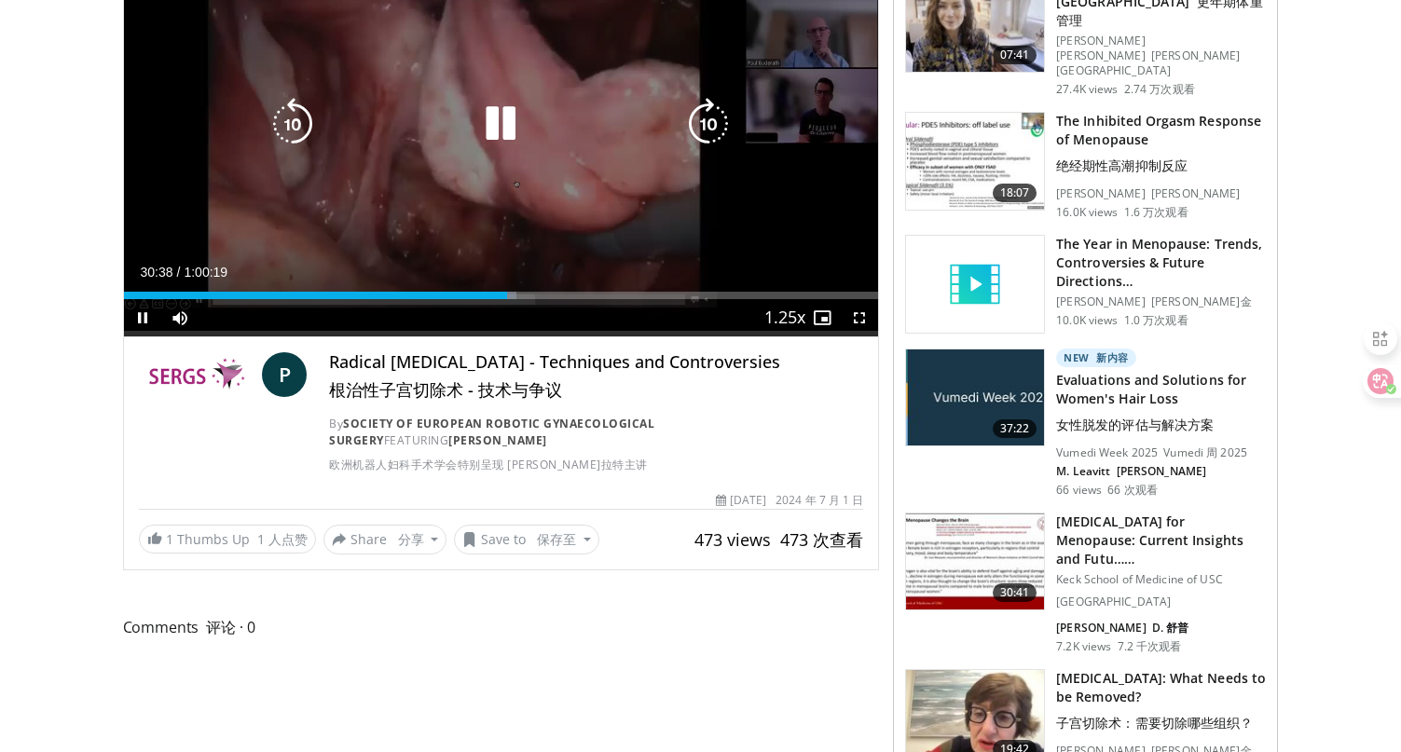
scroll to position [273, 0]
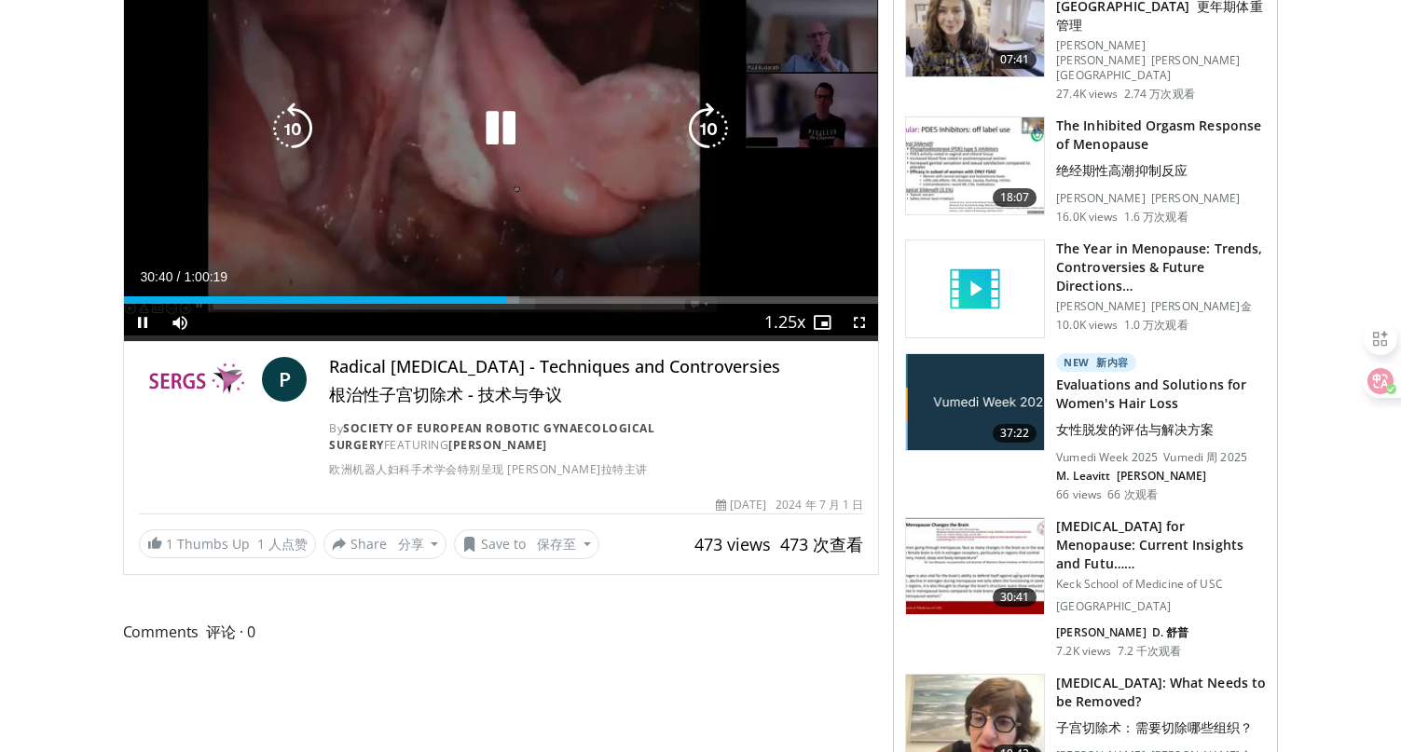
click at [508, 123] on icon "Video Player" at bounding box center [500, 129] width 52 height 52
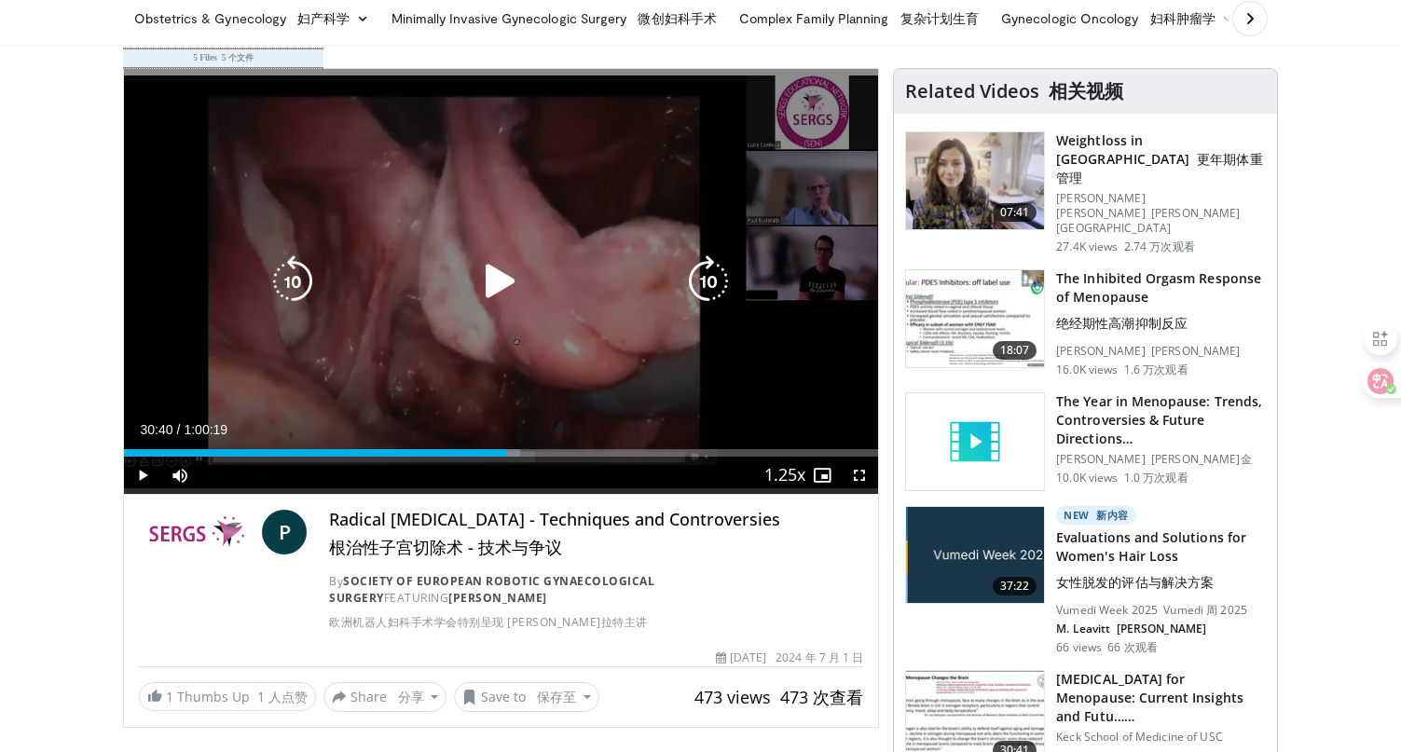
scroll to position [0, 0]
